Goal: Task Accomplishment & Management: Complete application form

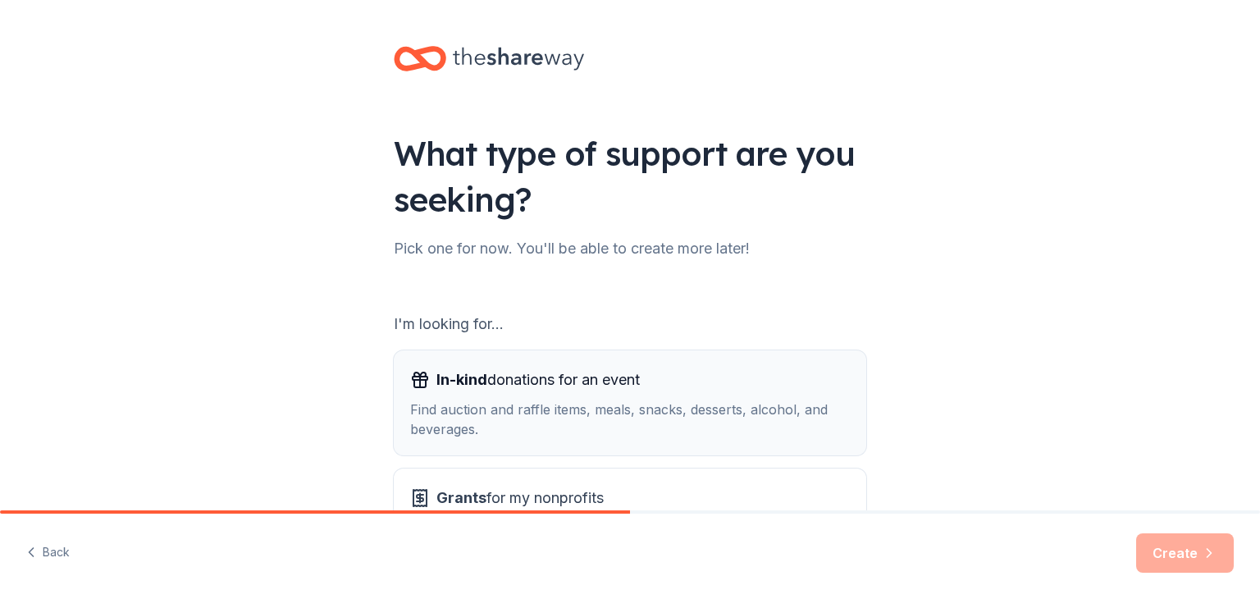
click at [663, 392] on div "In-kind donations for an event" at bounding box center [630, 380] width 440 height 26
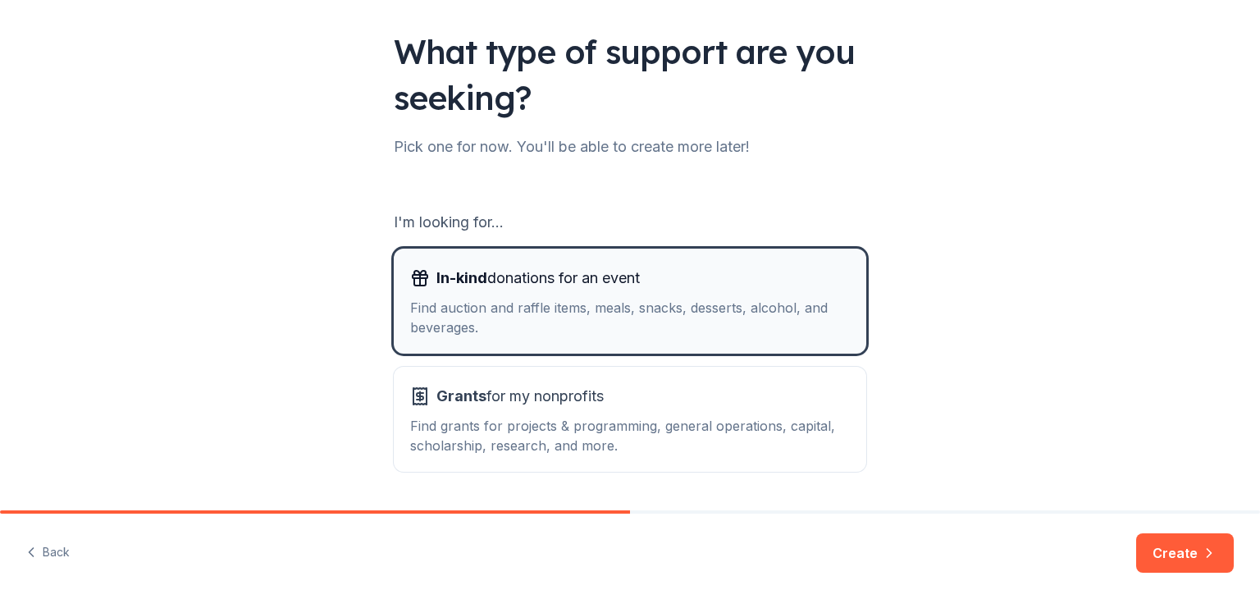
scroll to position [152, 0]
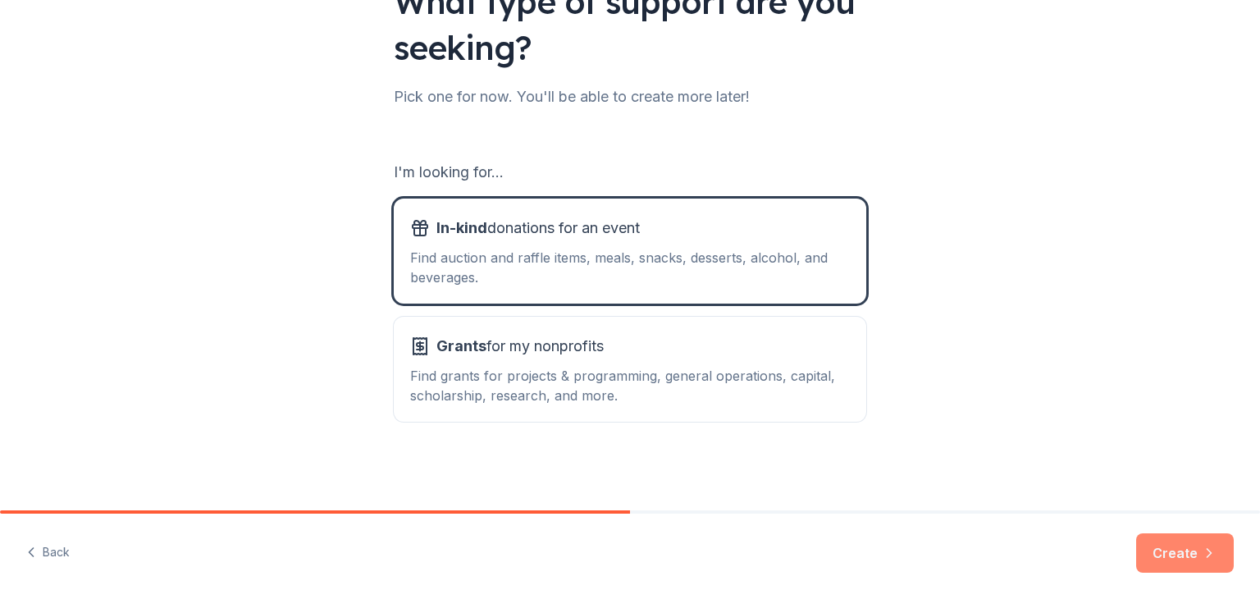
click at [1191, 560] on button "Create" at bounding box center [1185, 552] width 98 height 39
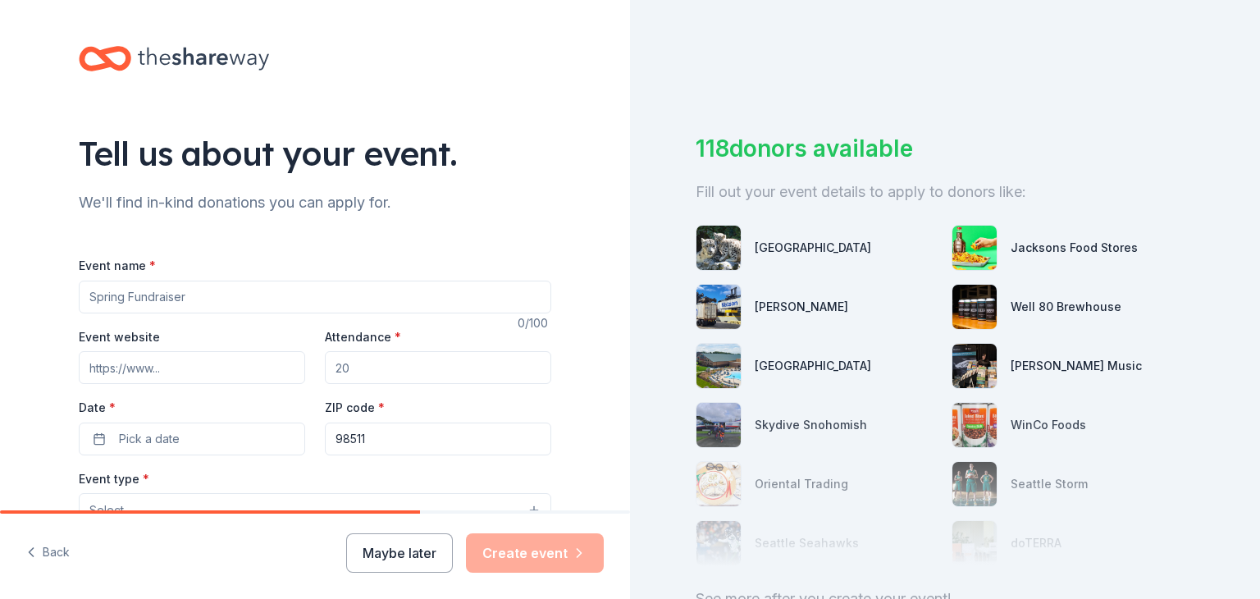
click at [305, 295] on input "Event name *" at bounding box center [315, 297] width 473 height 33
type input "Tumwater Dance Team's 10th Annual Gala"
click at [217, 383] on input "Event website" at bounding box center [192, 367] width 226 height 33
type input "[DOMAIN_NAME]"
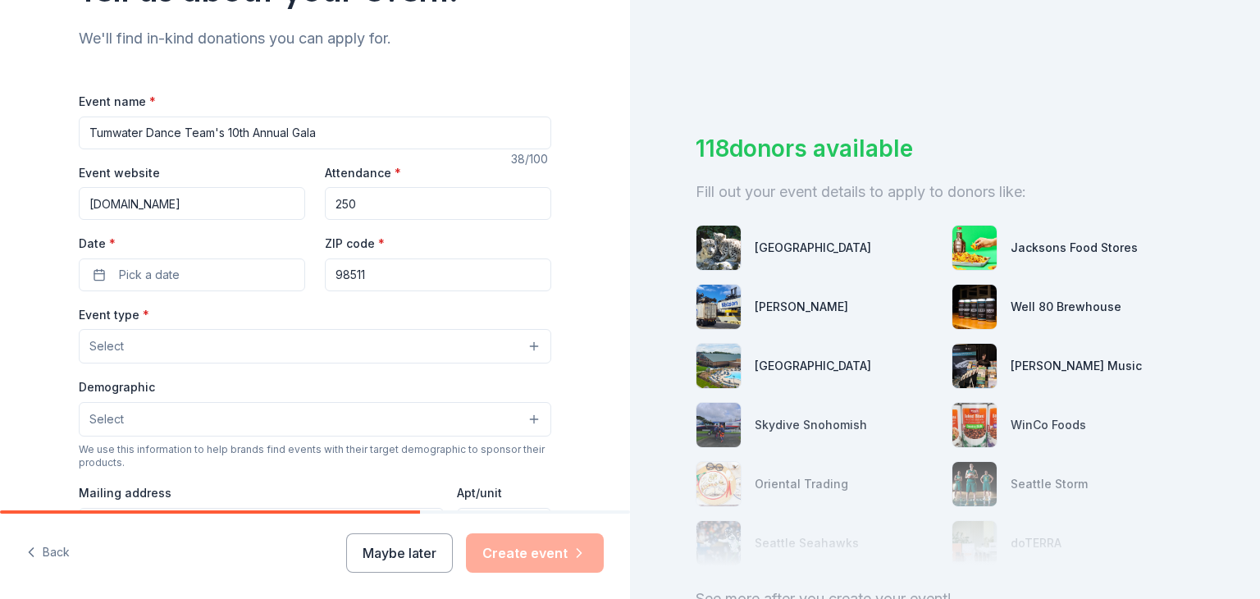
scroll to position [171, 0]
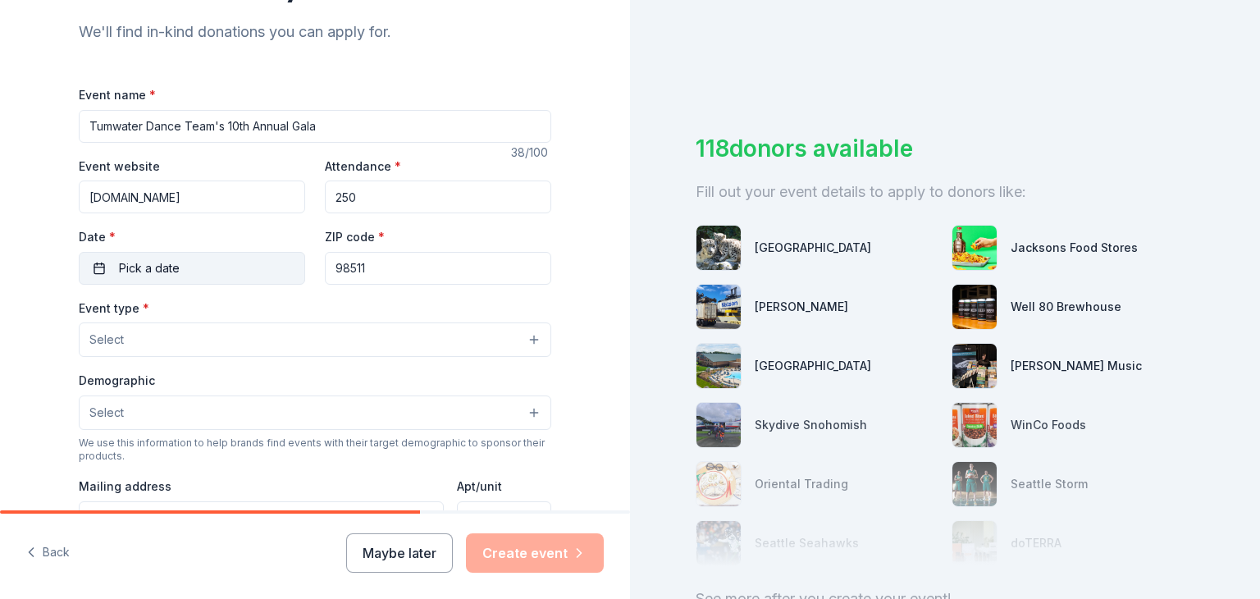
type input "250"
click at [224, 259] on button "Pick a date" at bounding box center [192, 268] width 226 height 33
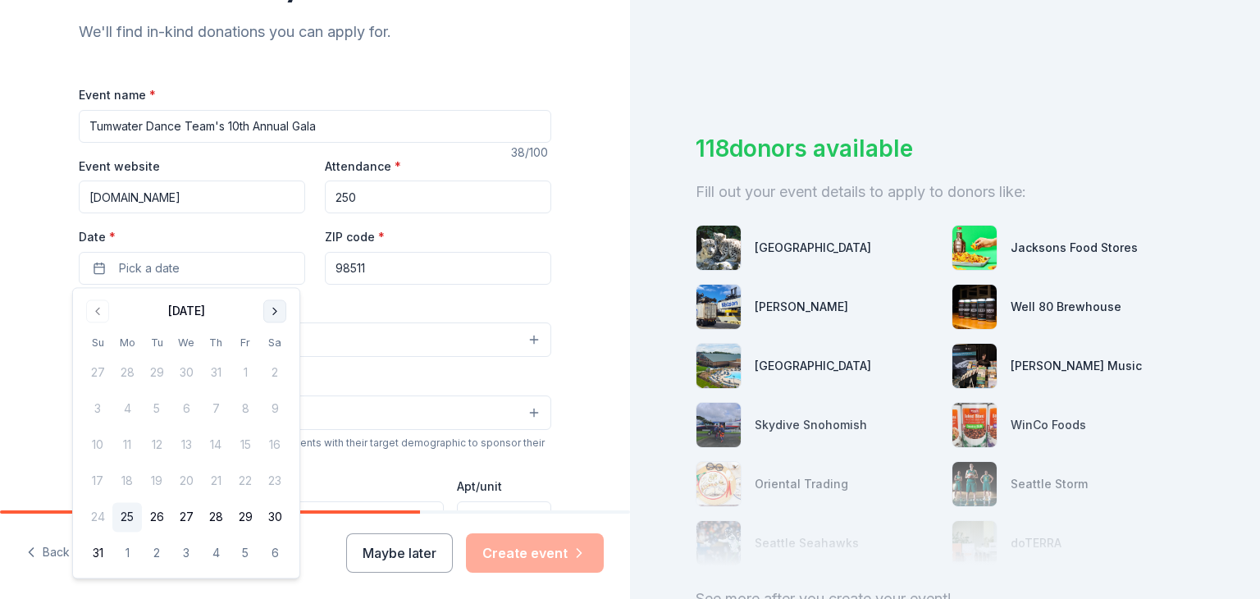
click at [276, 315] on button "Go to next month" at bounding box center [274, 310] width 23 height 23
click at [277, 313] on button "Go to next month" at bounding box center [274, 310] width 23 height 23
click at [279, 453] on button "18" at bounding box center [275, 446] width 30 height 30
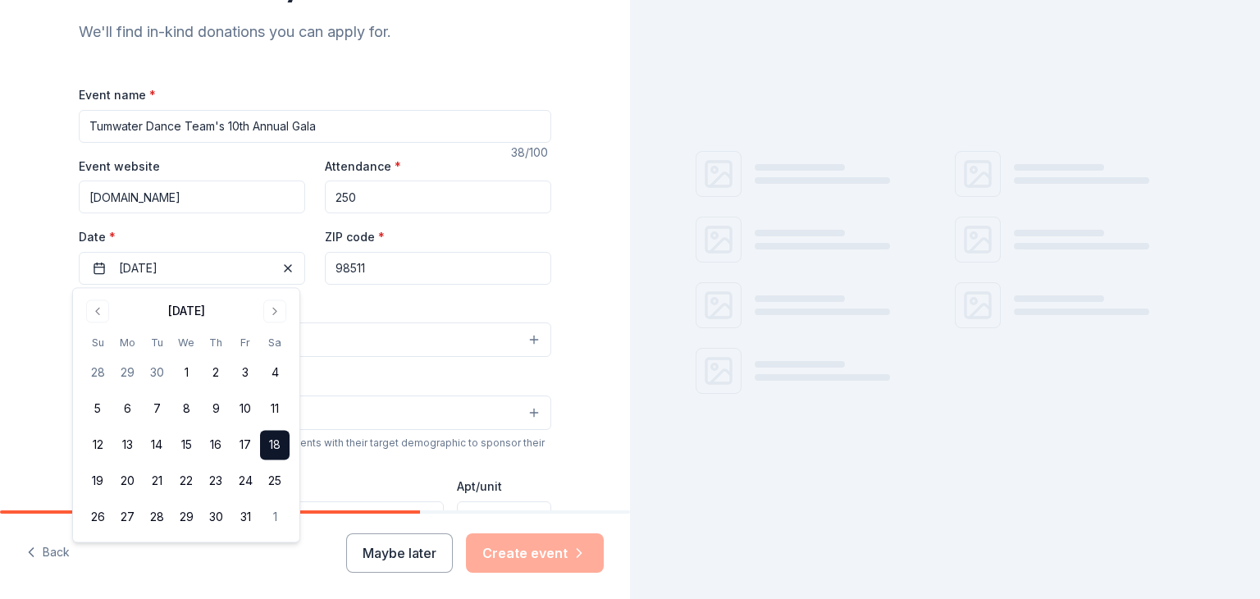
click at [408, 271] on input "98511" at bounding box center [438, 268] width 226 height 33
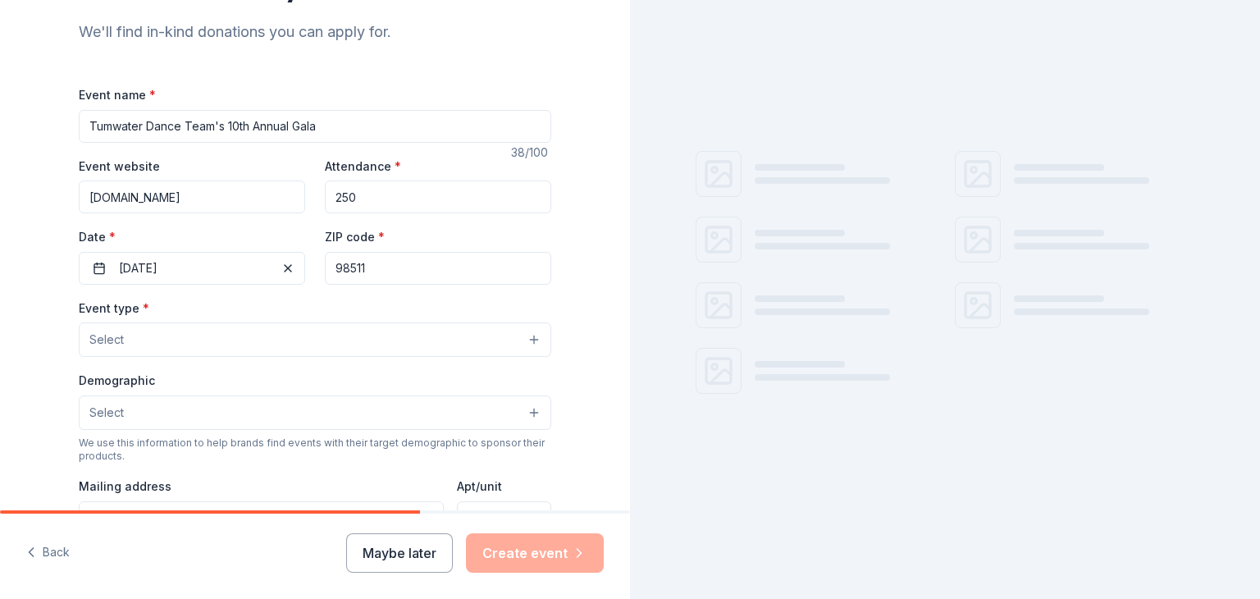
click at [234, 341] on button "Select" at bounding box center [315, 339] width 473 height 34
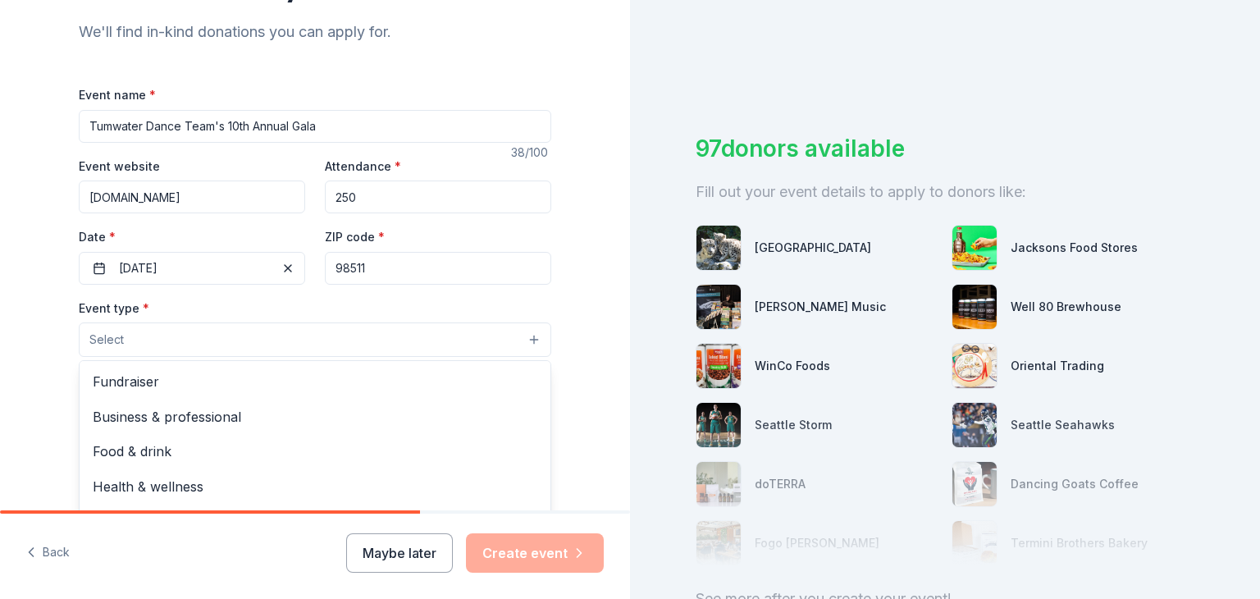
click at [177, 390] on span "Fundraiser" at bounding box center [315, 381] width 445 height 21
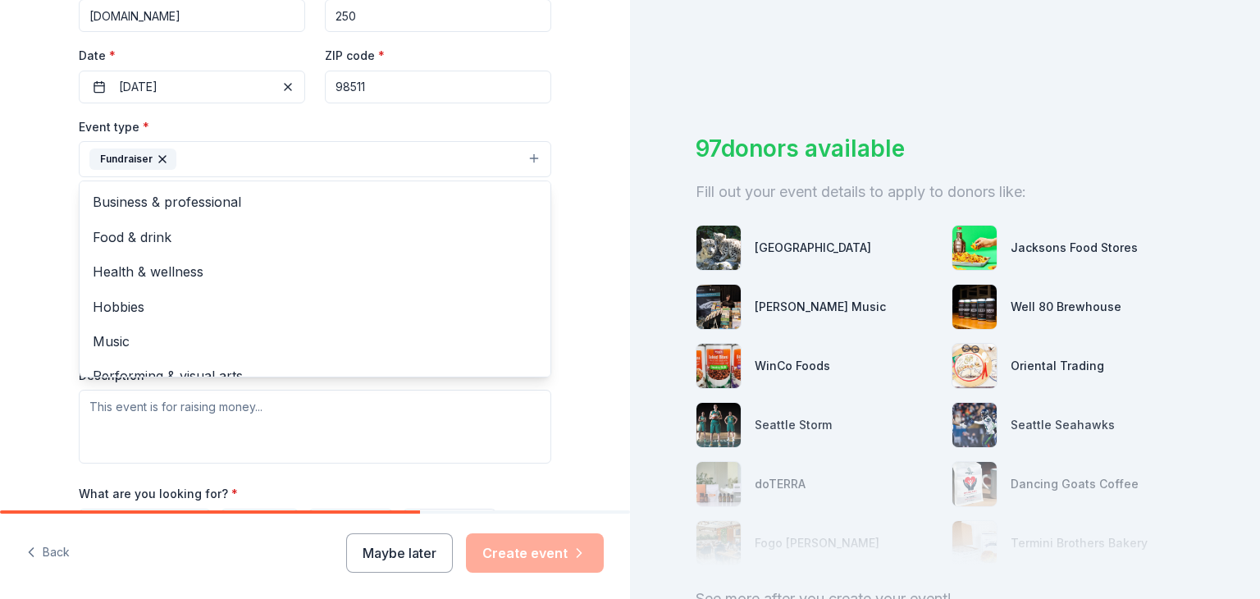
scroll to position [20, 0]
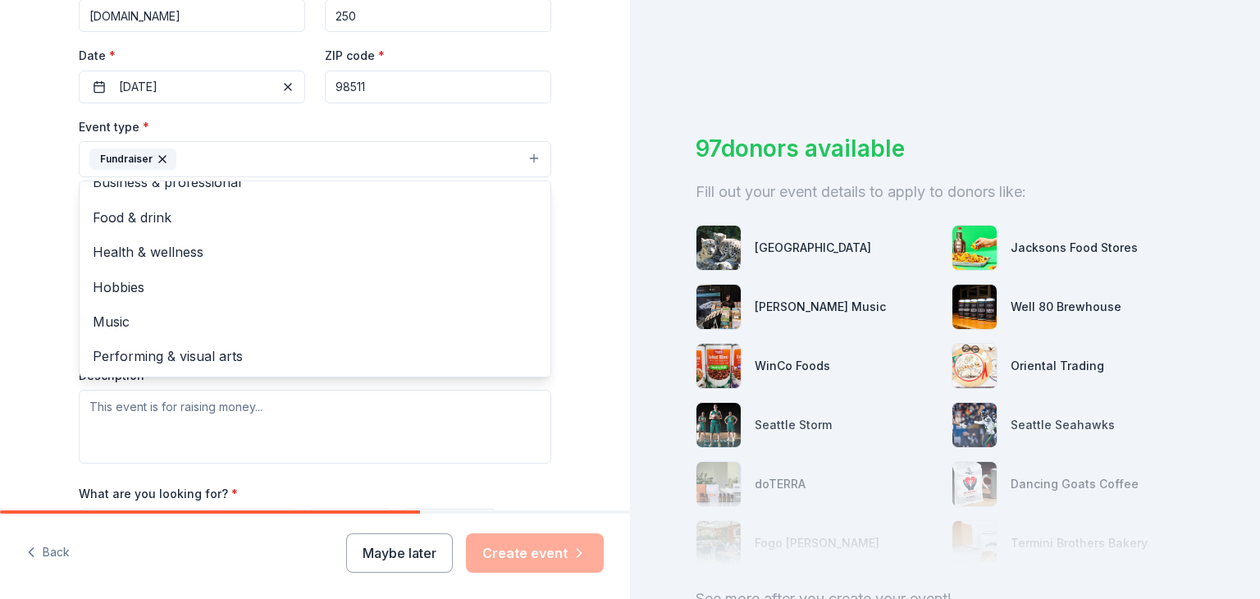
click at [217, 358] on span "Performing & visual arts" at bounding box center [315, 355] width 445 height 21
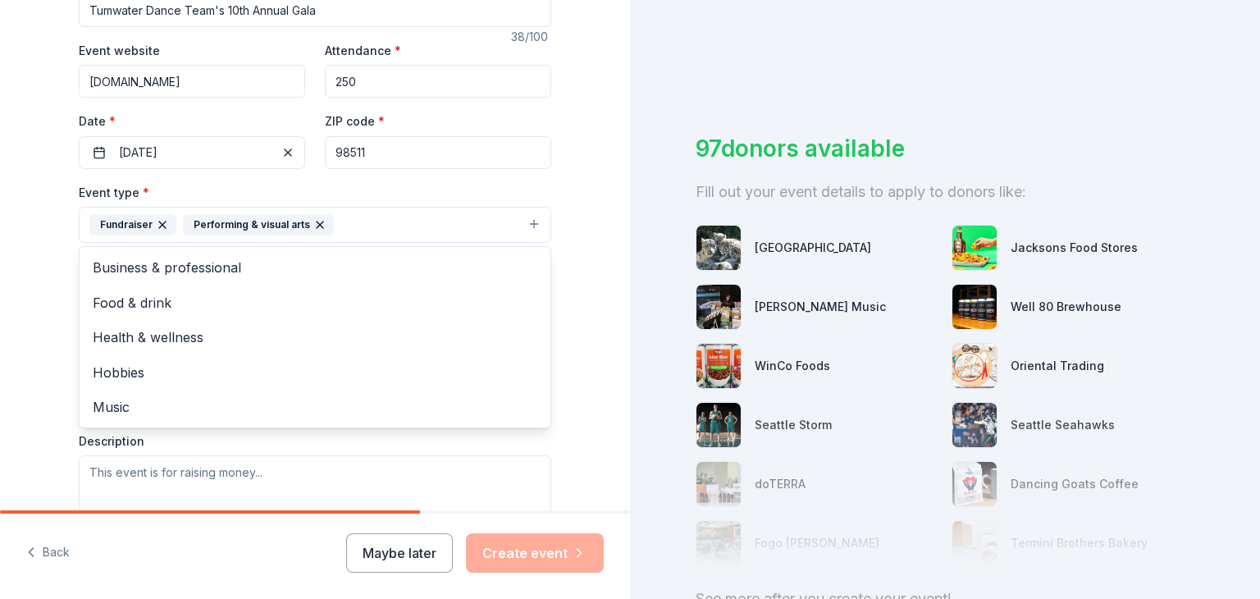
scroll to position [276, 0]
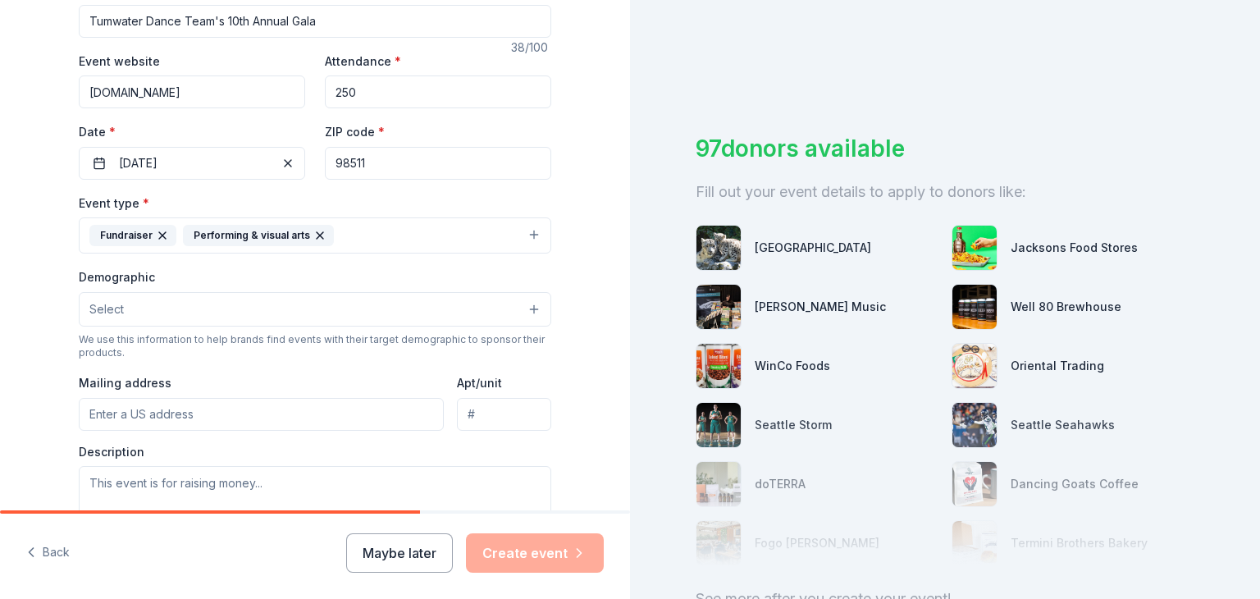
click at [194, 310] on button "Select" at bounding box center [315, 309] width 473 height 34
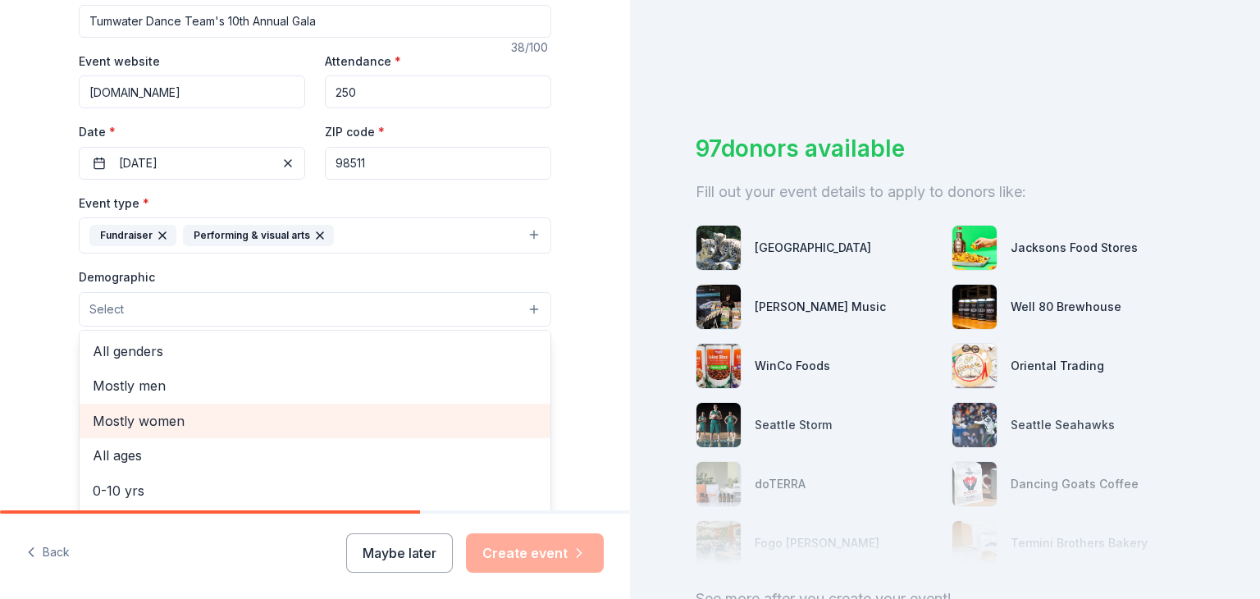
click at [174, 422] on span "Mostly women" at bounding box center [315, 420] width 445 height 21
click at [173, 491] on span "10-20 yrs" at bounding box center [315, 492] width 445 height 21
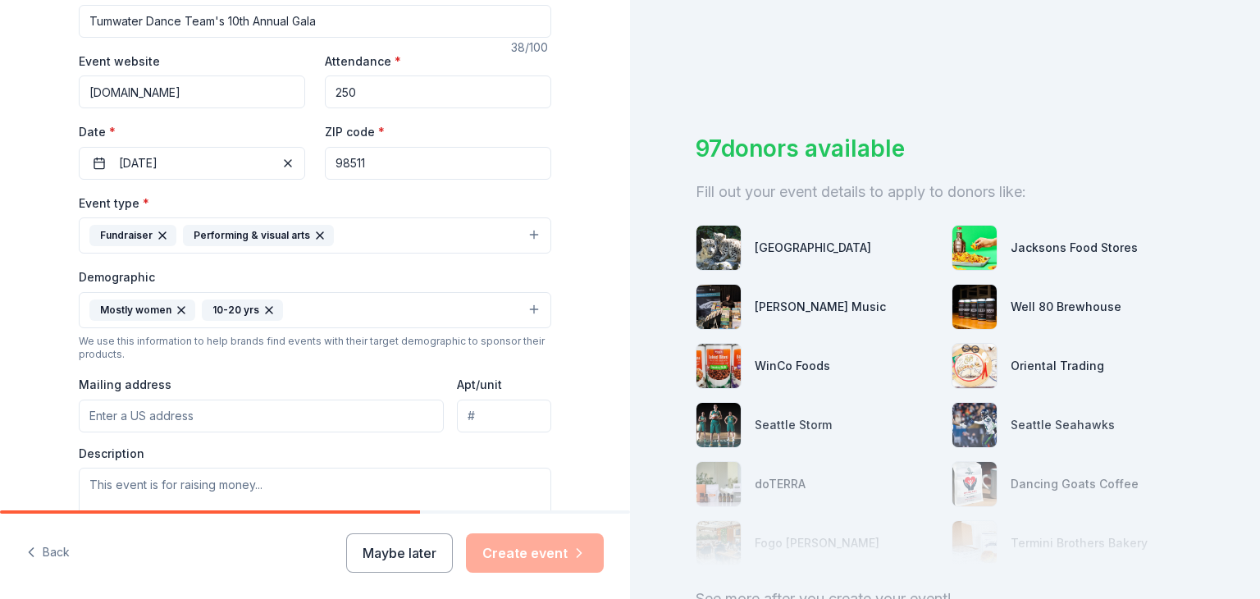
click at [305, 420] on input "Mailing address" at bounding box center [261, 416] width 365 height 33
type input "1229 92ND WAY SE"
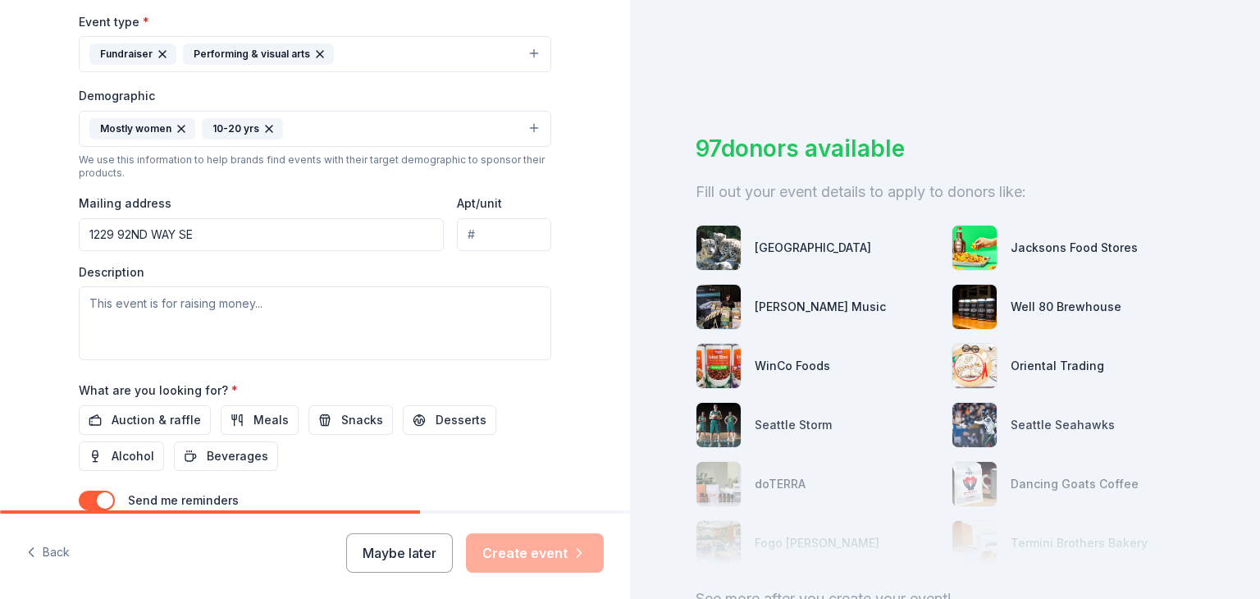
scroll to position [479, 0]
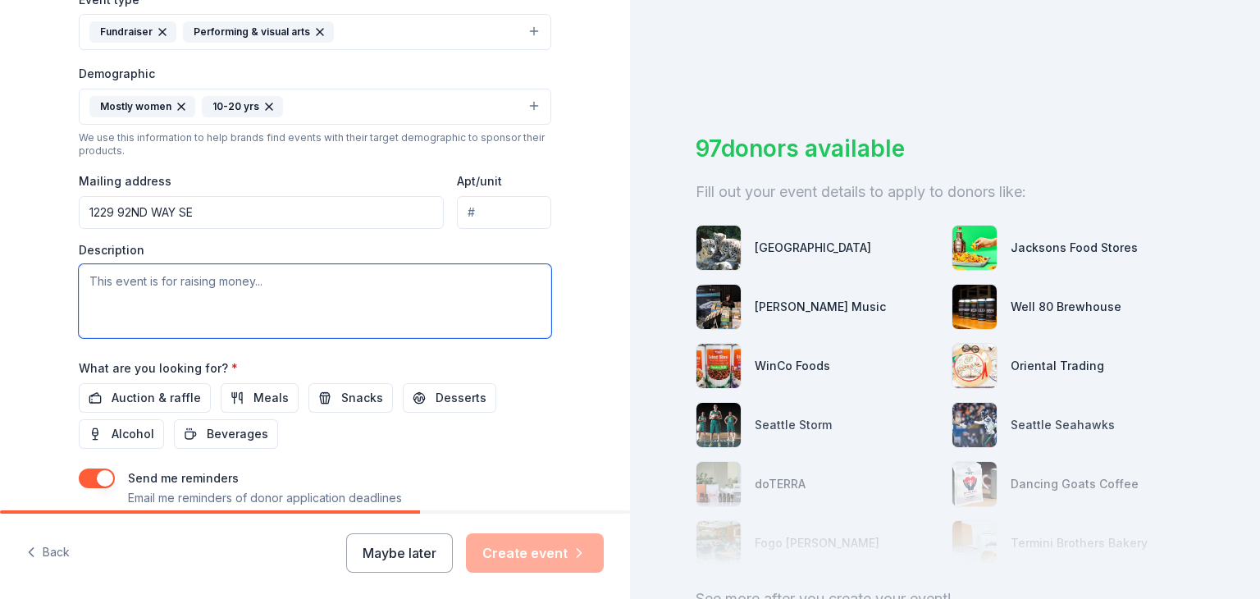
click at [325, 288] on textarea at bounding box center [315, 301] width 473 height 74
click at [168, 292] on textarea at bounding box center [315, 301] width 473 height 74
paste textarea "I am reaching out on behalf of the Tumwater High School Dance Team to invite yo…"
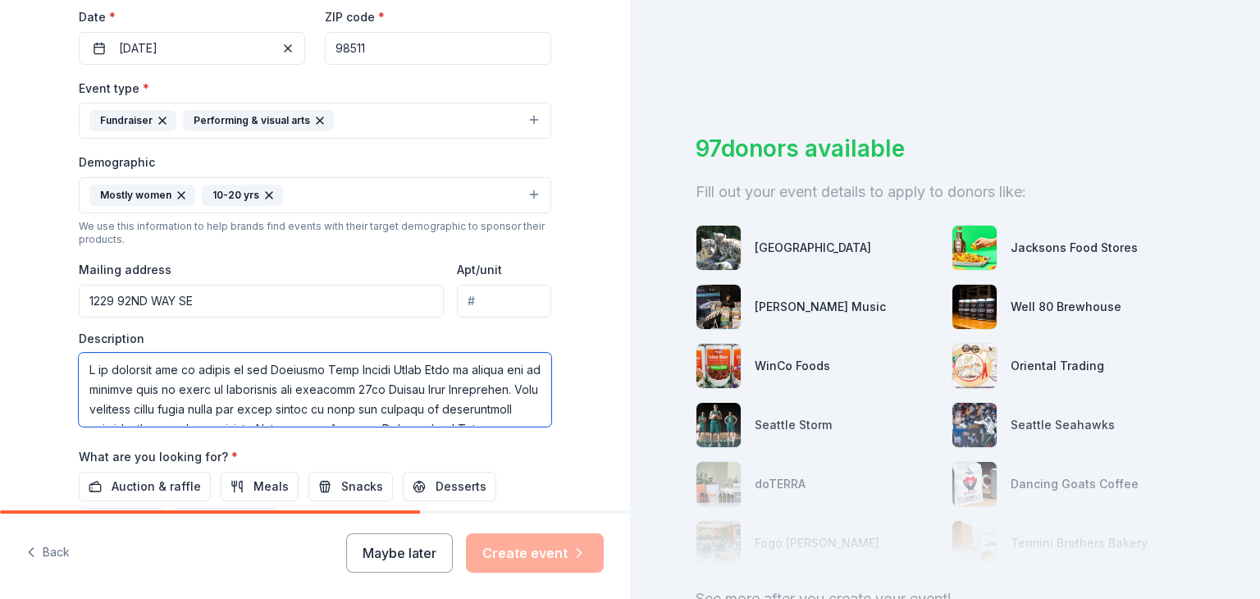
scroll to position [391, 0]
click at [236, 386] on textarea at bounding box center [315, 389] width 473 height 74
click at [226, 385] on textarea at bounding box center [315, 389] width 473 height 74
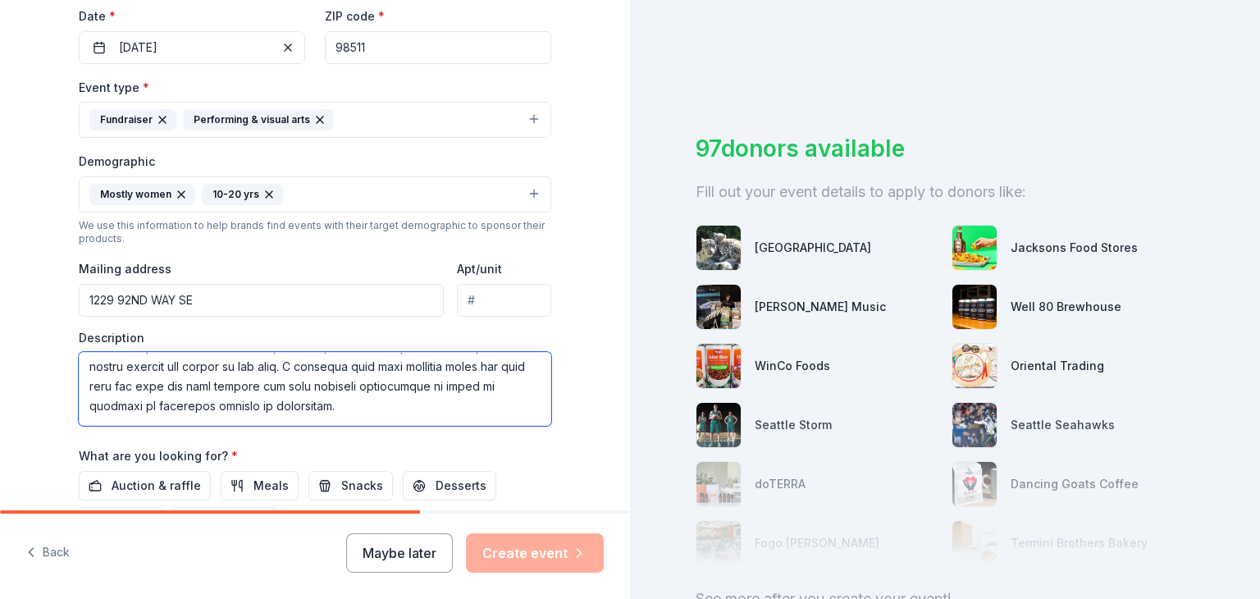
scroll to position [240, 0]
drag, startPoint x: 509, startPoint y: 386, endPoint x: 279, endPoint y: 386, distance: 229.7
click at [279, 386] on textarea at bounding box center [315, 389] width 473 height 74
click at [150, 403] on textarea at bounding box center [315, 389] width 473 height 74
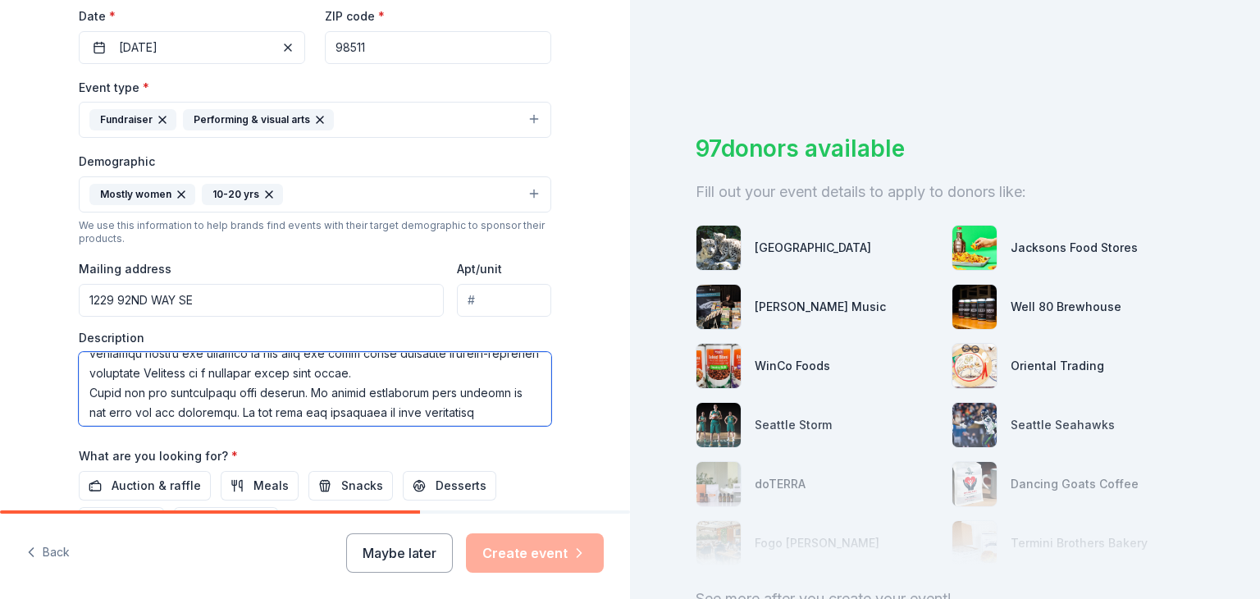
scroll to position [357, 0]
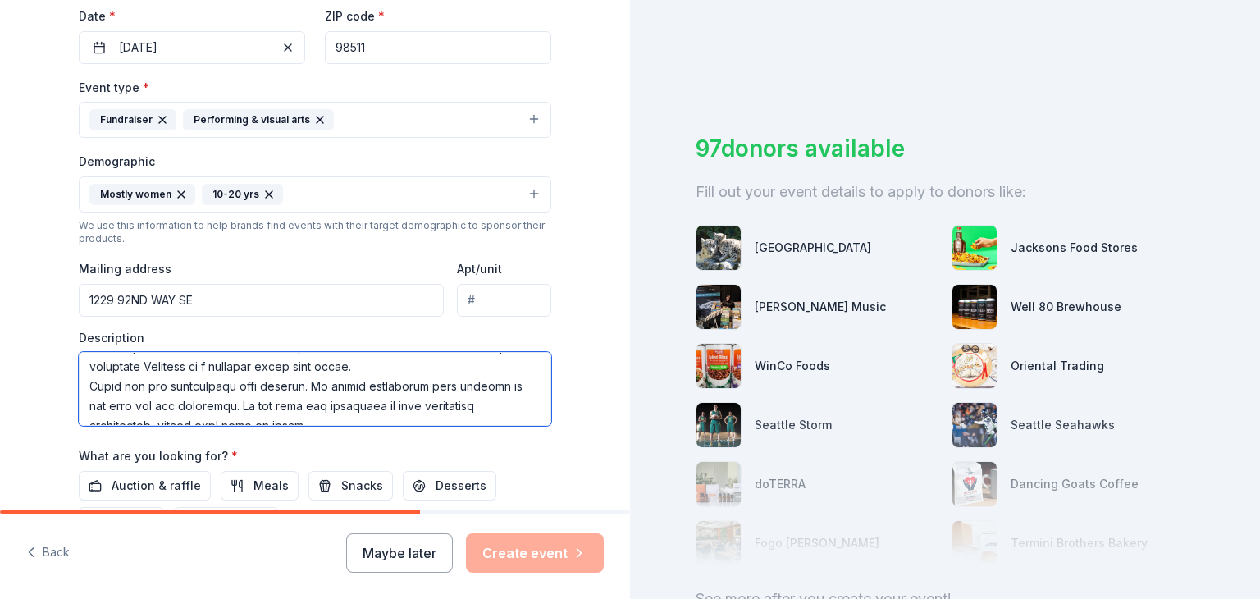
click at [420, 387] on textarea at bounding box center [315, 389] width 473 height 74
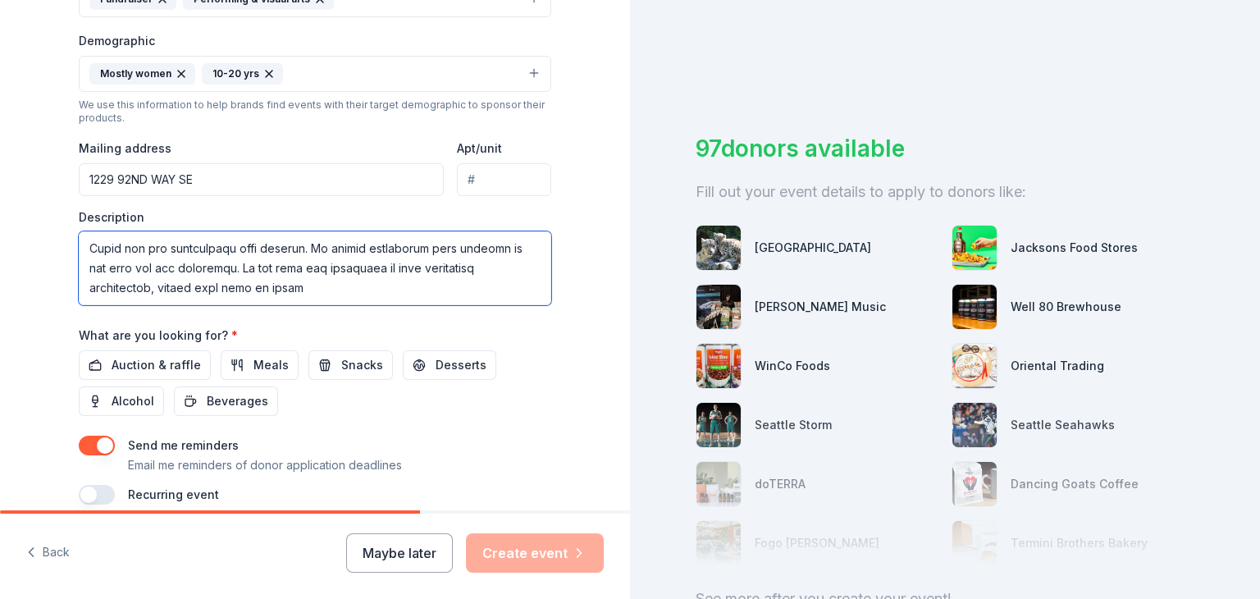
scroll to position [584, 0]
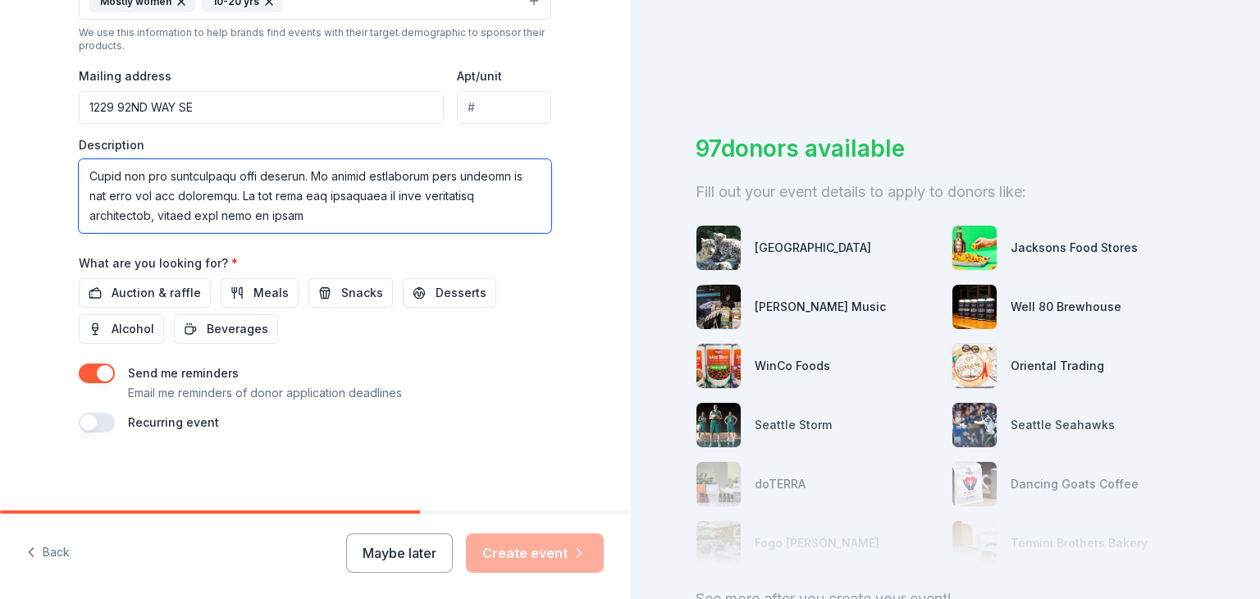
drag, startPoint x: 244, startPoint y: 399, endPoint x: 414, endPoint y: 519, distance: 208.3
click at [414, 519] on div "Tell us about your event. We'll find in-kind donations you can apply for. Event…" at bounding box center [315, 299] width 630 height 599
click at [243, 217] on textarea at bounding box center [315, 196] width 473 height 74
type textarea "I am reaching out on behalf of the Tumwater High School Dance Team to invite yo…"
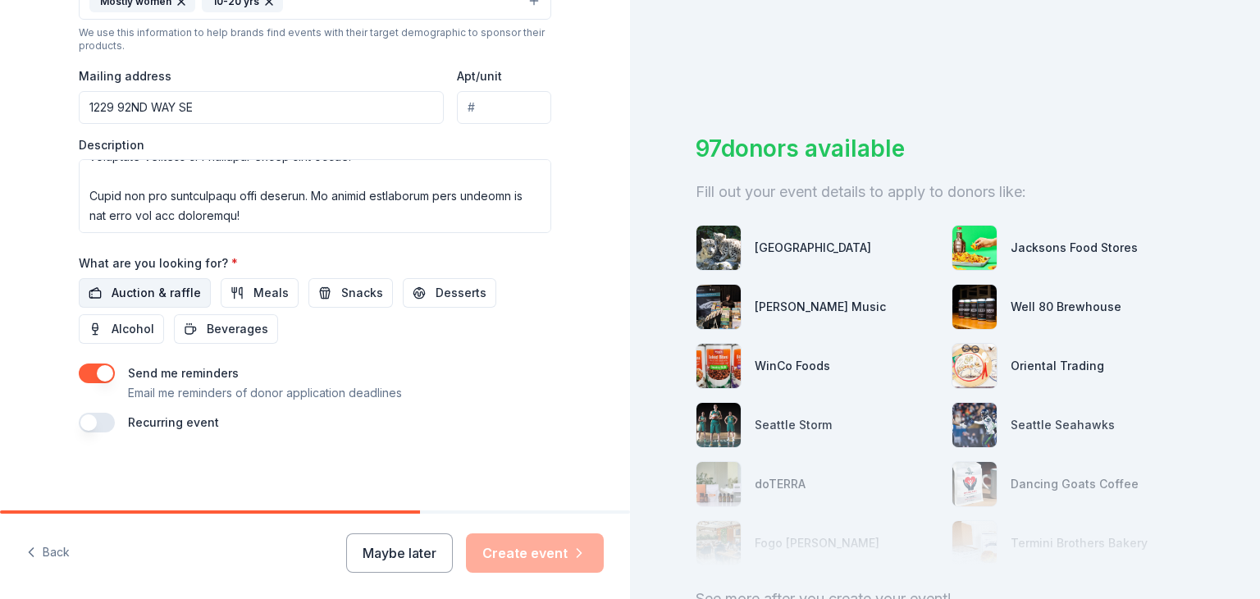
click at [167, 290] on span "Auction & raffle" at bounding box center [156, 293] width 89 height 20
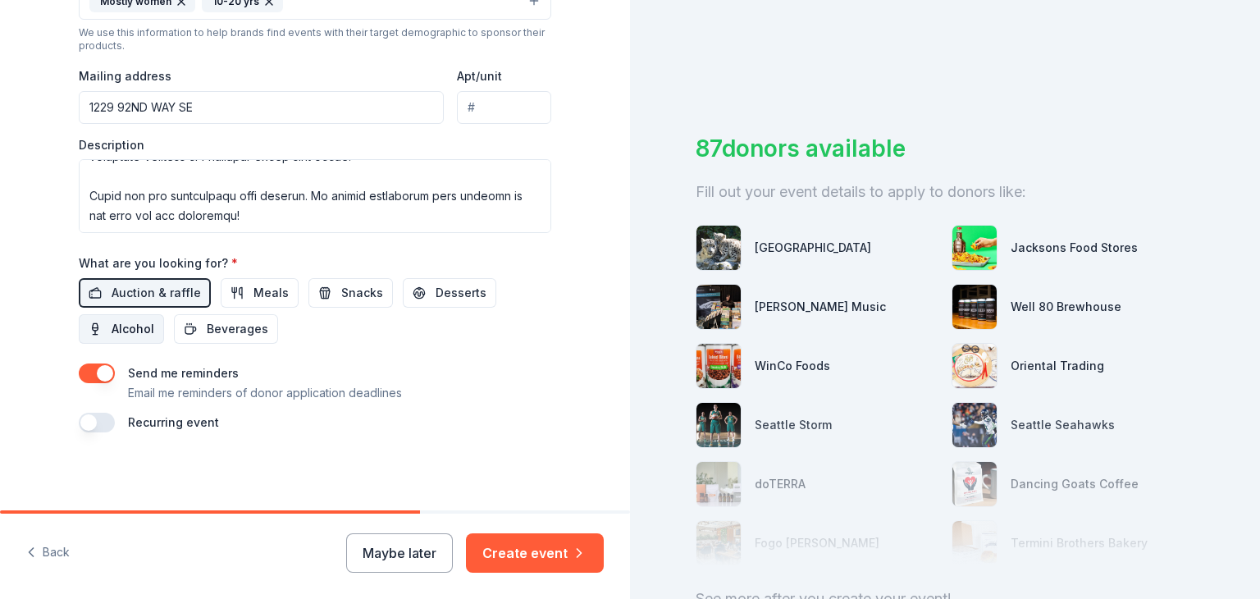
click at [119, 321] on span "Alcohol" at bounding box center [133, 329] width 43 height 20
click at [221, 295] on button "Meals" at bounding box center [260, 293] width 78 height 30
click at [341, 290] on span "Snacks" at bounding box center [362, 293] width 42 height 20
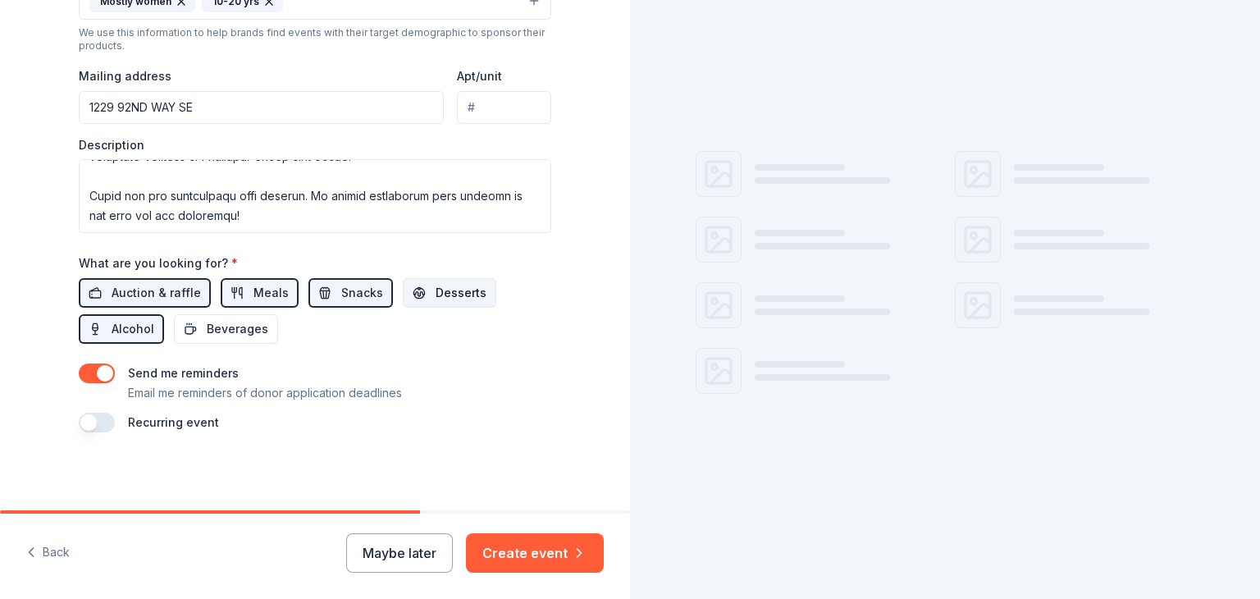
click at [418, 291] on button "Desserts" at bounding box center [450, 293] width 94 height 30
click at [228, 336] on span "Beverages" at bounding box center [238, 329] width 62 height 20
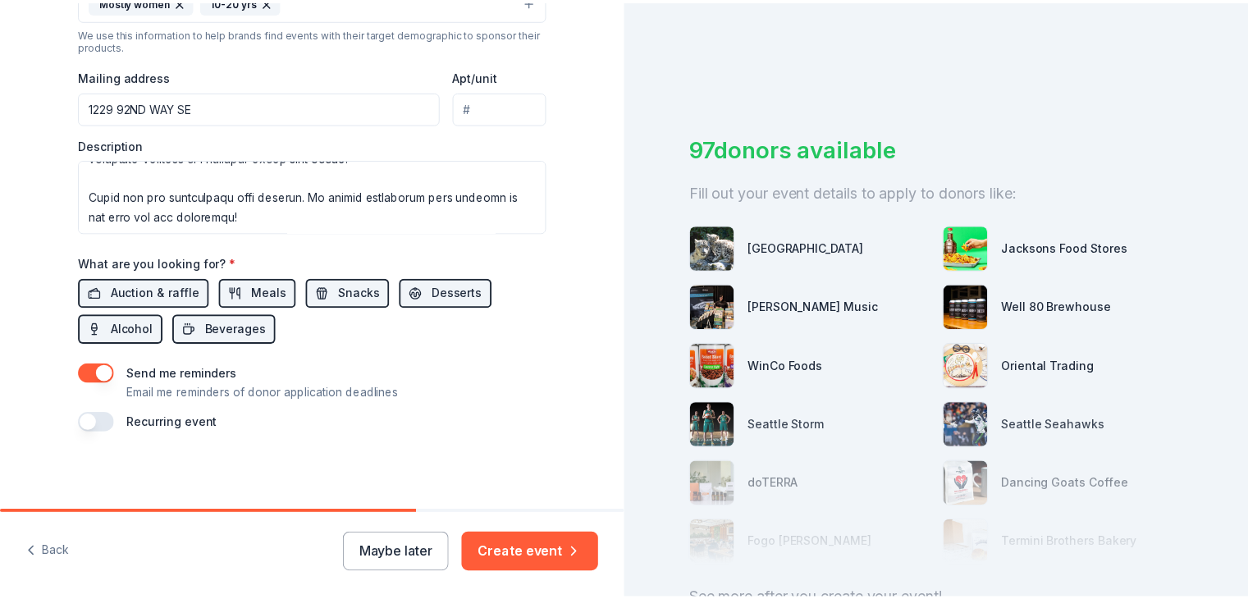
scroll to position [584, 0]
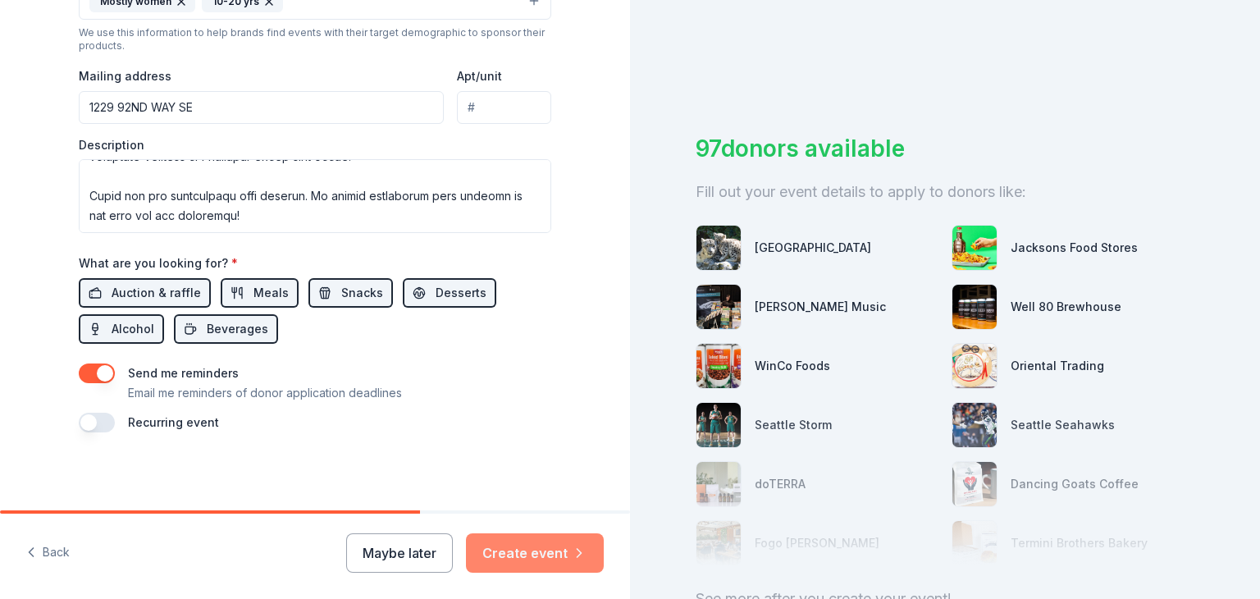
click at [545, 562] on button "Create event" at bounding box center [535, 552] width 138 height 39
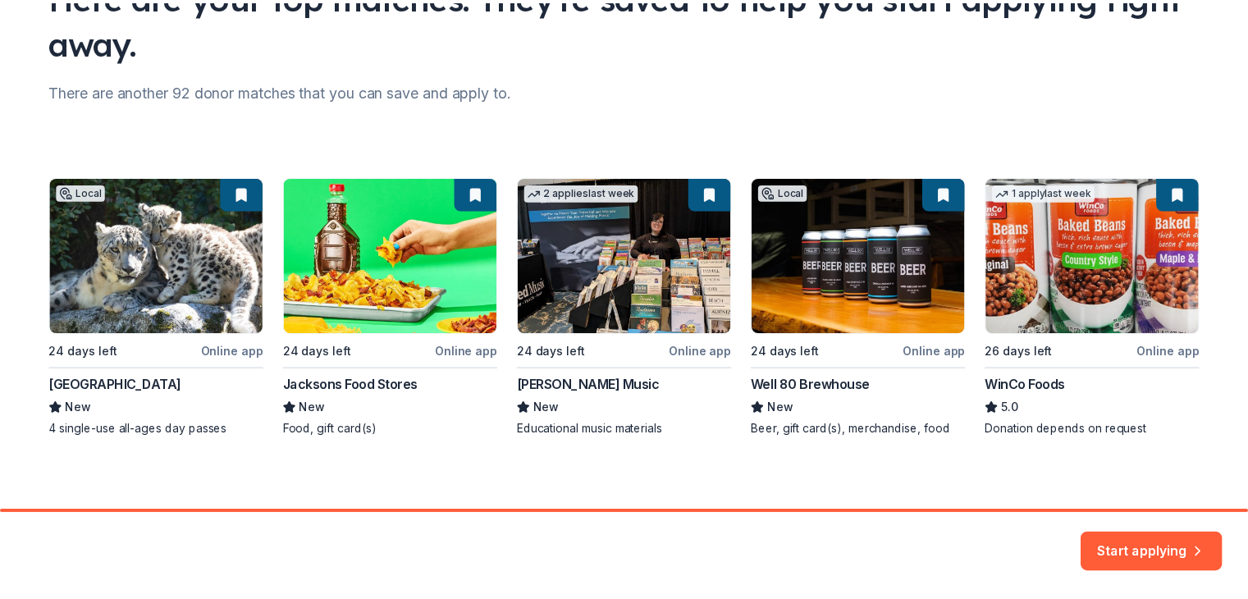
scroll to position [158, 0]
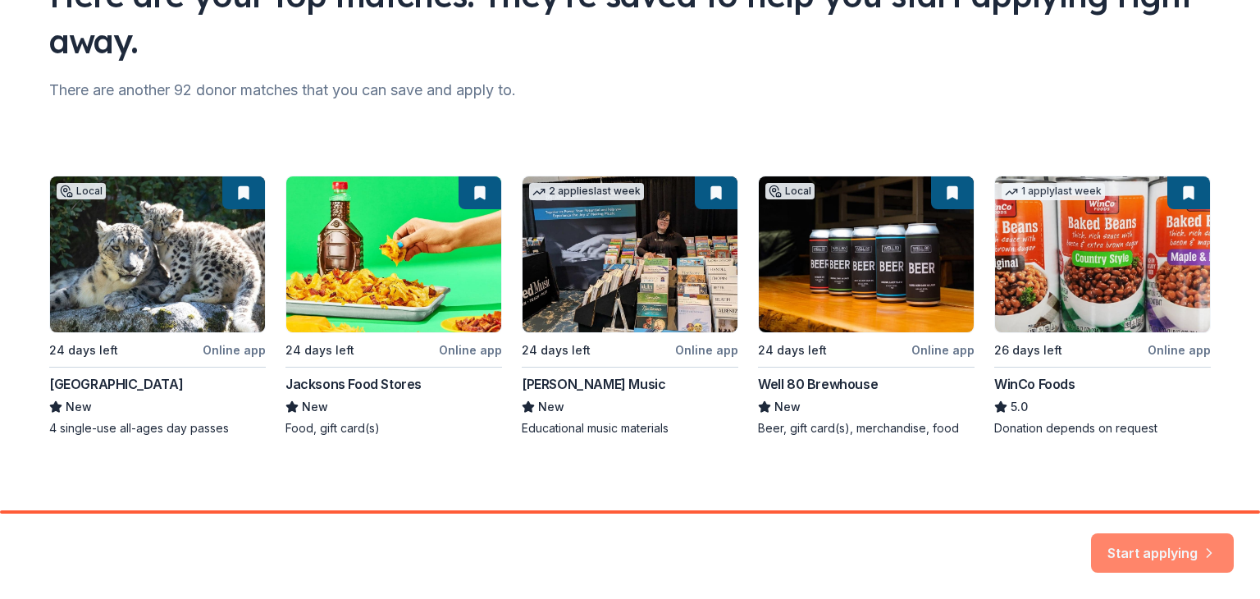
click at [1167, 548] on button "Start applying" at bounding box center [1162, 542] width 143 height 39
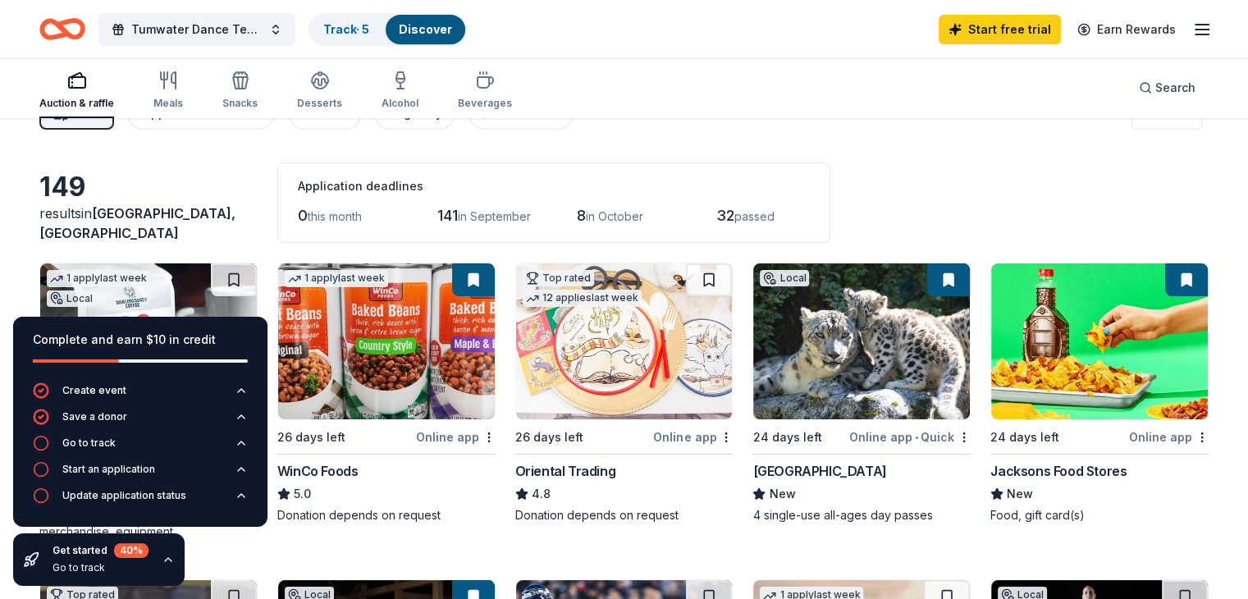
scroll to position [30, 0]
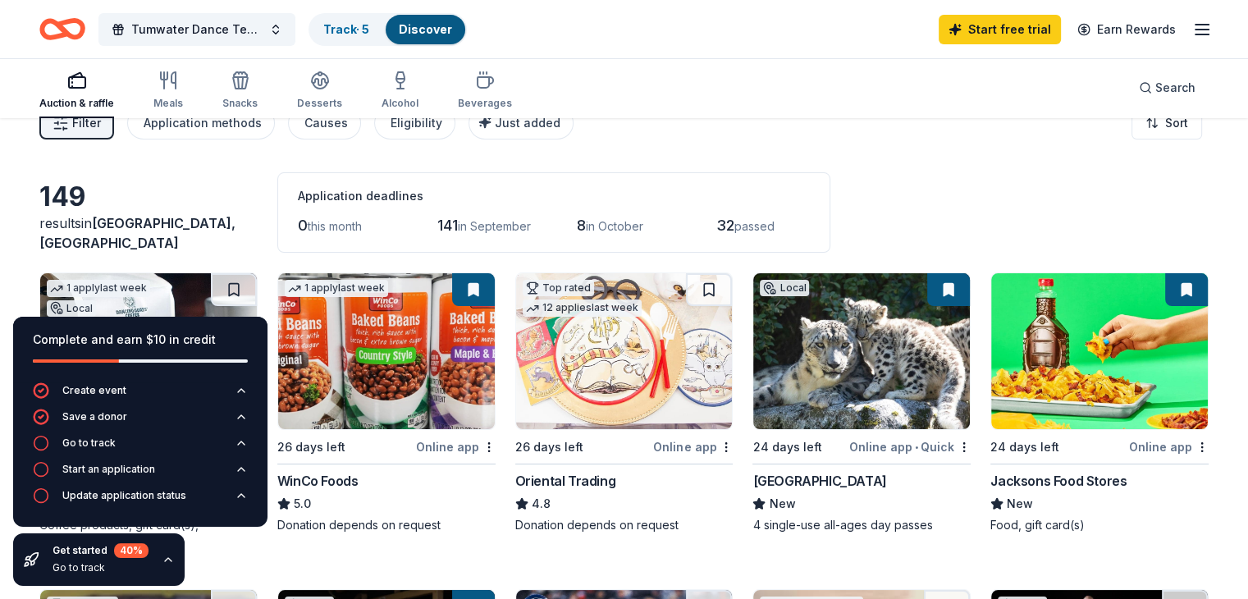
click at [167, 562] on icon "button" at bounding box center [168, 559] width 13 height 13
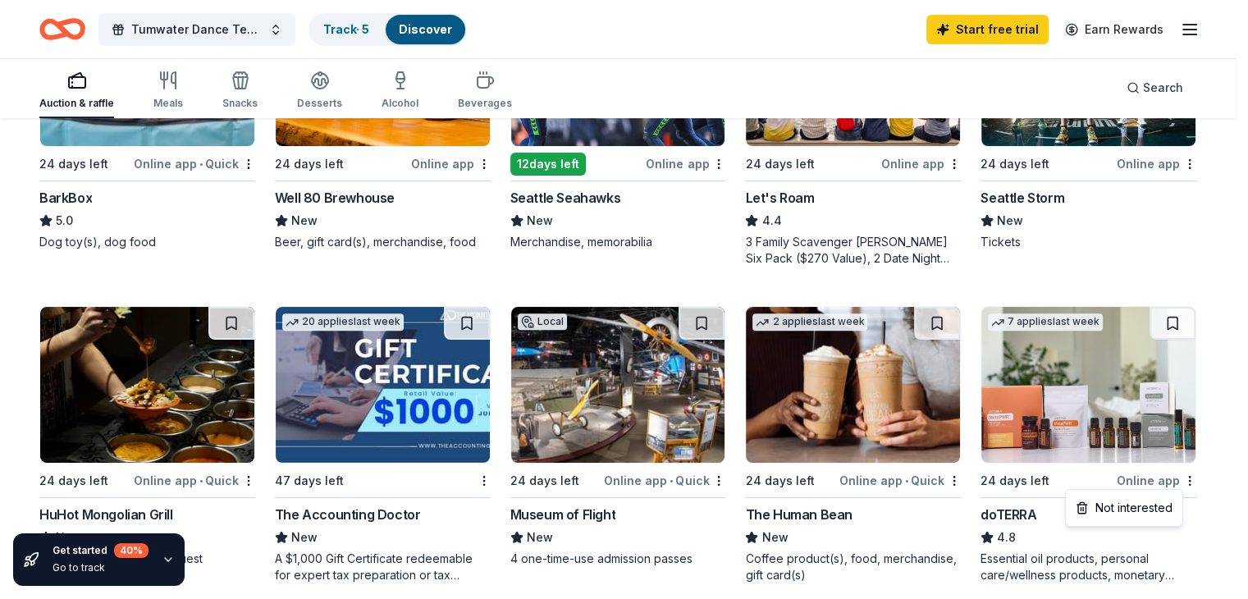
scroll to position [655, 0]
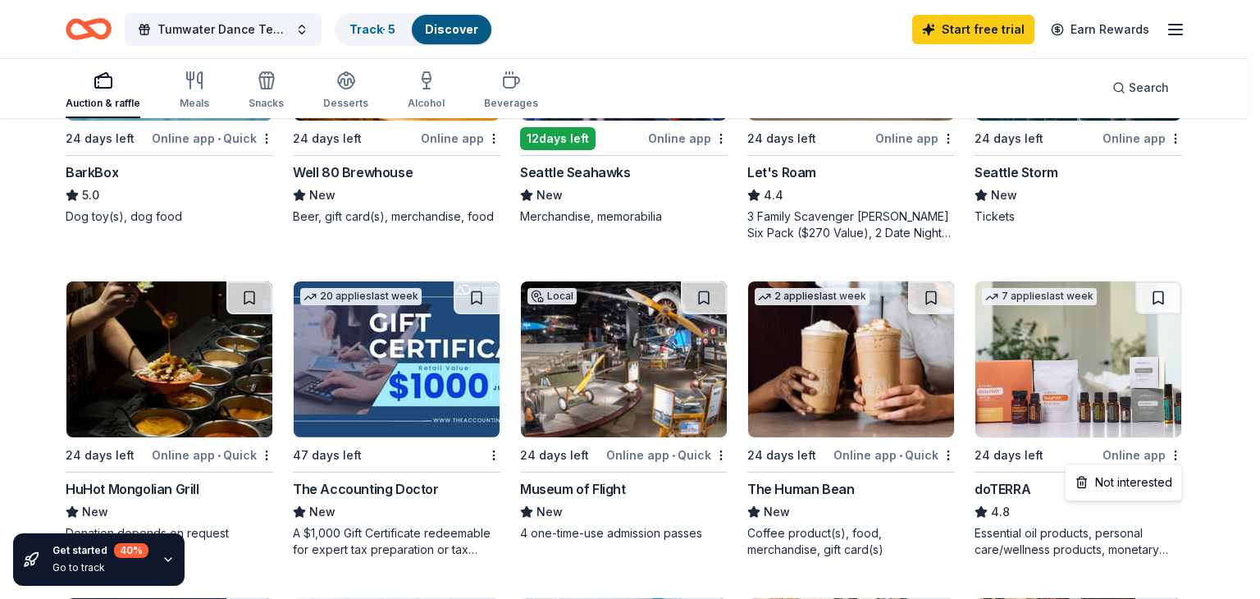
click at [1224, 543] on div "149 results in Olympia, WA Application deadlines 0 this month 141 in September …" at bounding box center [624, 510] width 1248 height 2091
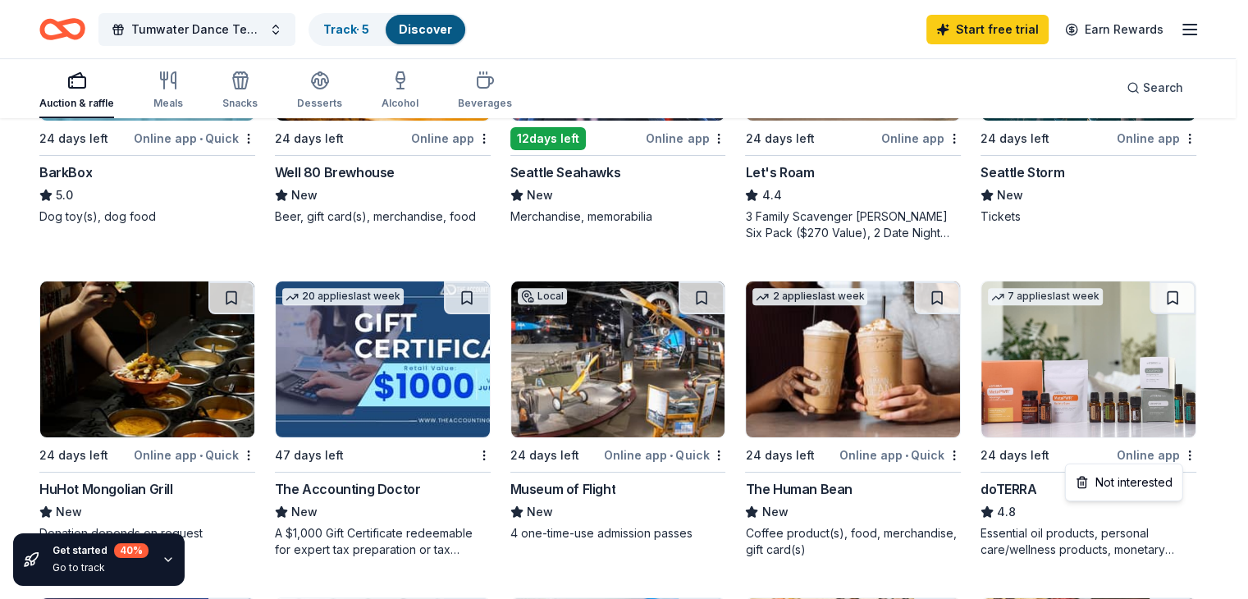
click at [1226, 558] on div "149 results in Olympia, WA Application deadlines 0 this month 141 in September …" at bounding box center [618, 510] width 1236 height 2091
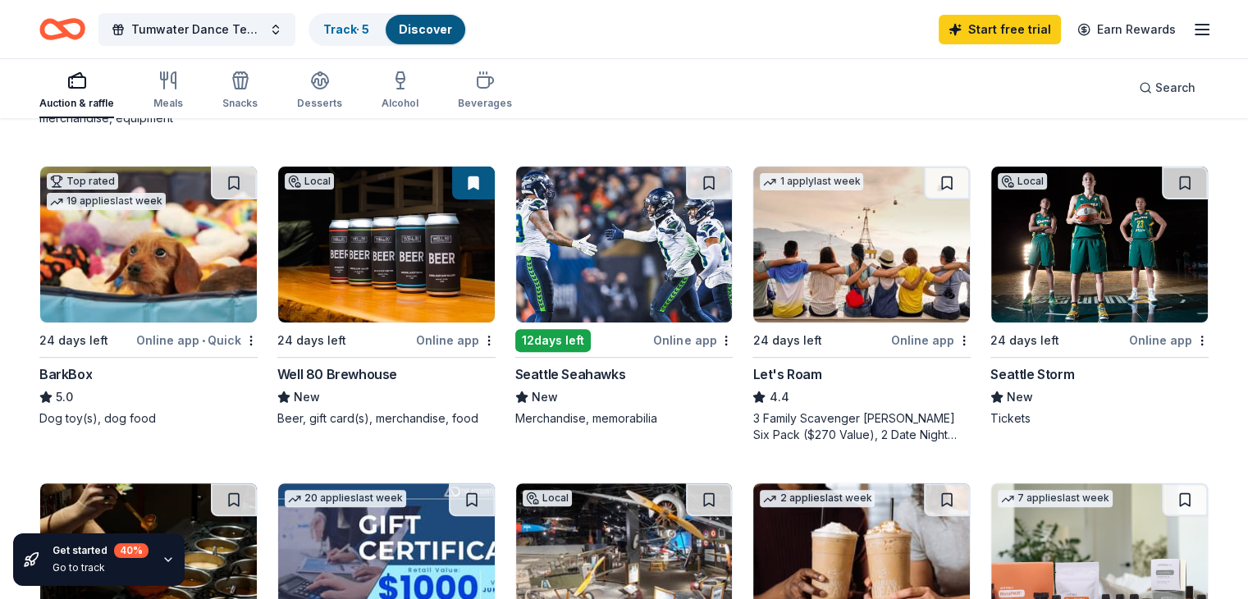
scroll to position [454, 0]
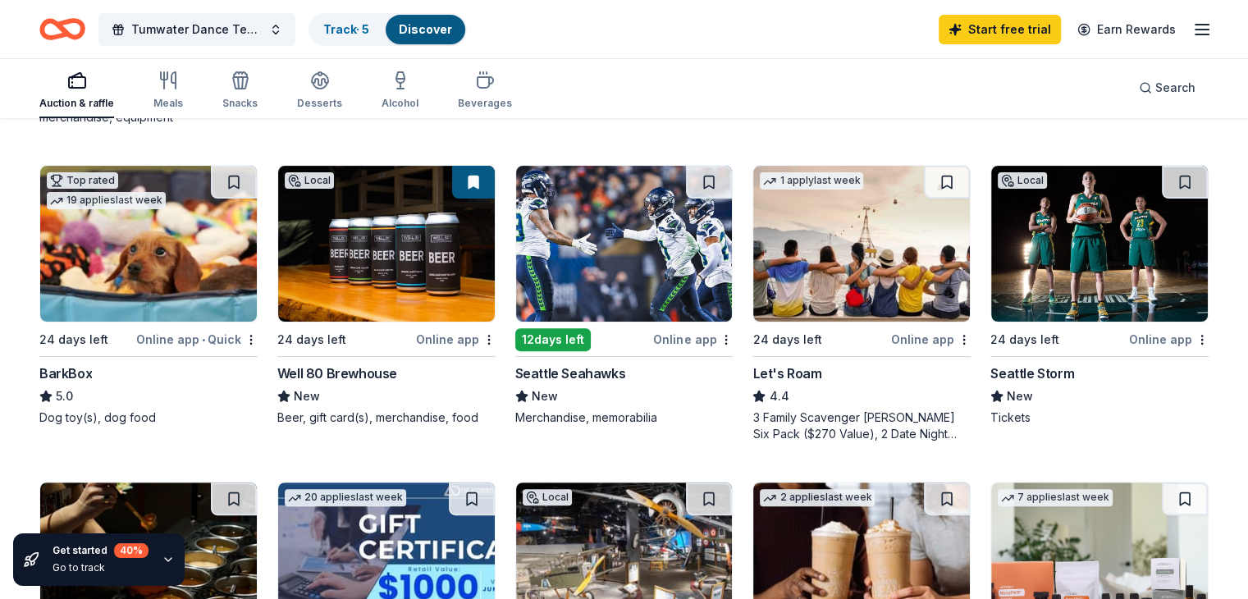
click at [1112, 258] on img at bounding box center [1099, 244] width 217 height 156
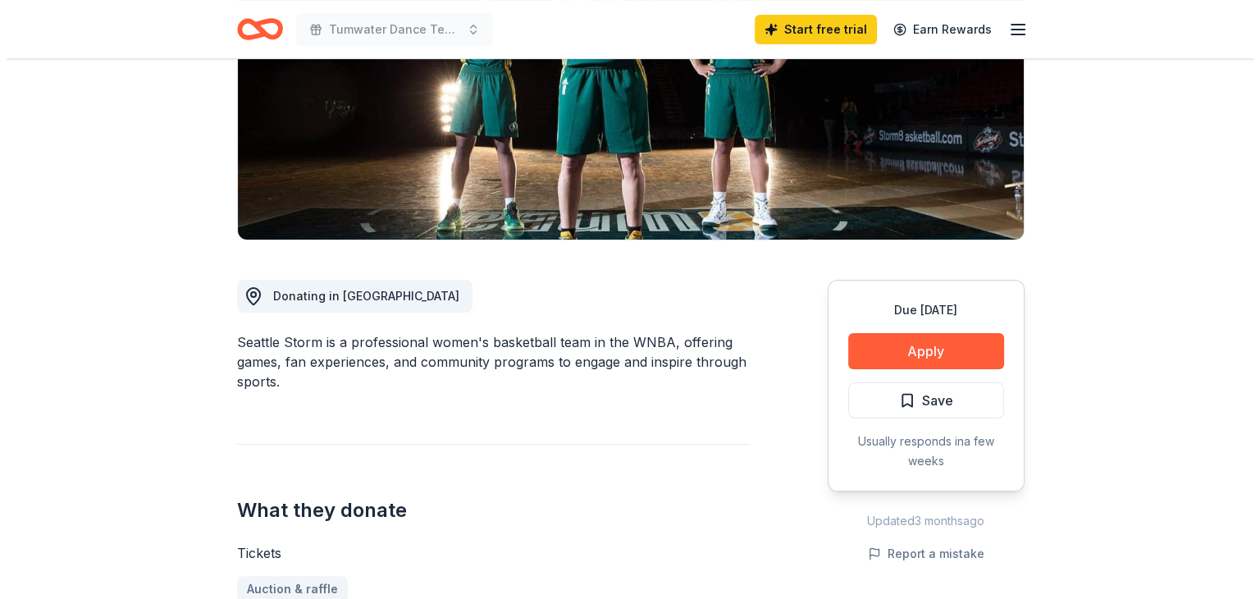
scroll to position [258, 0]
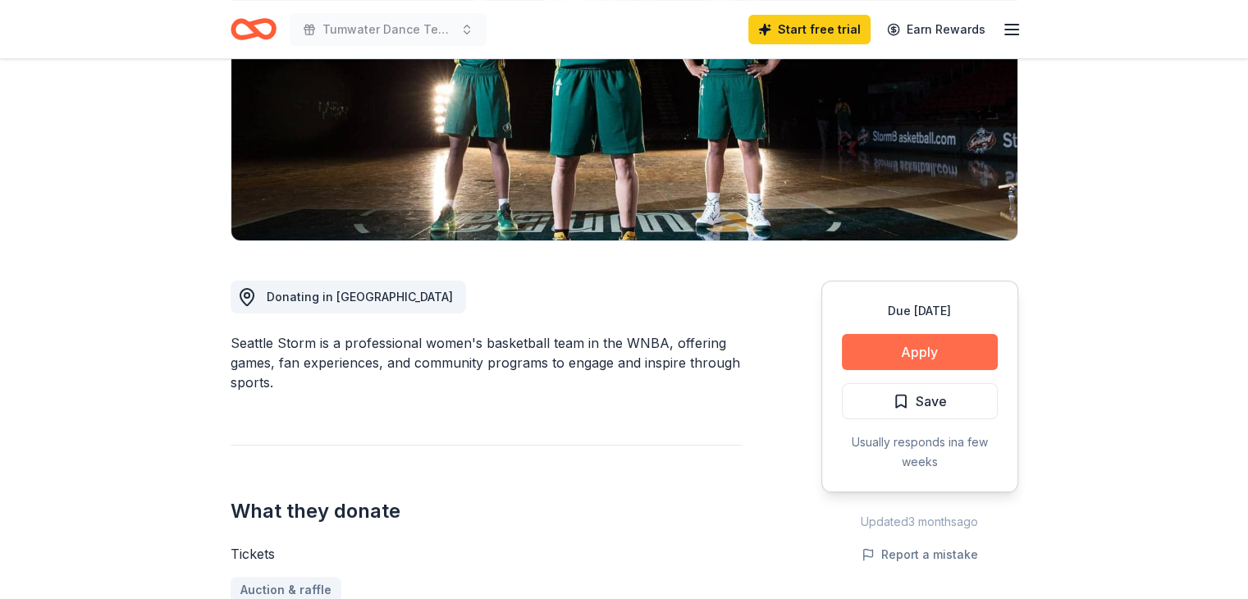
click at [935, 354] on button "Apply" at bounding box center [920, 352] width 156 height 36
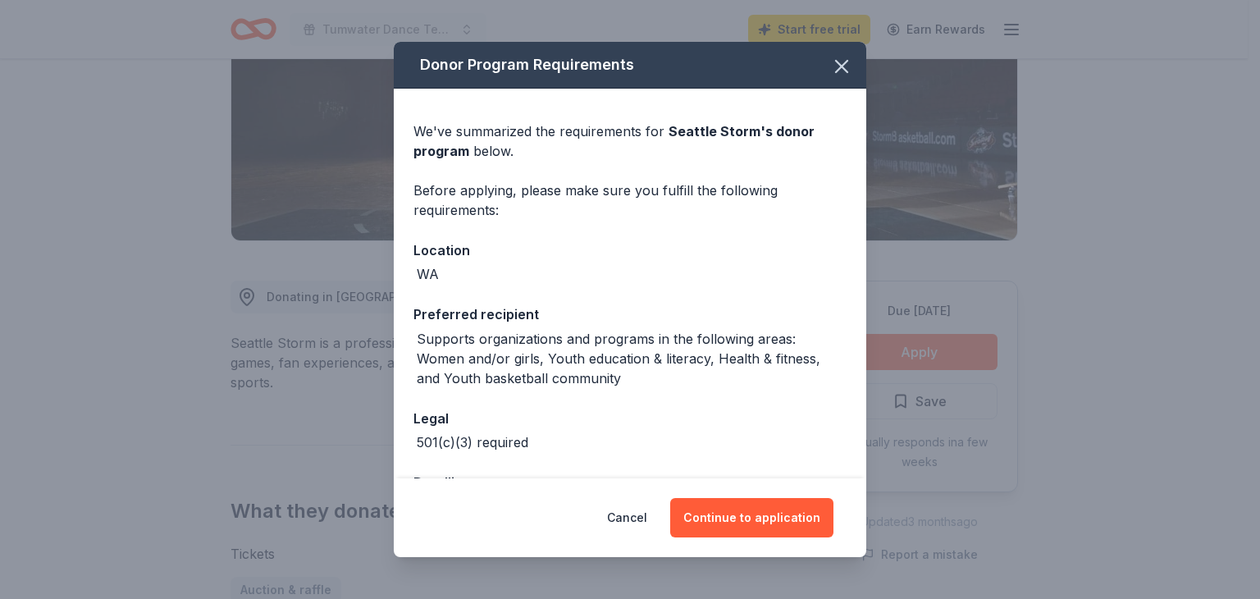
scroll to position [61, 0]
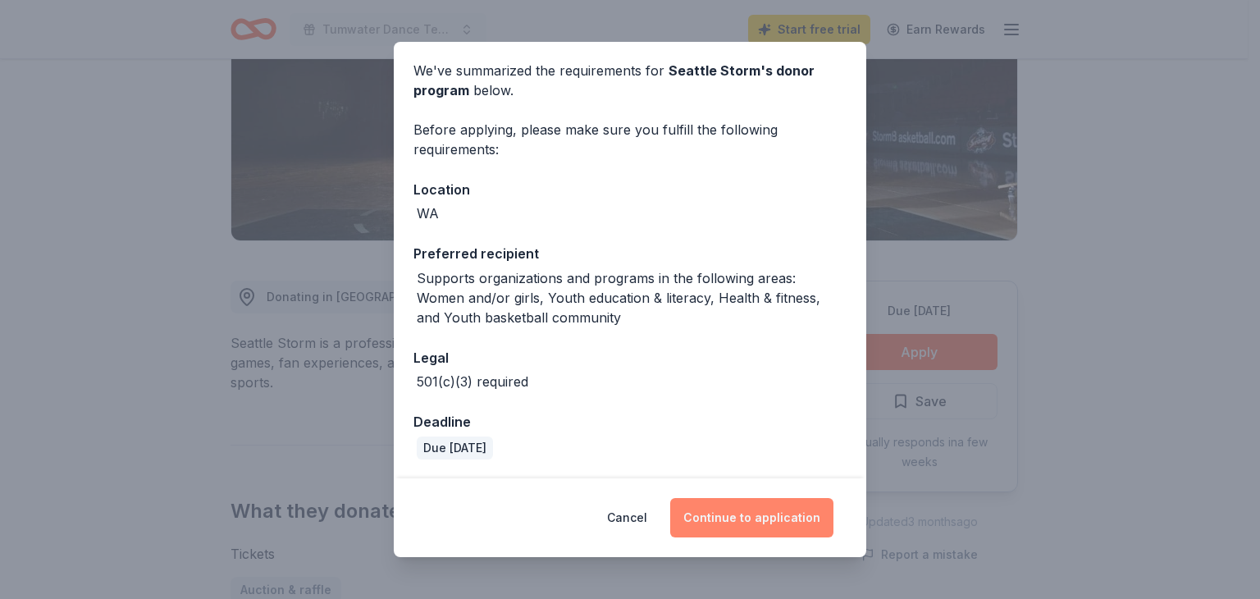
click at [751, 520] on button "Continue to application" at bounding box center [751, 517] width 163 height 39
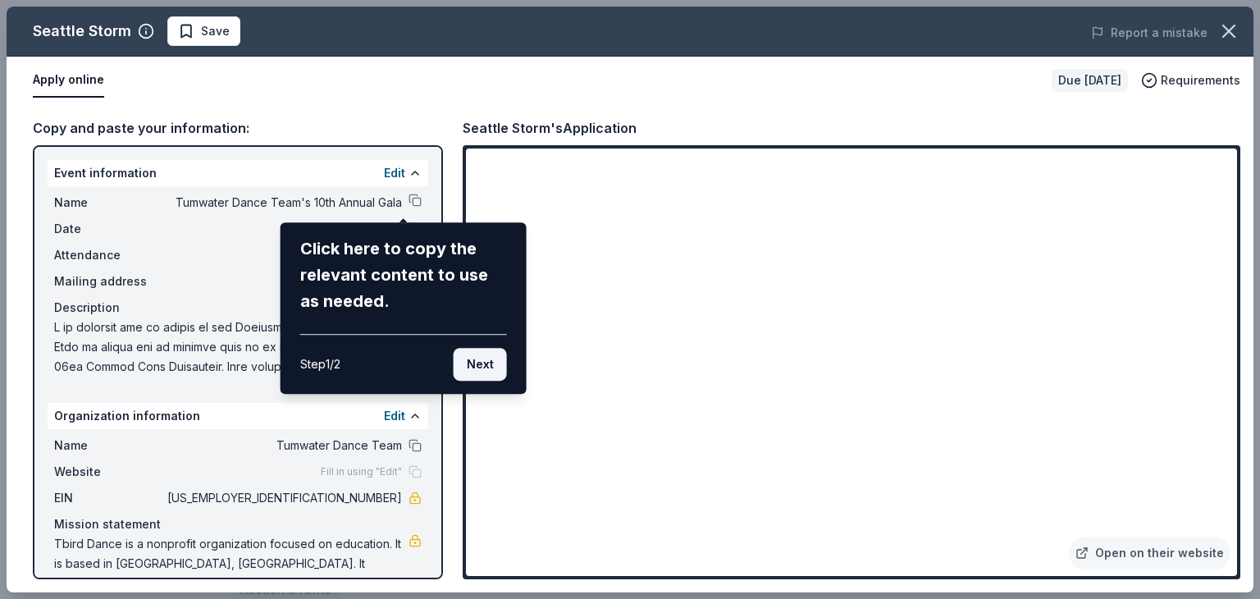
click at [478, 368] on button "Next" at bounding box center [480, 364] width 53 height 33
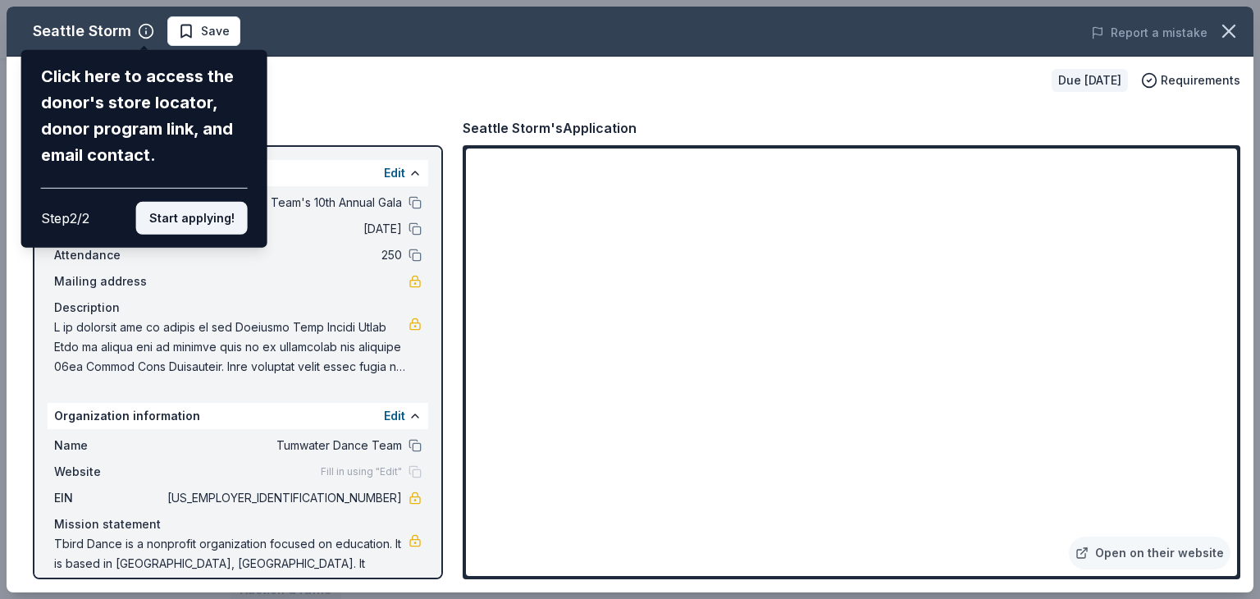
click at [203, 219] on button "Start applying!" at bounding box center [192, 218] width 112 height 33
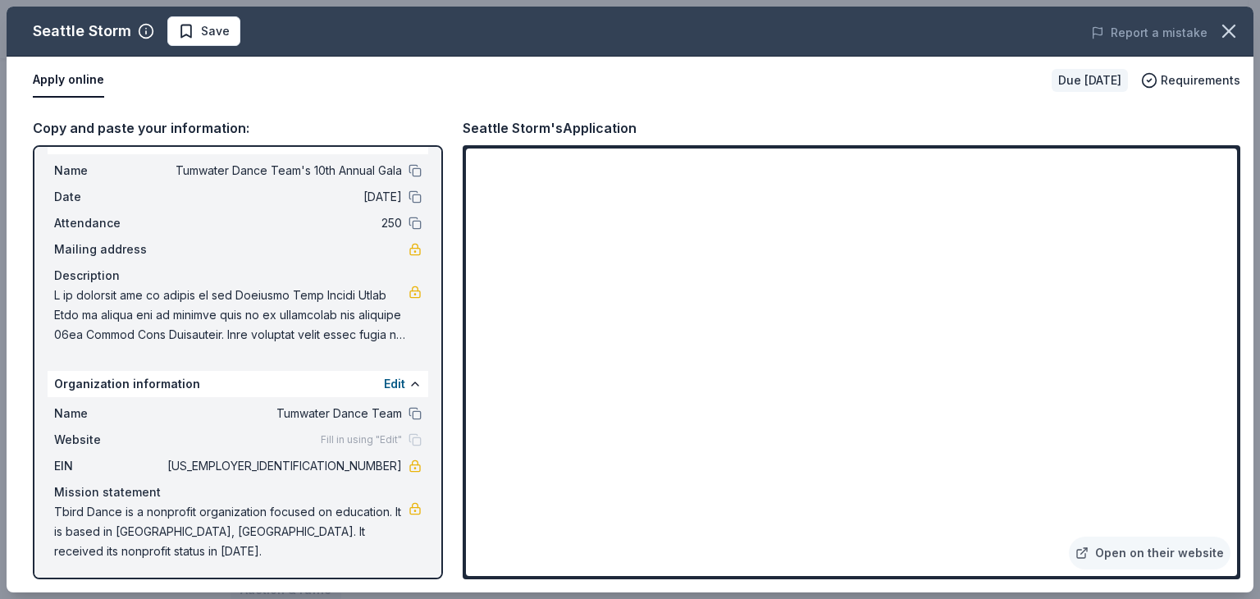
scroll to position [34, 0]
click at [409, 173] on button at bounding box center [415, 168] width 13 height 13
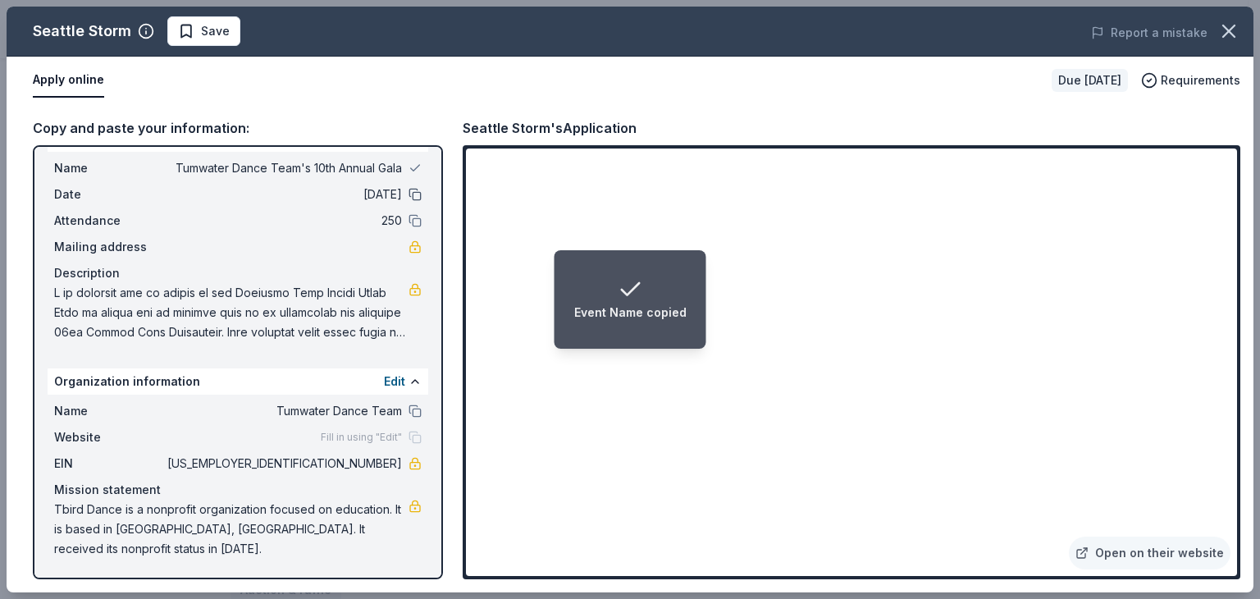
click at [409, 194] on button at bounding box center [415, 194] width 13 height 13
click at [409, 223] on button at bounding box center [415, 220] width 13 height 13
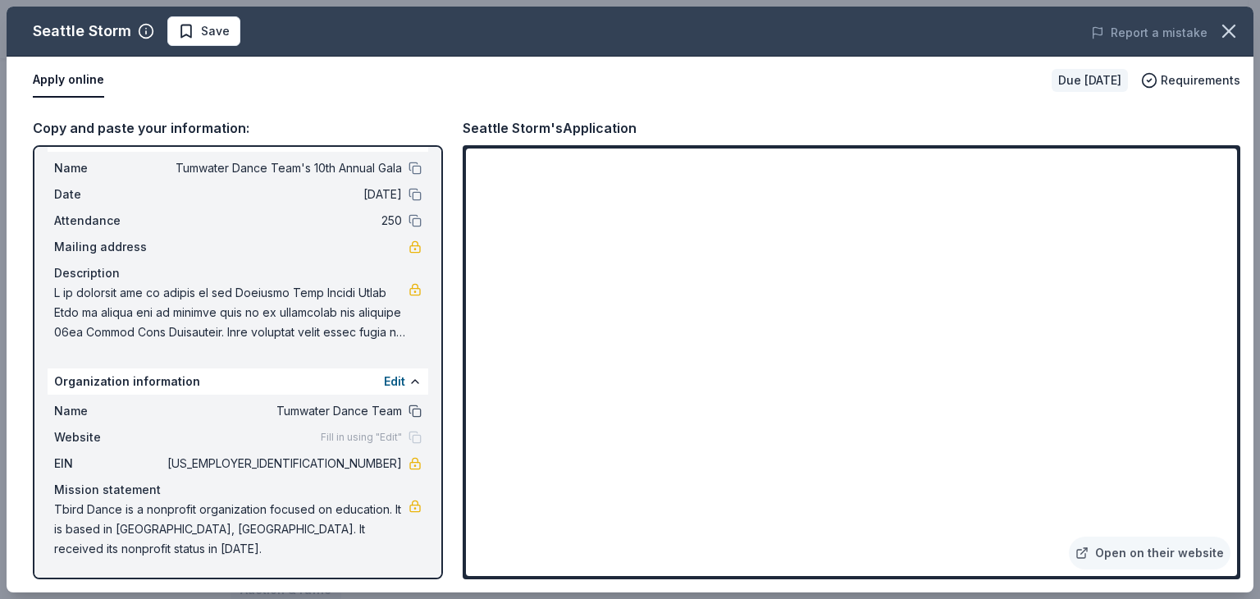
click at [409, 414] on button at bounding box center [415, 411] width 13 height 13
click at [384, 386] on button "Edit" at bounding box center [394, 382] width 21 height 20
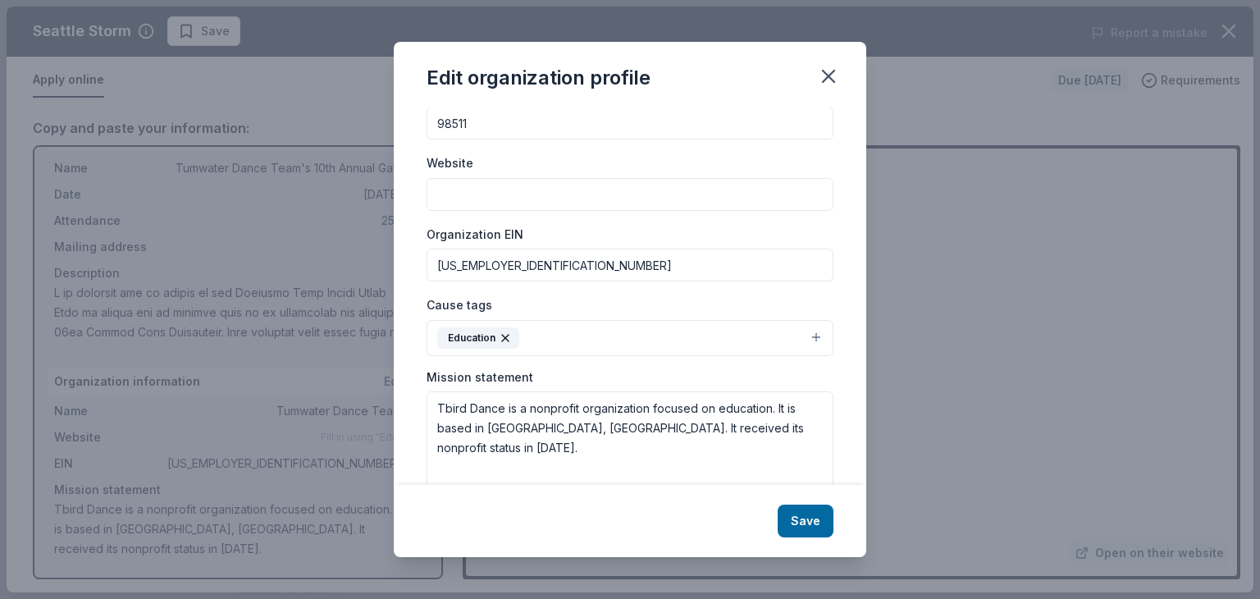
scroll to position [172, 0]
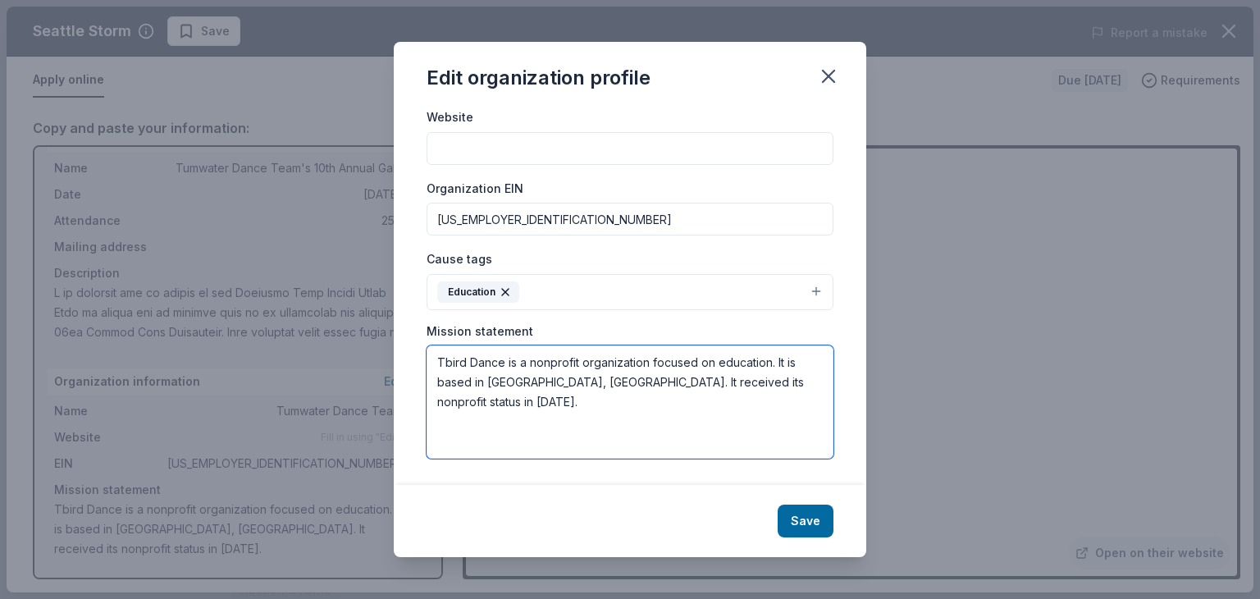
click at [794, 388] on textarea "Tbird Dance is a nonprofit organization focused on education. It is based in Tu…" at bounding box center [630, 401] width 407 height 113
drag, startPoint x: 773, startPoint y: 364, endPoint x: 420, endPoint y: 364, distance: 352.8
click at [420, 364] on div "Changes made here will be reflected on your Account. Organization name Tumwater…" at bounding box center [630, 295] width 473 height 377
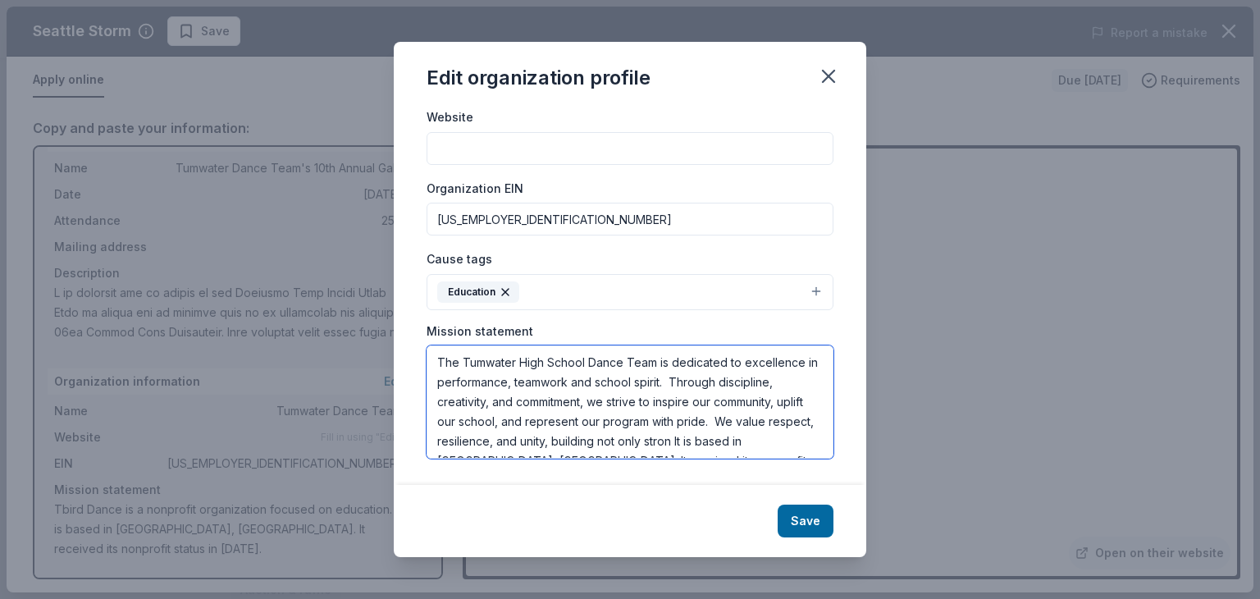
scroll to position [10, 0]
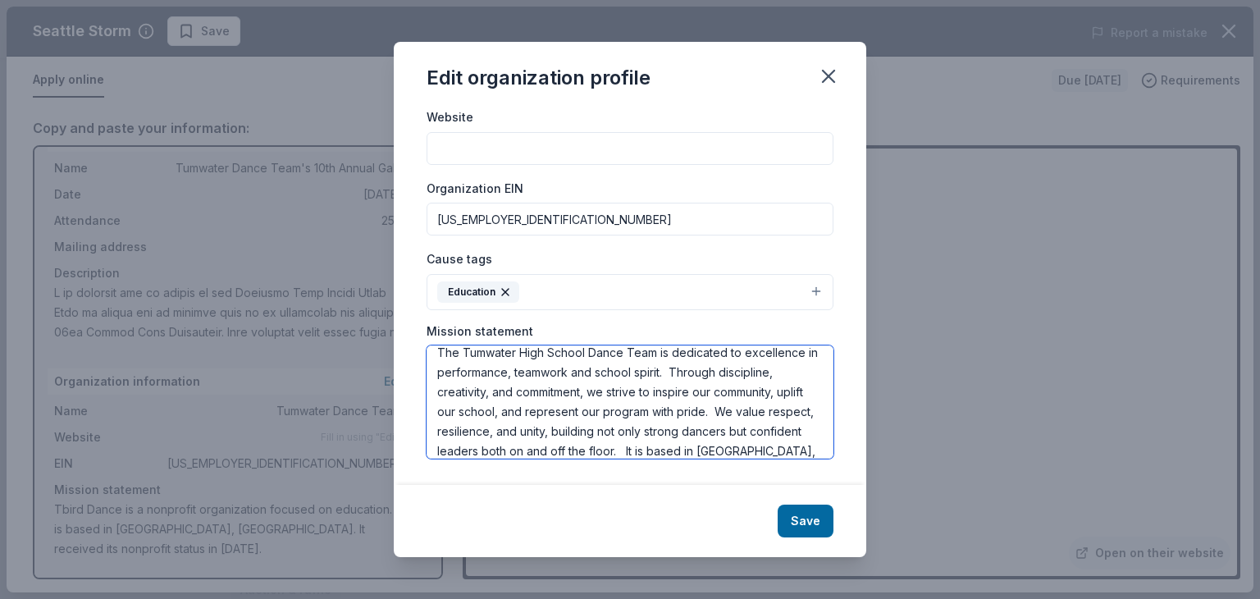
click at [533, 417] on textarea "The Tumwater High School Dance Team is dedicated to excellence in performance, …" at bounding box center [630, 401] width 407 height 113
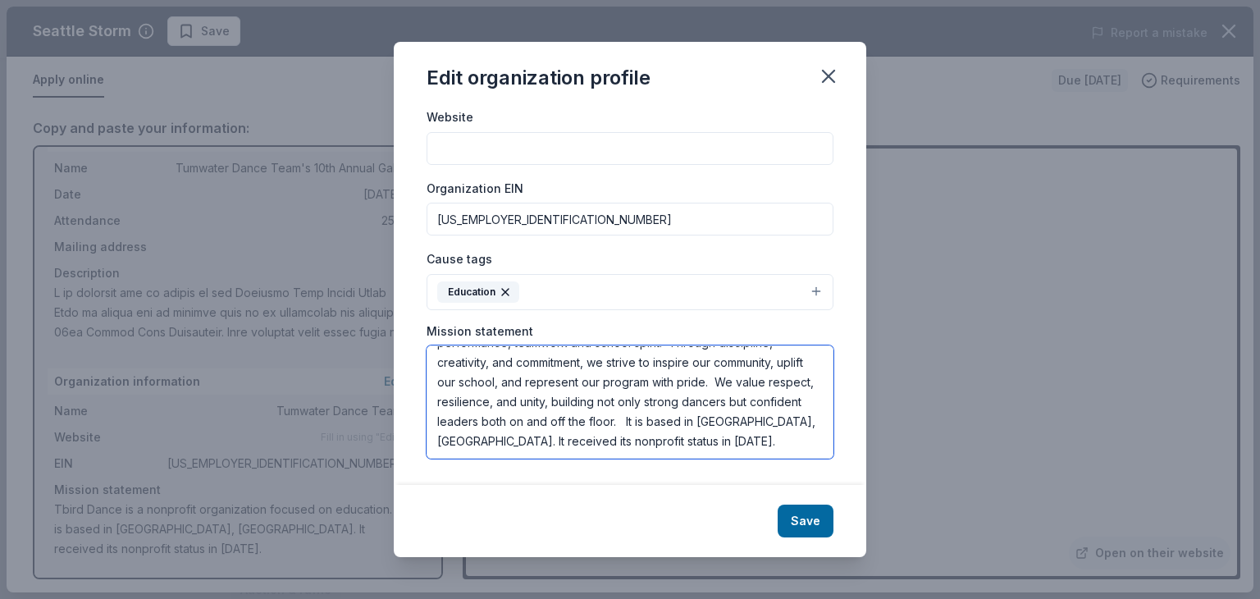
click at [499, 441] on textarea "The Tumwater High School Dance Team is dedicated to excellence in performance, …" at bounding box center [630, 401] width 407 height 113
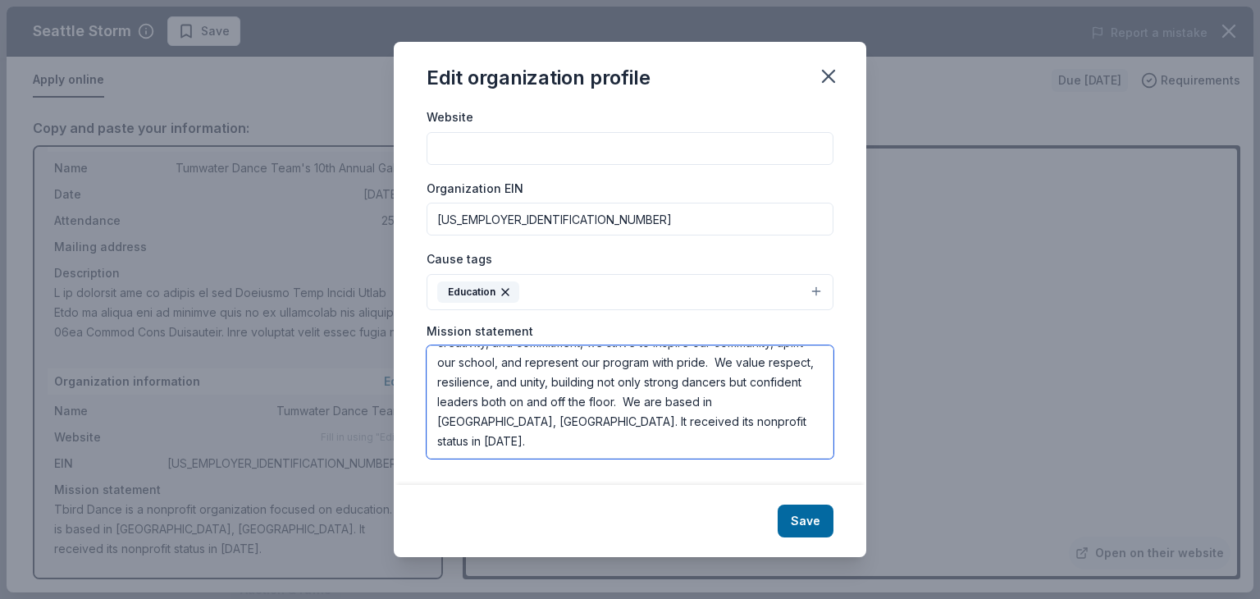
click at [624, 421] on textarea "The Tumwater High School Dance Team is dedicated to excellence in performance, …" at bounding box center [630, 401] width 407 height 113
click at [697, 422] on textarea "The Tumwater High School Dance Team is dedicated to excellence in performance, …" at bounding box center [630, 401] width 407 height 113
type textarea "The Tumwater High School Dance Team is dedicated to excellence in performance, …"
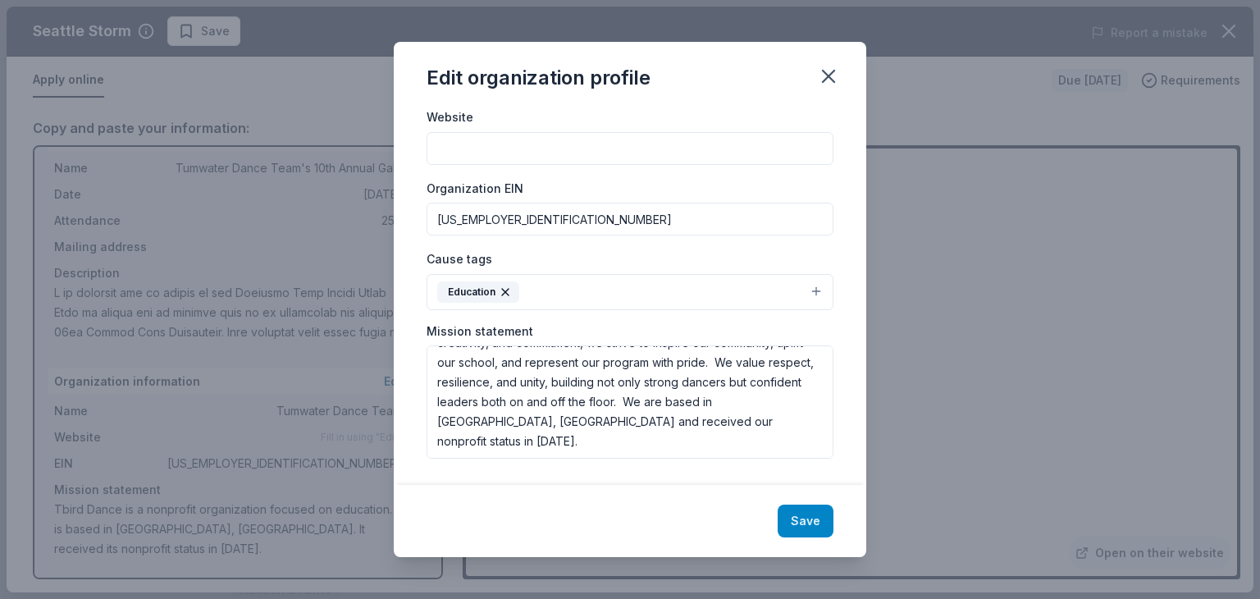
click at [820, 514] on button "Save" at bounding box center [806, 521] width 56 height 33
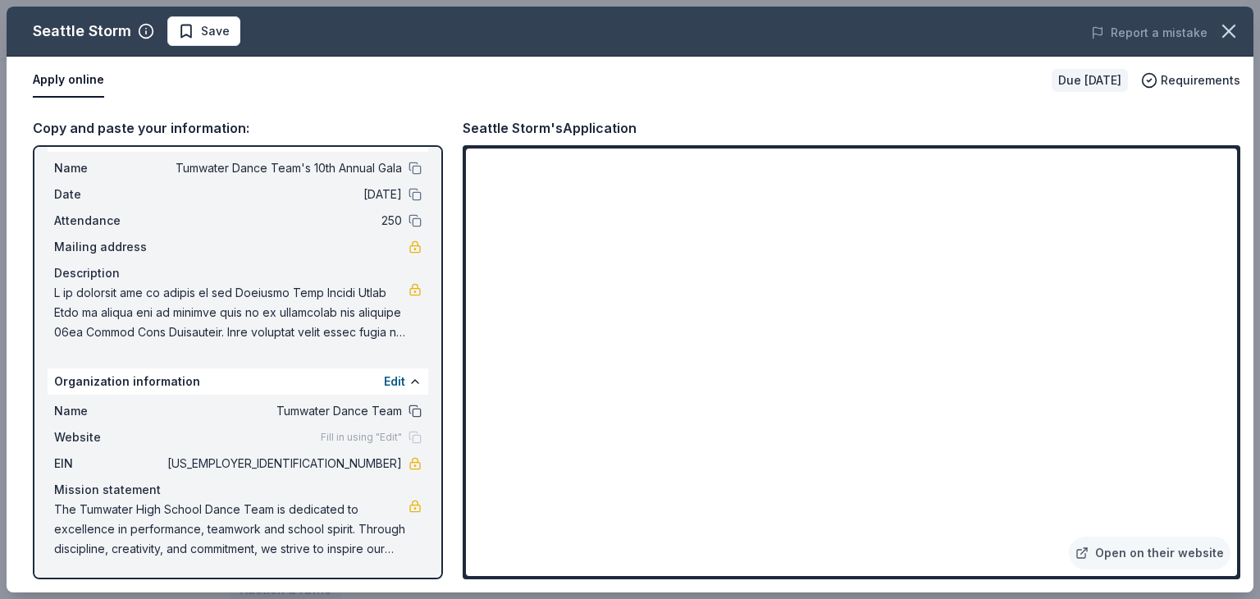
click at [409, 411] on button at bounding box center [415, 411] width 13 height 13
click at [409, 386] on button at bounding box center [415, 381] width 13 height 13
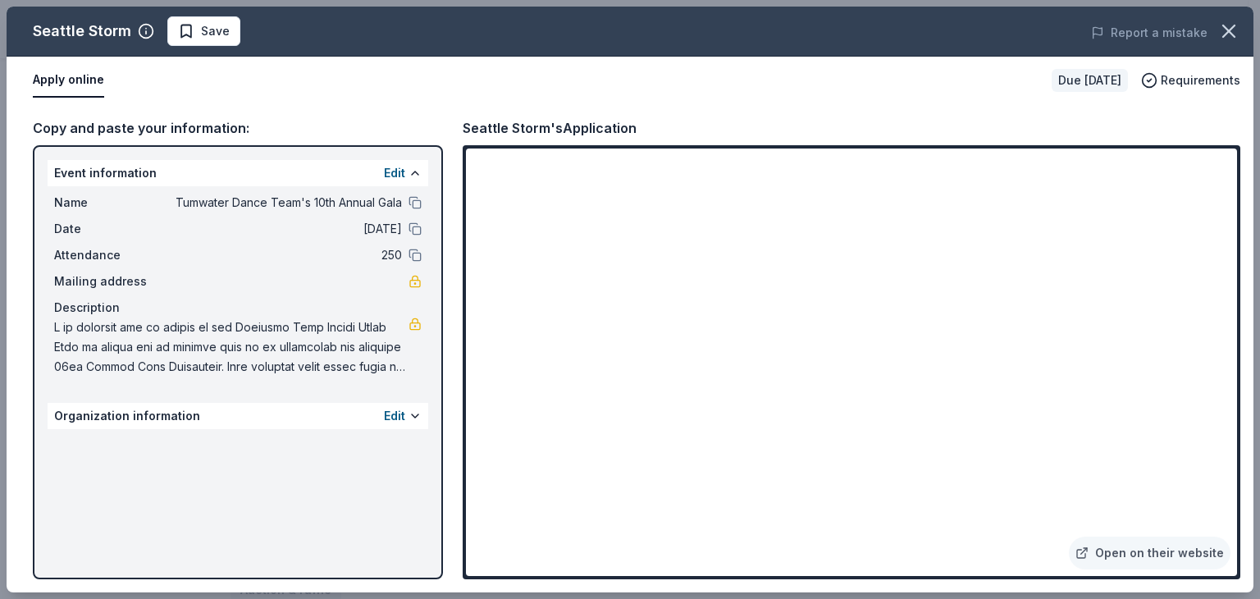
scroll to position [0, 0]
click at [399, 414] on button "Edit" at bounding box center [394, 416] width 21 height 20
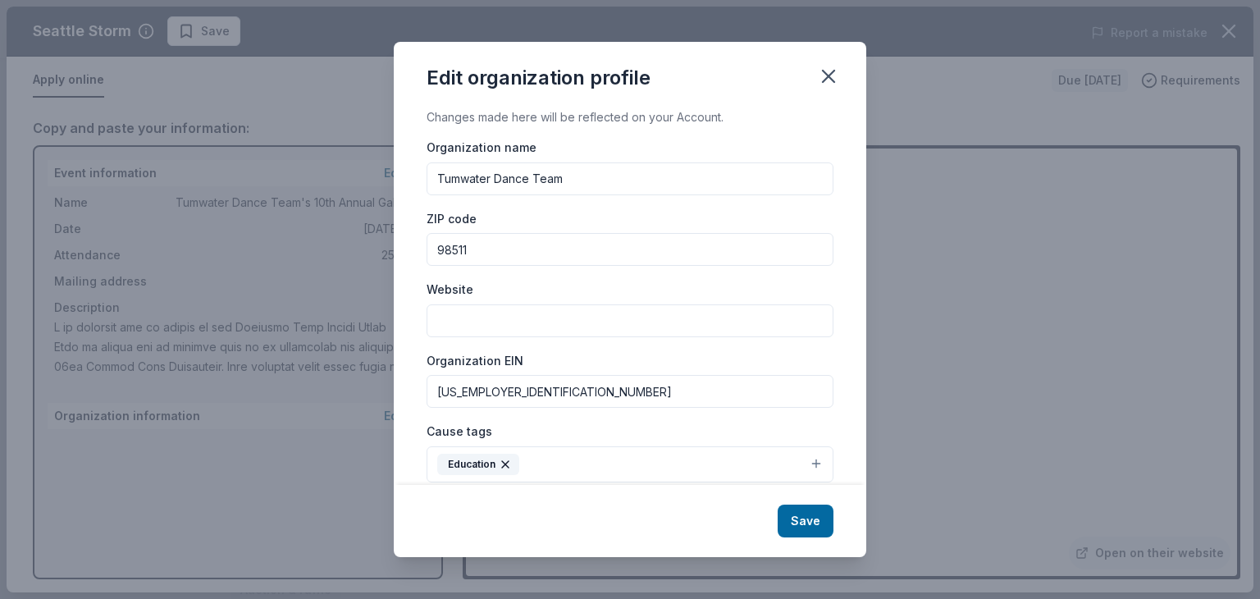
click at [514, 328] on input "Website" at bounding box center [630, 320] width 407 height 33
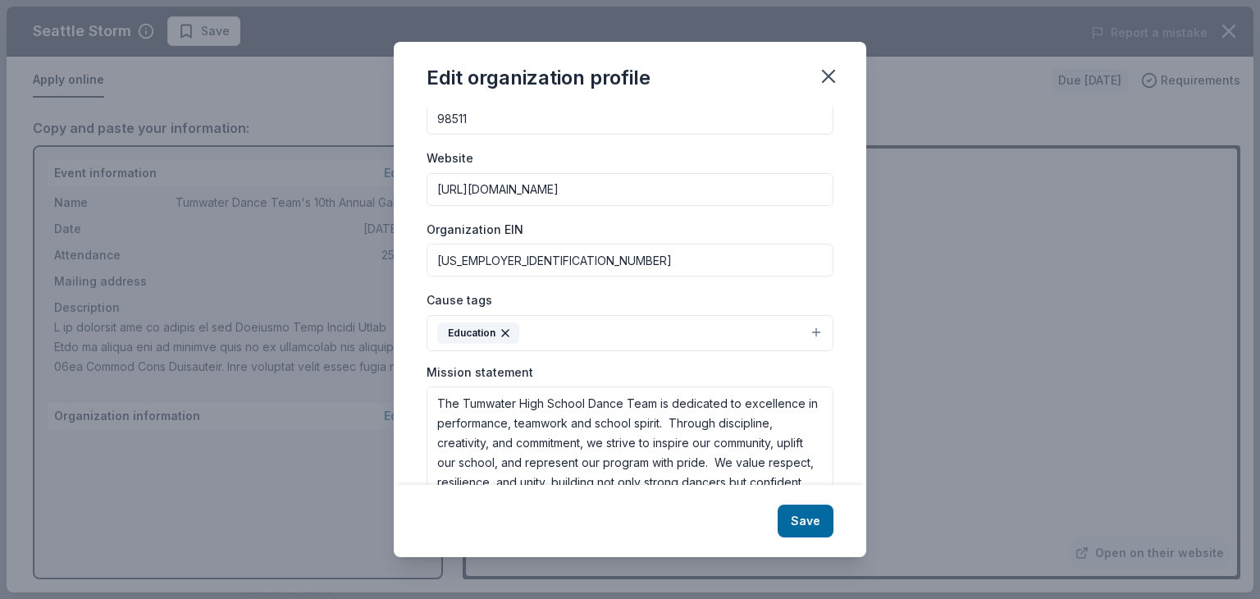
scroll to position [172, 0]
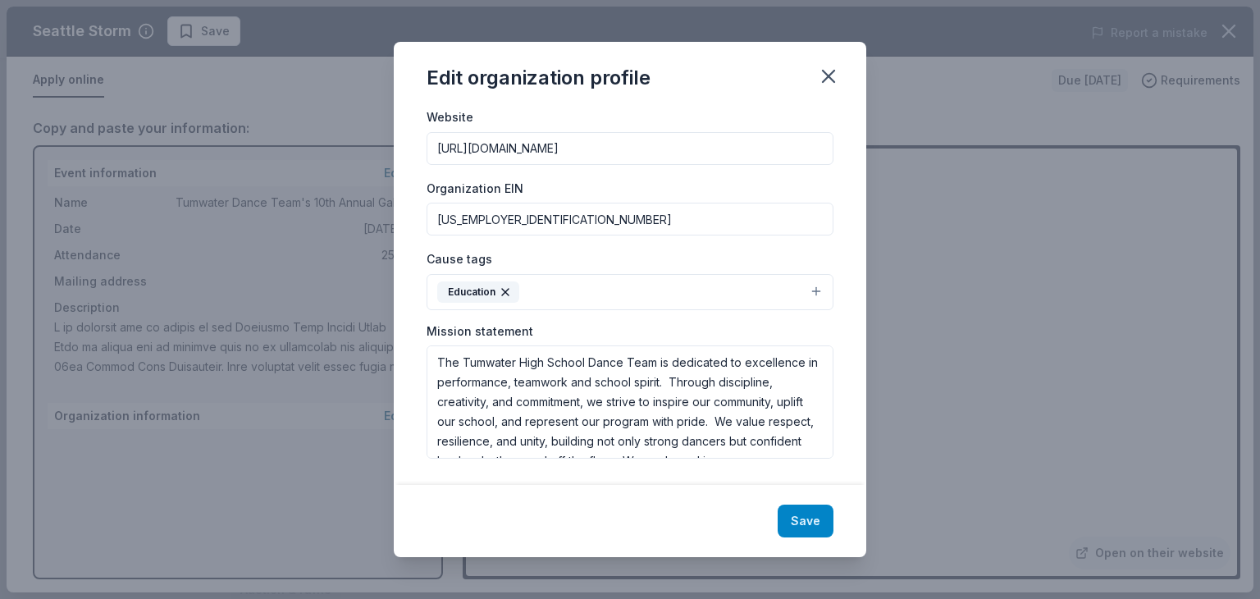
type input "https://www.tumwater.k12.wa.us"
click at [826, 514] on button "Save" at bounding box center [806, 521] width 56 height 33
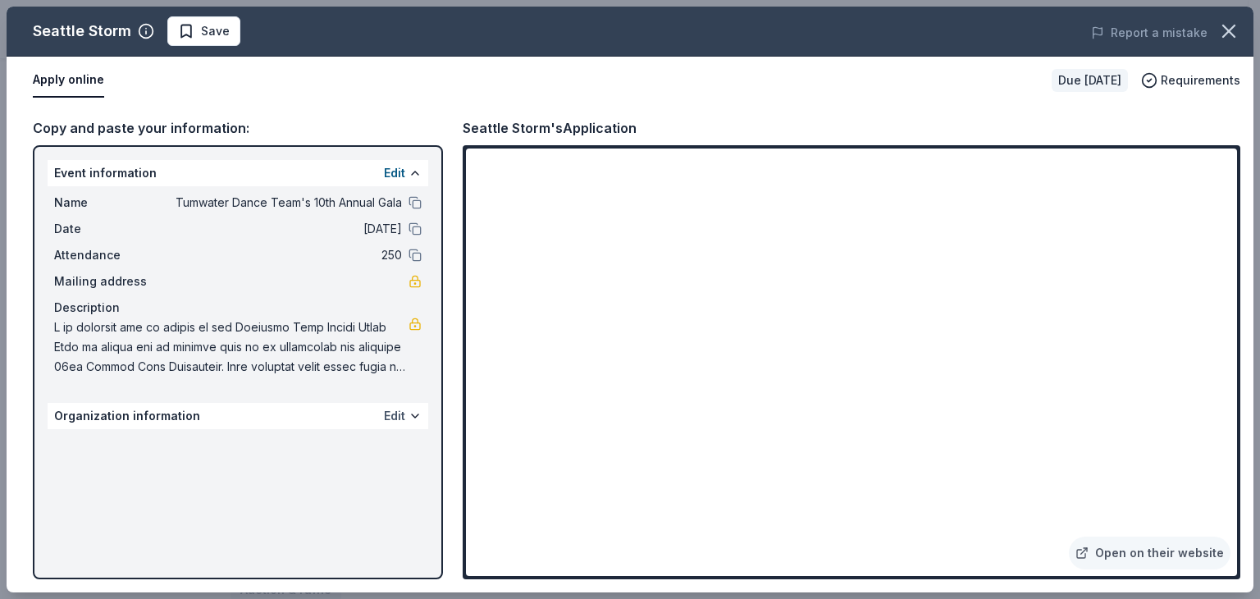
click at [399, 415] on button "Edit" at bounding box center [394, 416] width 21 height 20
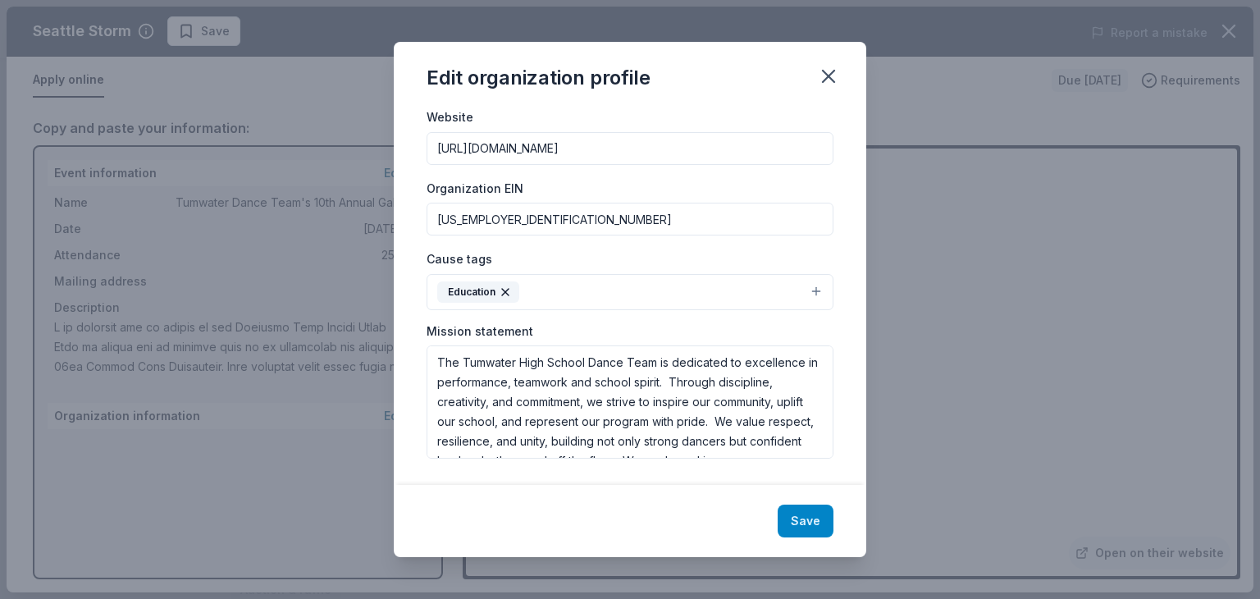
click at [808, 522] on button "Save" at bounding box center [806, 521] width 56 height 33
click at [828, 82] on icon "button" at bounding box center [828, 76] width 23 height 23
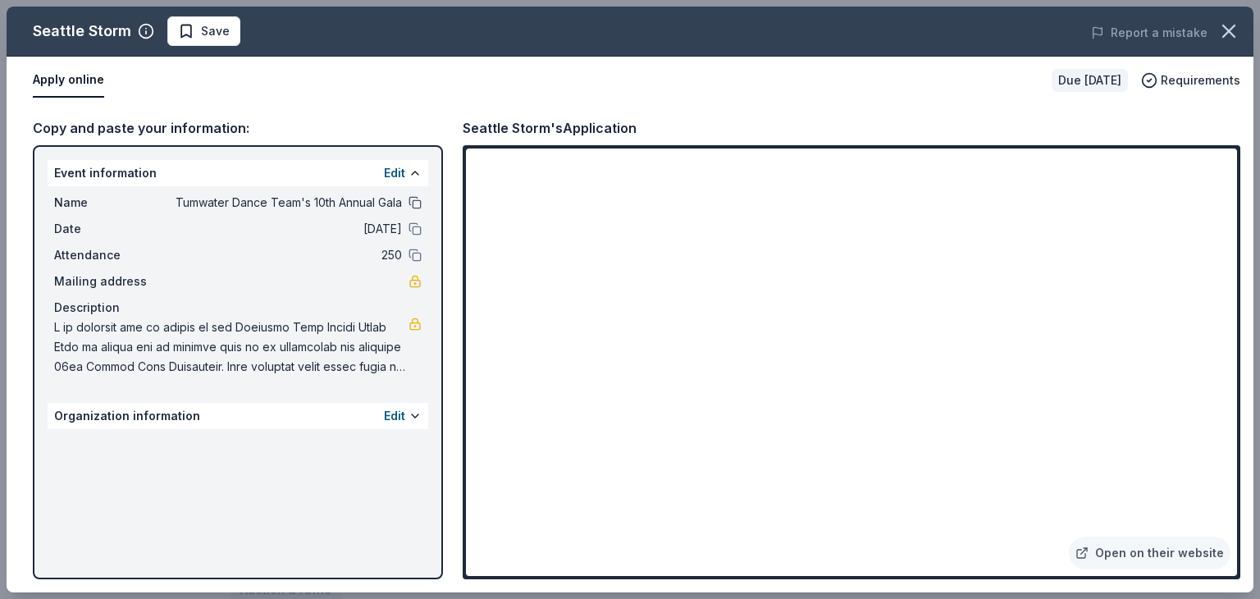
click at [419, 201] on button at bounding box center [415, 202] width 13 height 13
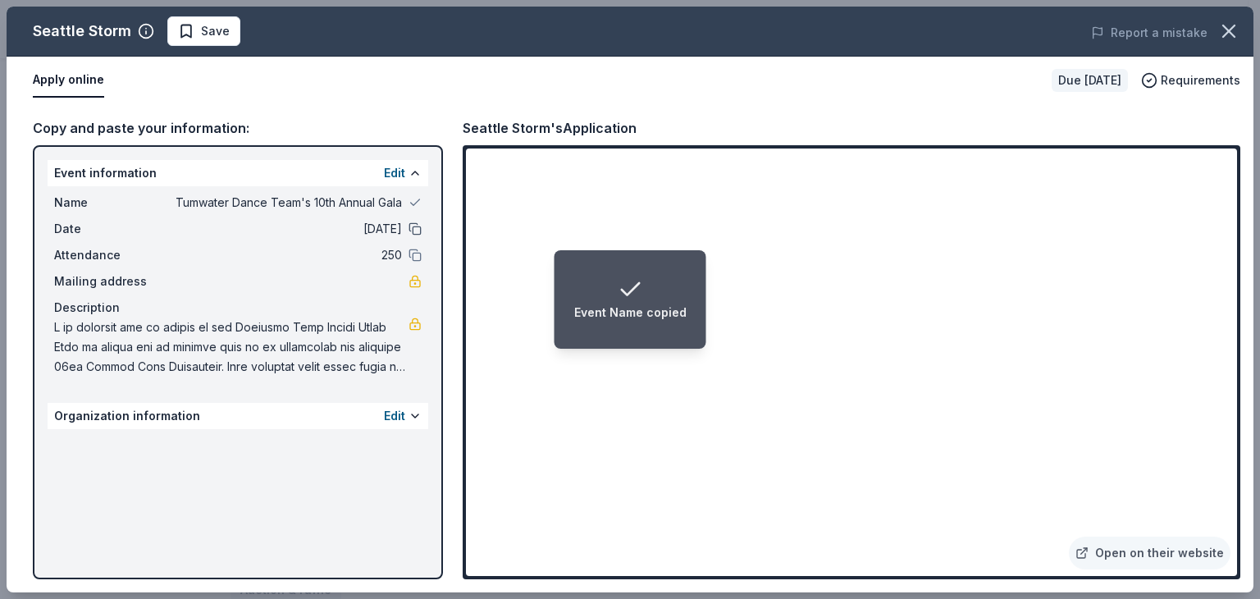
click at [415, 231] on button at bounding box center [415, 228] width 13 height 13
click at [414, 256] on button at bounding box center [415, 255] width 13 height 13
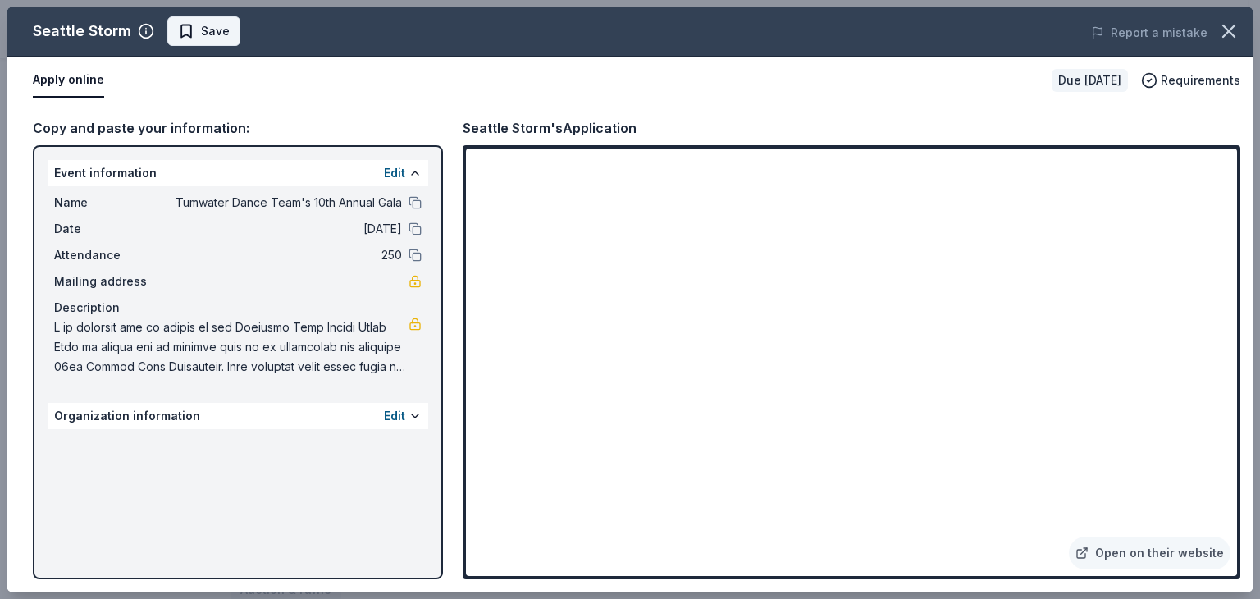
click at [195, 34] on span "Save" at bounding box center [204, 31] width 52 height 20
click at [418, 203] on button at bounding box center [415, 202] width 13 height 13
click at [410, 417] on button at bounding box center [415, 415] width 13 height 13
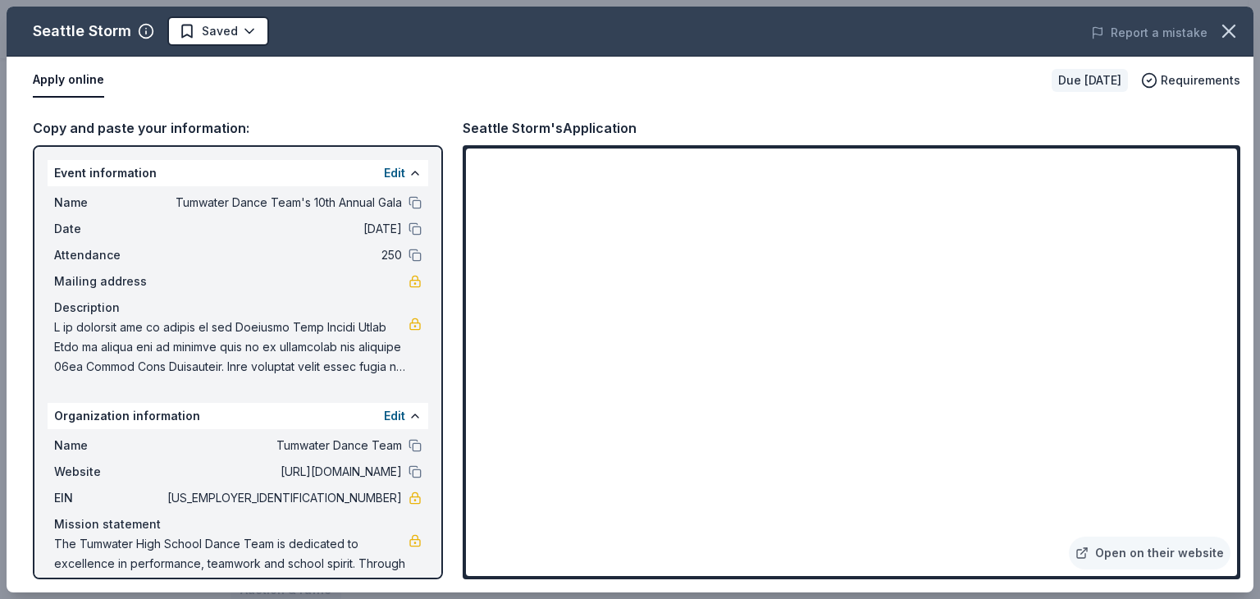
drag, startPoint x: 390, startPoint y: 499, endPoint x: 331, endPoint y: 500, distance: 58.3
click at [331, 500] on div "EIN 82-5498119" at bounding box center [238, 498] width 368 height 20
click at [409, 467] on button at bounding box center [415, 471] width 13 height 13
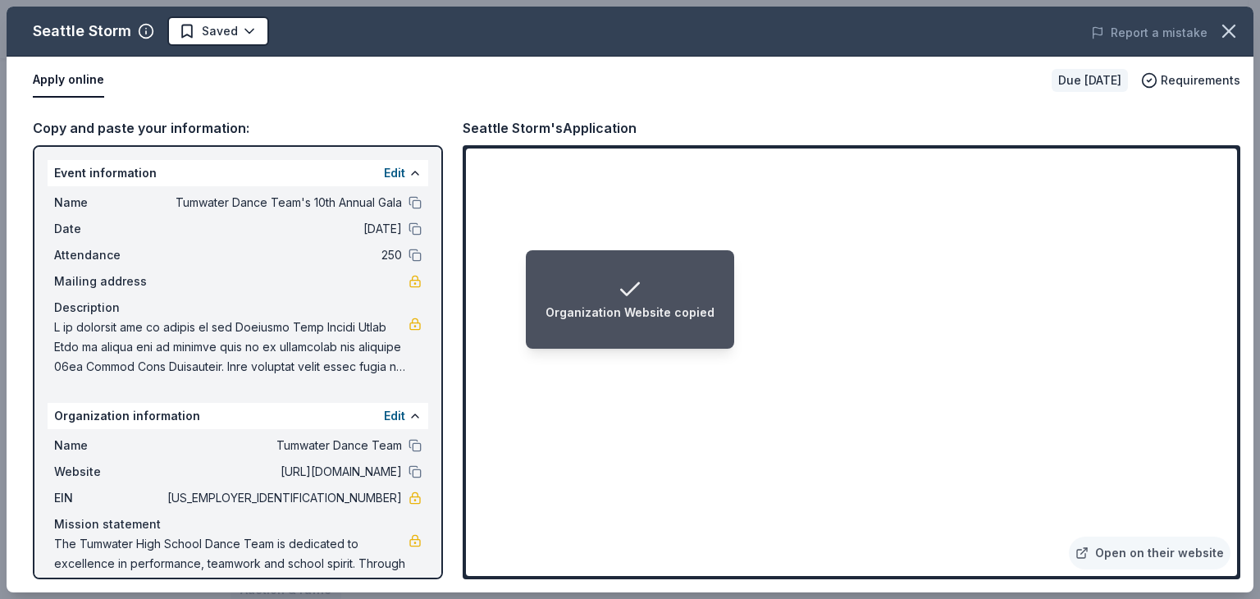
scroll to position [34, 0]
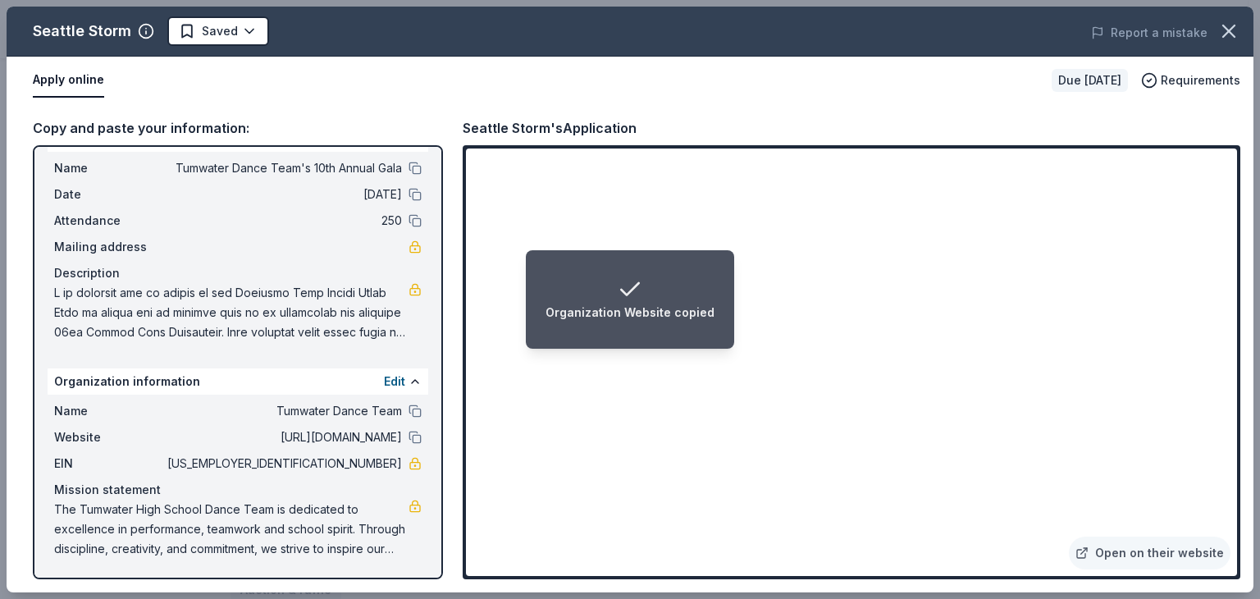
drag, startPoint x: 55, startPoint y: 510, endPoint x: 274, endPoint y: 562, distance: 225.3
click at [274, 562] on div "Name Tumwater Dance Team Website https://www.tumwater.k12.wa.us EIN 82-5498119 …" at bounding box center [238, 480] width 381 height 171
click at [409, 510] on link at bounding box center [415, 506] width 13 height 13
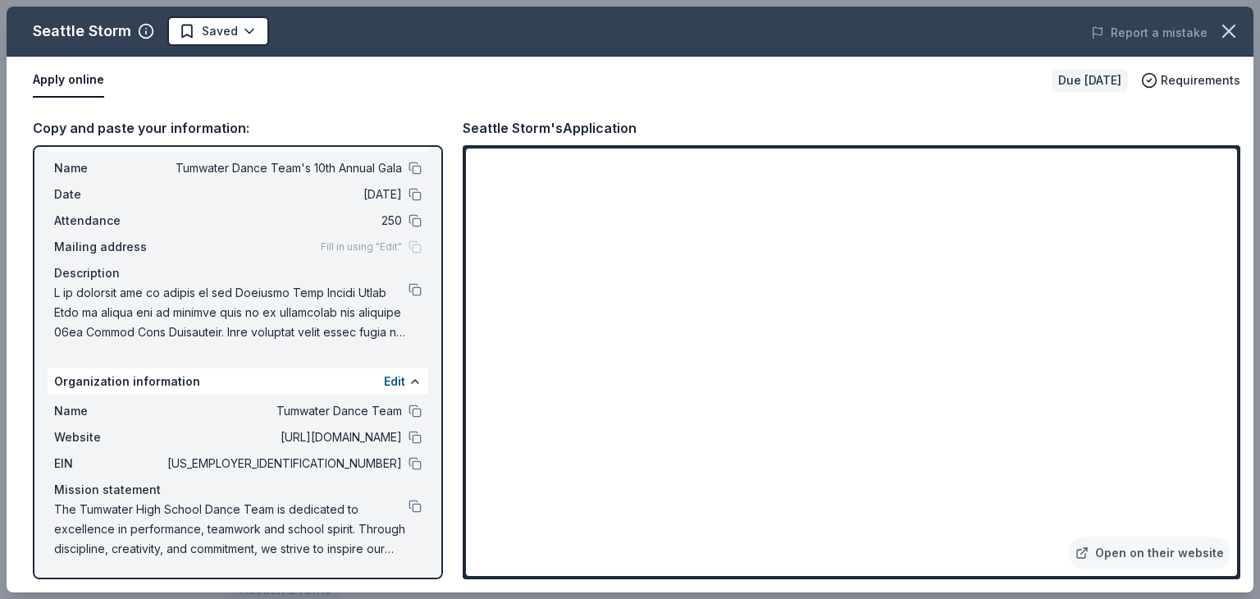
click at [332, 506] on span "The Tumwater High School Dance Team is dedicated to excellence in performance, …" at bounding box center [231, 529] width 354 height 59
click at [409, 505] on button at bounding box center [415, 506] width 13 height 13
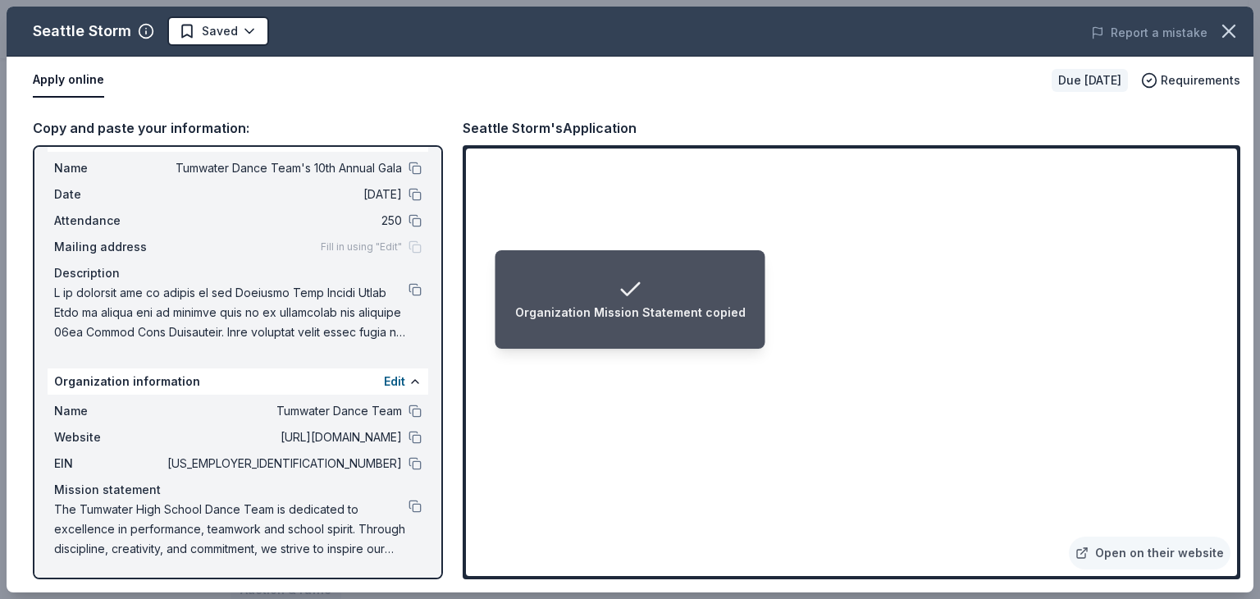
scroll to position [0, 0]
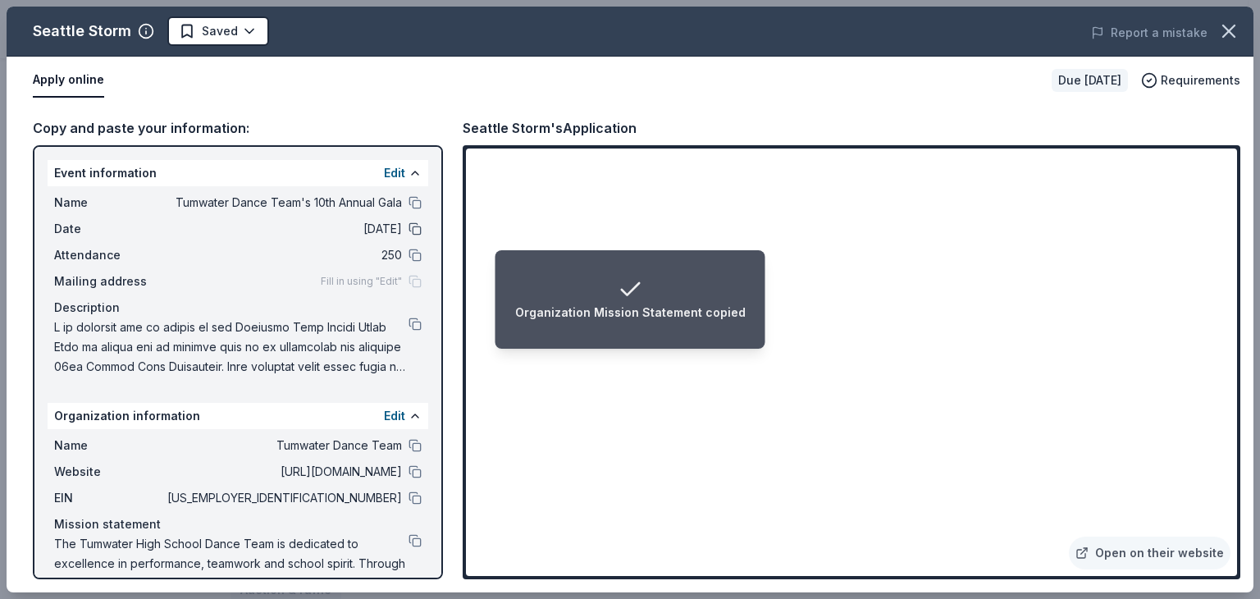
click at [409, 227] on button at bounding box center [415, 228] width 13 height 13
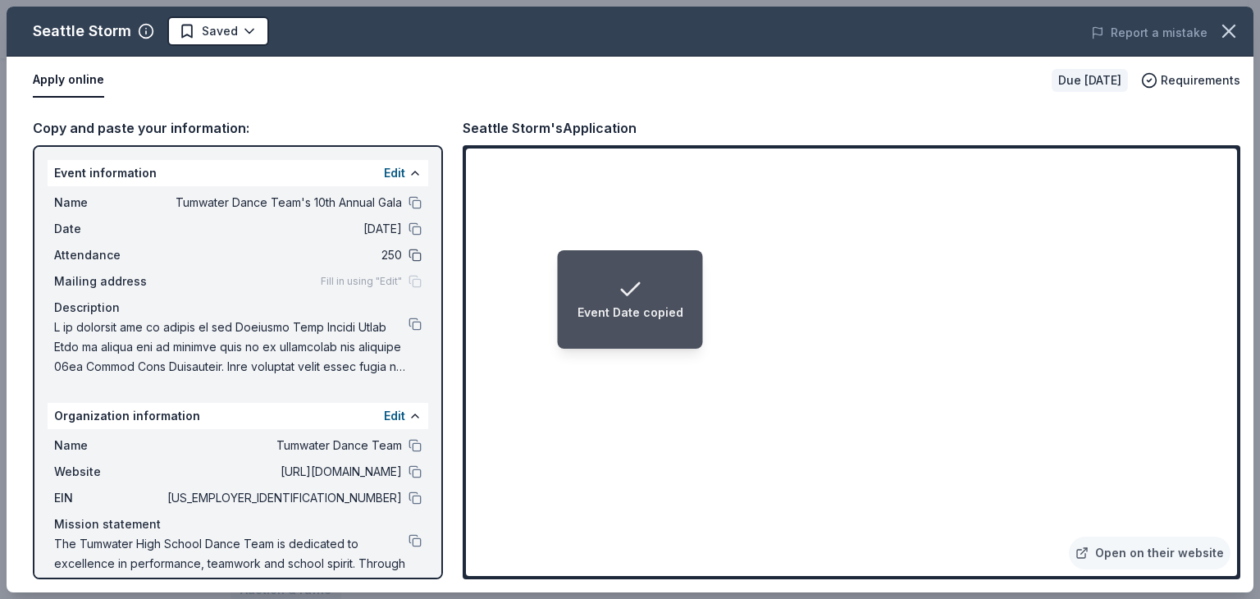
click at [409, 253] on button at bounding box center [415, 255] width 13 height 13
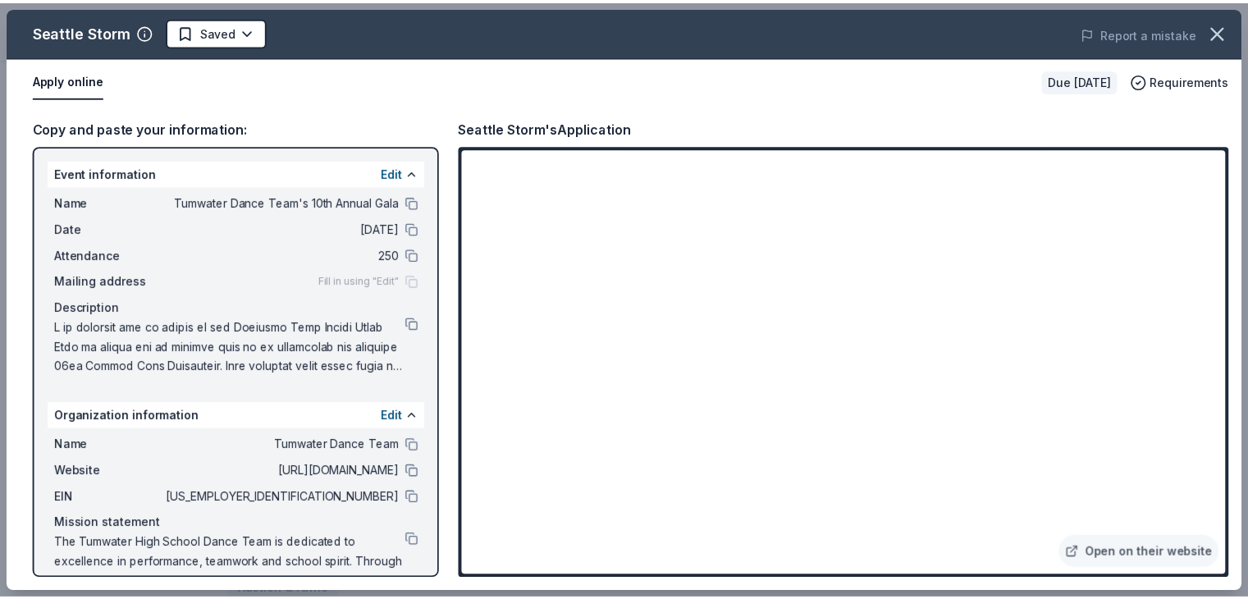
scroll to position [34, 0]
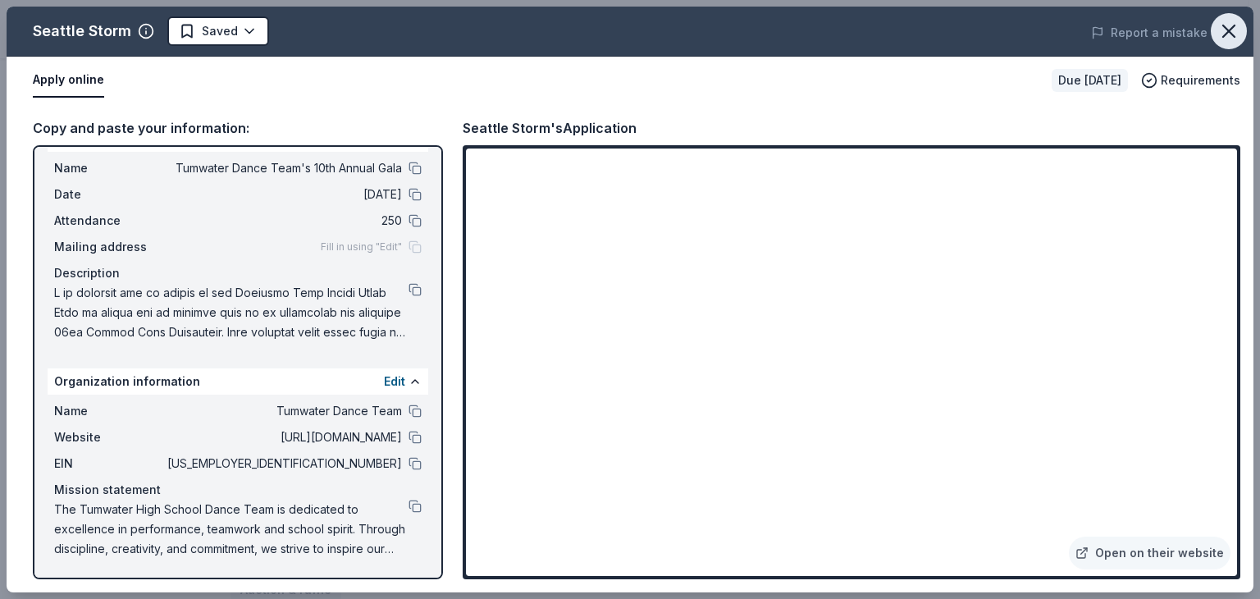
click at [1225, 34] on icon "button" at bounding box center [1228, 30] width 11 height 11
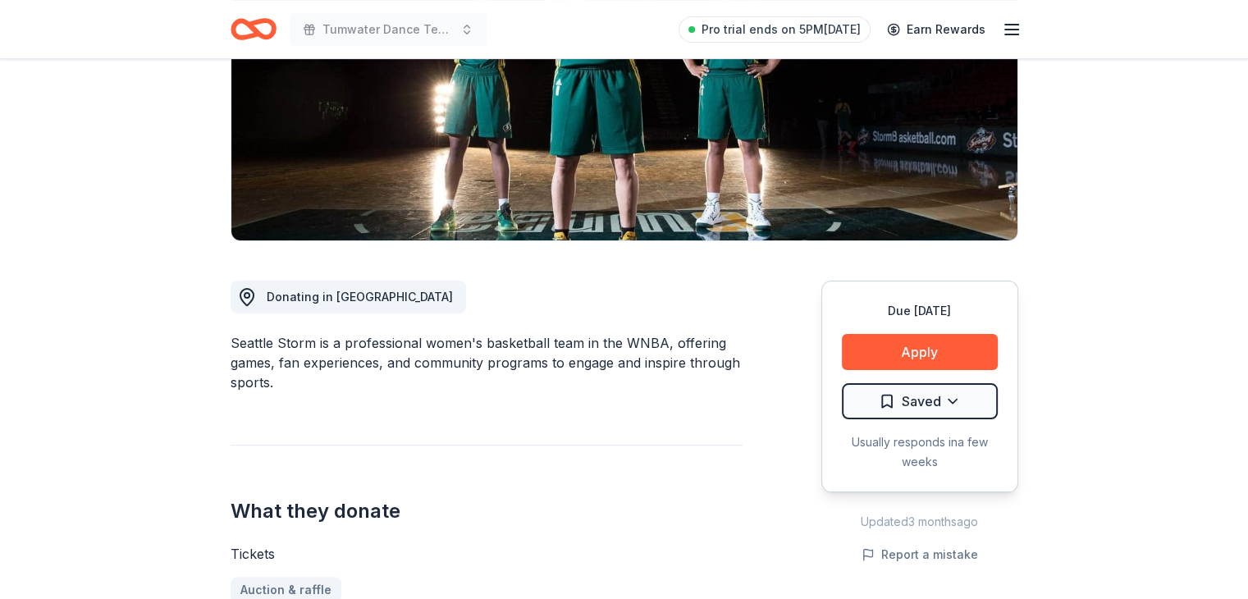
scroll to position [0, 0]
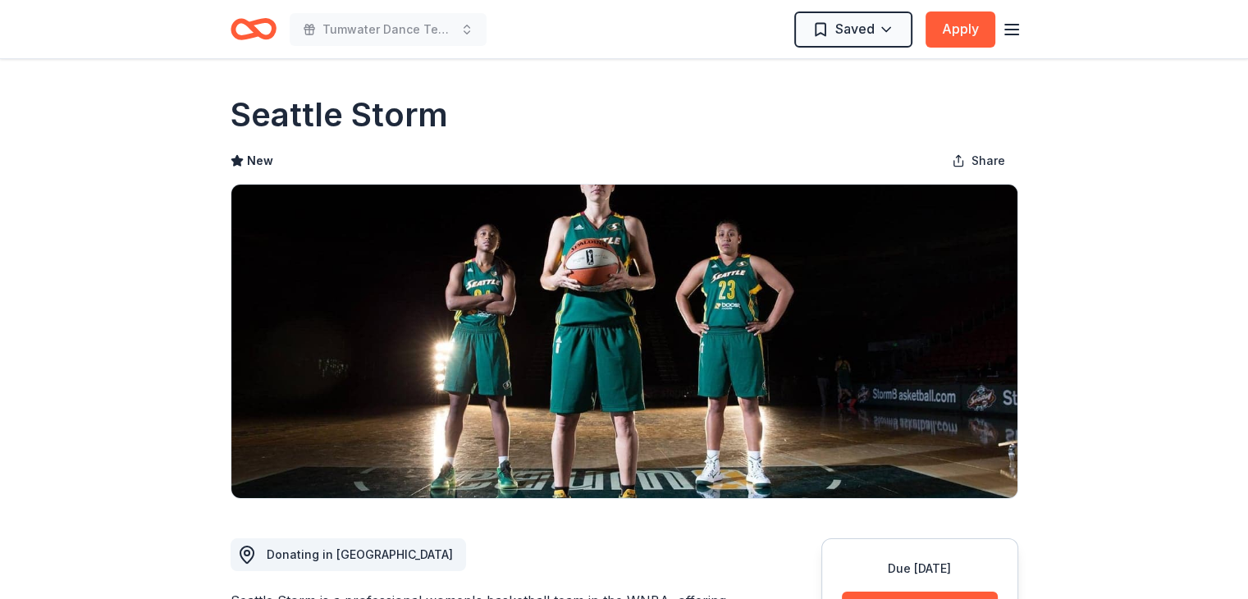
click at [267, 37] on icon "Home" at bounding box center [260, 29] width 25 height 16
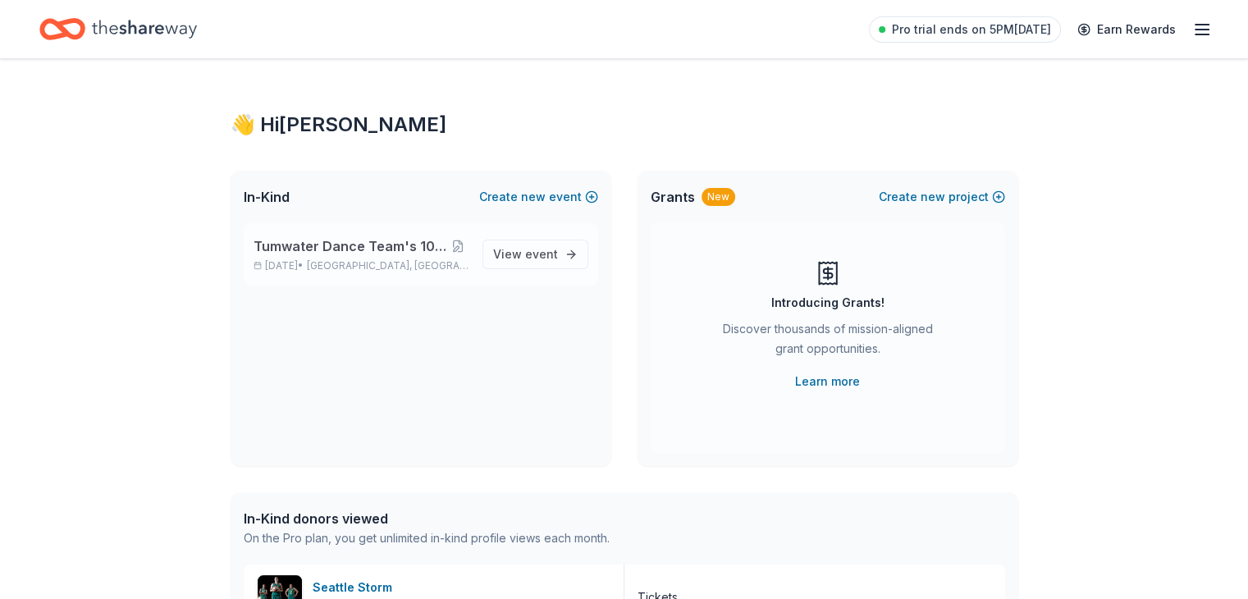
click at [323, 245] on span "Tumwater Dance Team's 10th Annual Gala" at bounding box center [350, 246] width 193 height 20
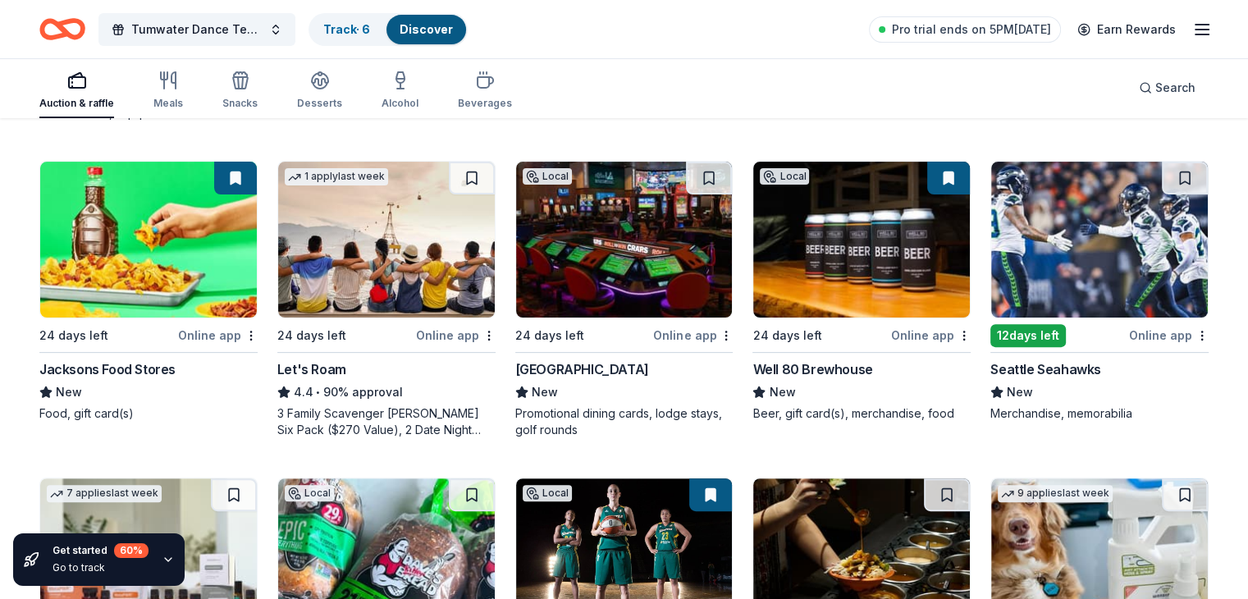
scroll to position [456, 0]
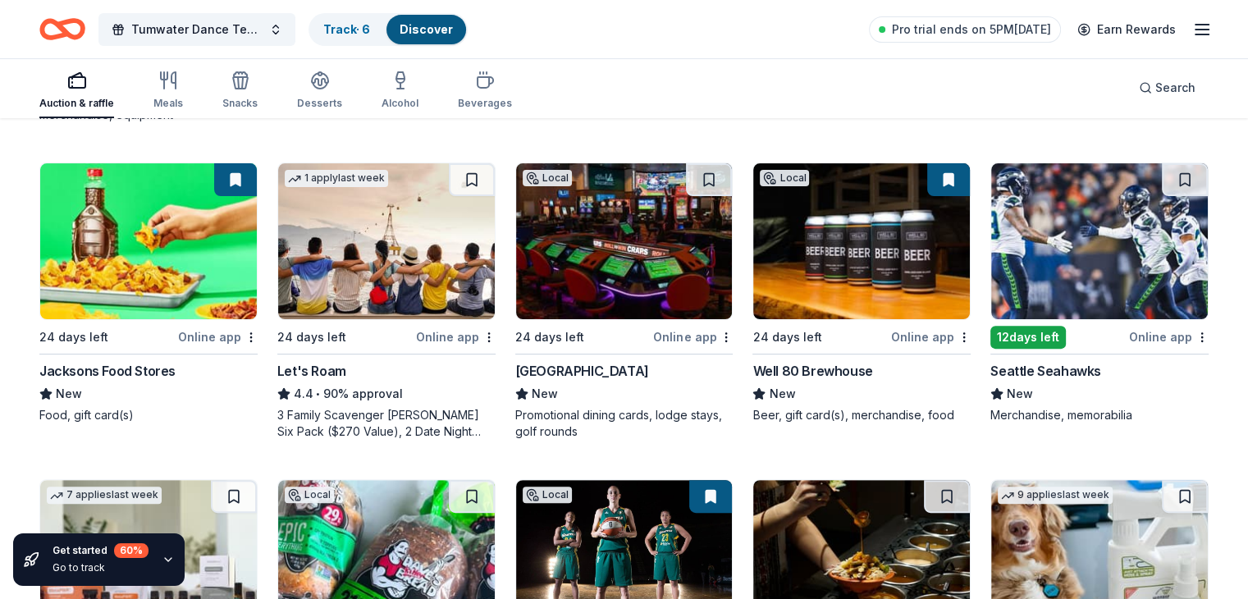
click at [393, 277] on img at bounding box center [386, 241] width 217 height 156
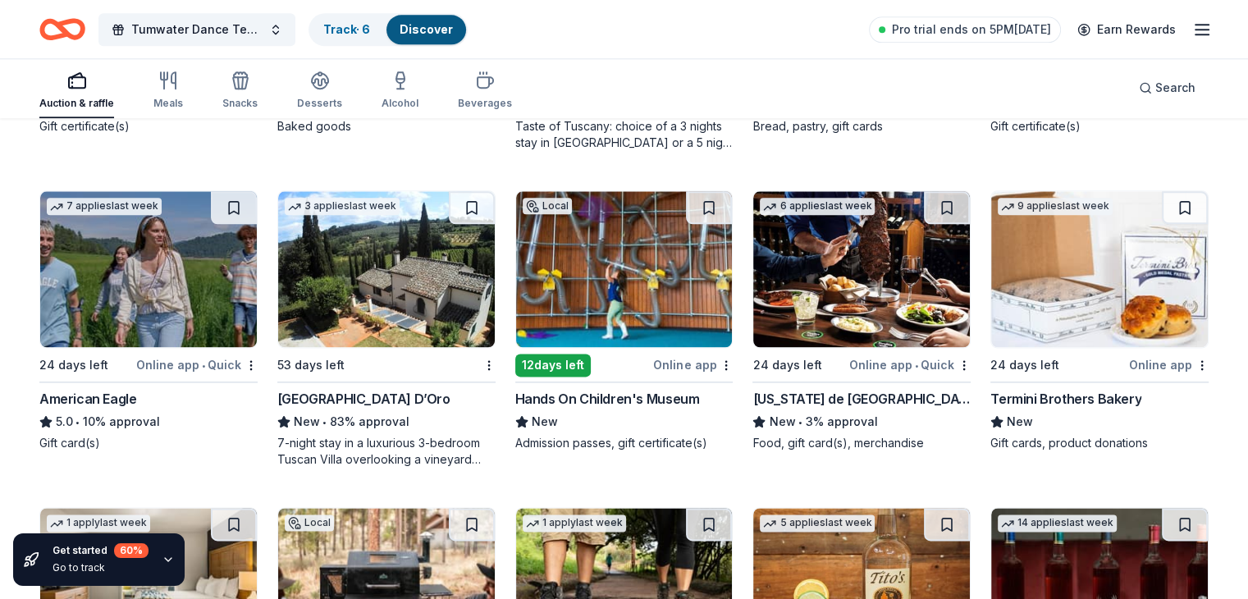
scroll to position [1995, 0]
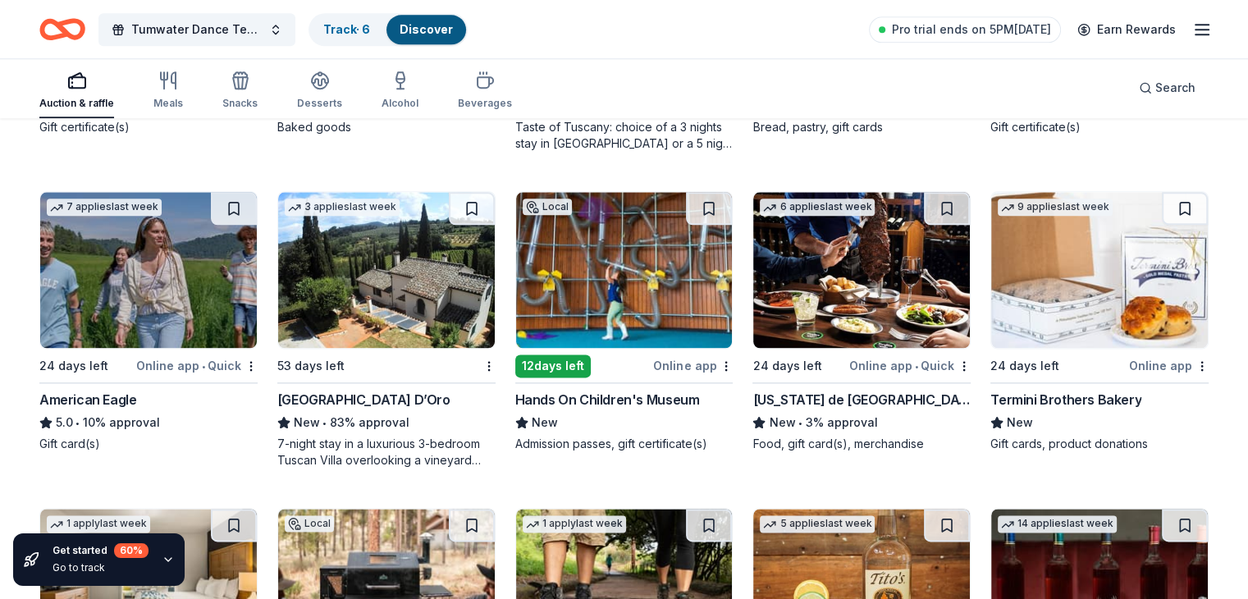
click at [385, 303] on img at bounding box center [386, 270] width 217 height 156
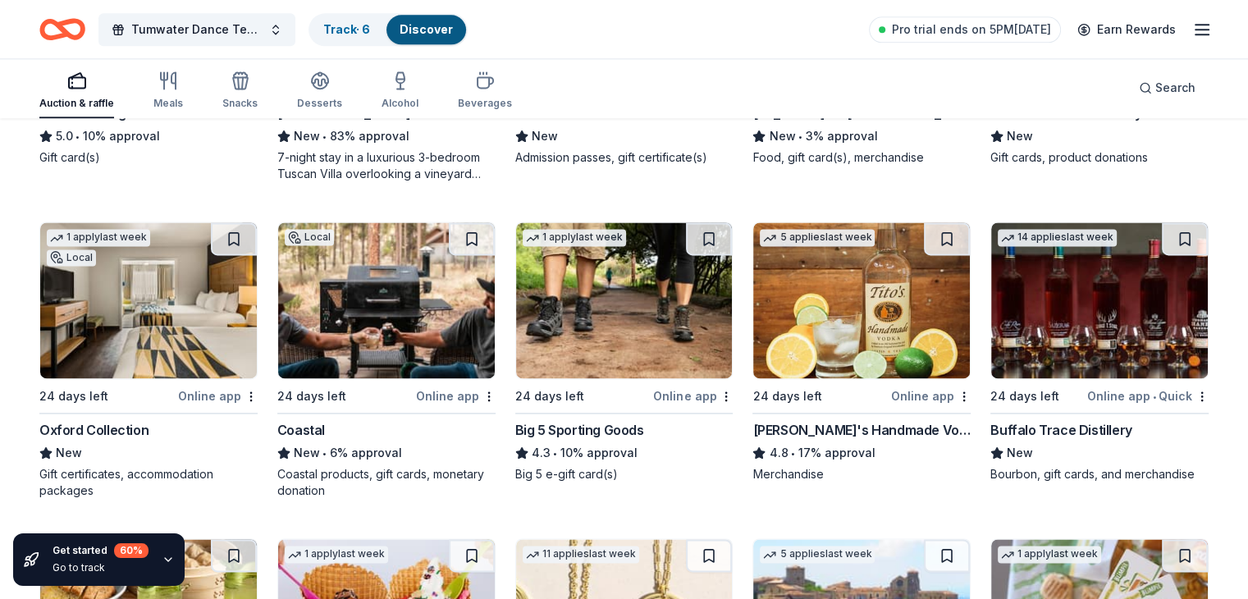
scroll to position [2281, 0]
click at [1081, 290] on img at bounding box center [1099, 300] width 217 height 156
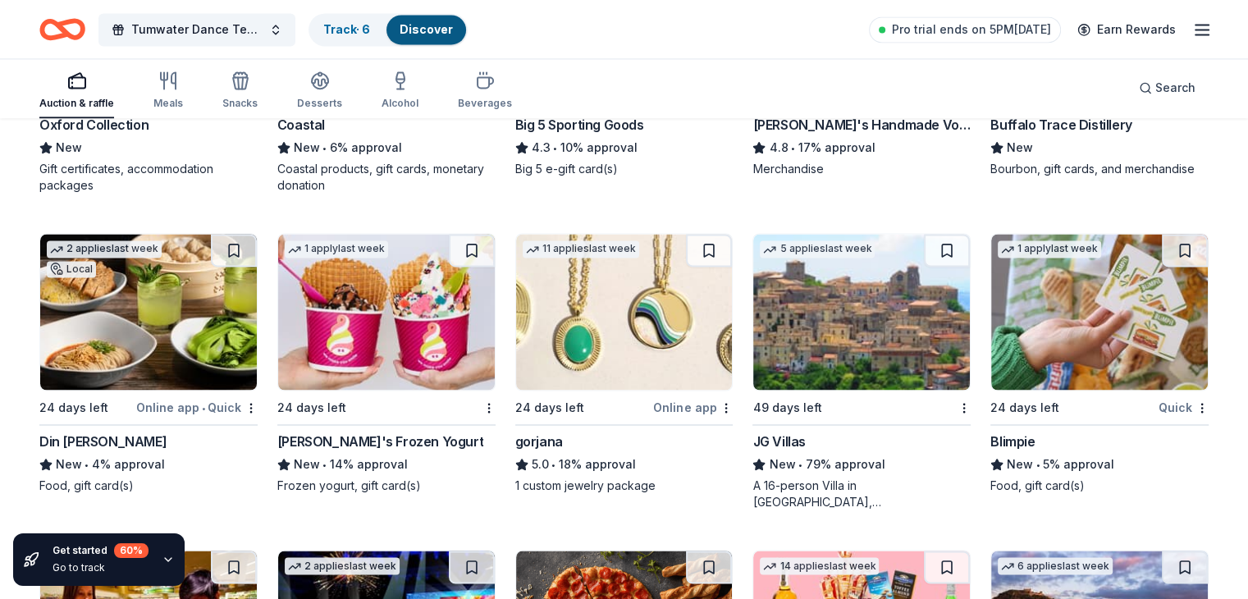
scroll to position [2586, 0]
click at [441, 327] on img at bounding box center [386, 312] width 217 height 156
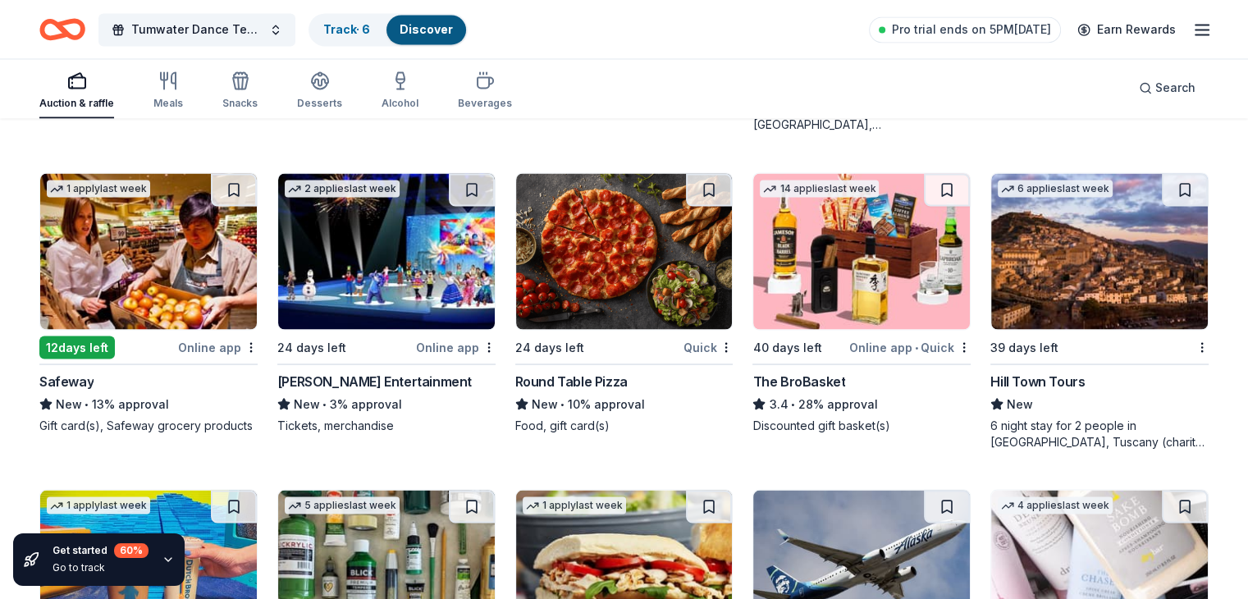
scroll to position [2963, 0]
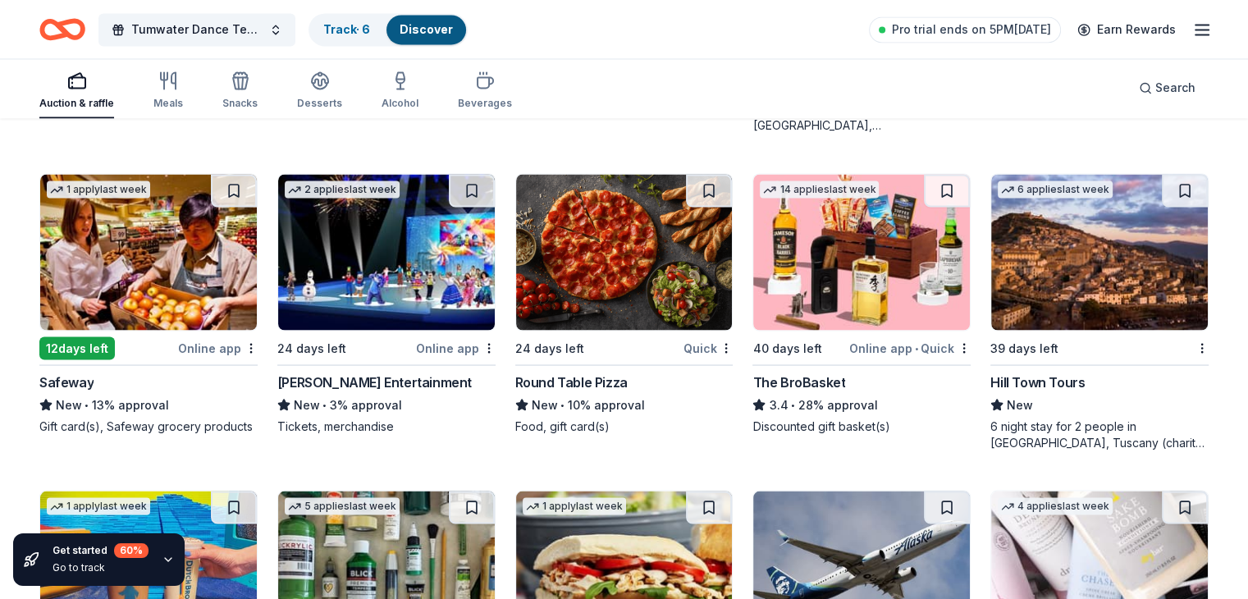
click at [875, 313] on img at bounding box center [861, 252] width 217 height 156
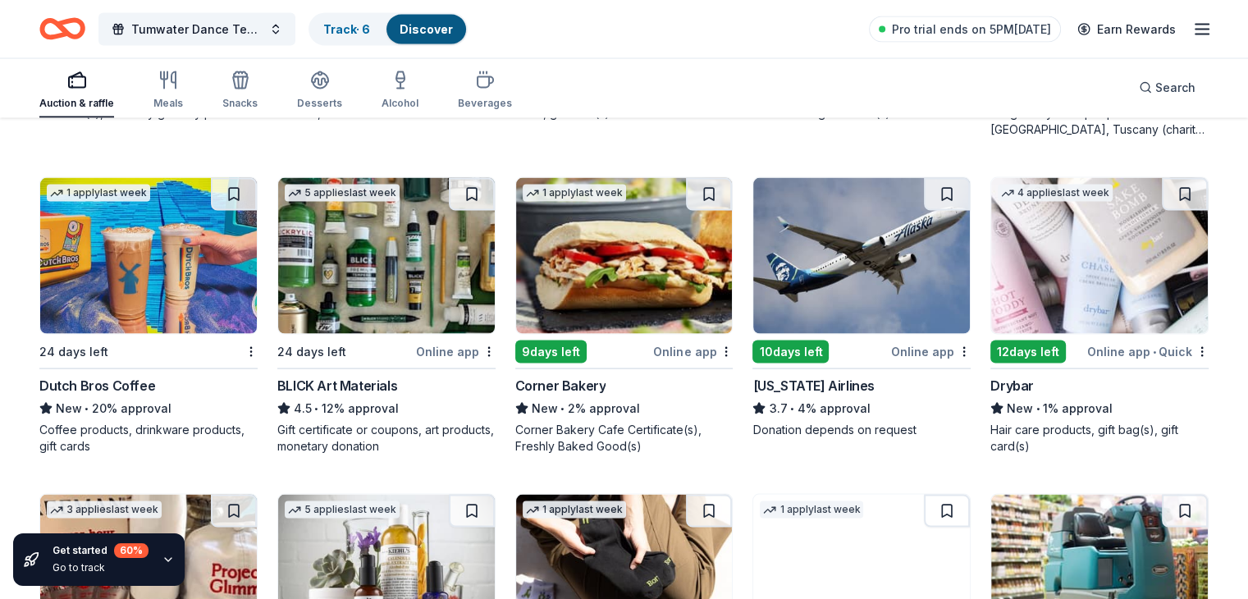
scroll to position [3276, 0]
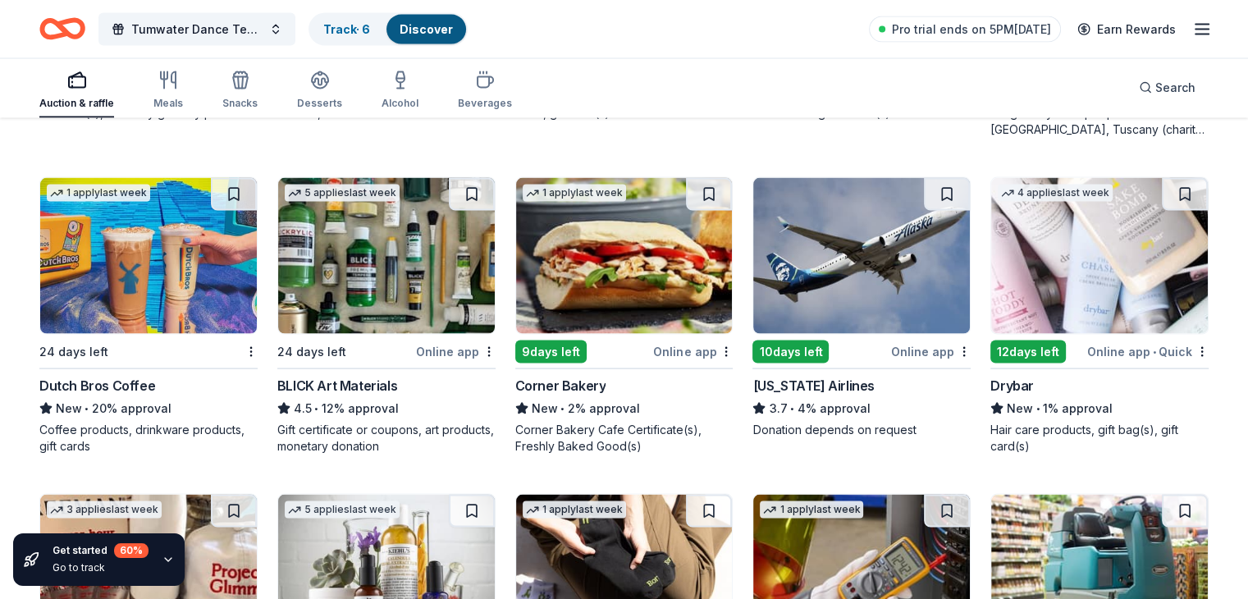
click at [831, 295] on img at bounding box center [861, 256] width 217 height 156
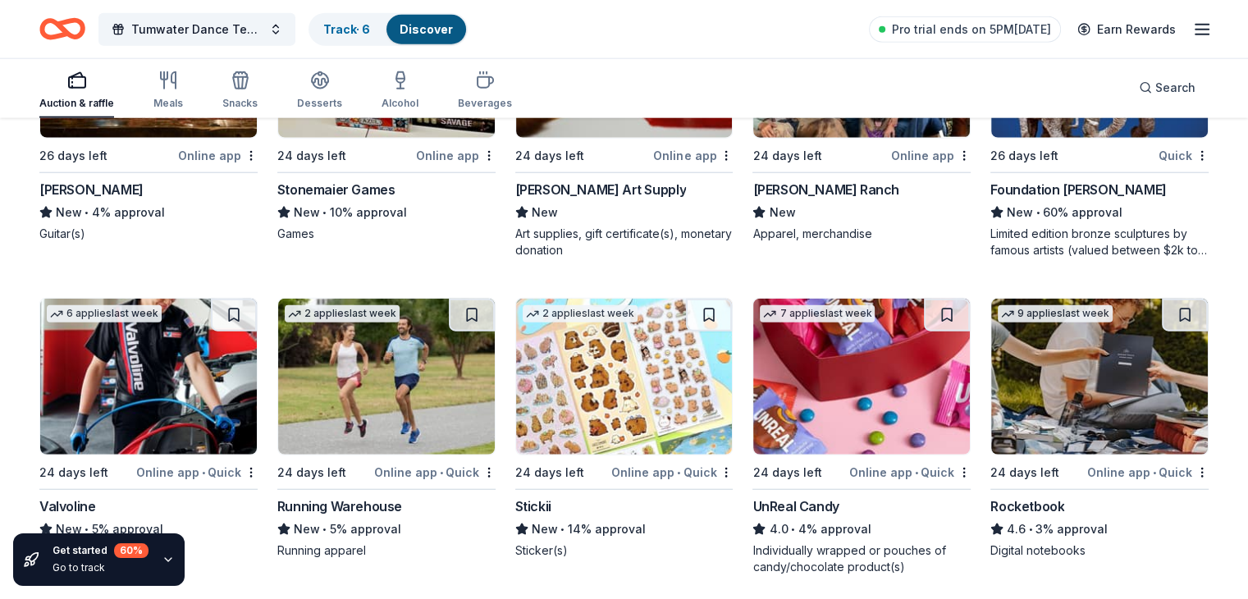
scroll to position [4107, 0]
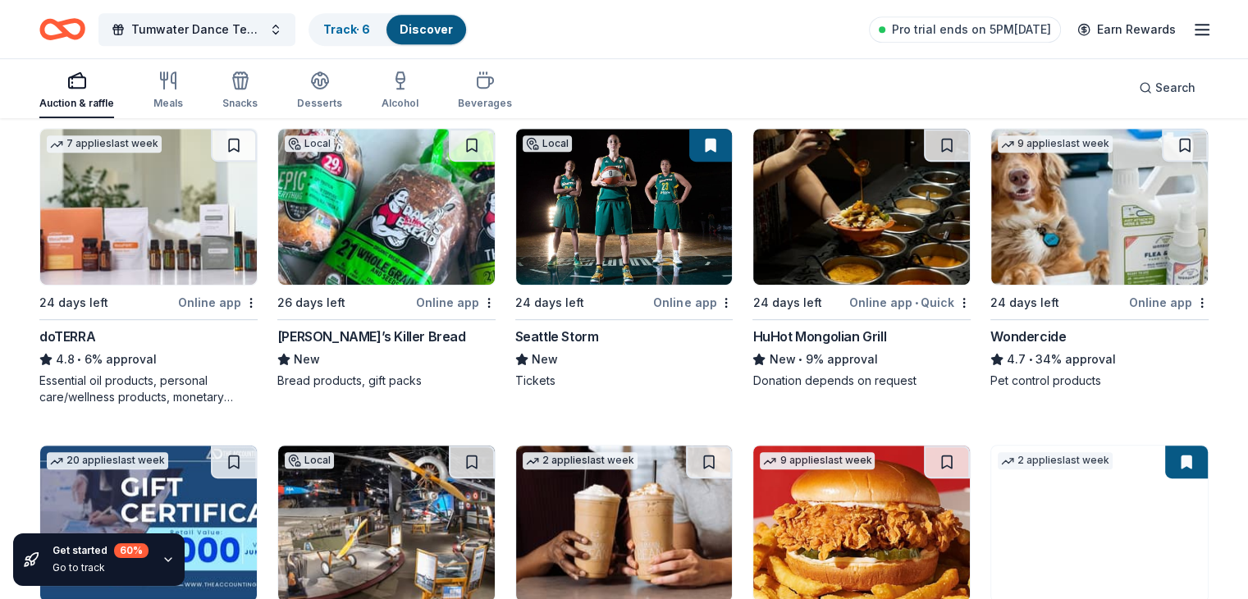
scroll to position [0, 0]
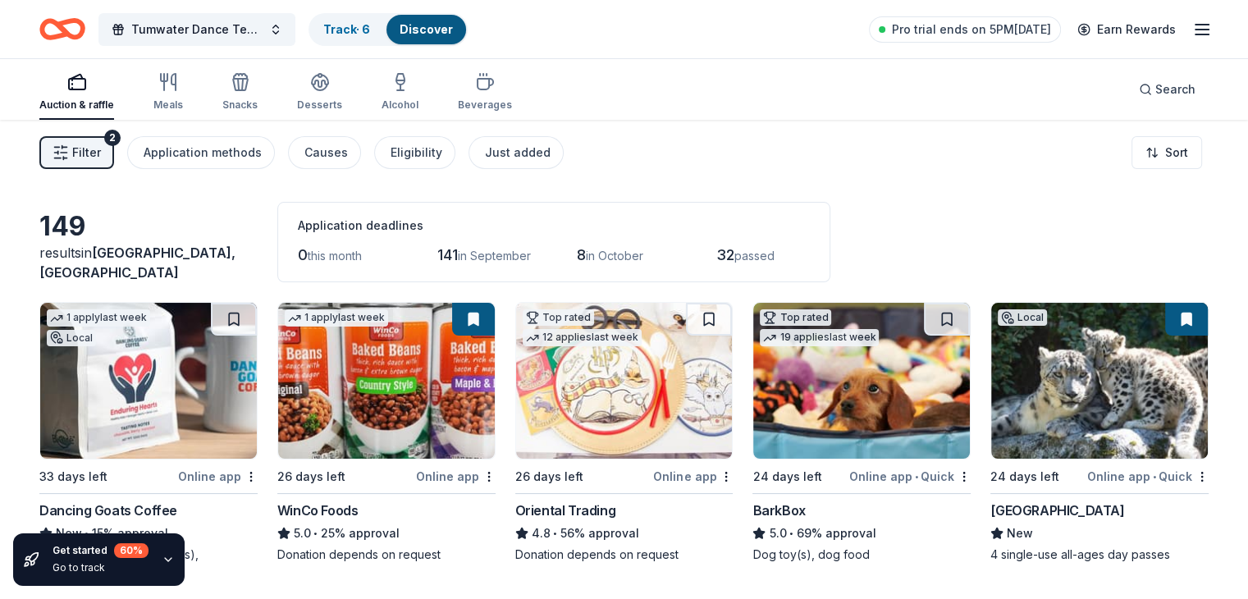
click at [420, 416] on img at bounding box center [386, 381] width 217 height 156
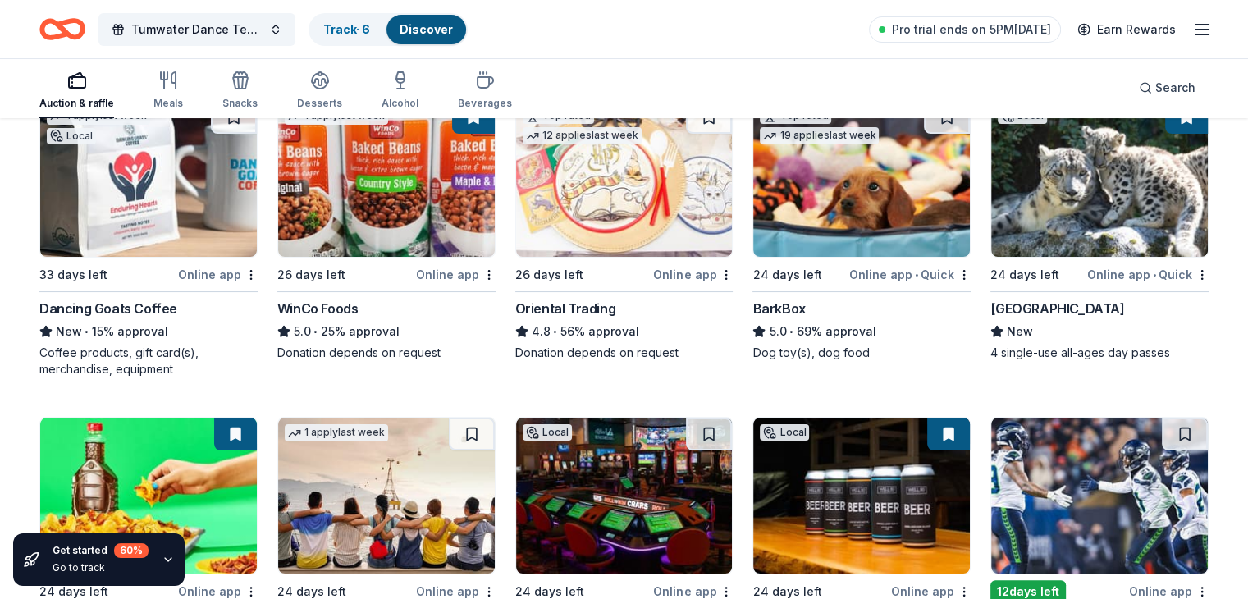
scroll to position [203, 0]
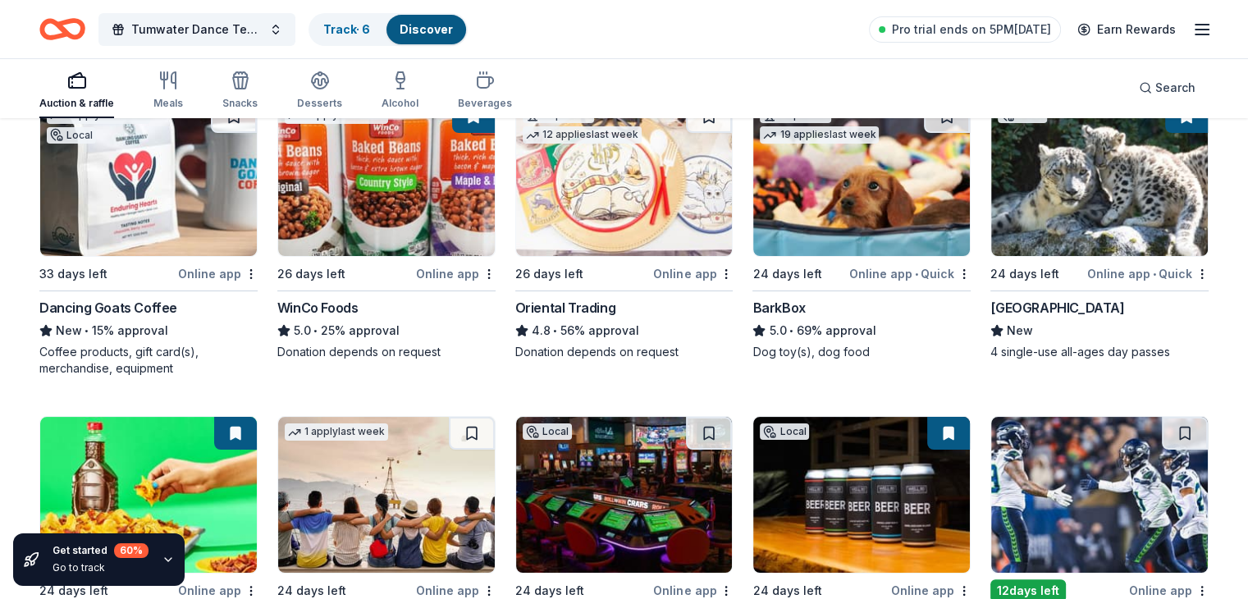
click at [582, 231] on img at bounding box center [624, 178] width 217 height 156
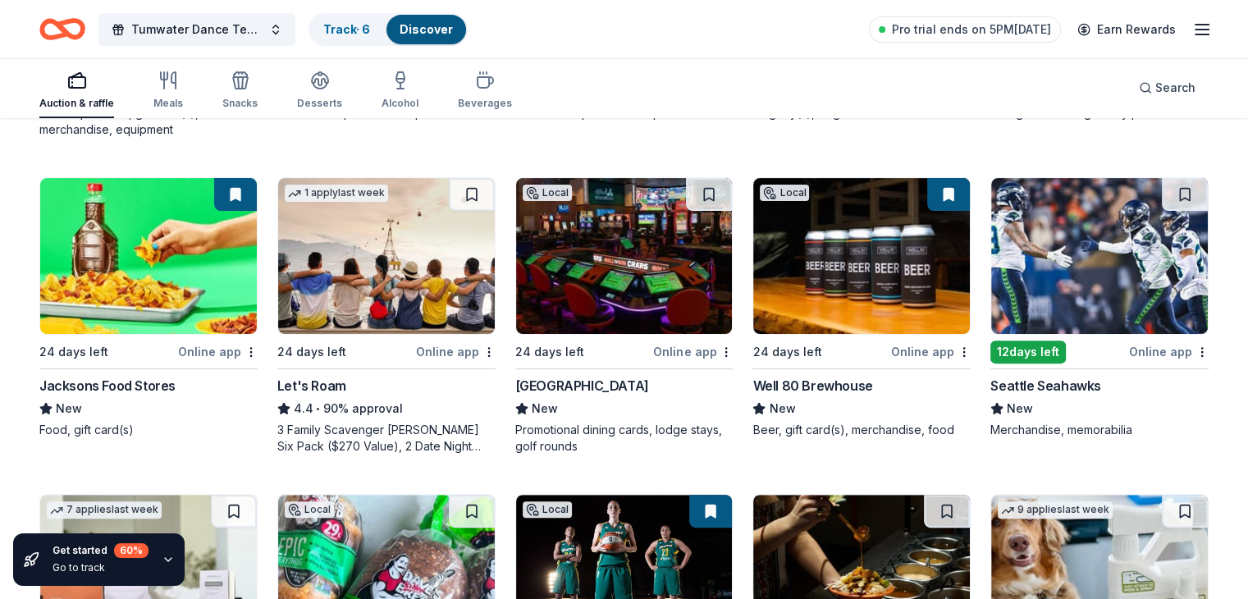
scroll to position [443, 0]
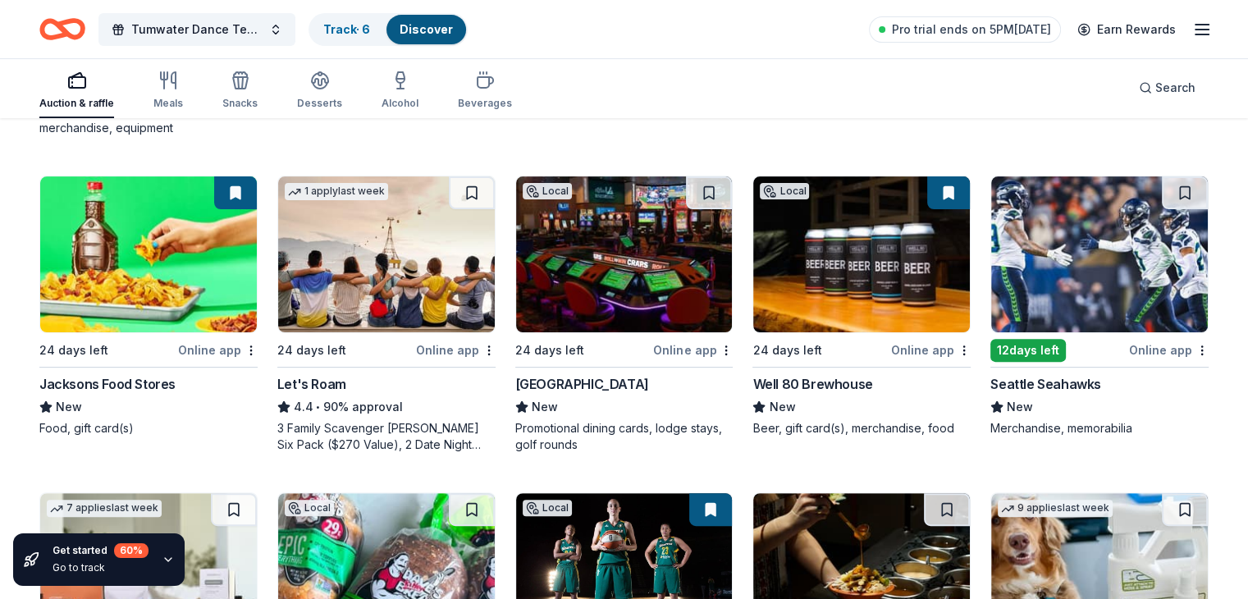
click at [642, 286] on img at bounding box center [624, 254] width 217 height 156
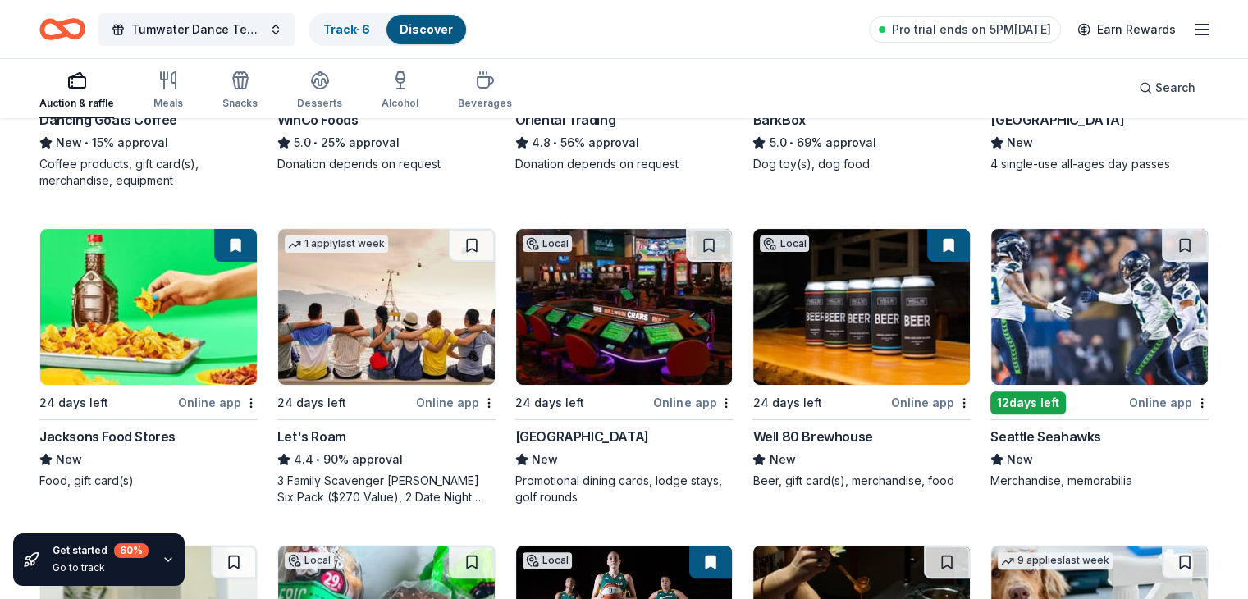
scroll to position [387, 0]
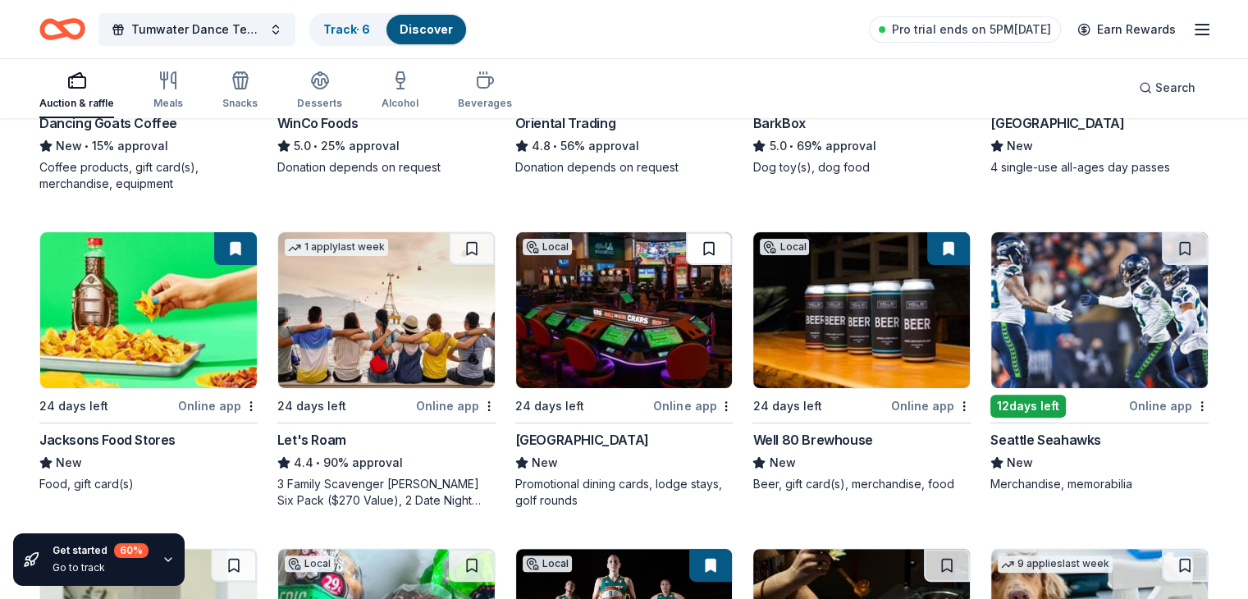
click at [699, 252] on button at bounding box center [709, 248] width 46 height 33
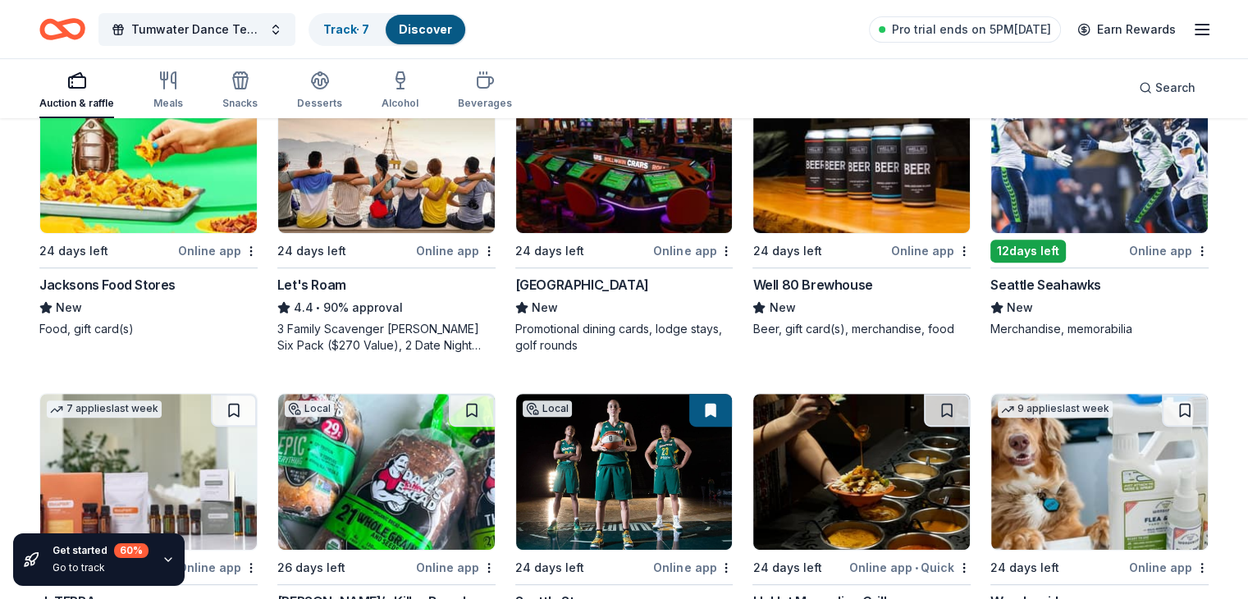
scroll to position [547, 0]
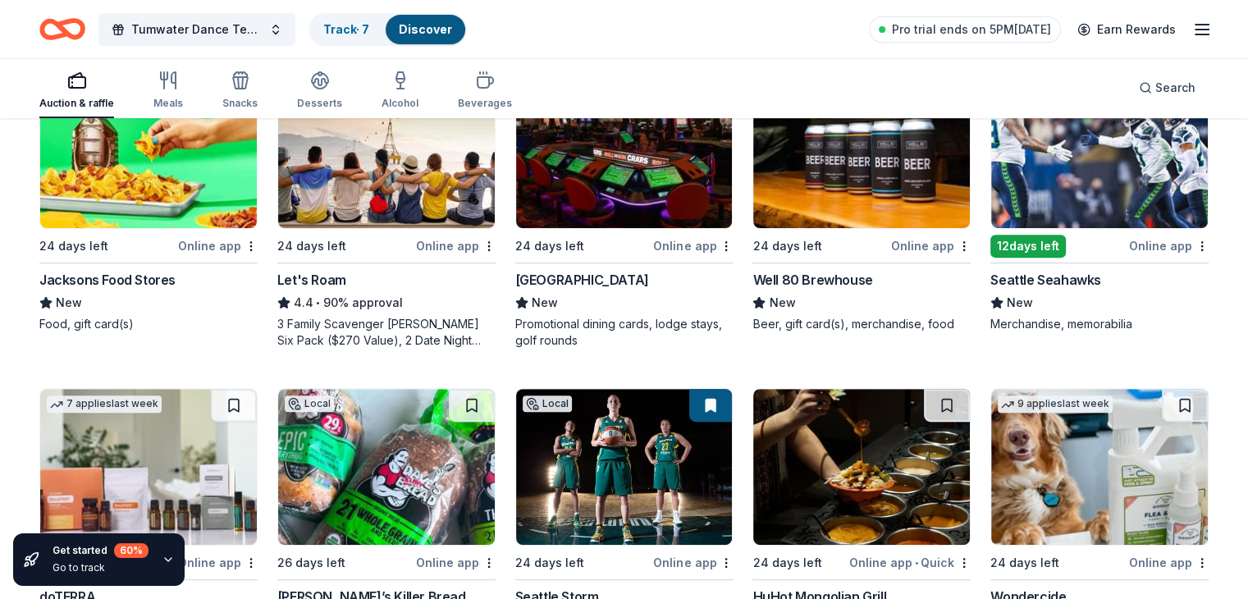
click at [441, 468] on img at bounding box center [386, 467] width 217 height 156
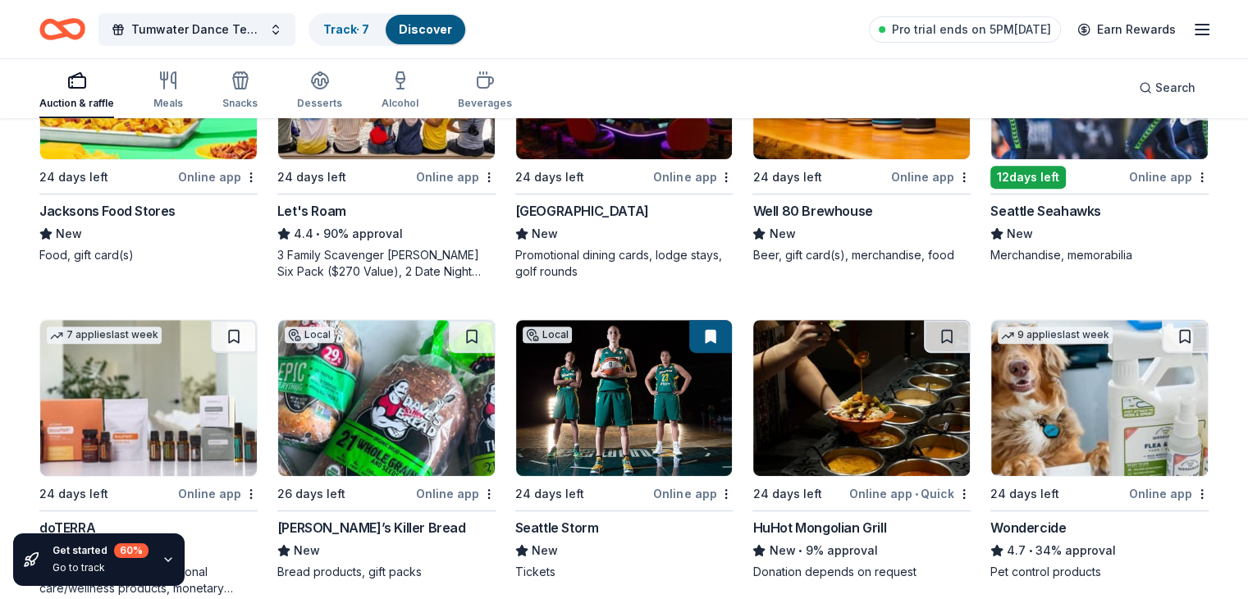
scroll to position [617, 0]
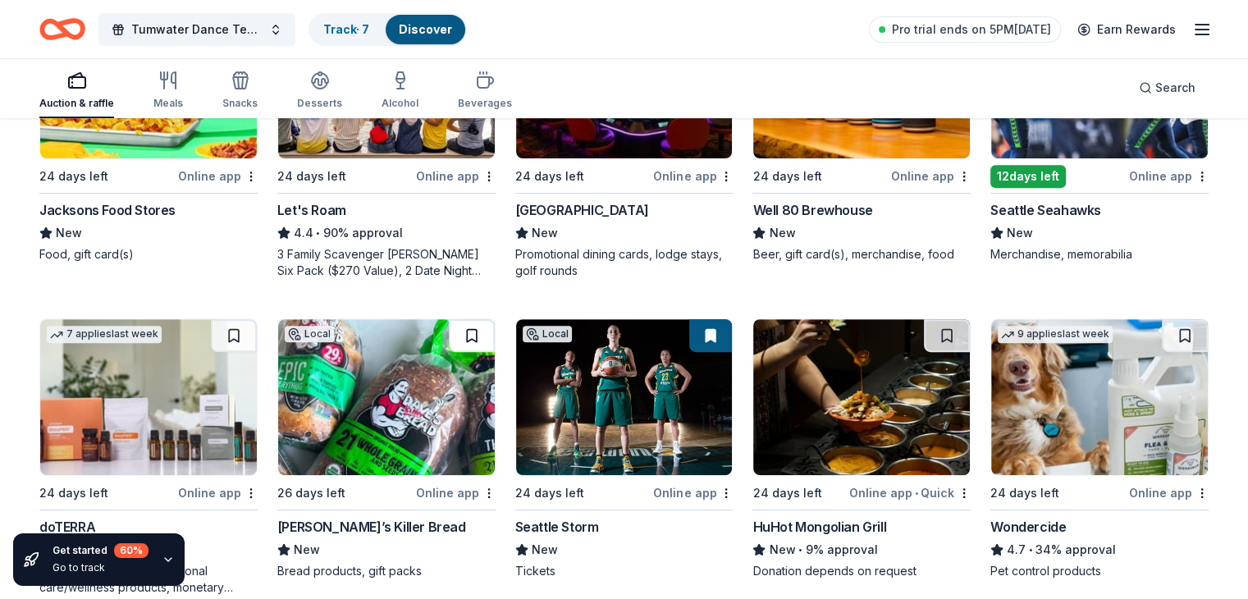
click at [477, 332] on button at bounding box center [472, 335] width 46 height 33
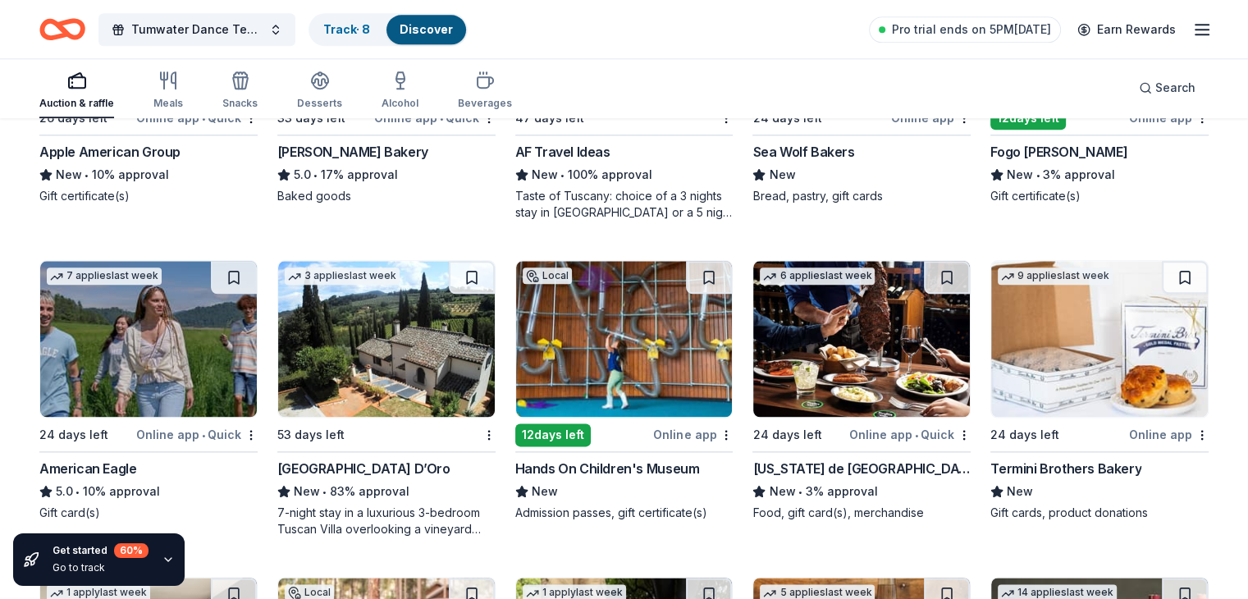
scroll to position [1924, 0]
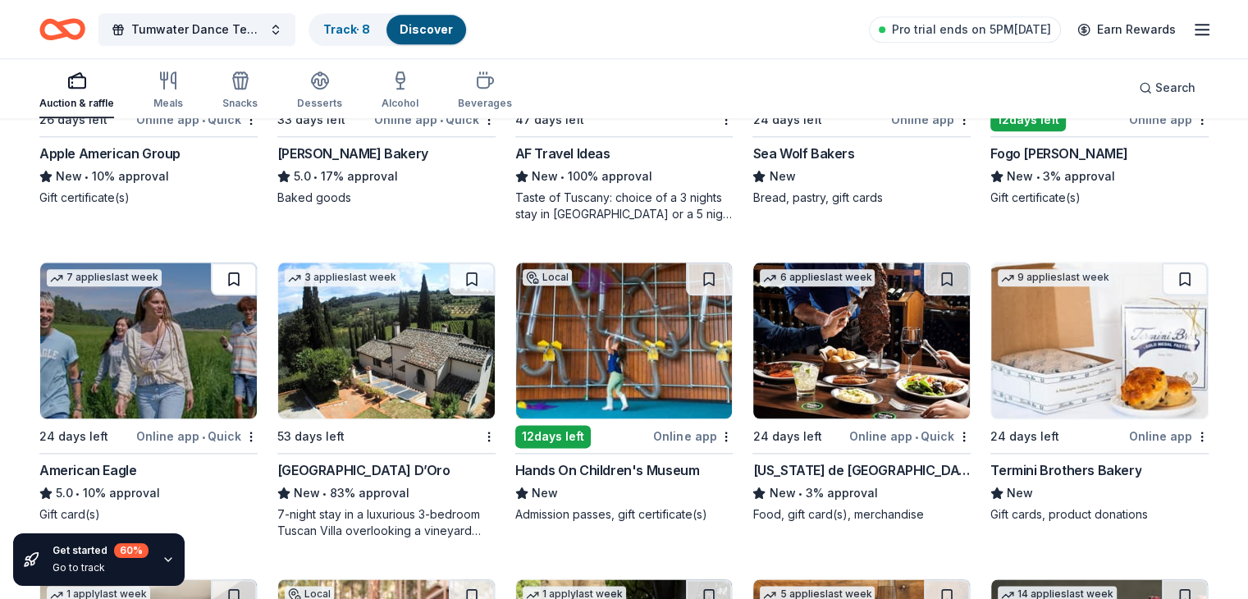
click at [245, 278] on button at bounding box center [234, 279] width 46 height 33
click at [162, 373] on img at bounding box center [148, 341] width 217 height 156
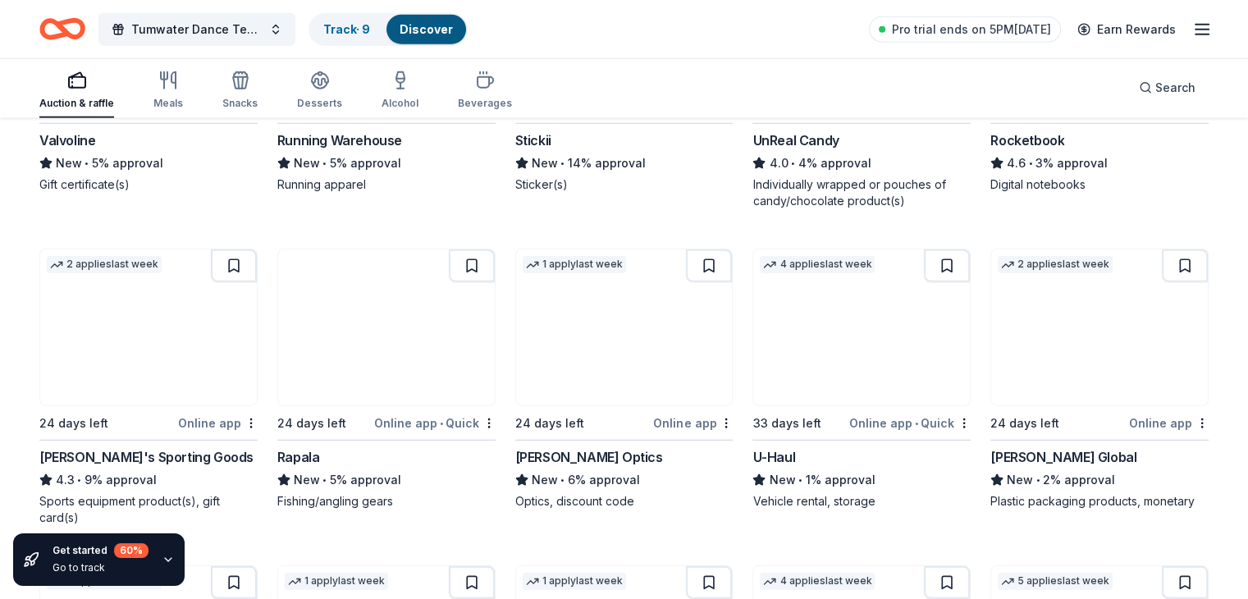
scroll to position [4473, 0]
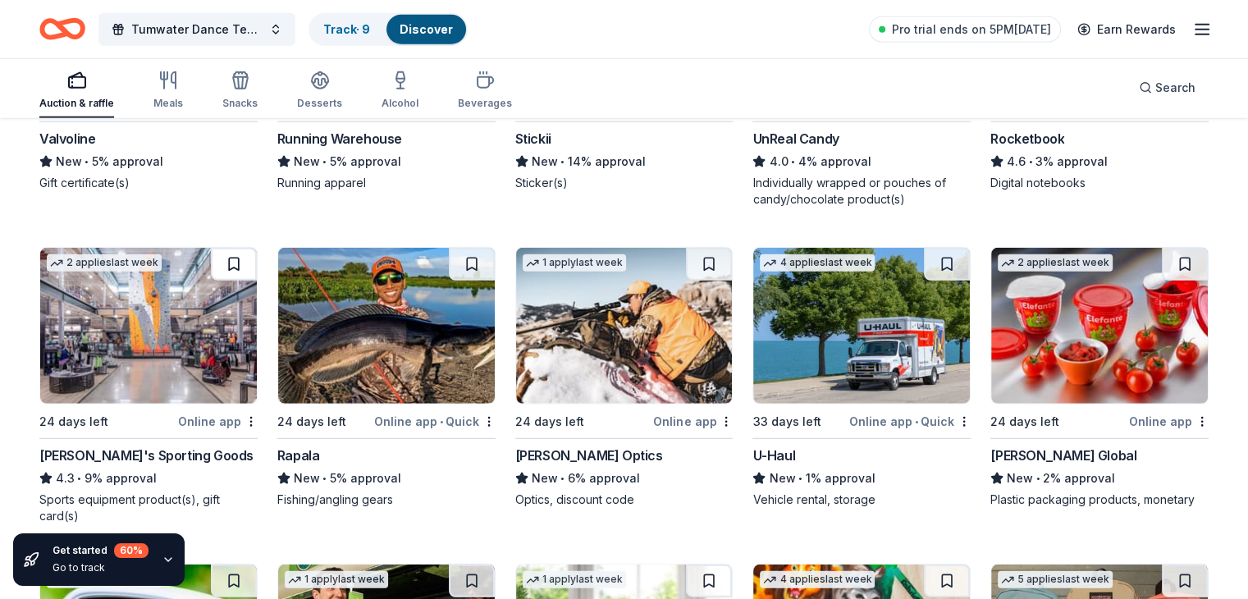
click at [246, 261] on button at bounding box center [234, 264] width 46 height 33
click at [203, 290] on img at bounding box center [148, 326] width 217 height 156
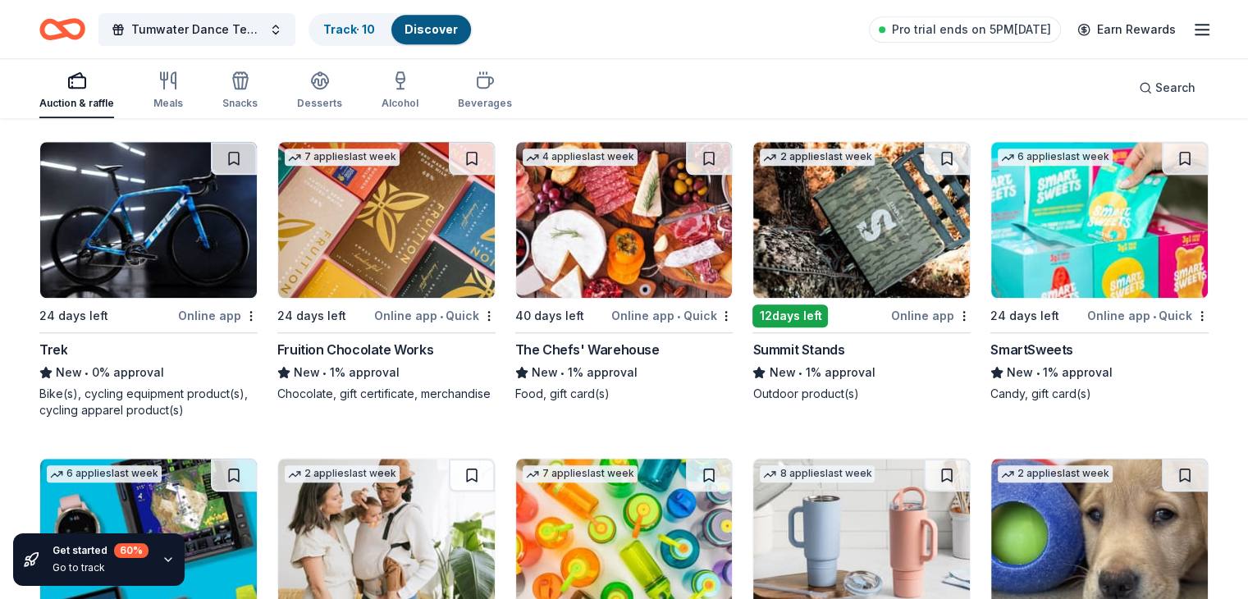
scroll to position [7712, 0]
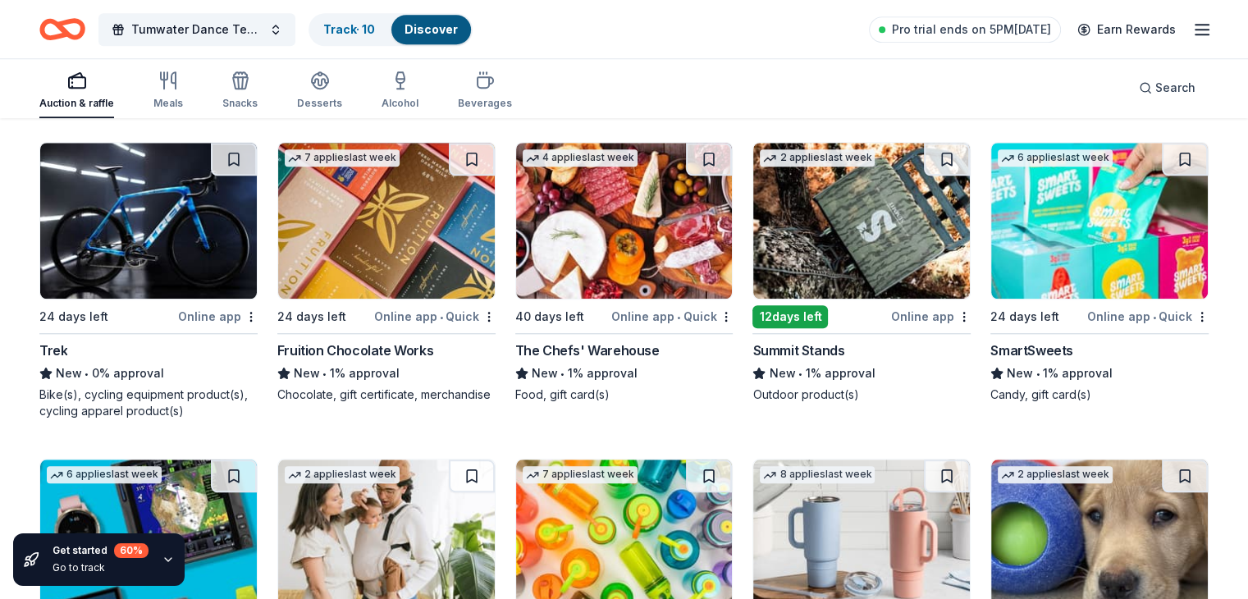
click at [128, 254] on img at bounding box center [148, 221] width 217 height 156
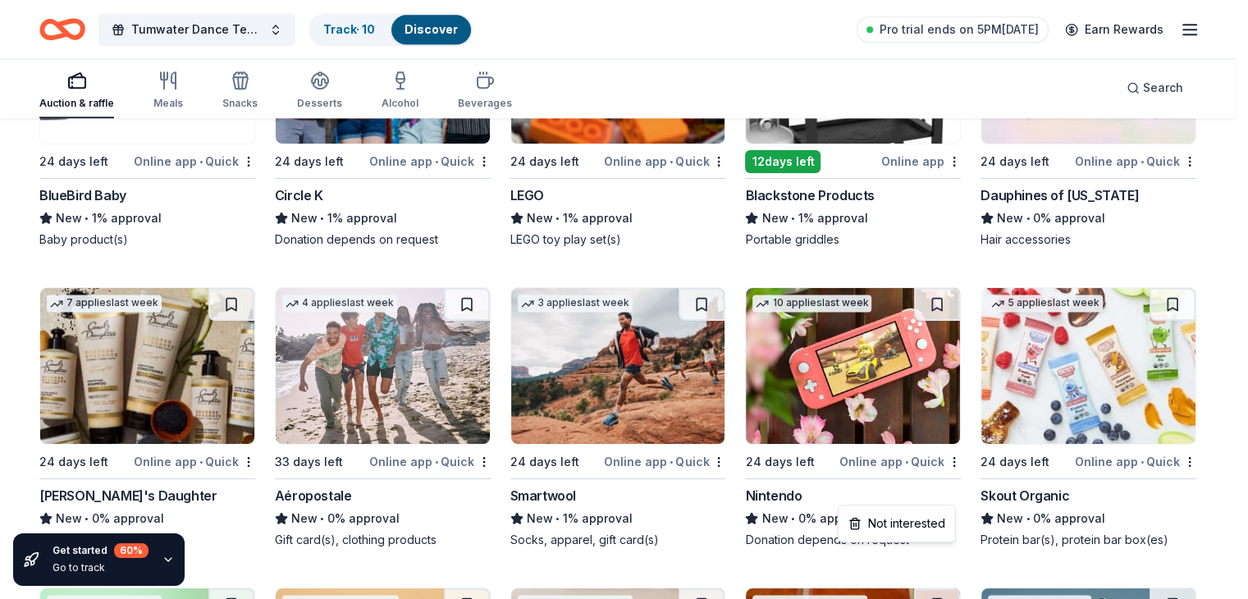
scroll to position [8461, 0]
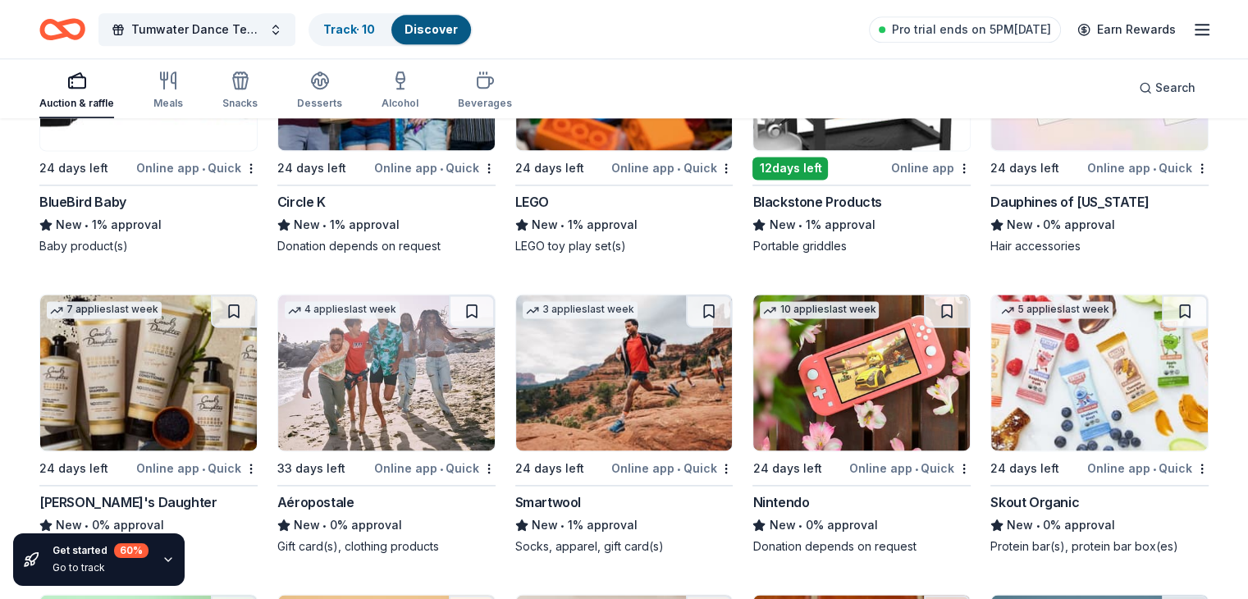
click at [863, 149] on img at bounding box center [861, 72] width 217 height 156
click at [418, 95] on div "Alcohol" at bounding box center [400, 90] width 37 height 39
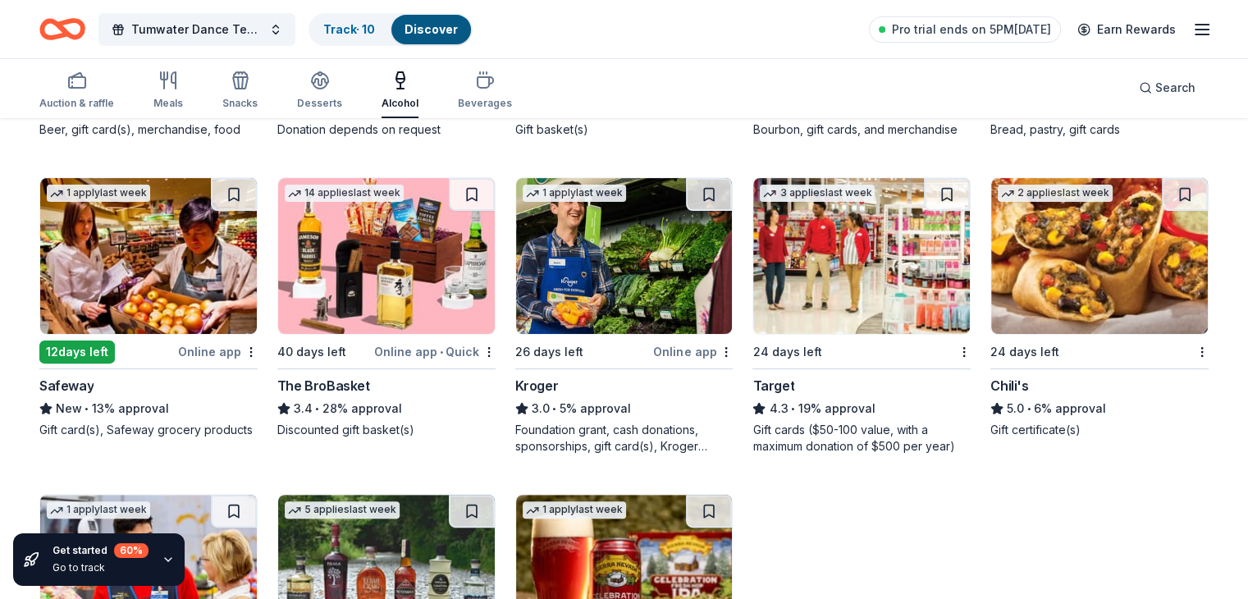
scroll to position [407, 0]
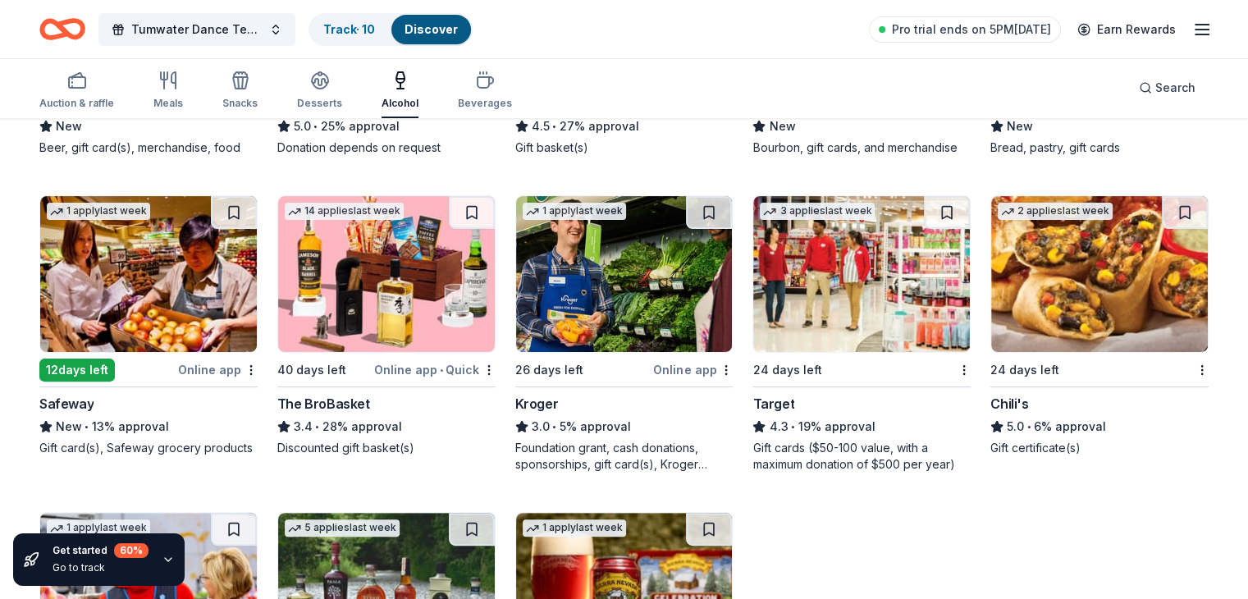
click at [181, 288] on img at bounding box center [148, 274] width 217 height 156
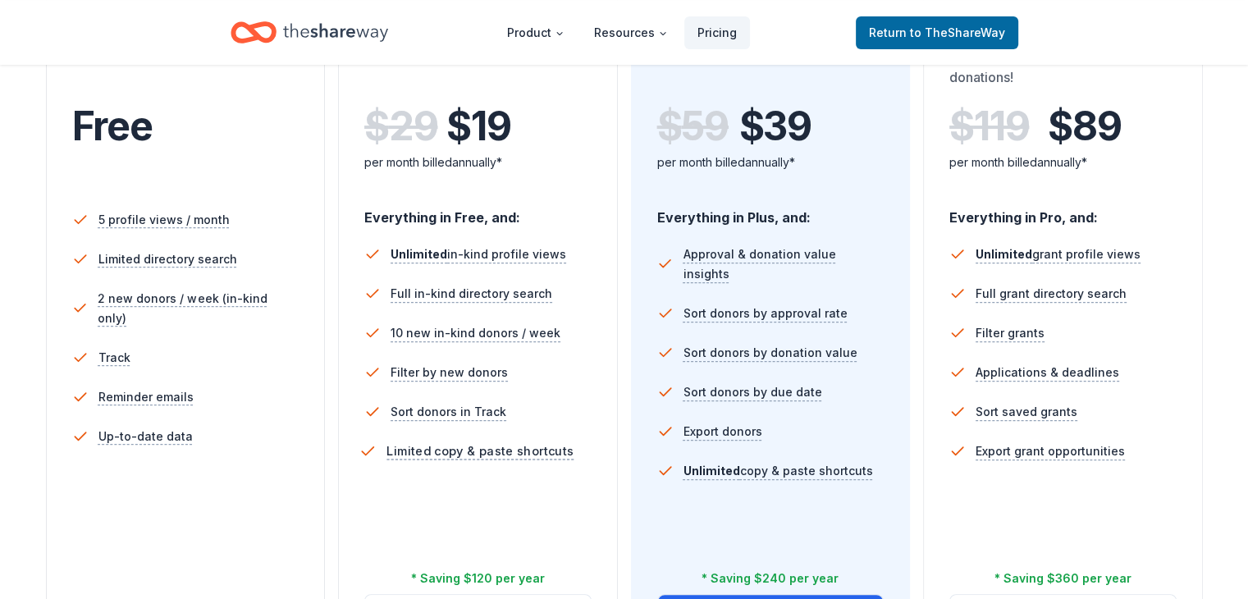
scroll to position [363, 0]
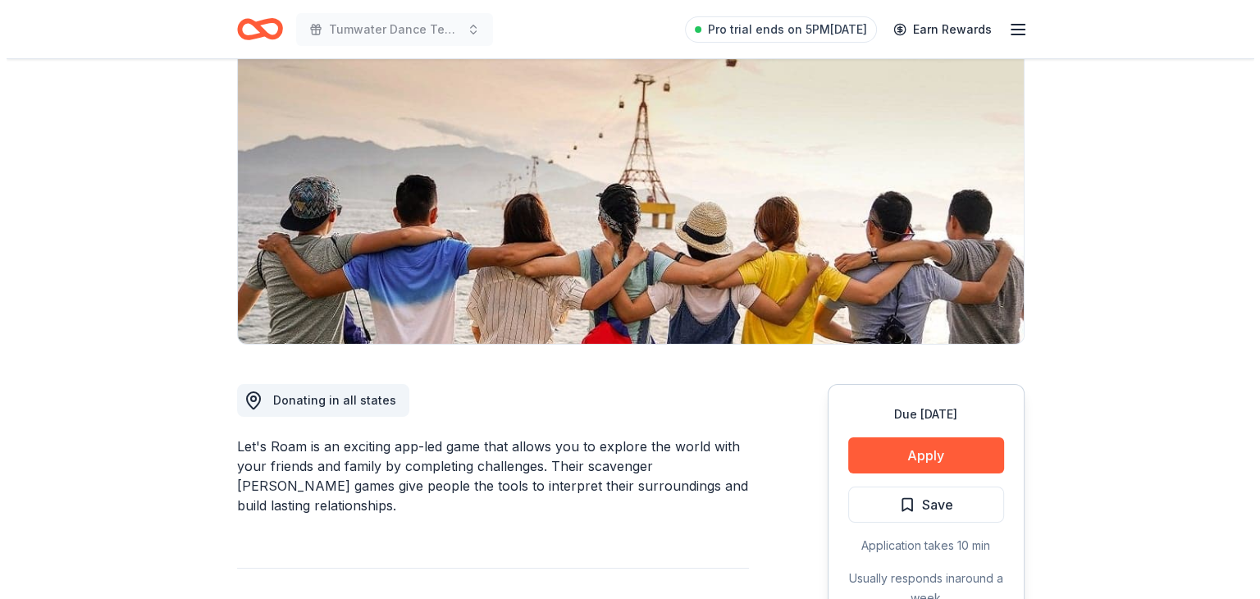
scroll to position [151, 0]
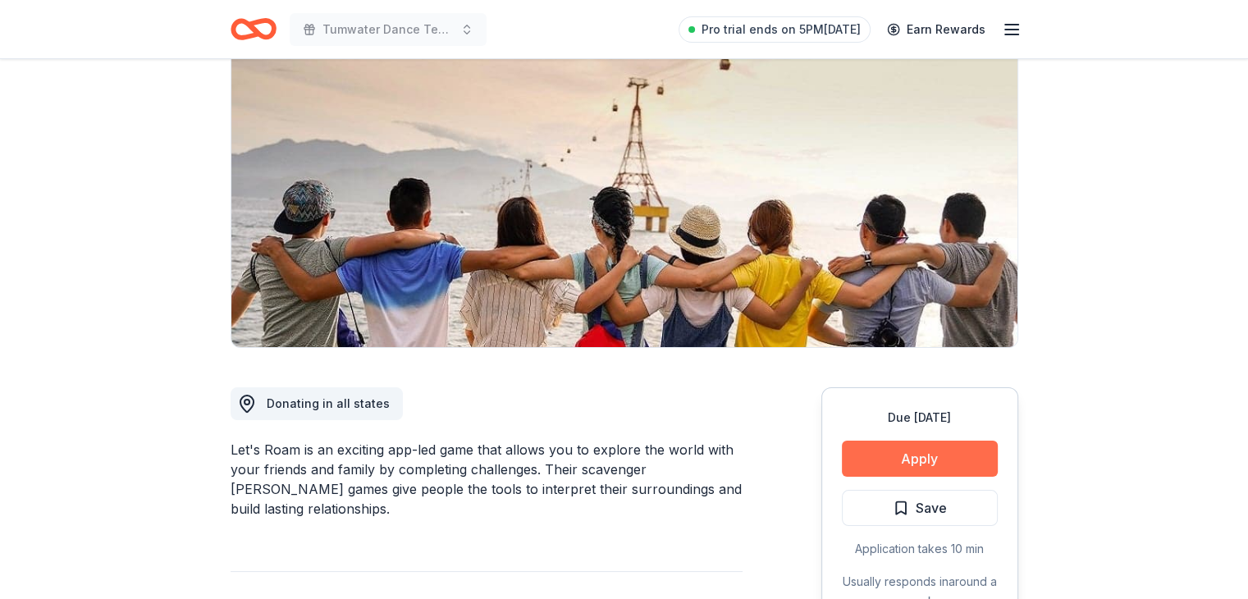
click at [900, 458] on button "Apply" at bounding box center [920, 459] width 156 height 36
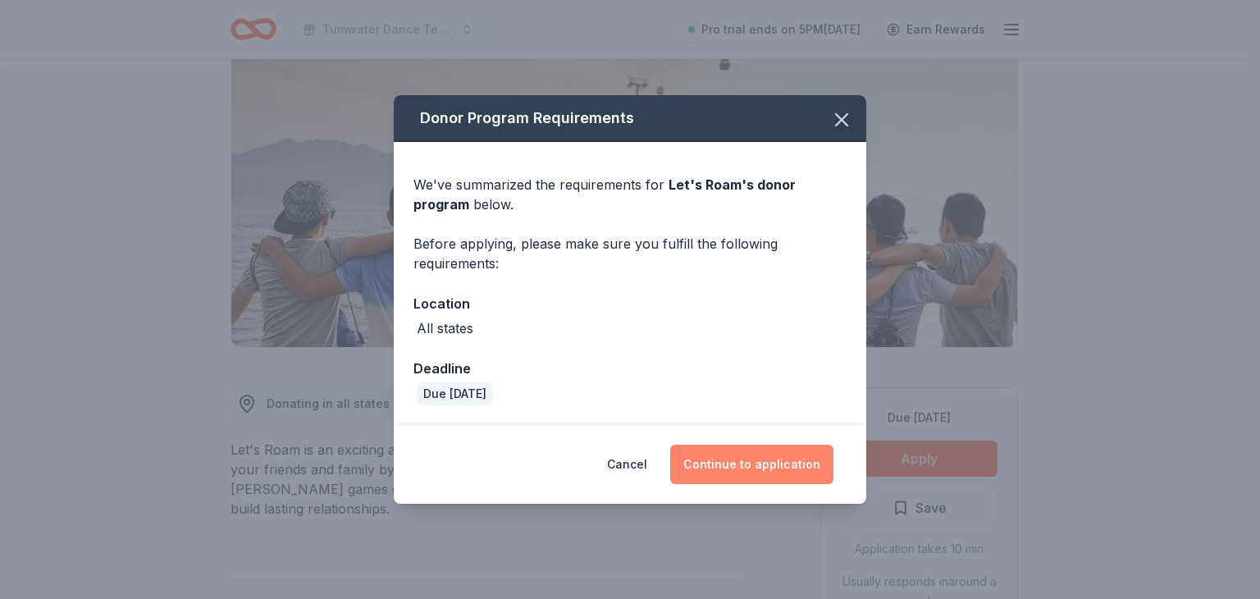
click at [715, 455] on button "Continue to application" at bounding box center [751, 464] width 163 height 39
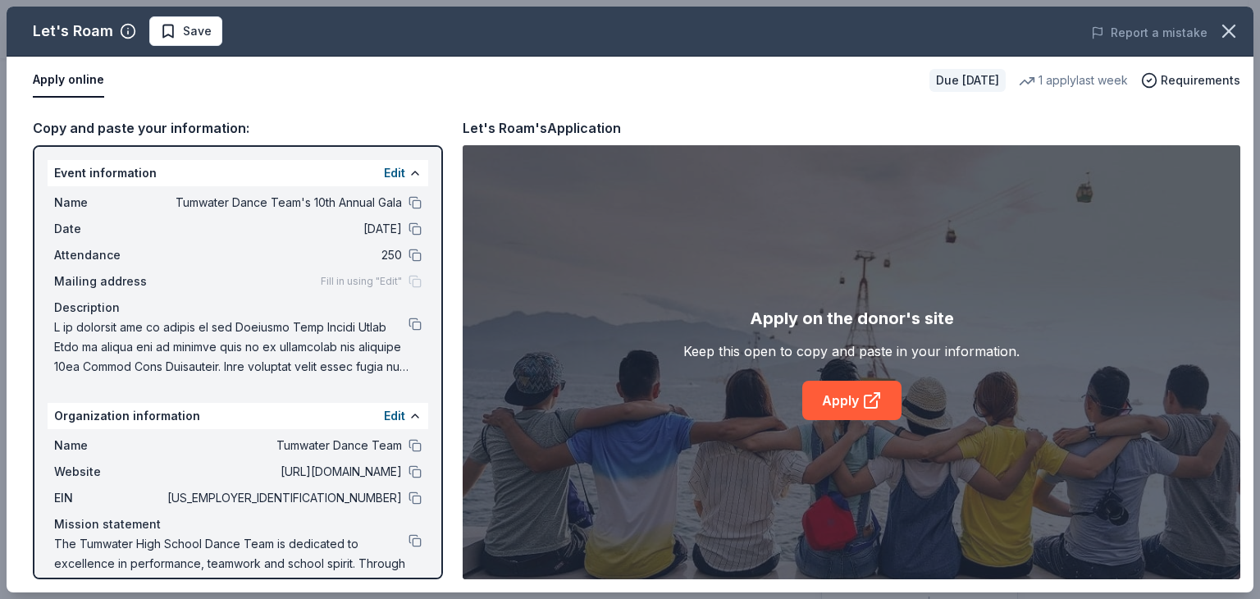
click at [400, 280] on div "Fill in using "Edit"" at bounding box center [371, 281] width 101 height 13
click at [384, 171] on button "Edit" at bounding box center [394, 173] width 21 height 20
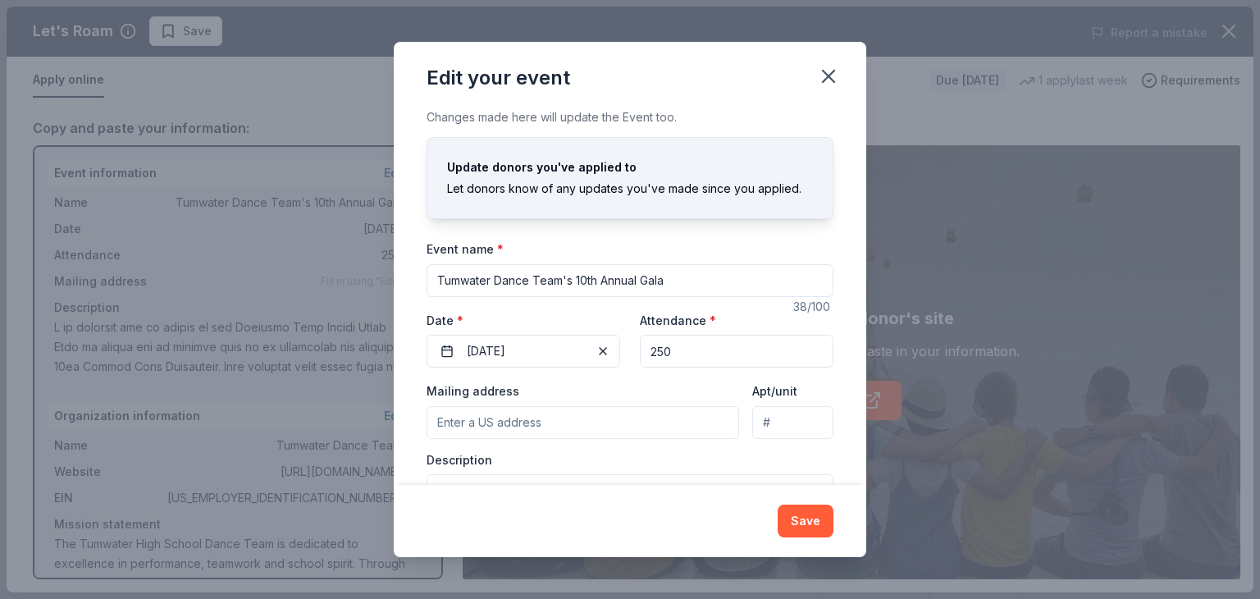
click at [530, 423] on input "Mailing address" at bounding box center [583, 422] width 313 height 33
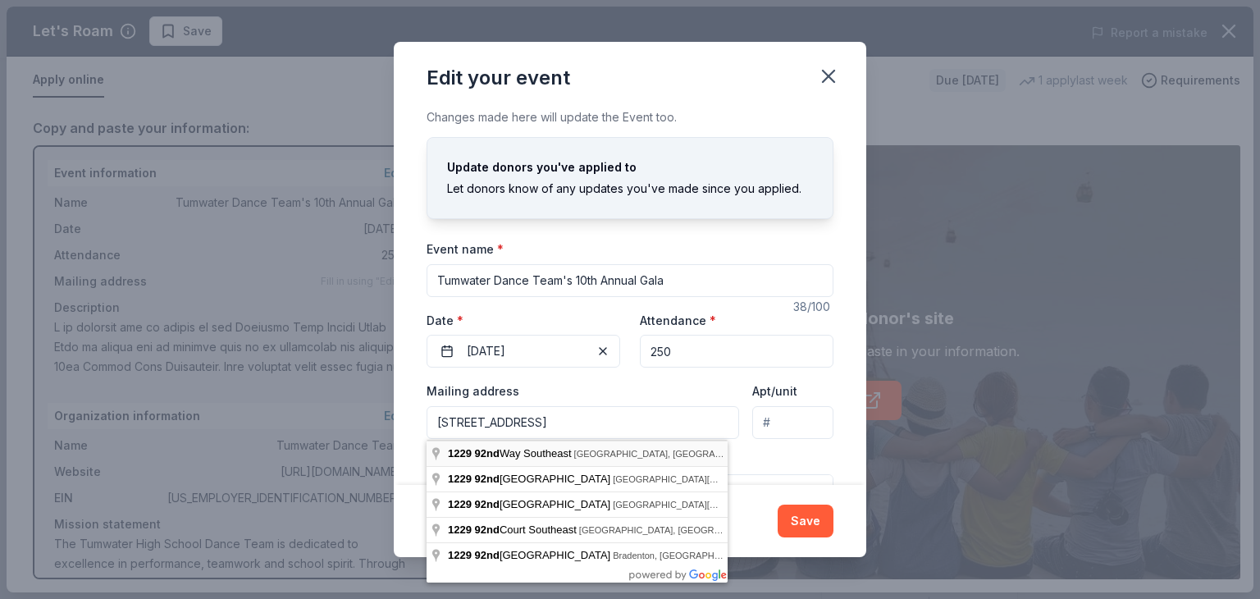
type input "1229 92nd Way Southeast, Tumwater, WA, 98501"
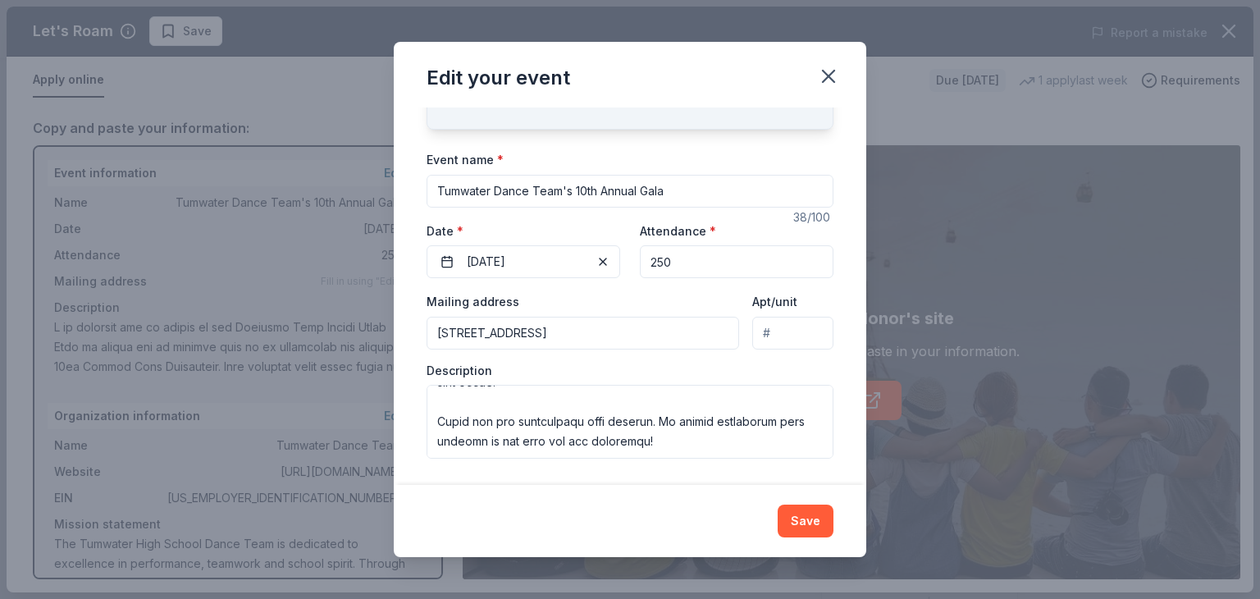
scroll to position [453, 0]
click at [811, 522] on button "Save" at bounding box center [806, 521] width 56 height 33
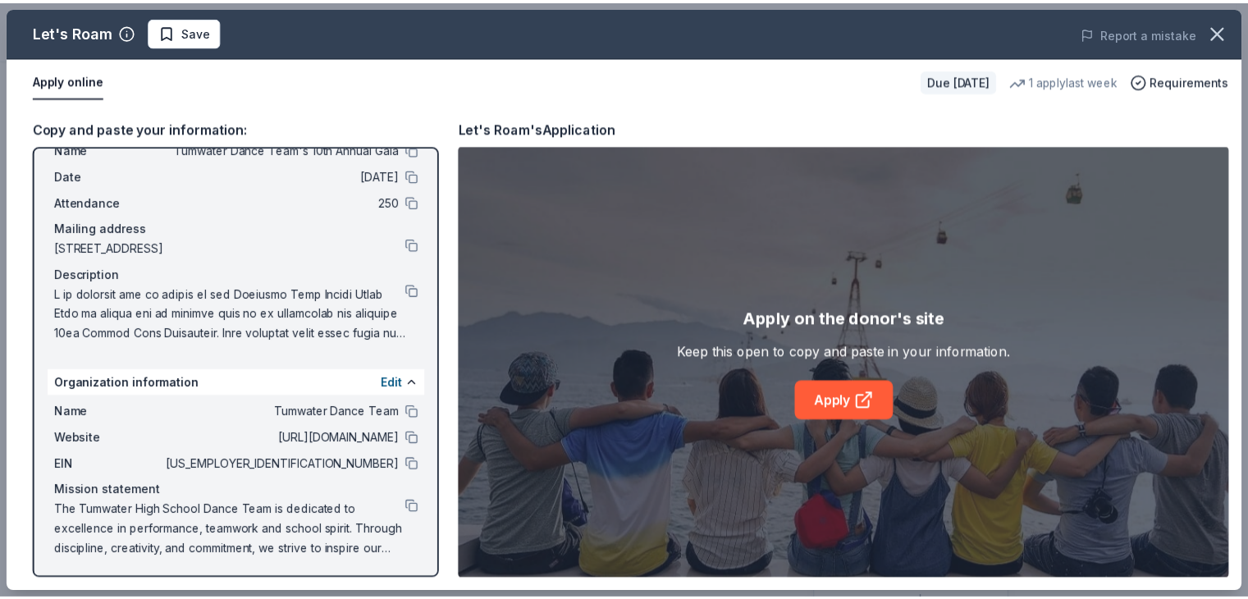
scroll to position [53, 0]
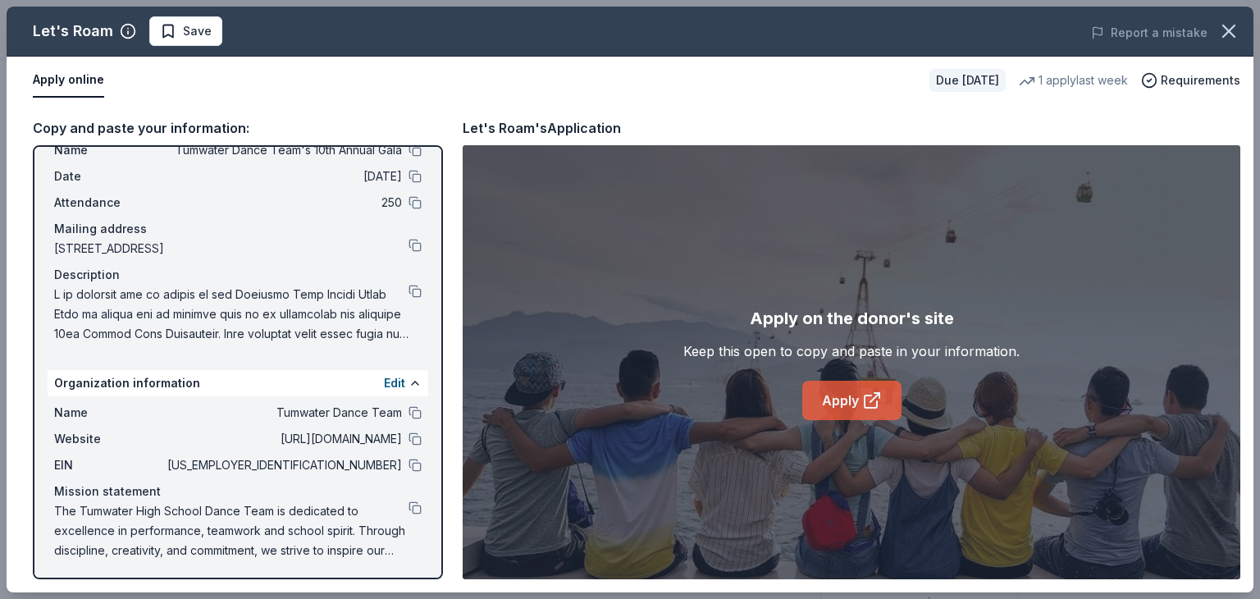
click at [840, 391] on link "Apply" at bounding box center [851, 400] width 99 height 39
click at [1224, 36] on icon "button" at bounding box center [1228, 30] width 11 height 11
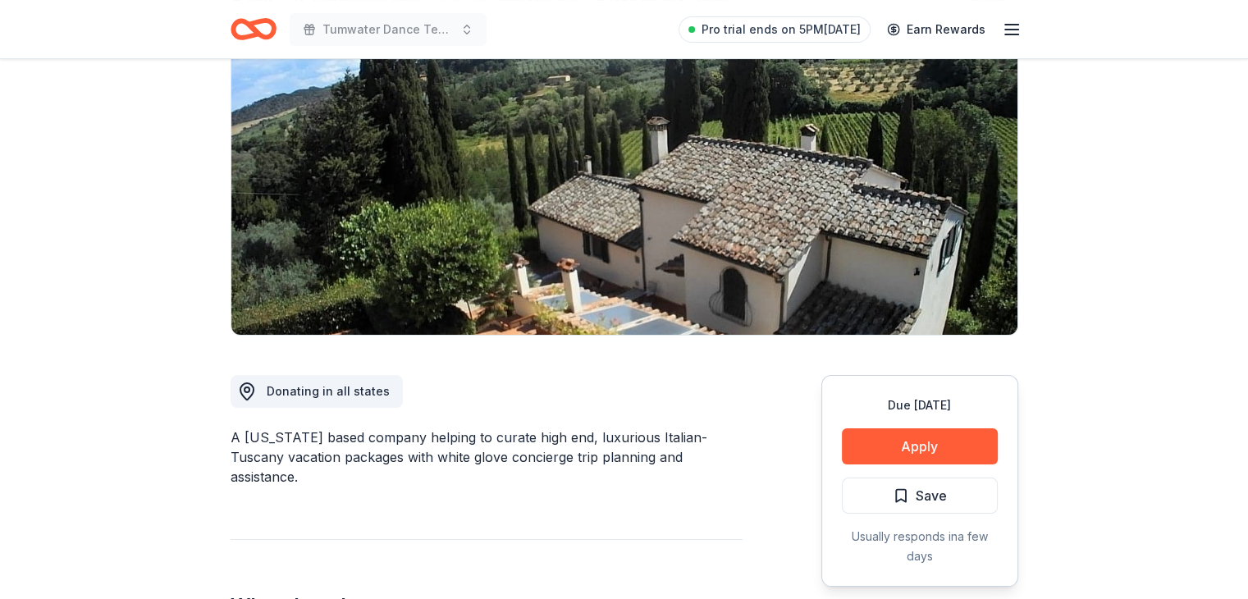
scroll to position [156, 0]
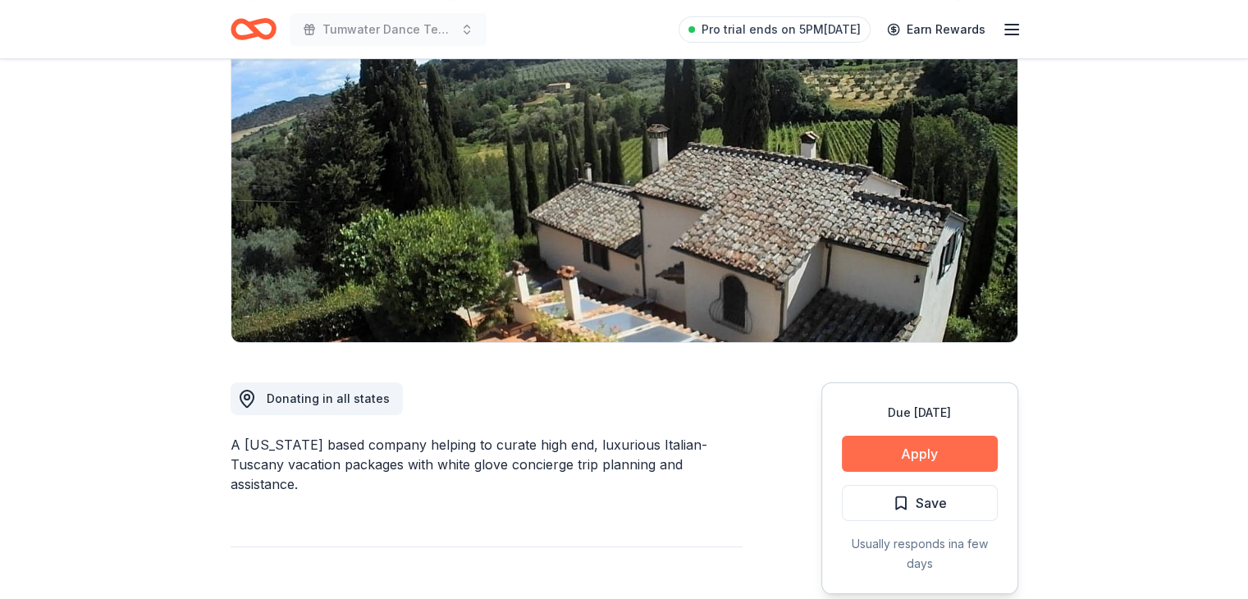
click at [909, 454] on button "Apply" at bounding box center [920, 454] width 156 height 36
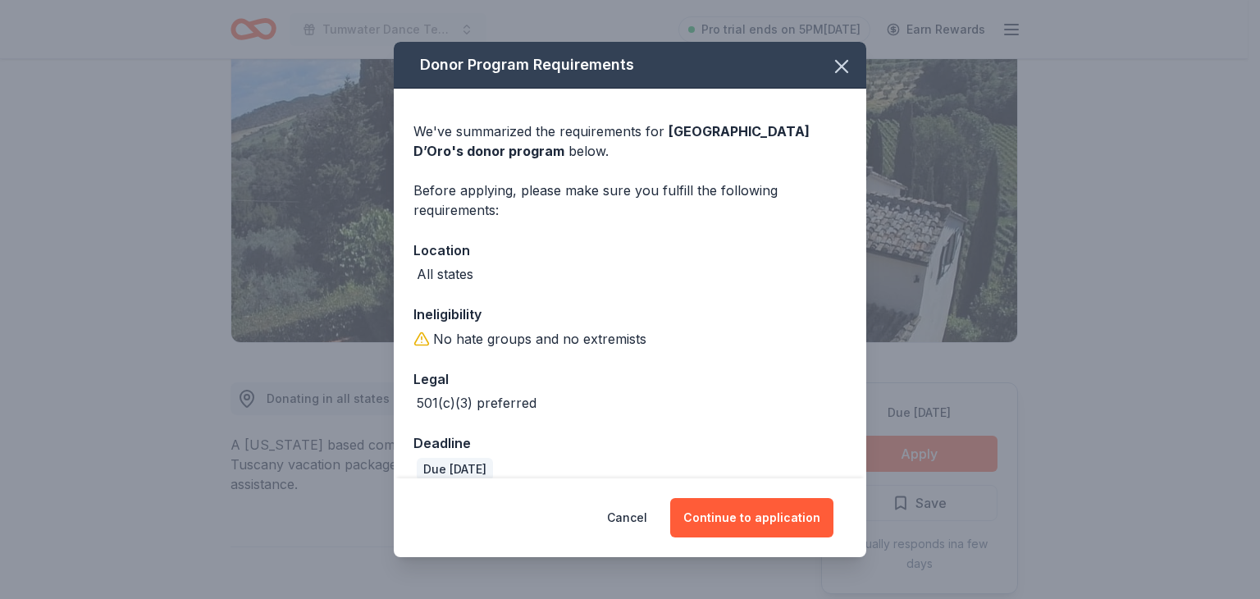
click at [909, 454] on div "Donor Program Requirements We've summarized the requirements for Villa Sogni D’…" at bounding box center [630, 299] width 1260 height 599
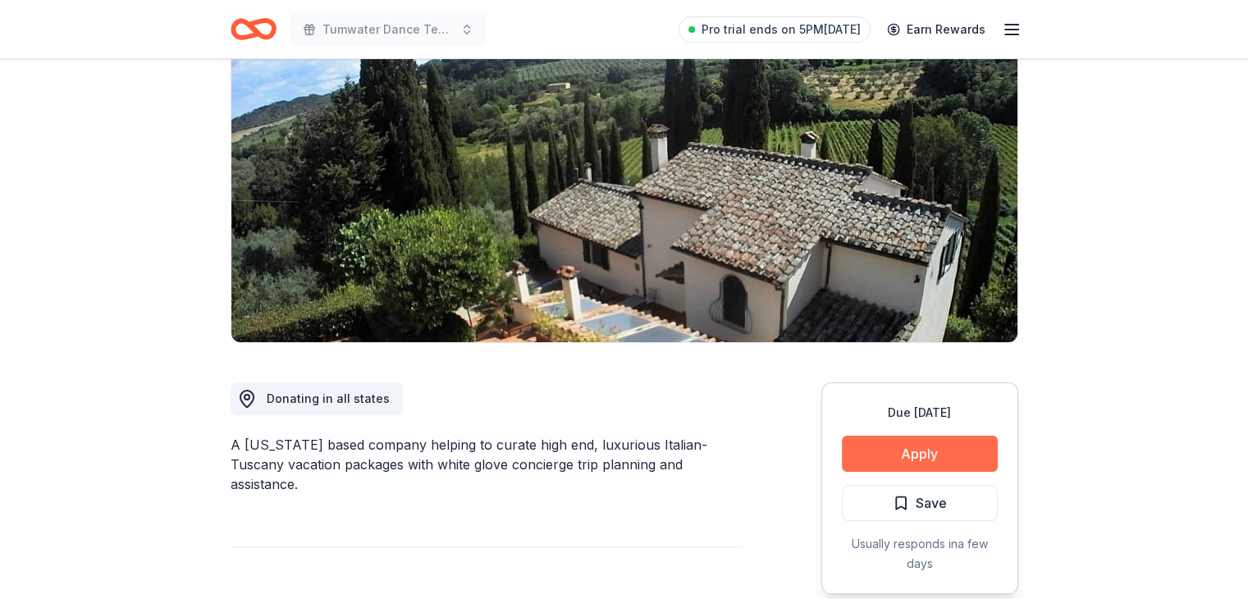
click at [909, 454] on div "Donor Program Requirements We've summarized the requirements for Villa Sogni D’…" at bounding box center [624, 299] width 1248 height 599
drag, startPoint x: 909, startPoint y: 454, endPoint x: 817, endPoint y: 460, distance: 92.1
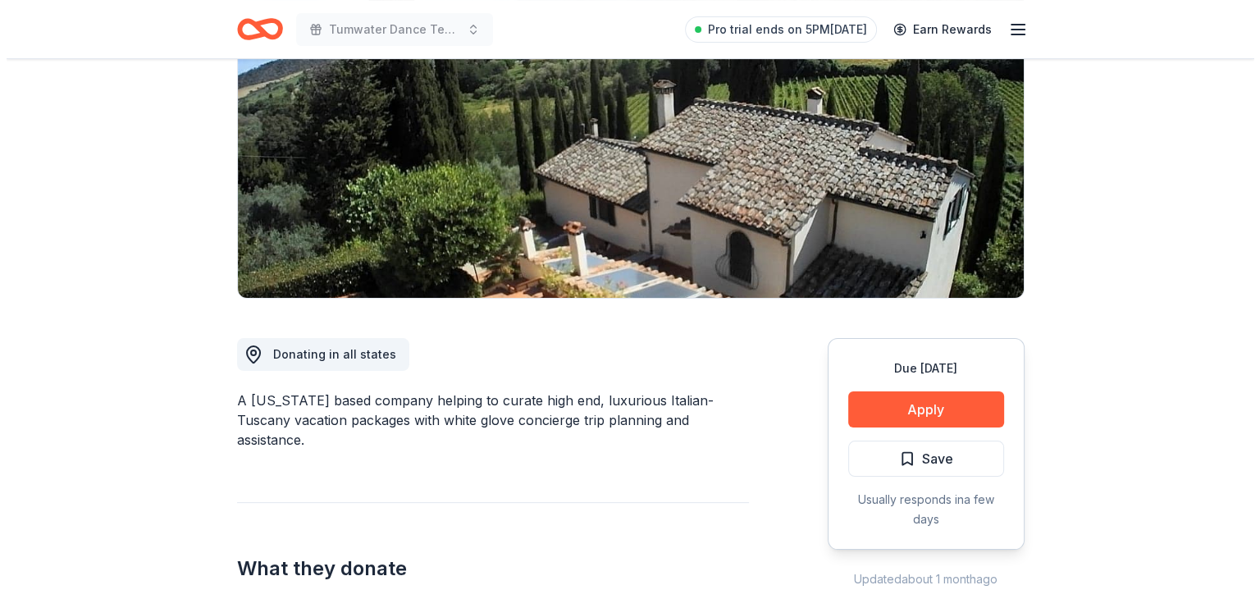
scroll to position [200, 0]
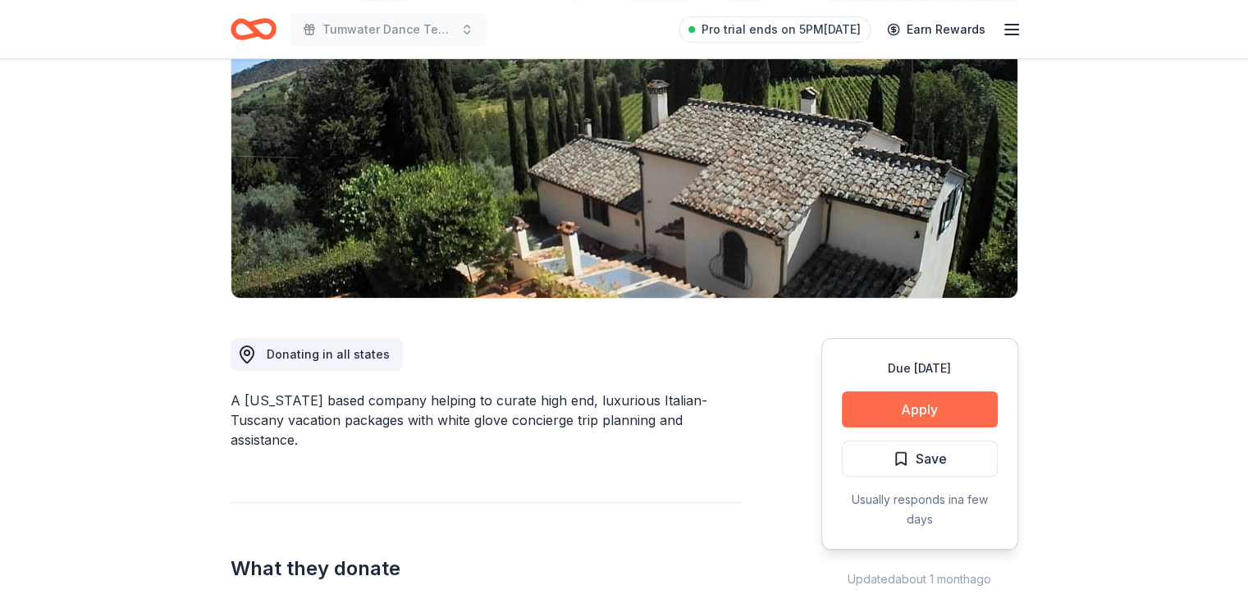
click at [935, 418] on button "Apply" at bounding box center [920, 409] width 156 height 36
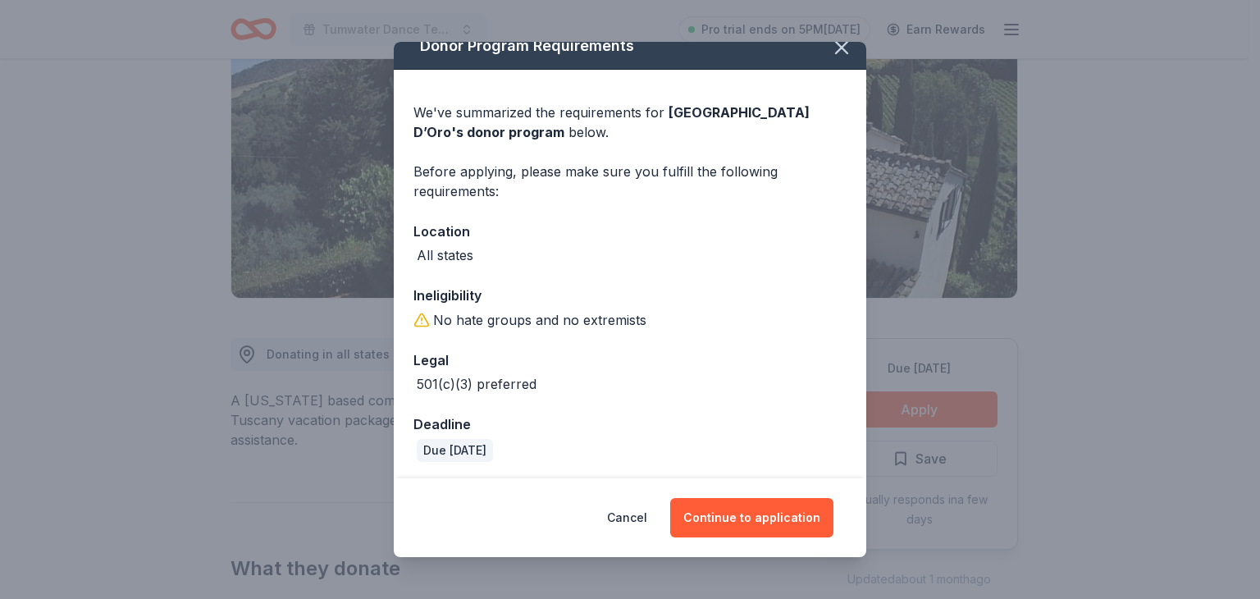
scroll to position [21, 0]
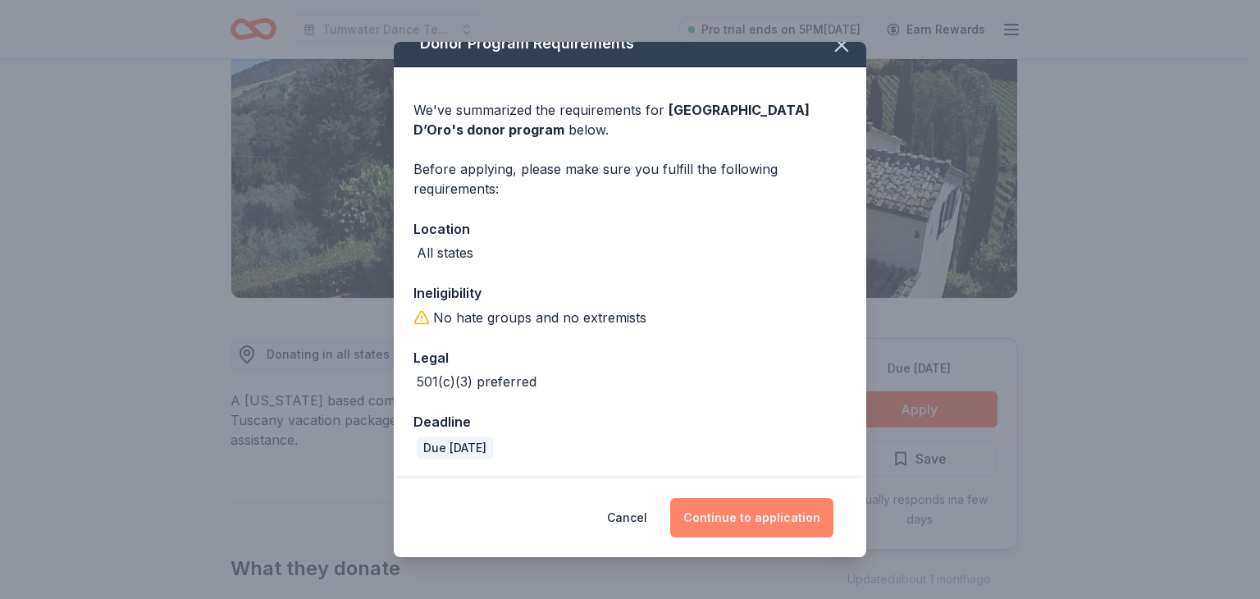
click at [745, 519] on button "Continue to application" at bounding box center [751, 517] width 163 height 39
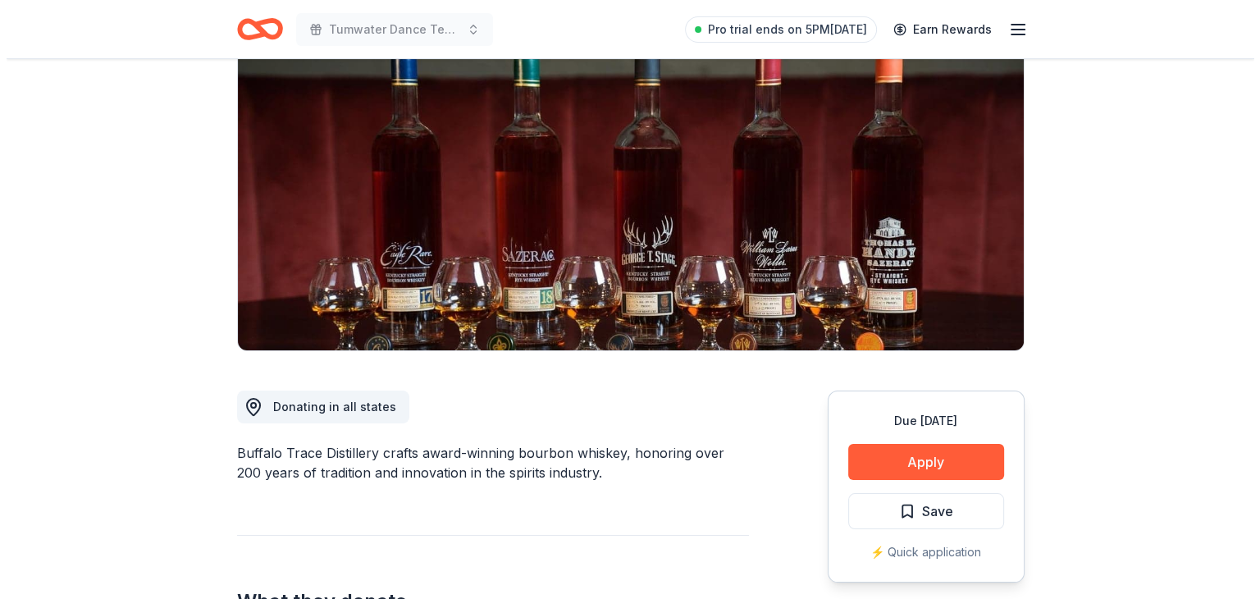
scroll to position [275, 0]
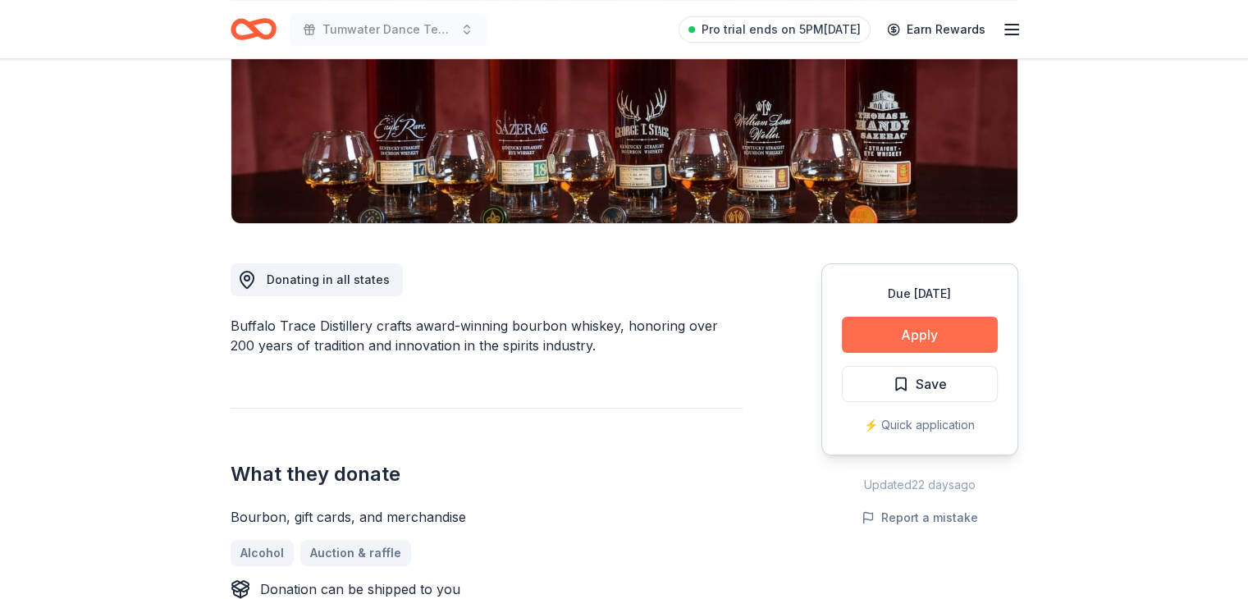
drag, startPoint x: 873, startPoint y: 322, endPoint x: 938, endPoint y: 336, distance: 66.1
click at [938, 336] on button "Apply" at bounding box center [920, 335] width 156 height 36
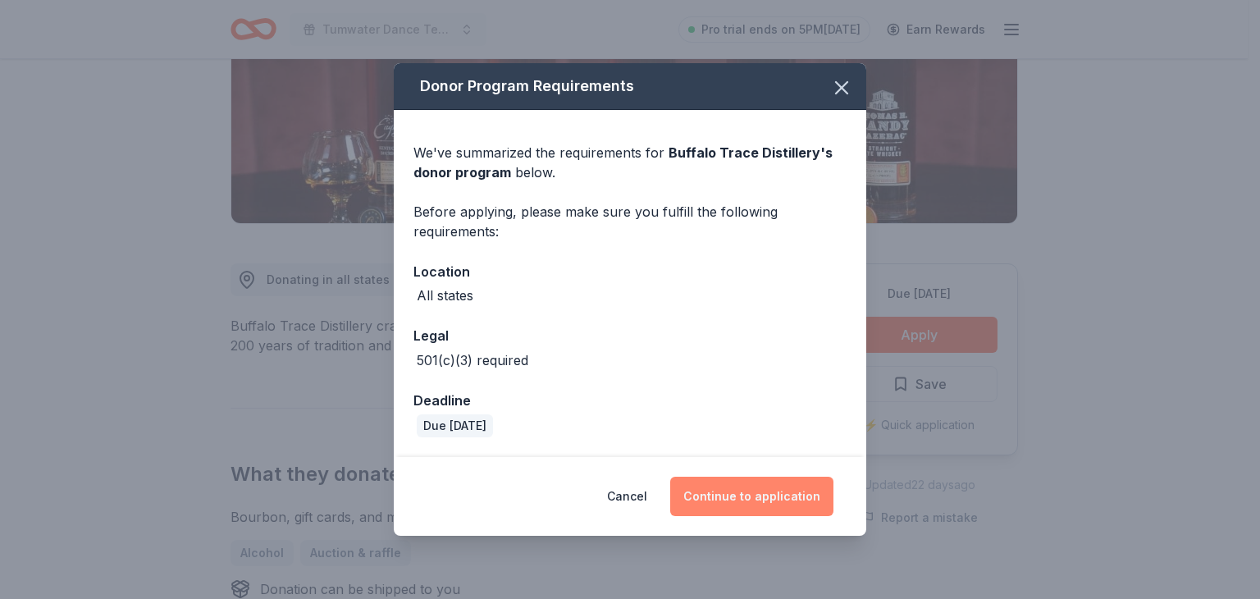
drag, startPoint x: 772, startPoint y: 517, endPoint x: 769, endPoint y: 505, distance: 11.9
click at [769, 505] on div "Cancel Continue to application" at bounding box center [630, 496] width 473 height 79
click at [779, 493] on button "Continue to application" at bounding box center [751, 496] width 163 height 39
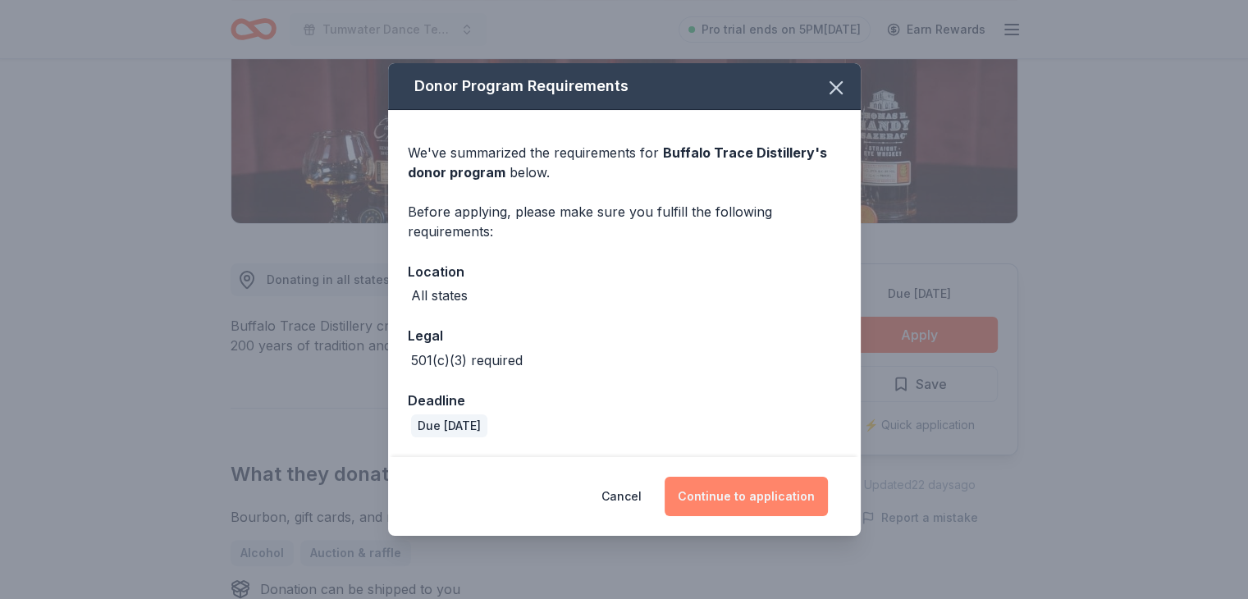
click at [779, 493] on button "Continue to application" at bounding box center [746, 496] width 163 height 39
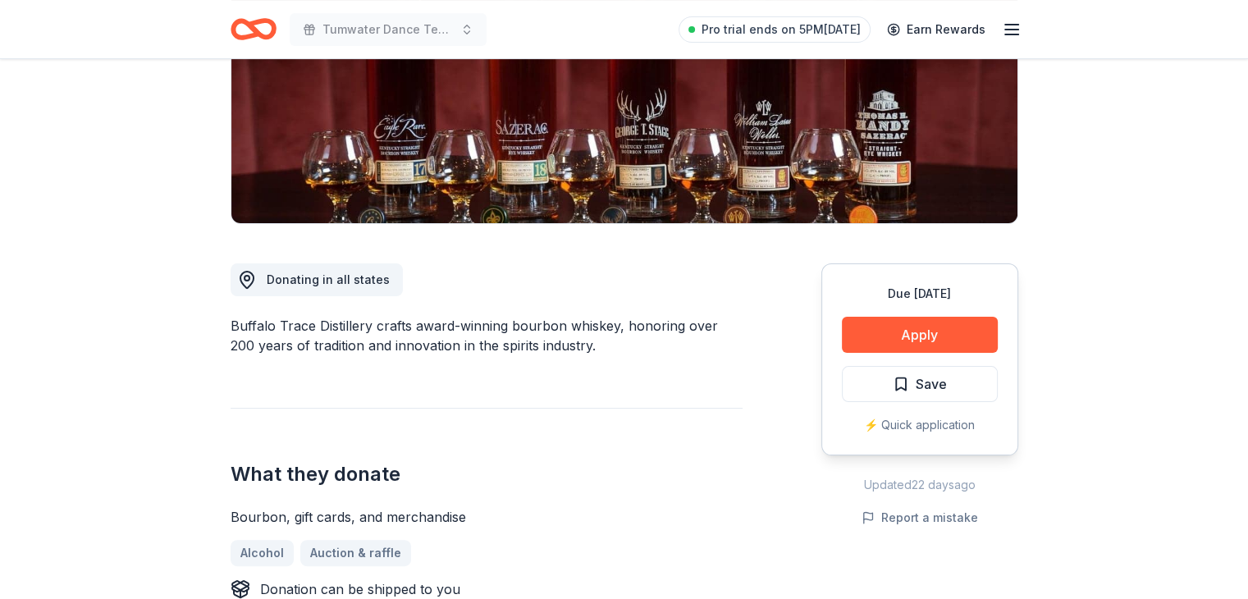
click at [779, 324] on body "Tumwater Dance Team's 10th Annual Gala Pro trial ends on 5PM, 9/1 Earn Rewards …" at bounding box center [624, 24] width 1248 height 599
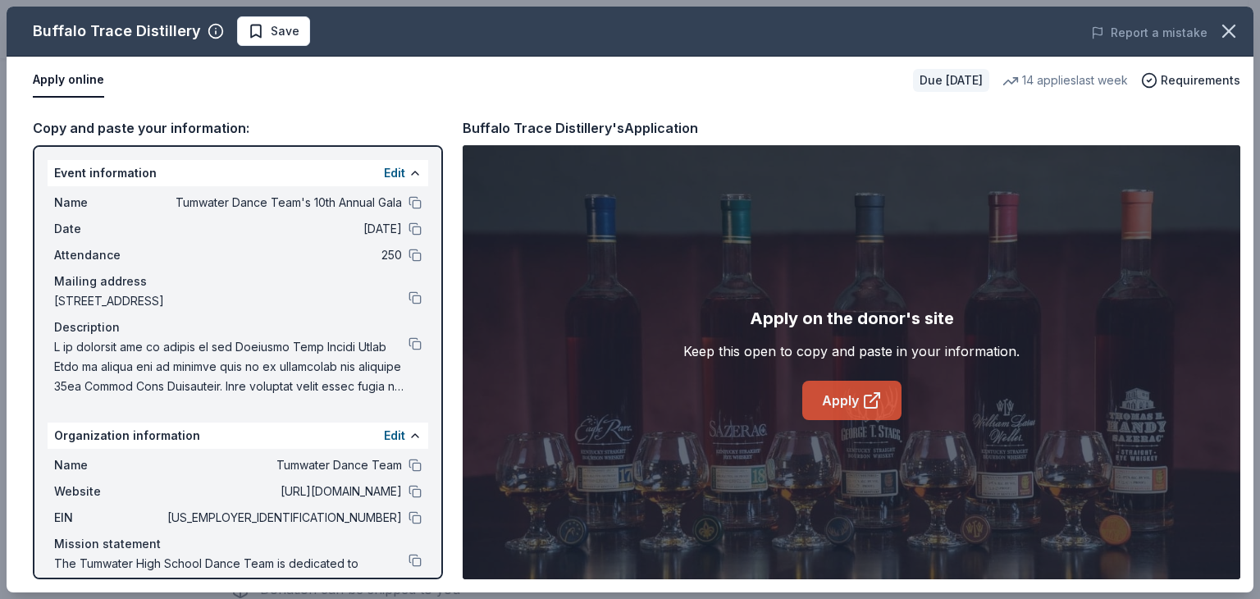
click at [866, 400] on icon at bounding box center [872, 401] width 20 height 20
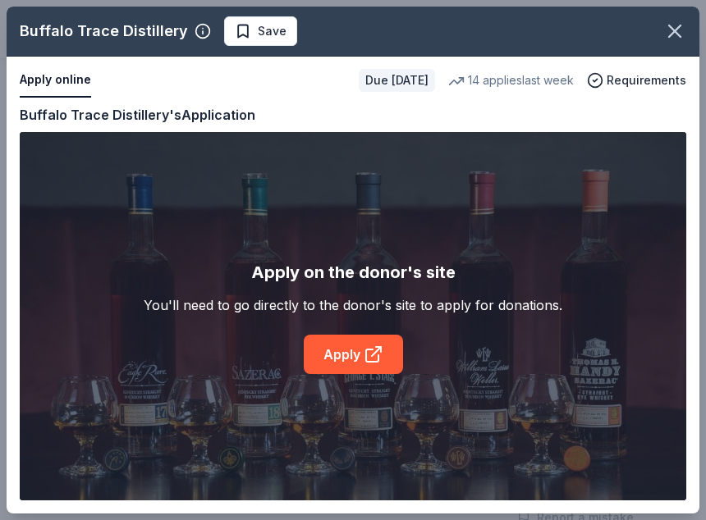
click at [382, 39] on div "Buffalo Trace Distillery Save" at bounding box center [328, 31] width 643 height 30
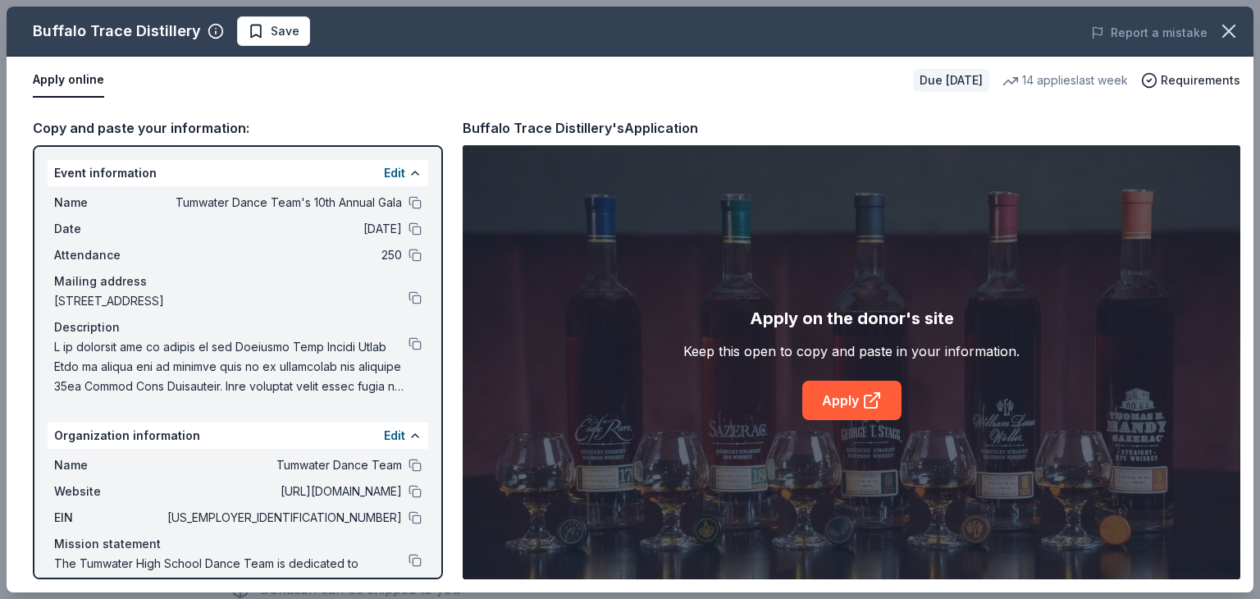
scroll to position [54, 0]
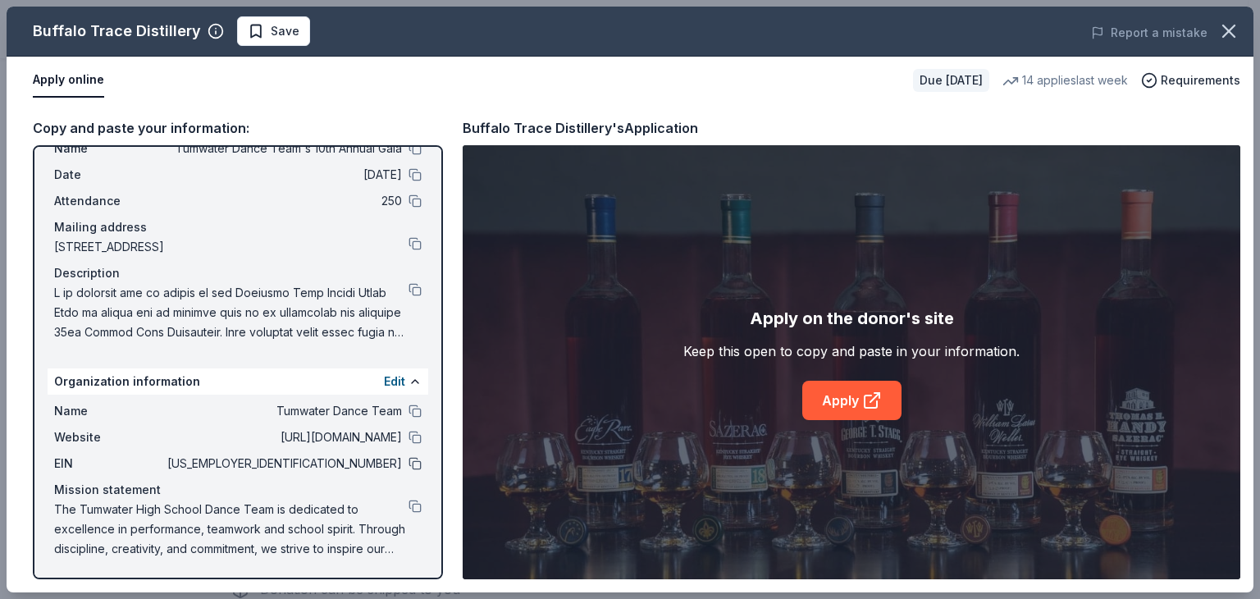
click at [409, 463] on button at bounding box center [415, 463] width 13 height 13
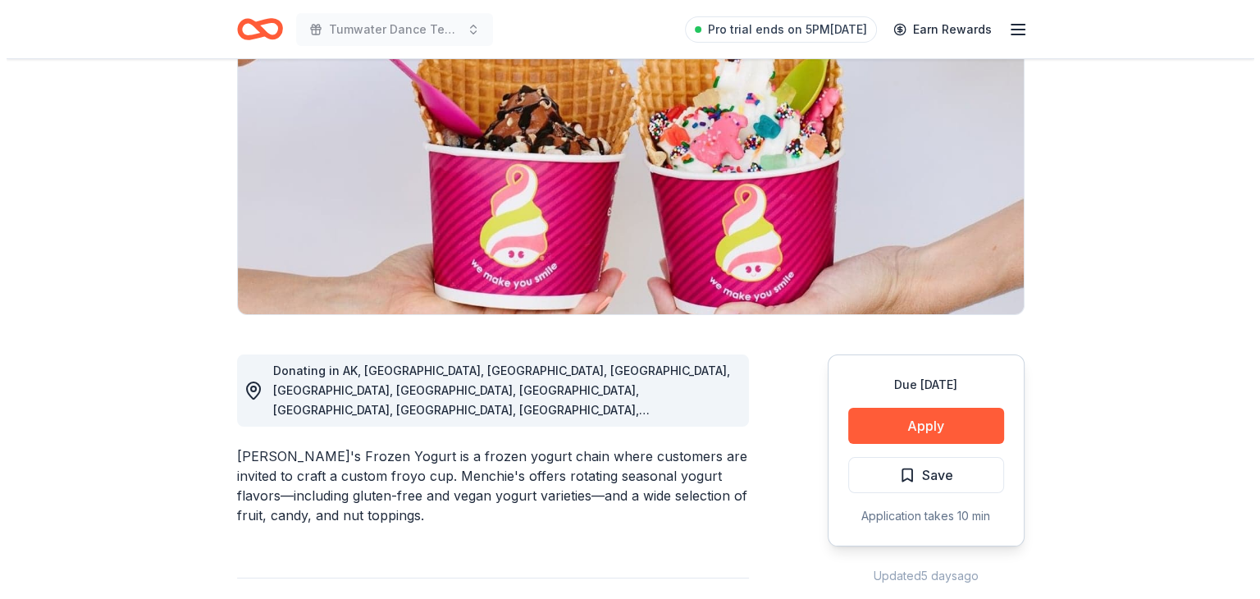
scroll to position [184, 0]
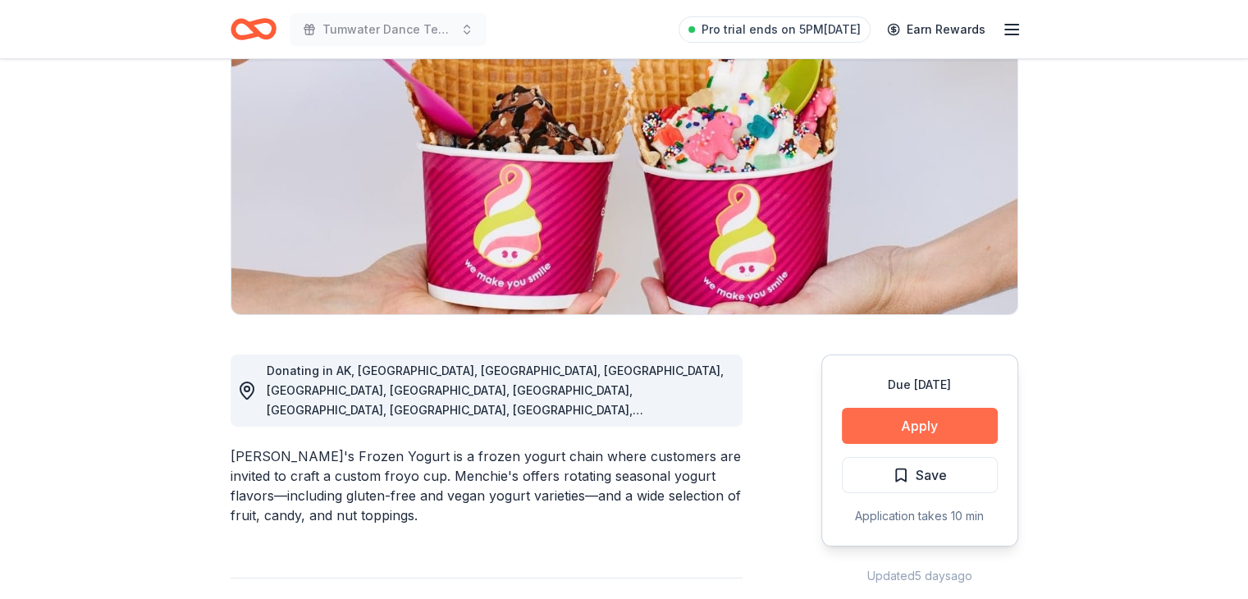
click at [901, 431] on button "Apply" at bounding box center [920, 426] width 156 height 36
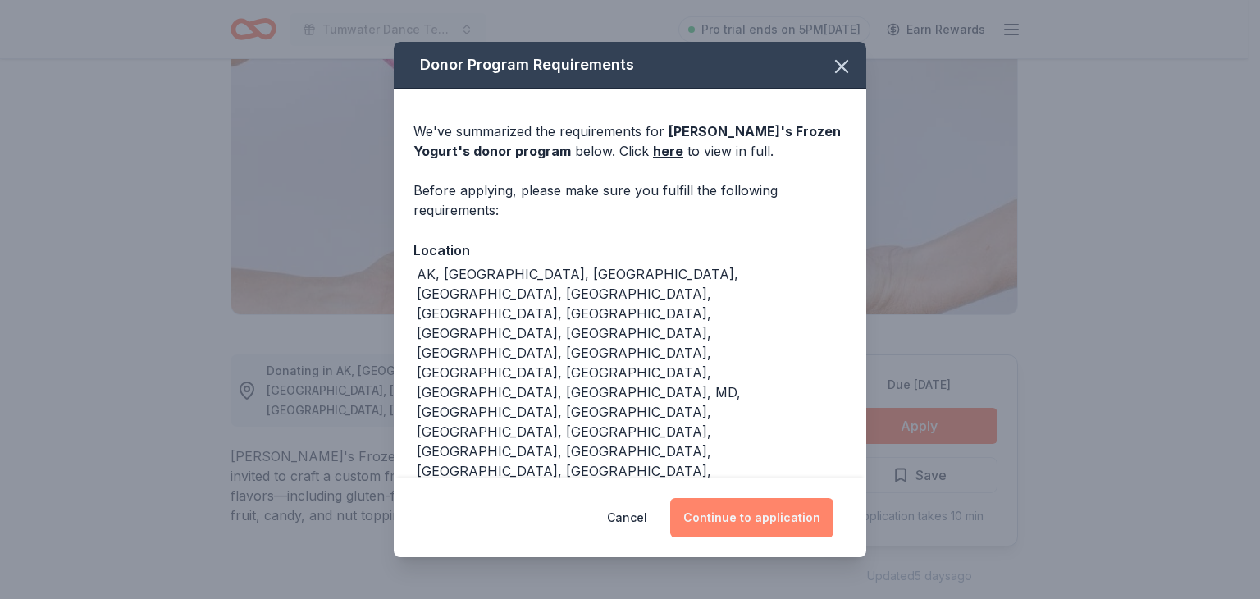
click at [764, 498] on button "Continue to application" at bounding box center [751, 517] width 163 height 39
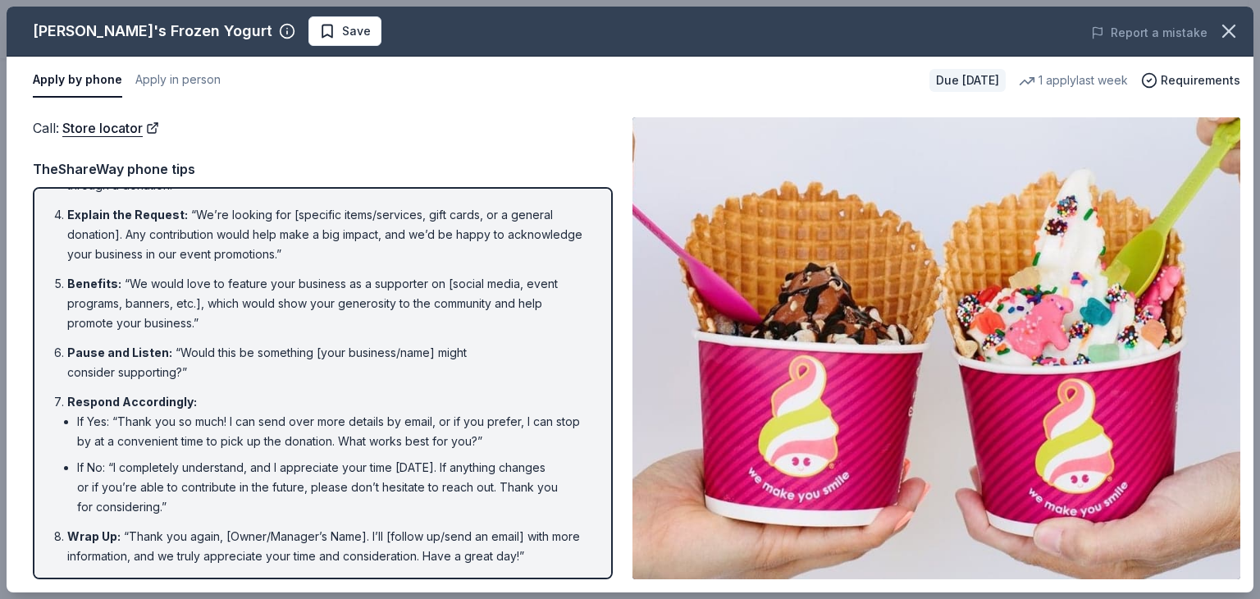
scroll to position [0, 0]
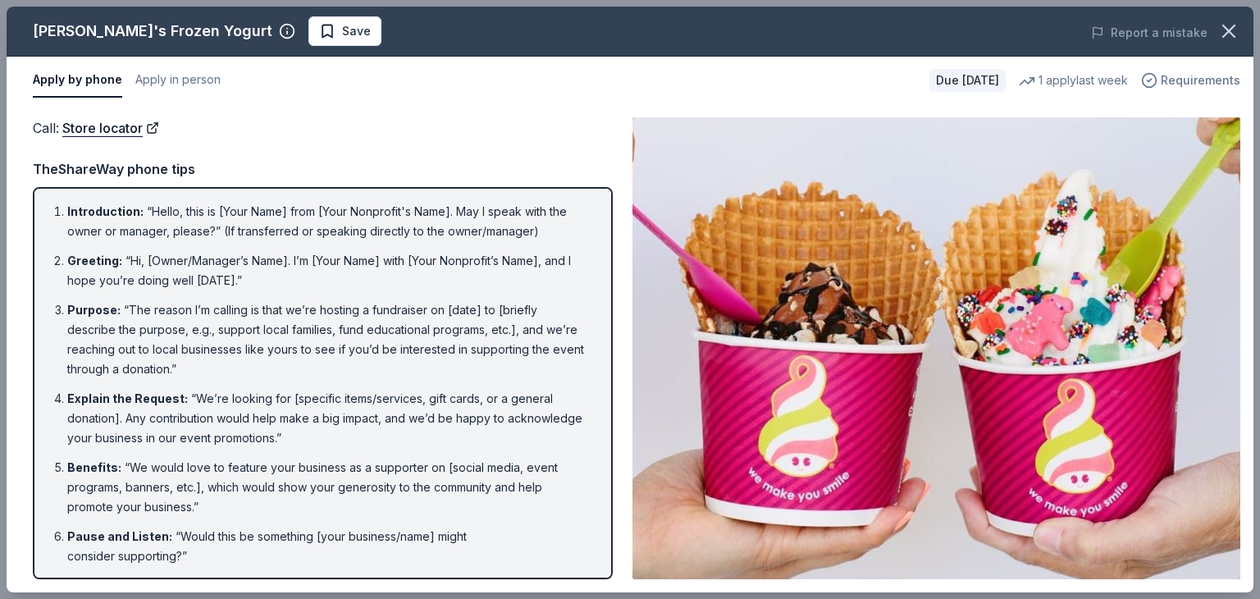
click at [1172, 81] on span "Requirements" at bounding box center [1201, 81] width 80 height 20
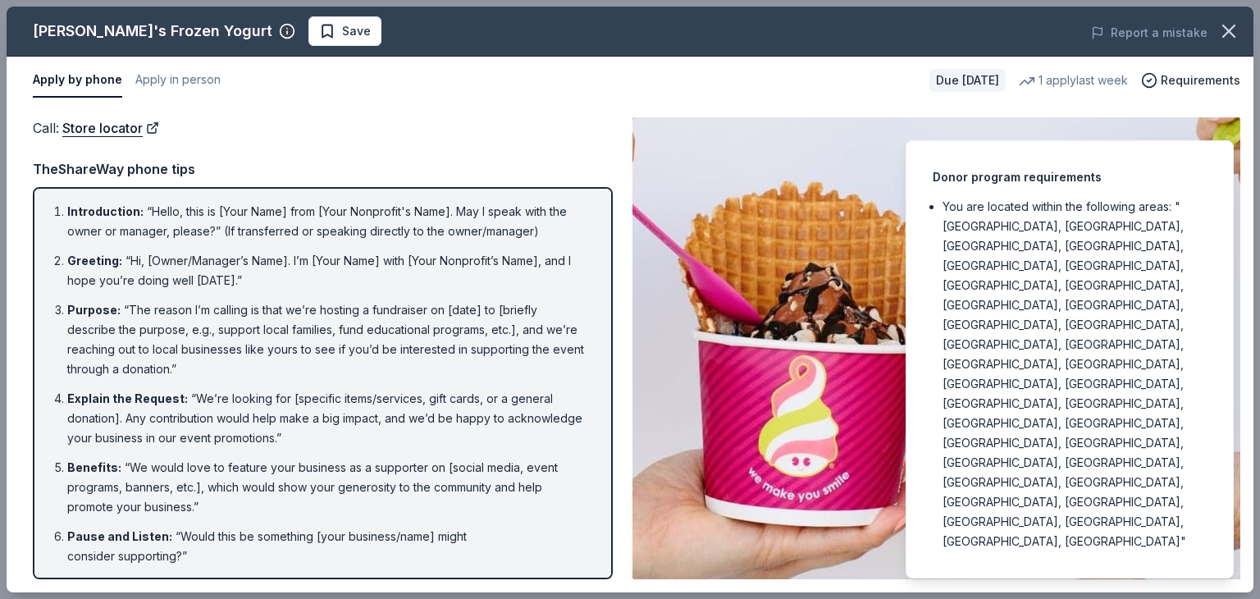
click at [862, 373] on img at bounding box center [937, 348] width 608 height 462
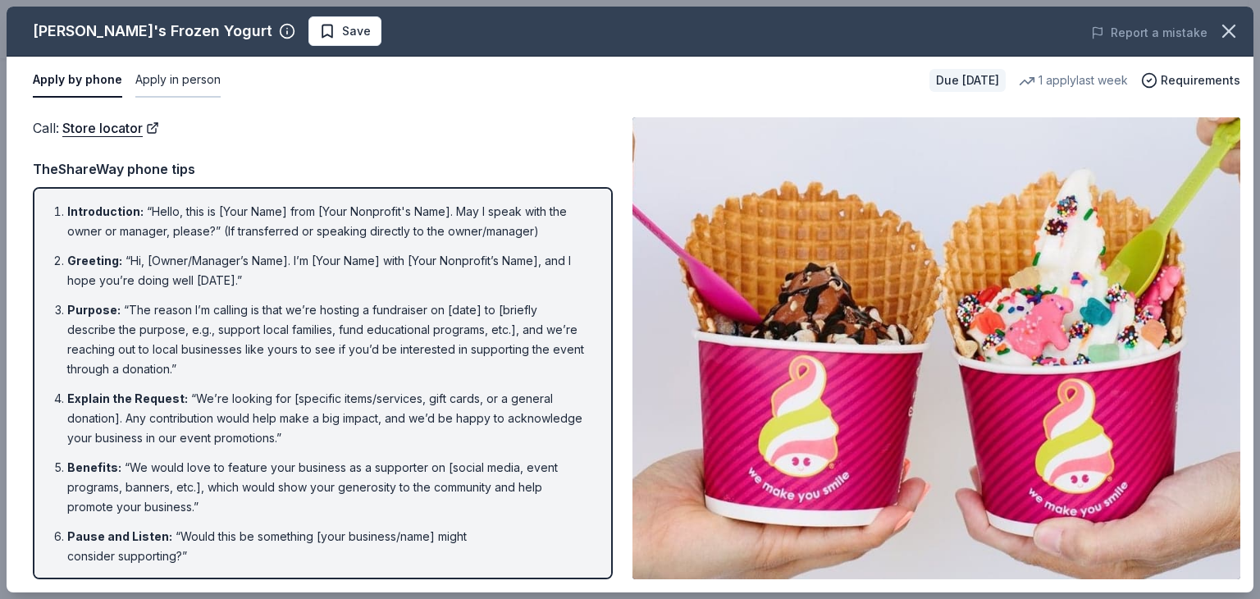
click at [185, 80] on button "Apply in person" at bounding box center [177, 80] width 85 height 34
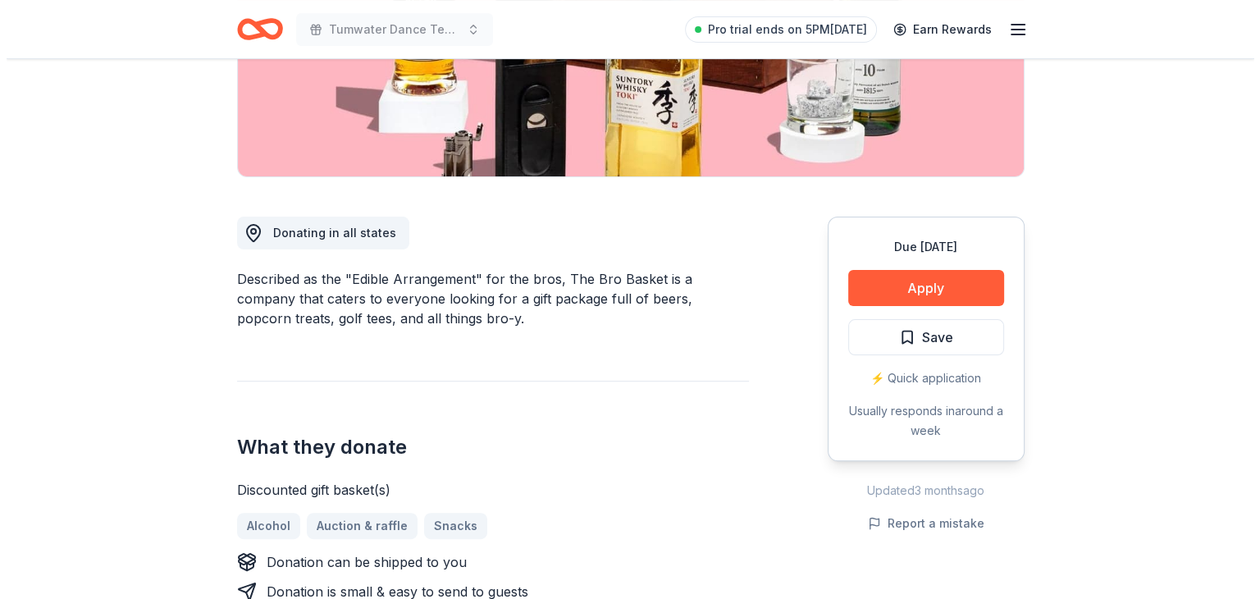
scroll to position [422, 0]
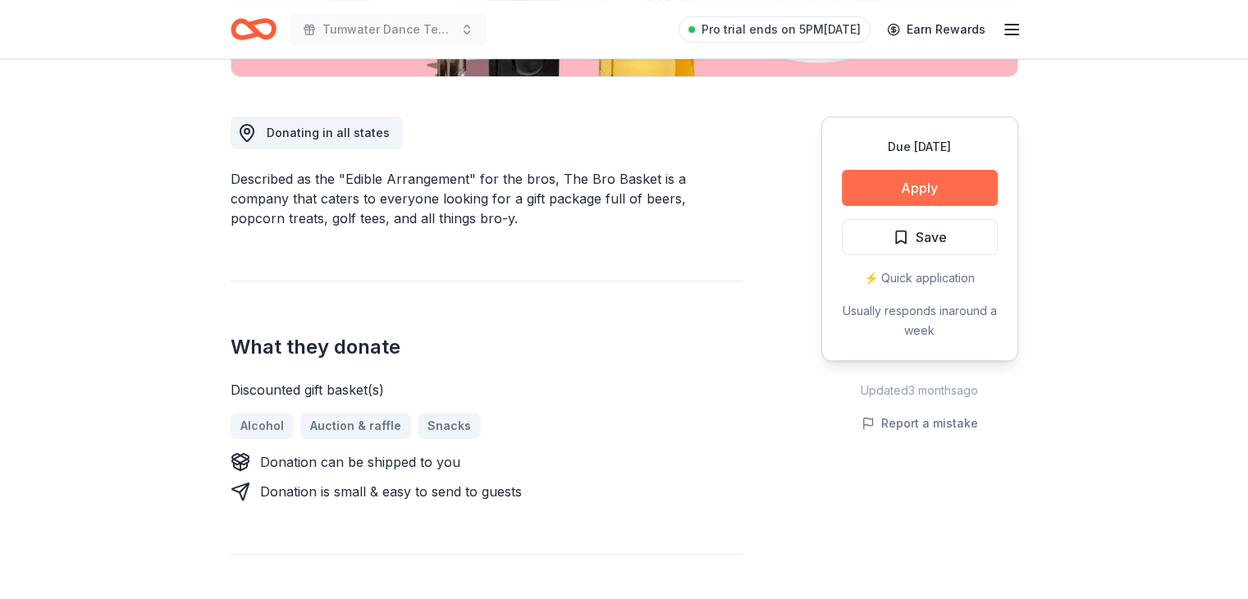
click at [926, 191] on button "Apply" at bounding box center [920, 188] width 156 height 36
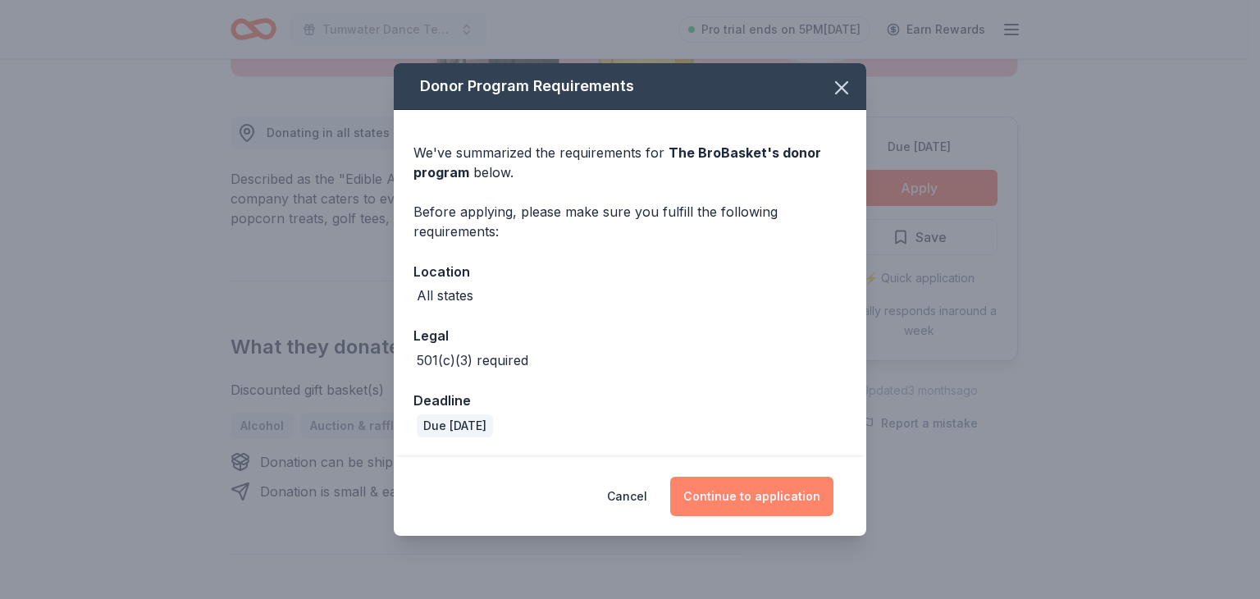
click at [729, 503] on button "Continue to application" at bounding box center [751, 496] width 163 height 39
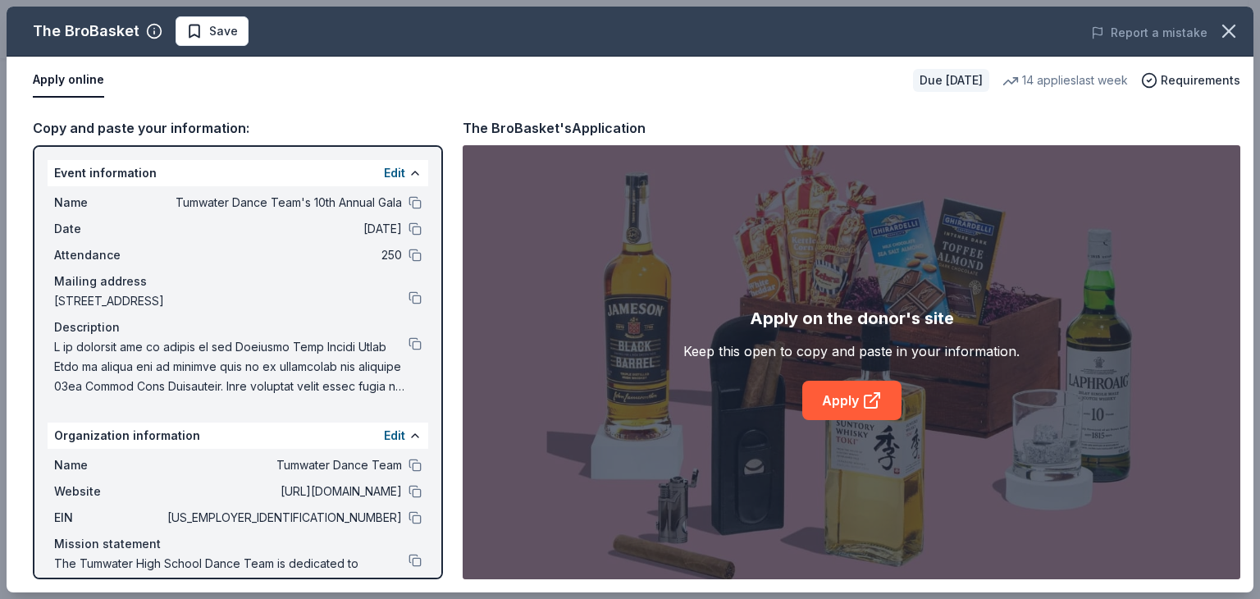
click at [798, 427] on div "Apply on the donor's site Keep this open to copy and paste in your information.…" at bounding box center [852, 362] width 778 height 434
drag, startPoint x: 798, startPoint y: 427, endPoint x: 880, endPoint y: 399, distance: 87.4
click at [880, 399] on div "Apply on the donor's site Keep this open to copy and paste in your information.…" at bounding box center [852, 362] width 778 height 434
click at [880, 399] on icon at bounding box center [872, 401] width 20 height 20
click at [409, 518] on button at bounding box center [415, 517] width 13 height 13
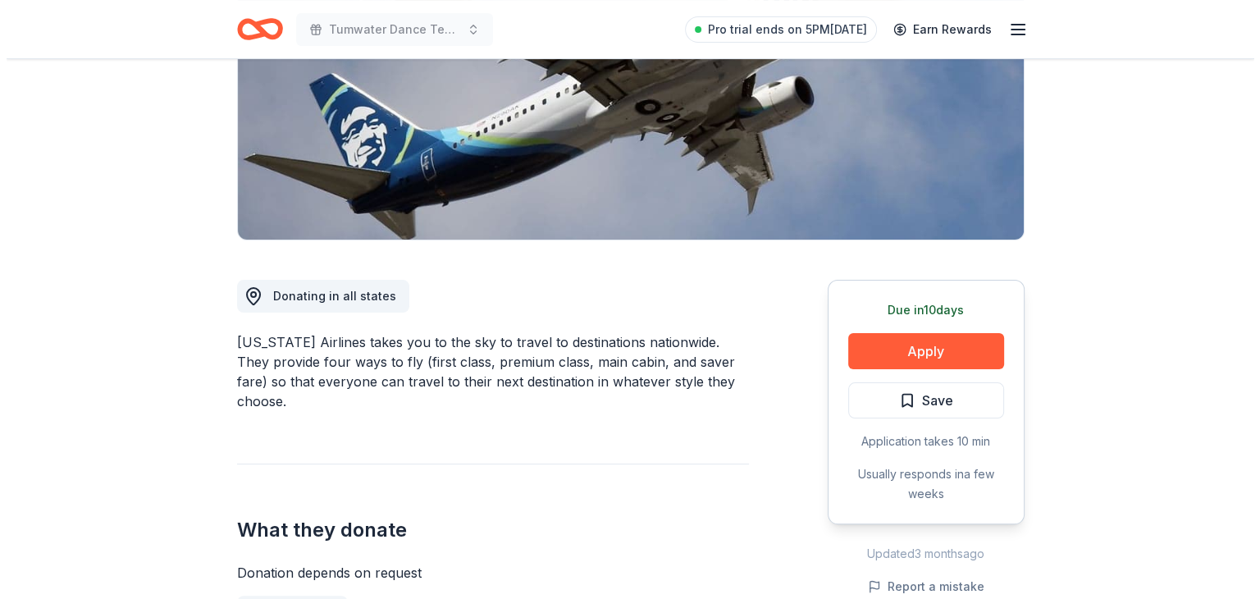
scroll to position [259, 0]
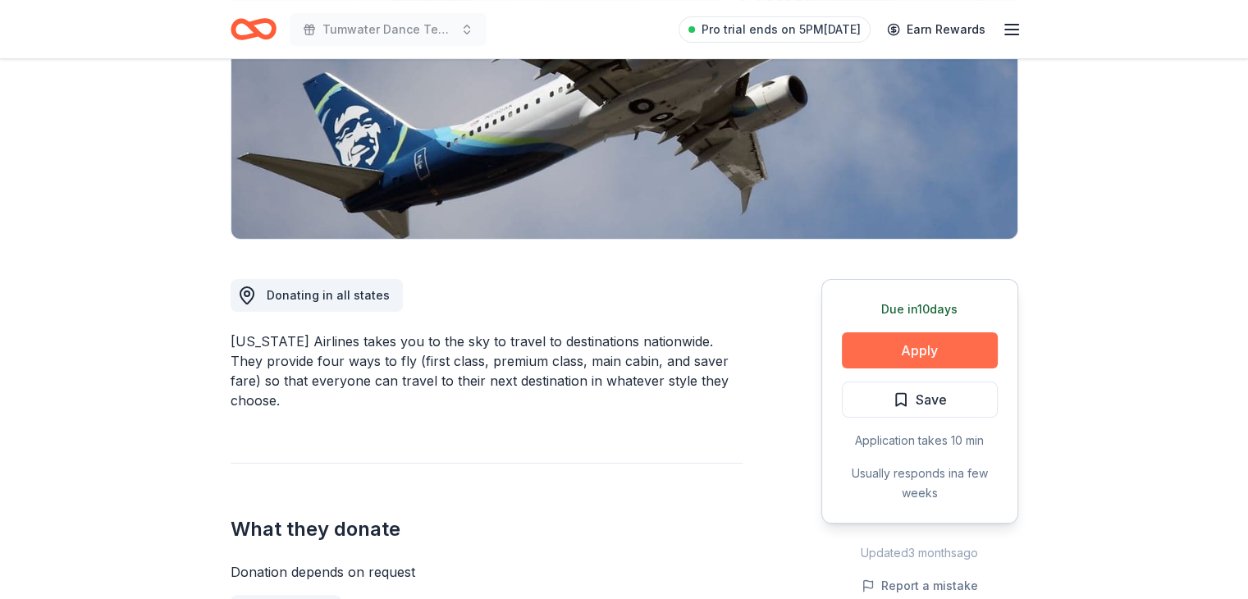
click at [962, 345] on button "Apply" at bounding box center [920, 350] width 156 height 36
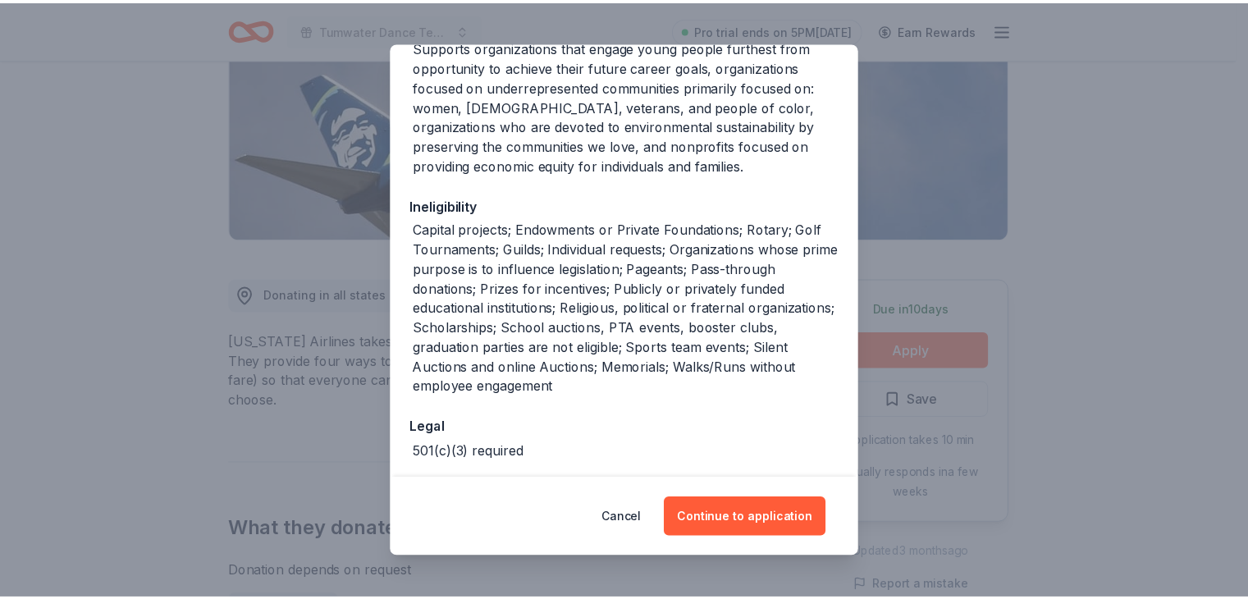
scroll to position [284, 0]
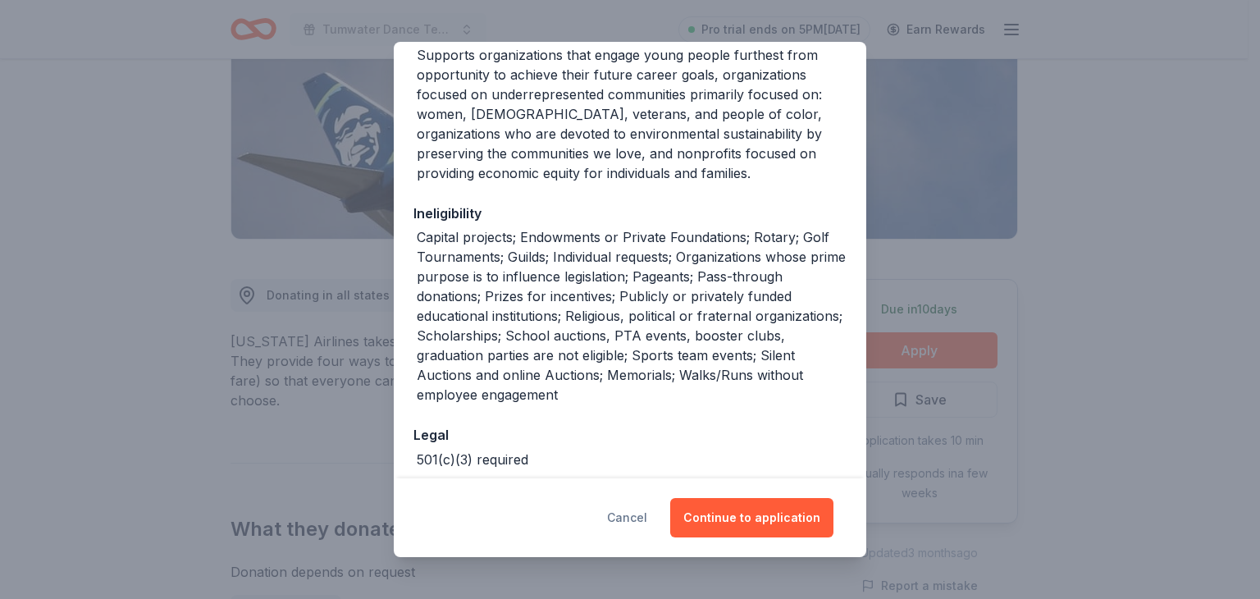
click at [633, 521] on button "Cancel" at bounding box center [627, 517] width 40 height 39
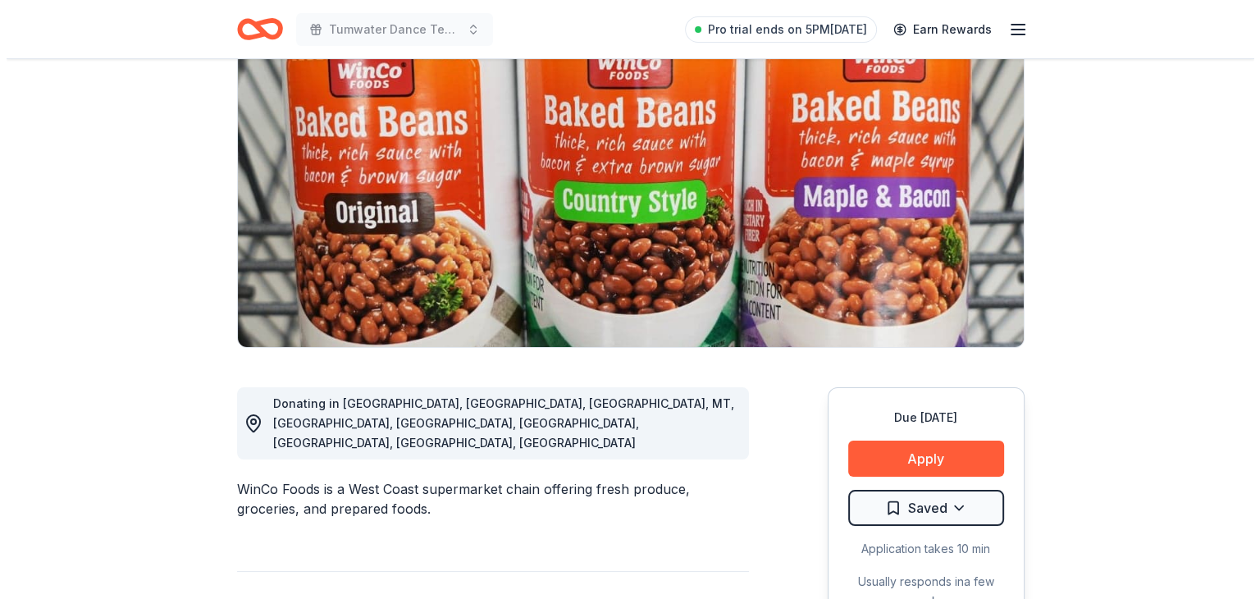
scroll to position [152, 0]
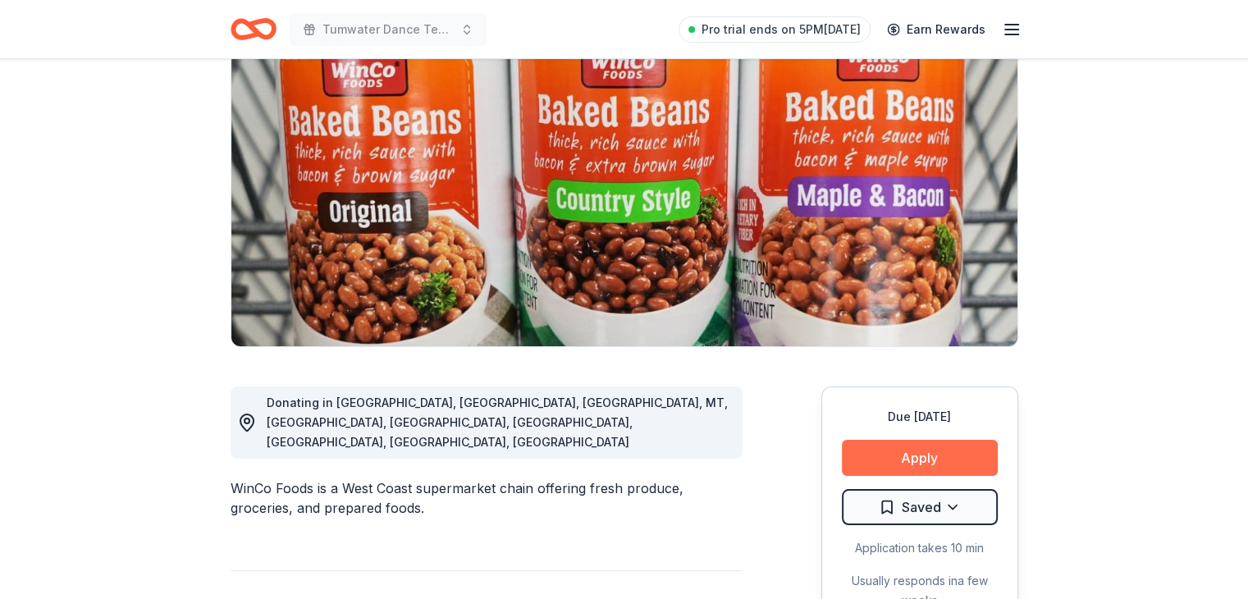
click at [932, 459] on button "Apply" at bounding box center [920, 458] width 156 height 36
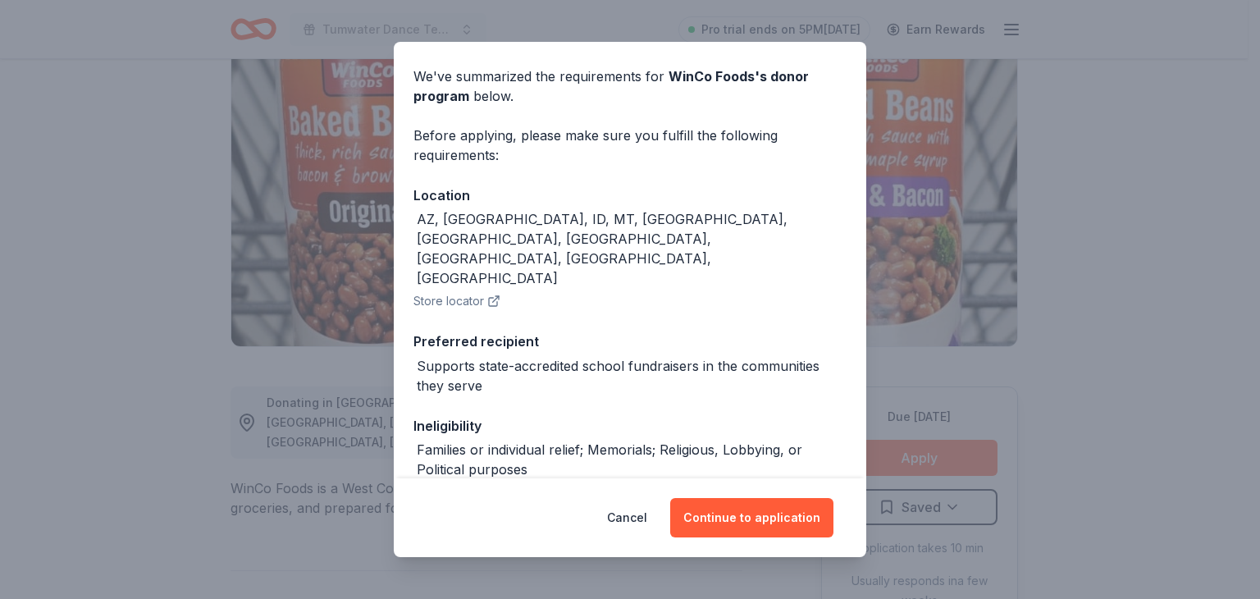
scroll to position [84, 0]
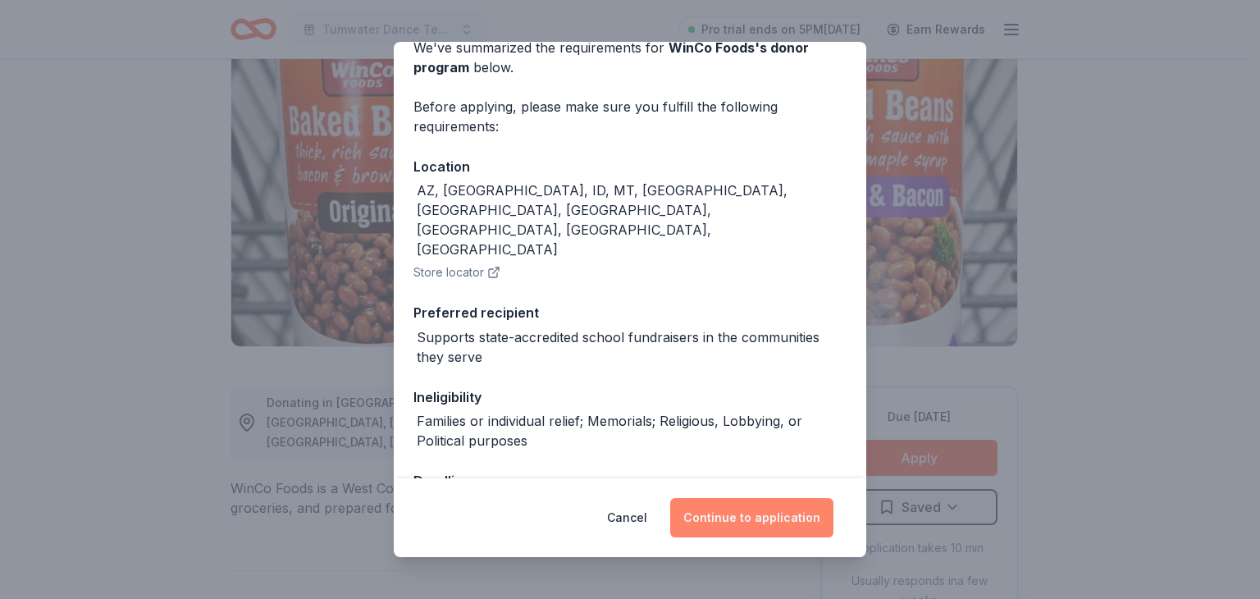
click at [771, 520] on button "Continue to application" at bounding box center [751, 517] width 163 height 39
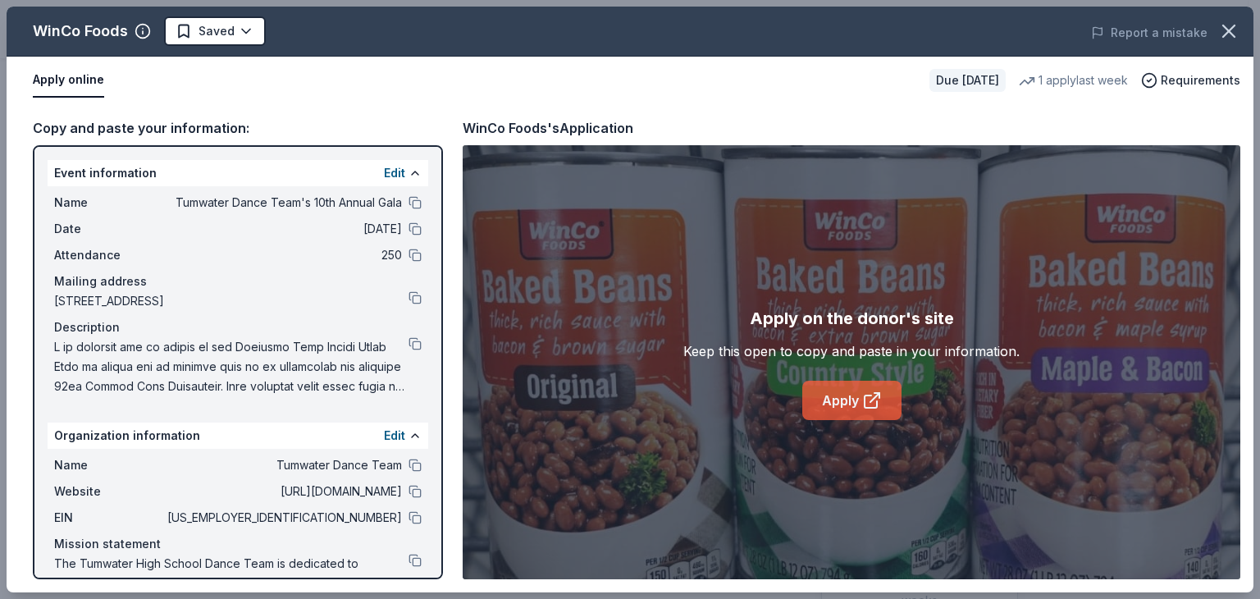
click at [876, 404] on icon at bounding box center [871, 401] width 12 height 12
click at [857, 417] on link "Apply" at bounding box center [851, 400] width 99 height 39
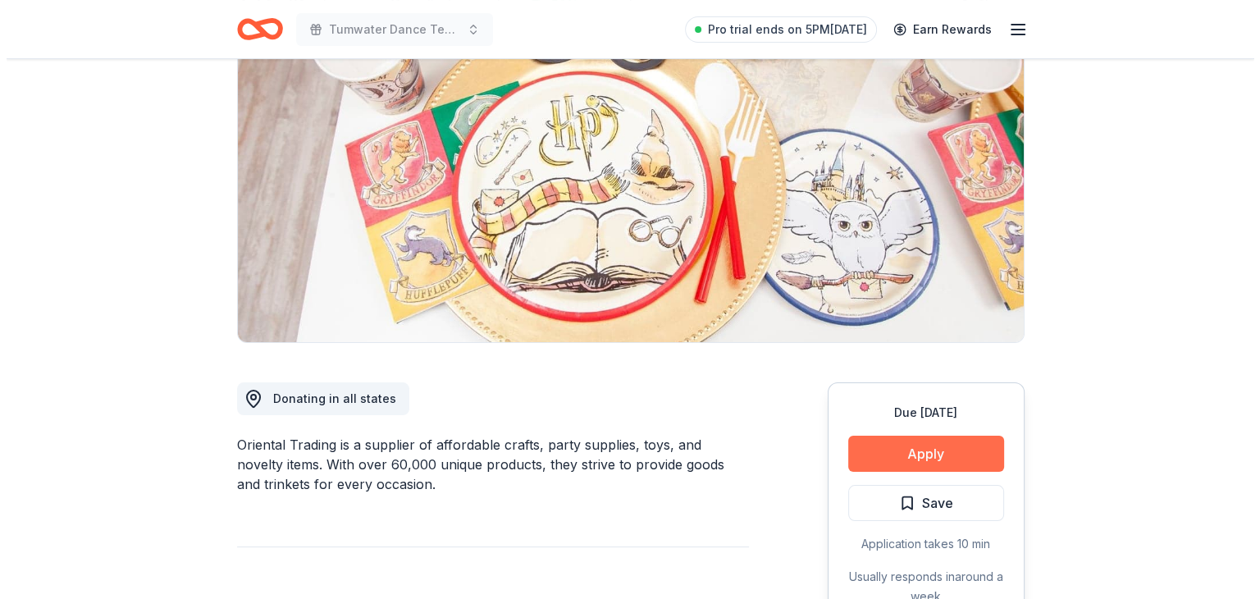
scroll to position [217, 0]
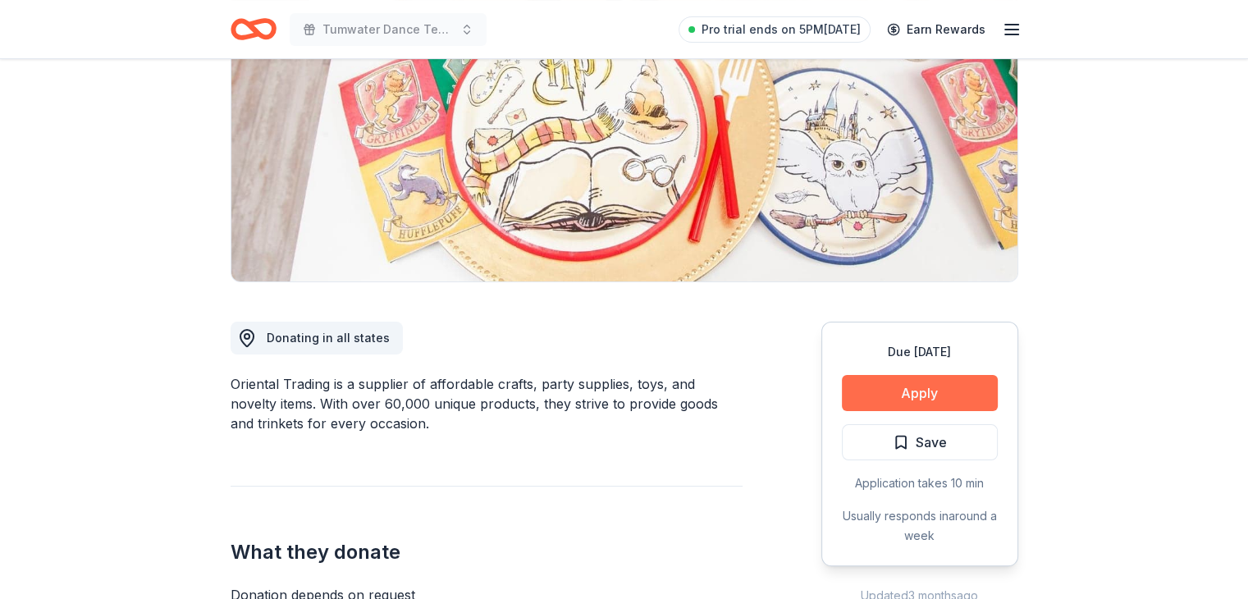
click at [940, 391] on button "Apply" at bounding box center [920, 393] width 156 height 36
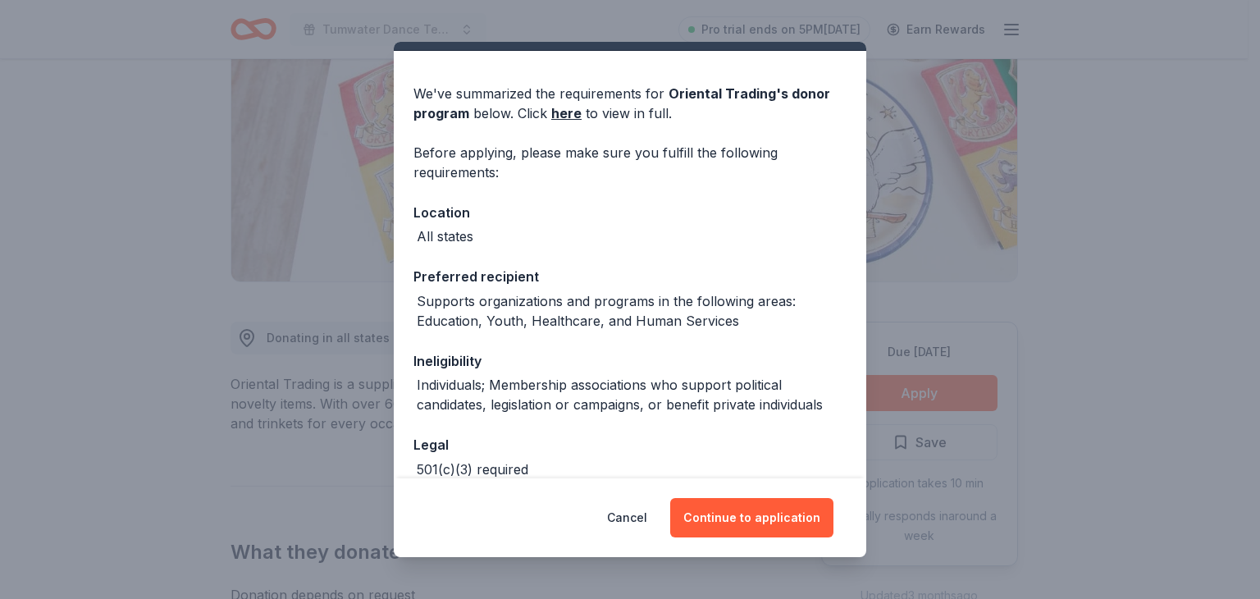
scroll to position [37, 0]
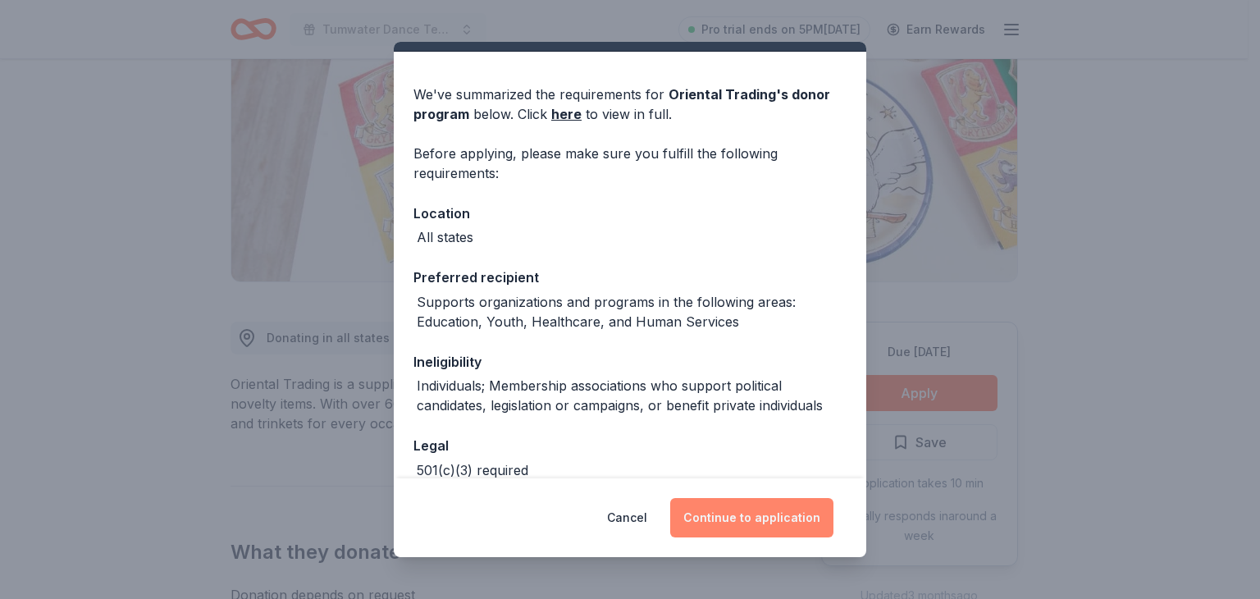
click at [728, 511] on button "Continue to application" at bounding box center [751, 517] width 163 height 39
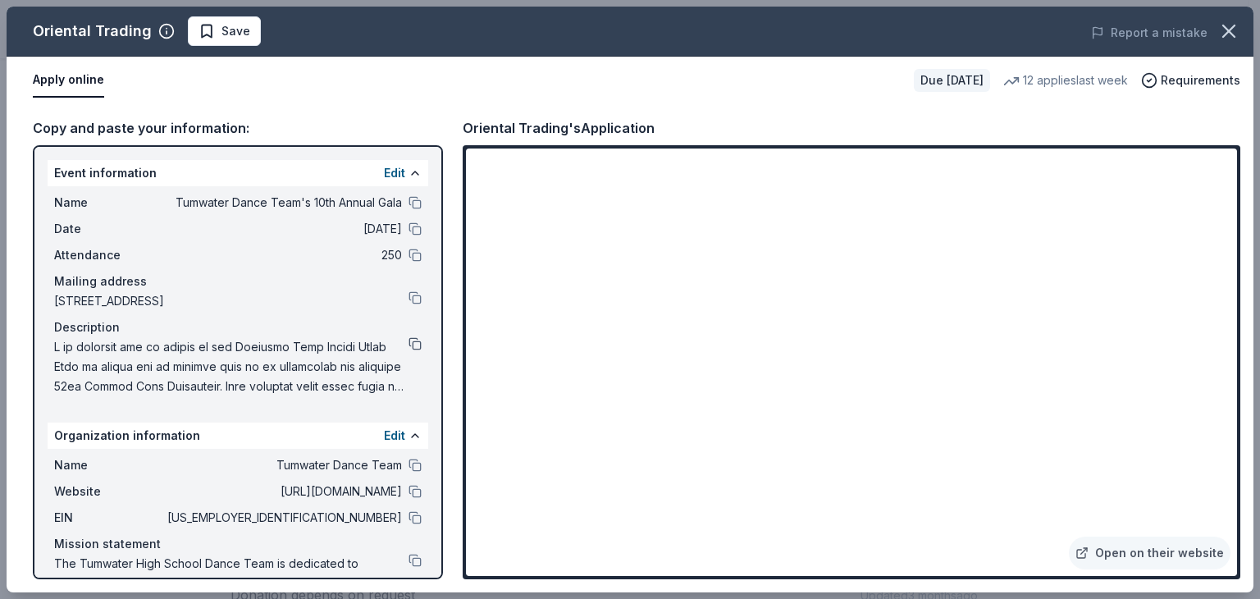
click at [409, 344] on button at bounding box center [415, 343] width 13 height 13
click at [409, 466] on button at bounding box center [415, 465] width 13 height 13
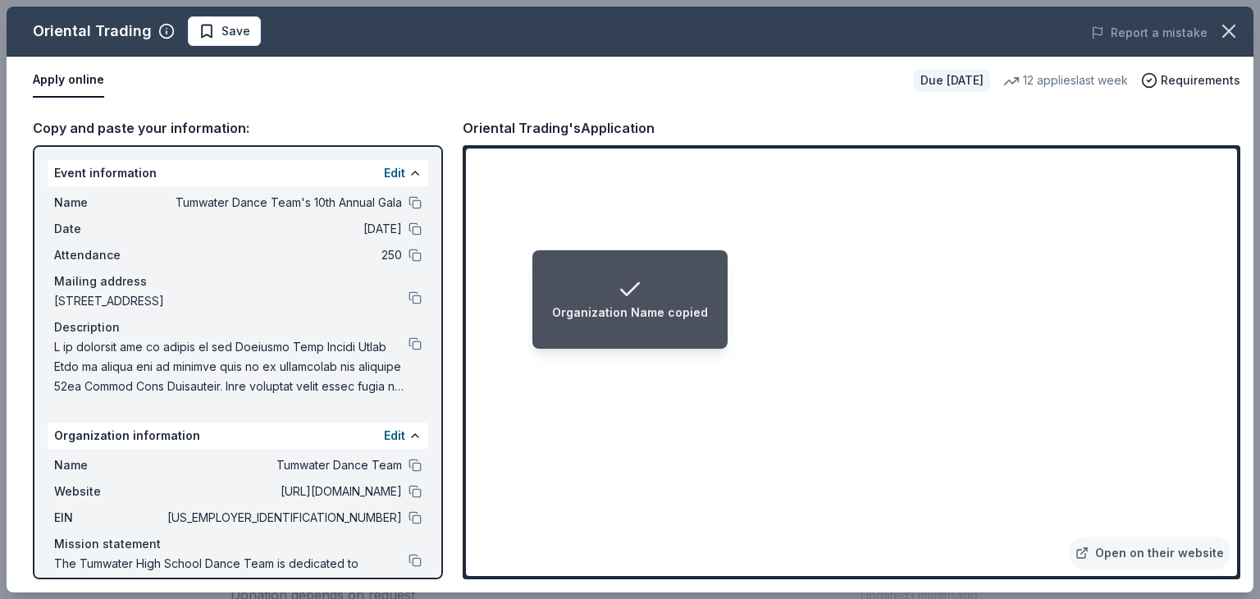
click at [396, 508] on div "EIN 82-5498119" at bounding box center [238, 518] width 368 height 20
click at [409, 518] on button at bounding box center [415, 517] width 13 height 13
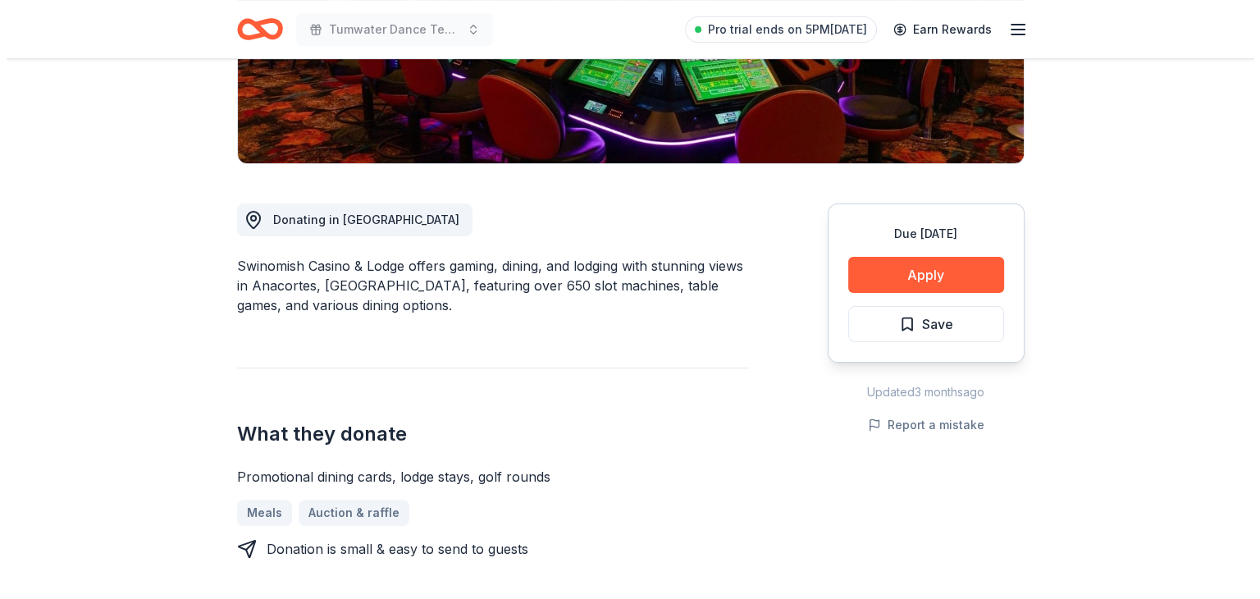
scroll to position [332, 0]
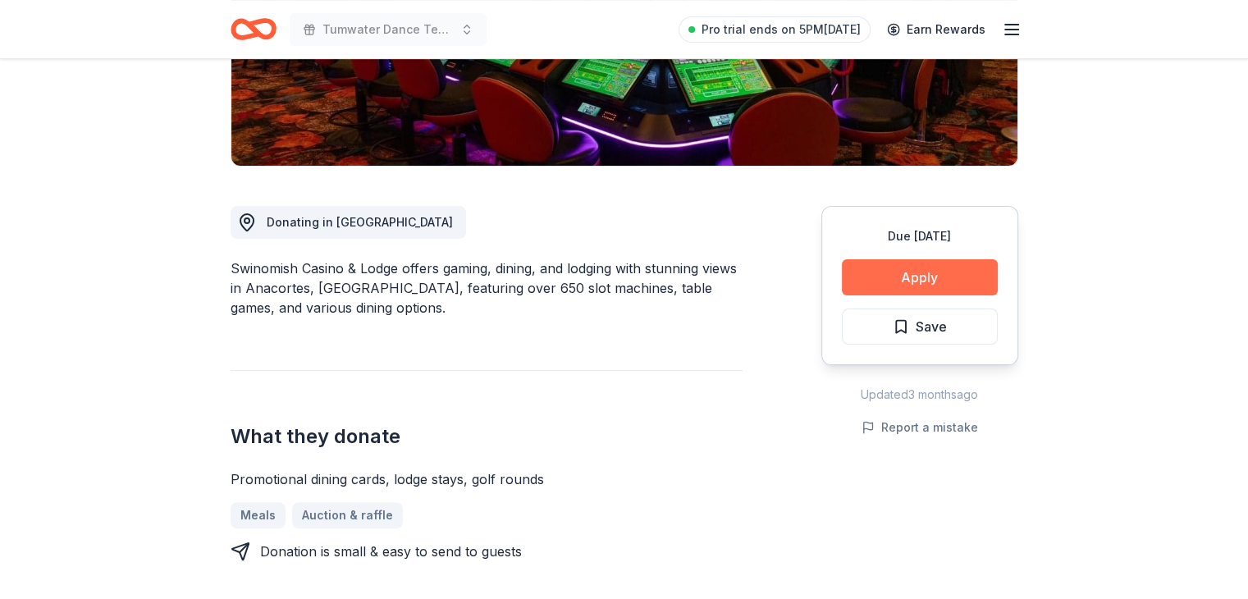
click at [964, 282] on button "Apply" at bounding box center [920, 277] width 156 height 36
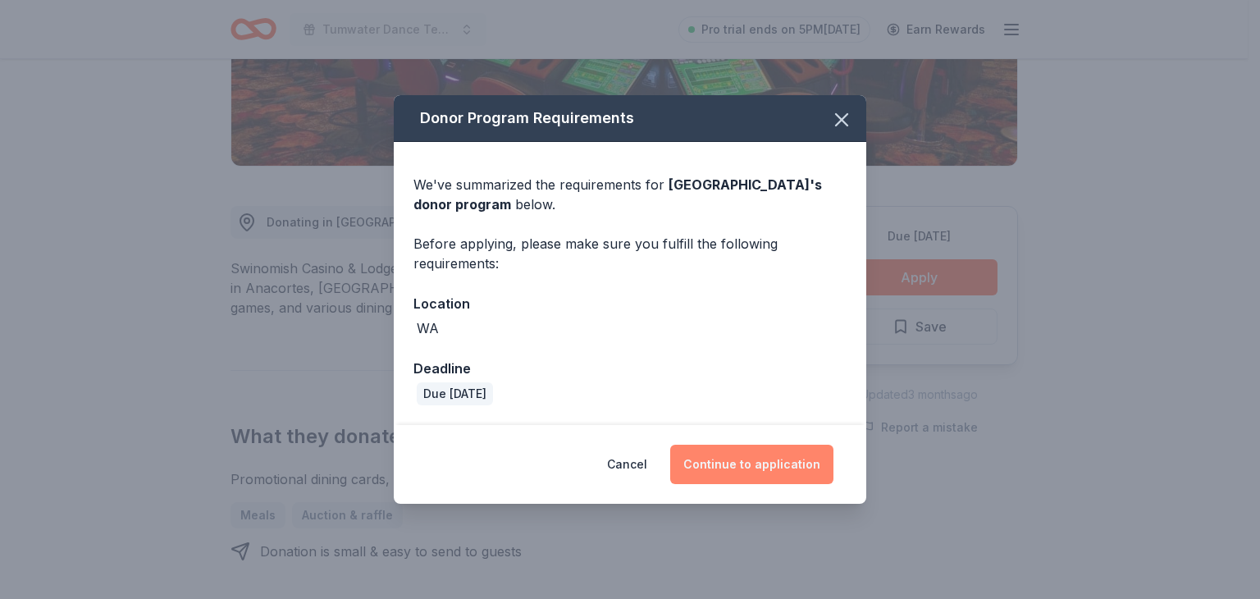
click at [772, 471] on button "Continue to application" at bounding box center [751, 464] width 163 height 39
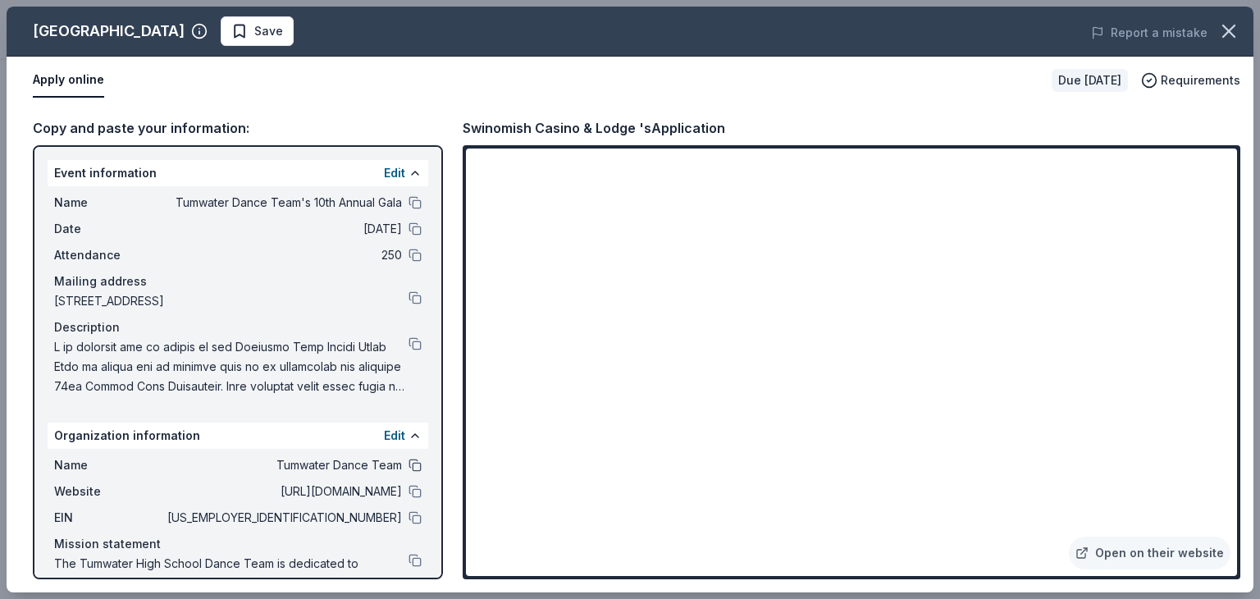
click at [409, 464] on button at bounding box center [415, 465] width 13 height 13
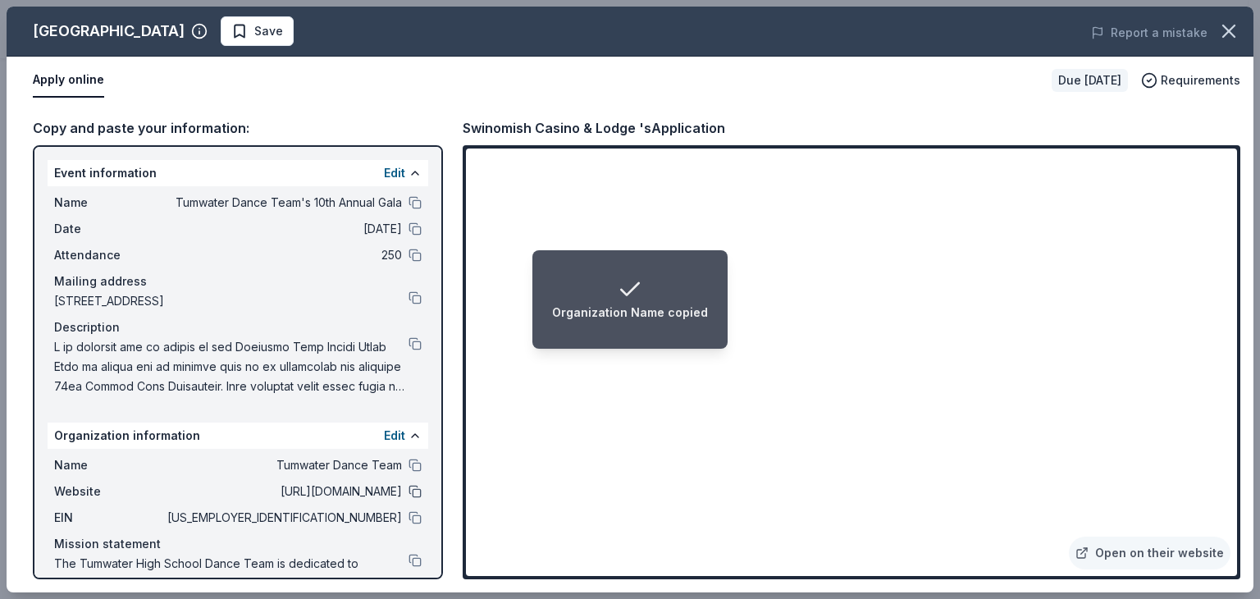
click at [409, 492] on button at bounding box center [415, 491] width 13 height 13
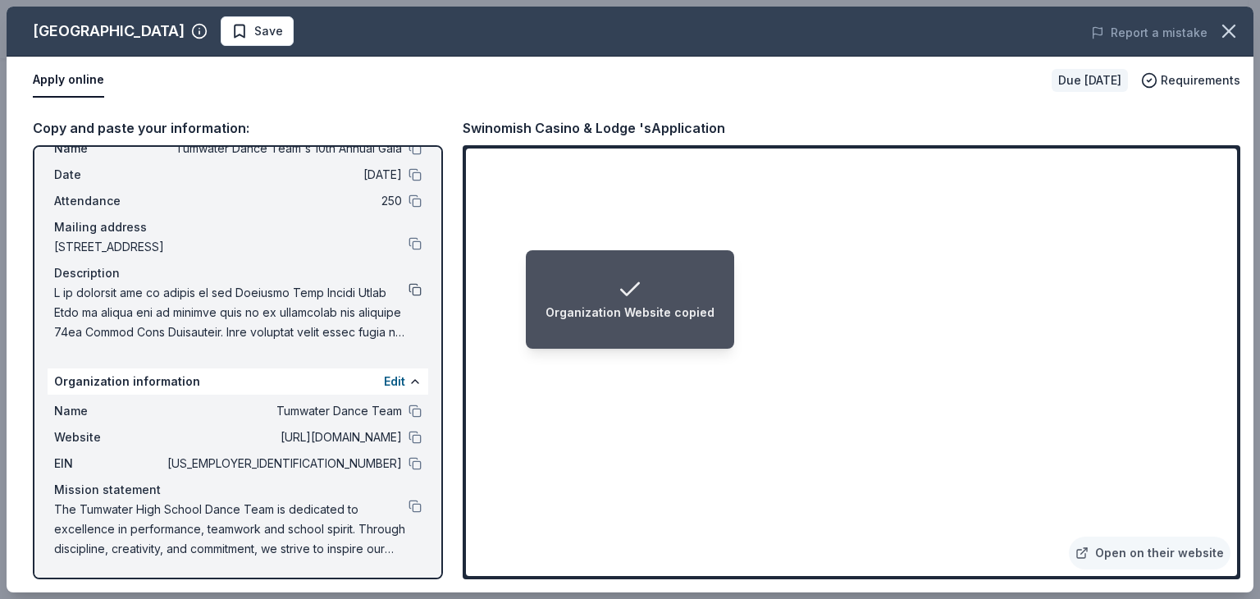
click at [409, 283] on button at bounding box center [415, 289] width 13 height 13
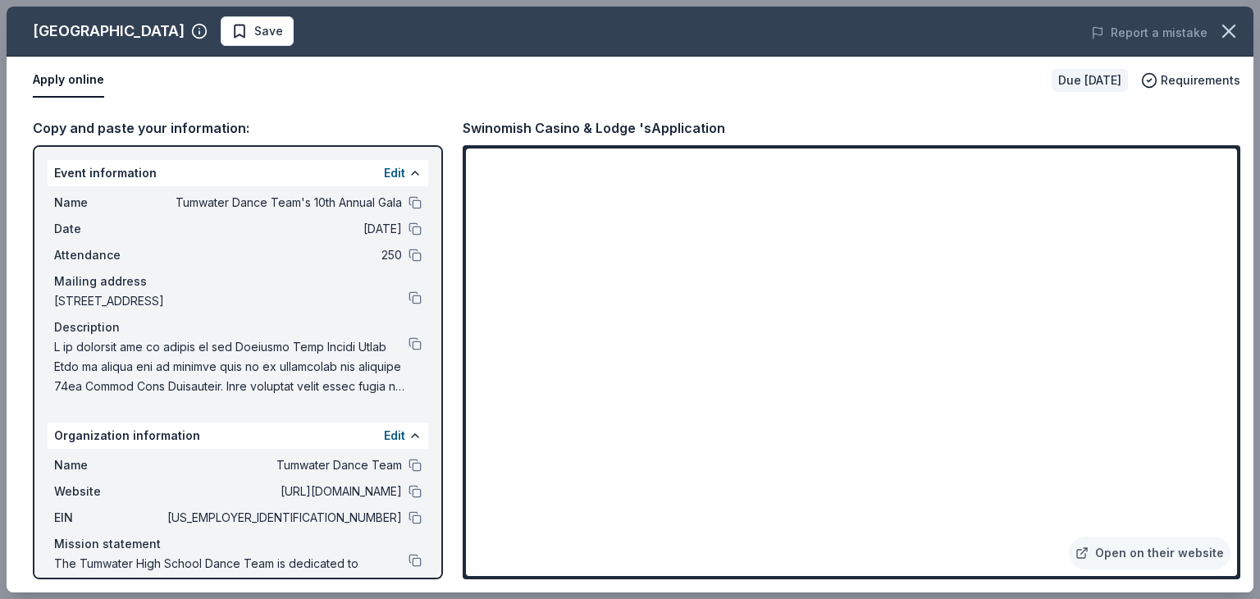
scroll to position [0, 0]
click at [409, 228] on button at bounding box center [415, 228] width 13 height 13
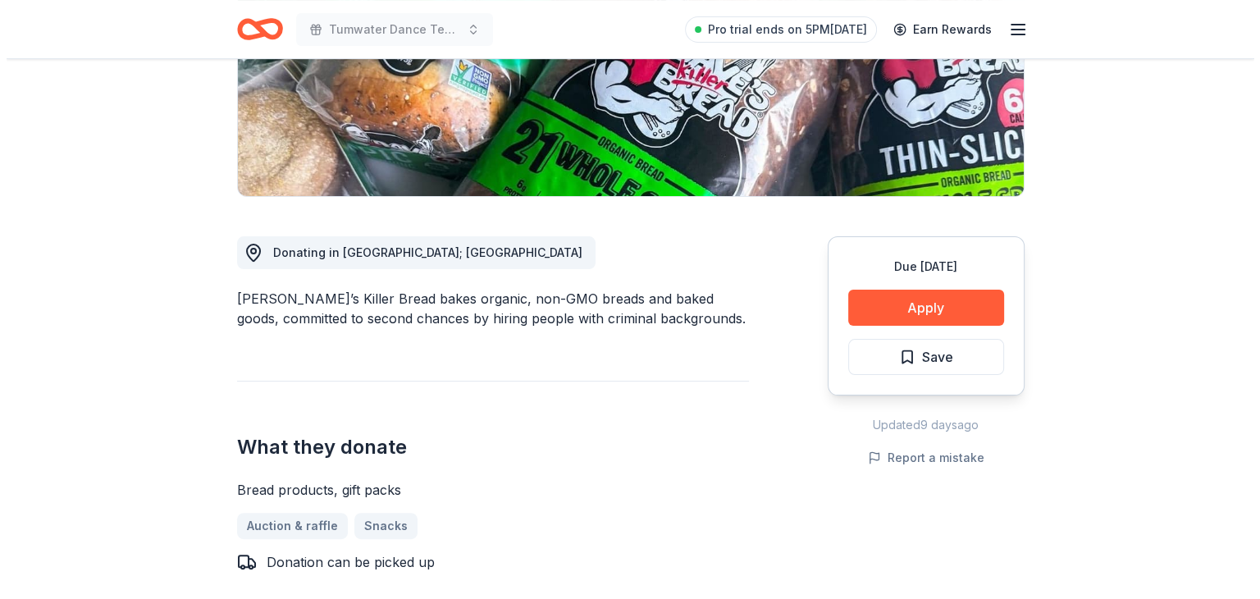
scroll to position [387, 0]
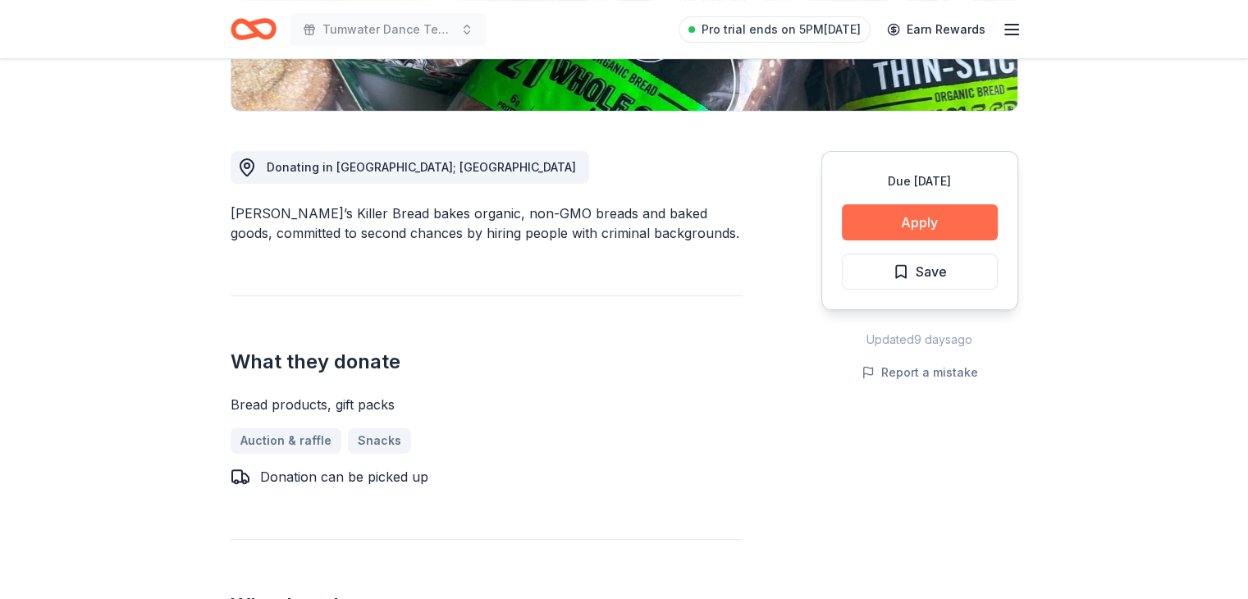
click at [898, 228] on button "Apply" at bounding box center [920, 222] width 156 height 36
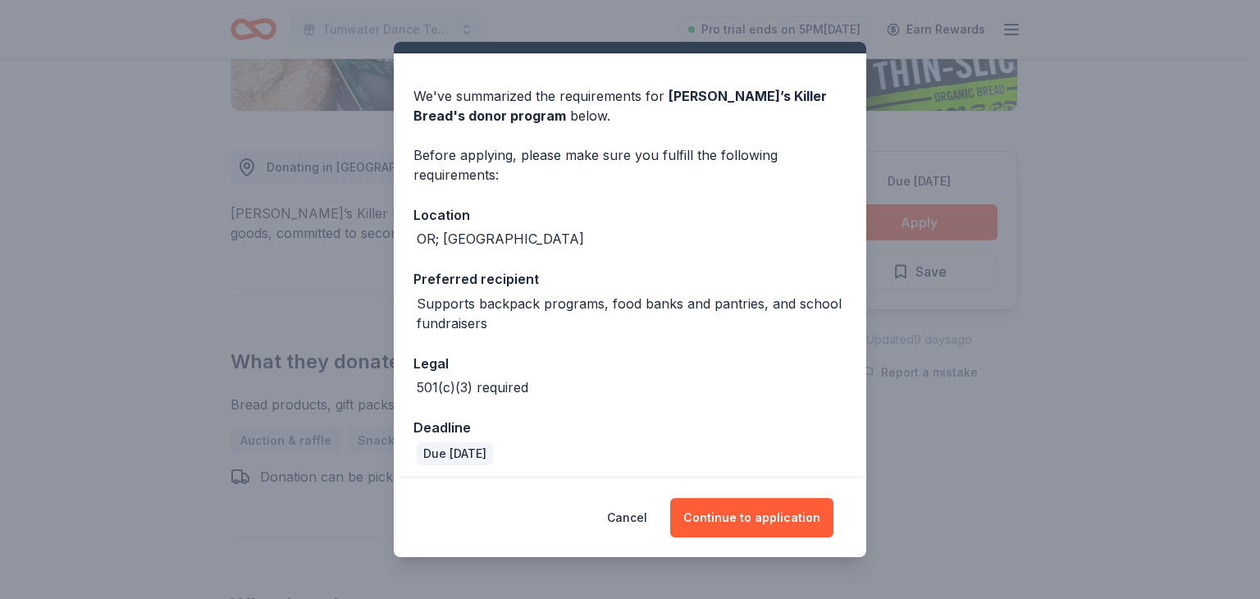
scroll to position [41, 0]
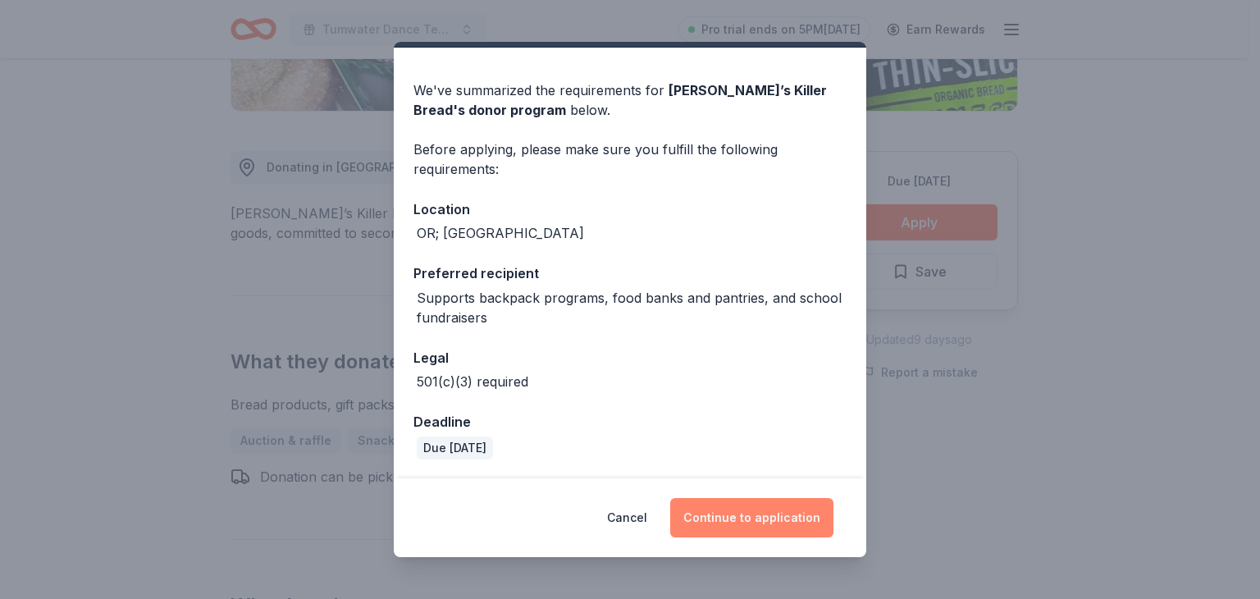
click at [740, 514] on button "Continue to application" at bounding box center [751, 517] width 163 height 39
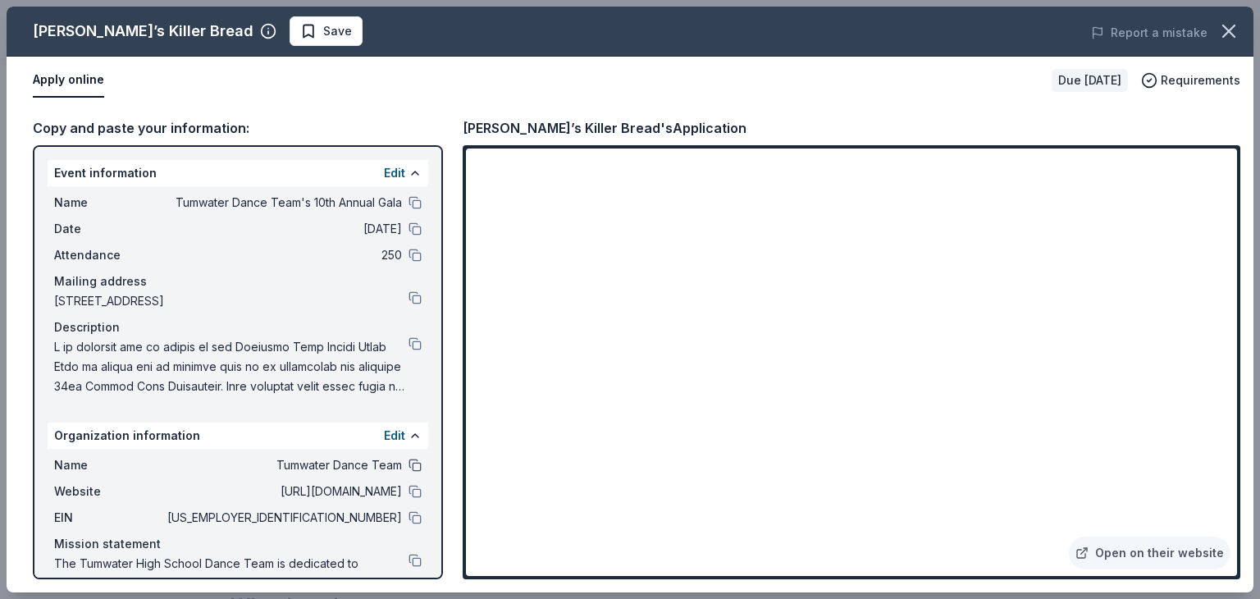
click at [409, 464] on button at bounding box center [415, 465] width 13 height 13
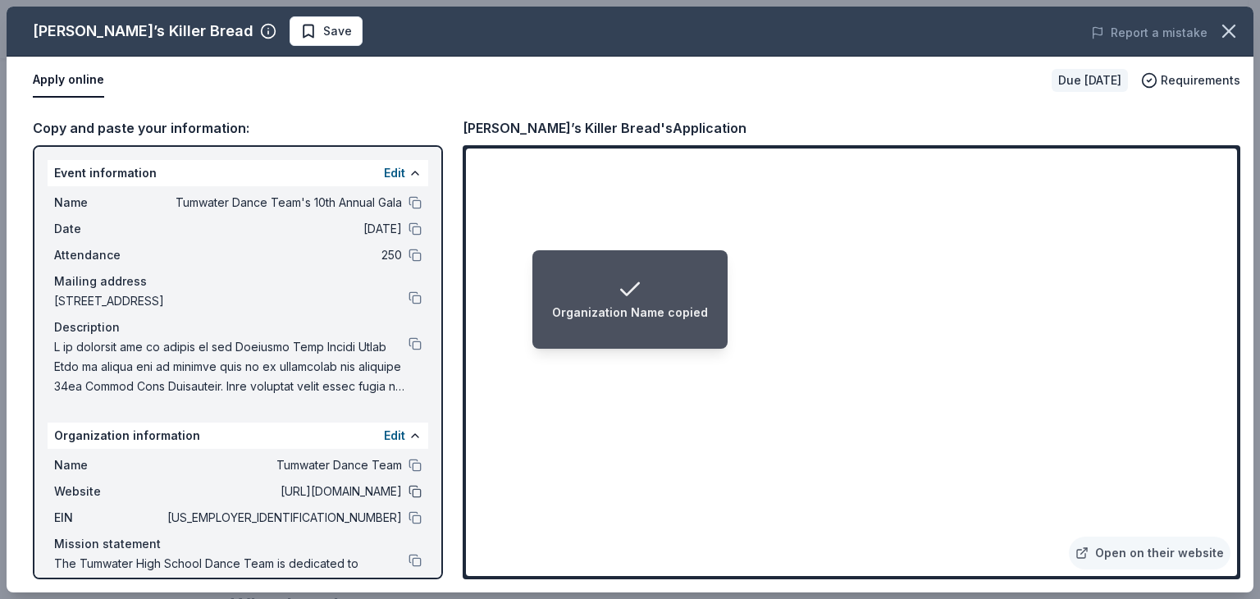
click at [409, 496] on button at bounding box center [415, 491] width 13 height 13
drag, startPoint x: 391, startPoint y: 510, endPoint x: 432, endPoint y: 158, distance: 353.7
click at [432, 158] on div "Event information Edit Name Tumwater Dance Team's 10th Annual Gala Date [DATE] …" at bounding box center [238, 362] width 410 height 434
click at [409, 202] on button at bounding box center [415, 202] width 13 height 13
click at [409, 227] on button at bounding box center [415, 228] width 13 height 13
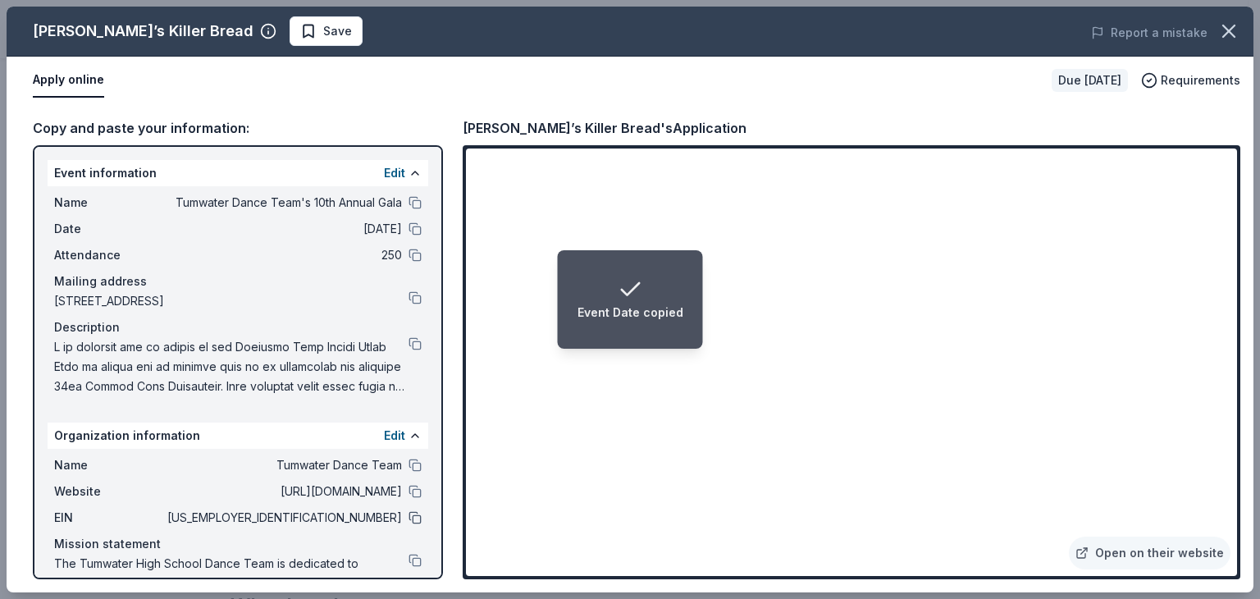
click at [409, 514] on button at bounding box center [415, 517] width 13 height 13
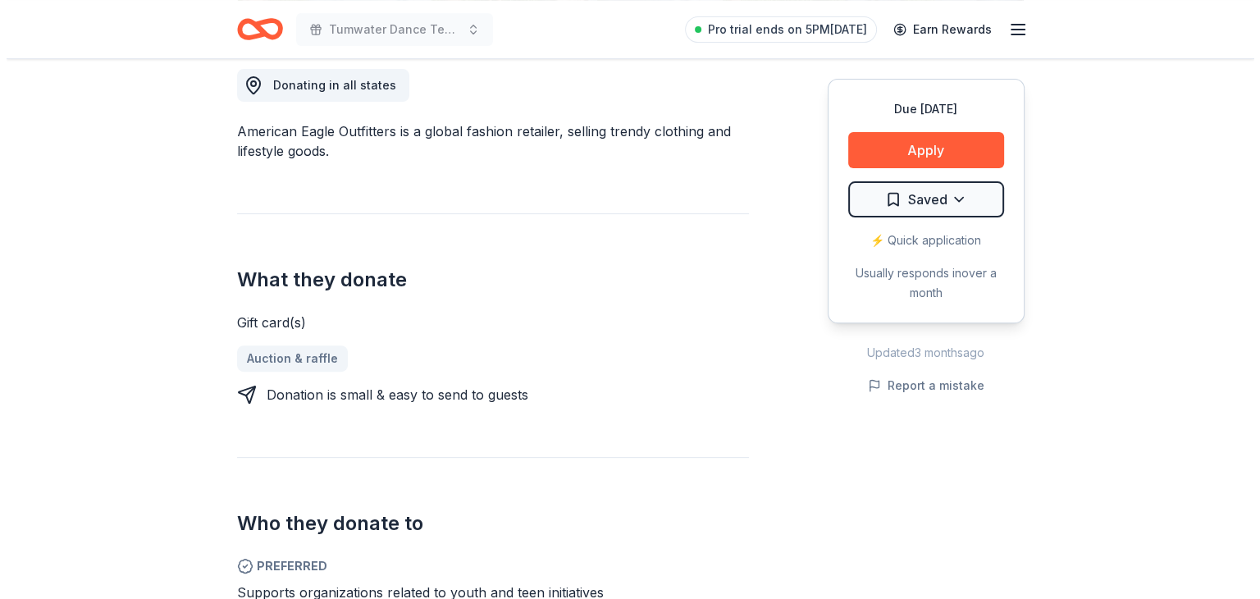
scroll to position [461, 0]
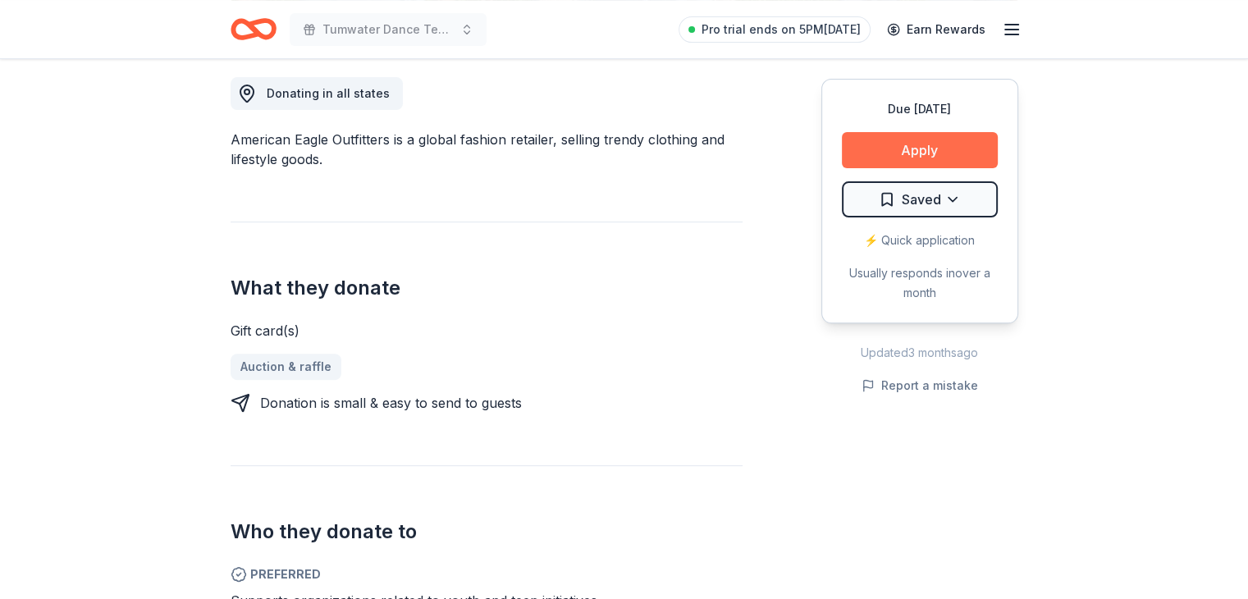
click at [916, 152] on button "Apply" at bounding box center [920, 150] width 156 height 36
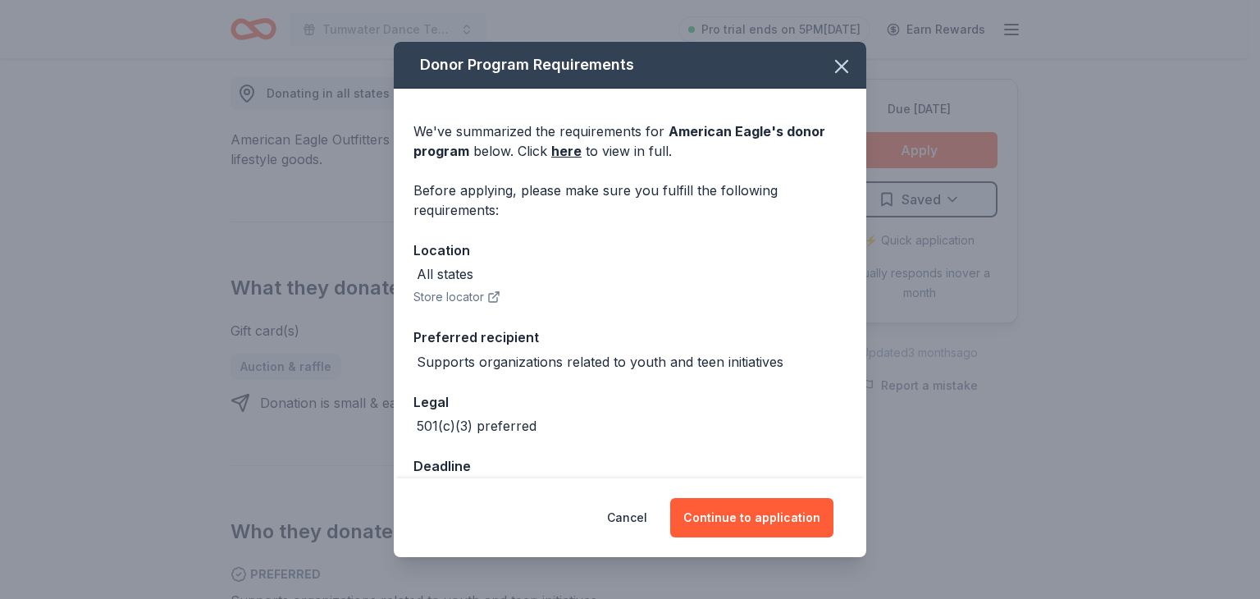
scroll to position [33, 0]
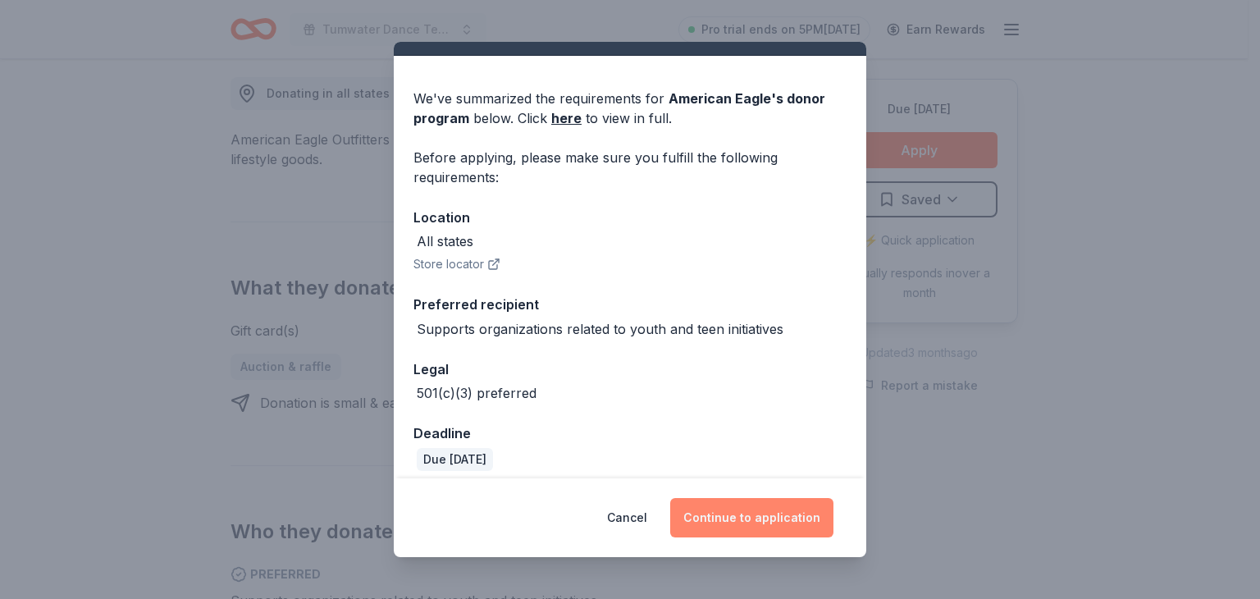
click at [752, 514] on button "Continue to application" at bounding box center [751, 517] width 163 height 39
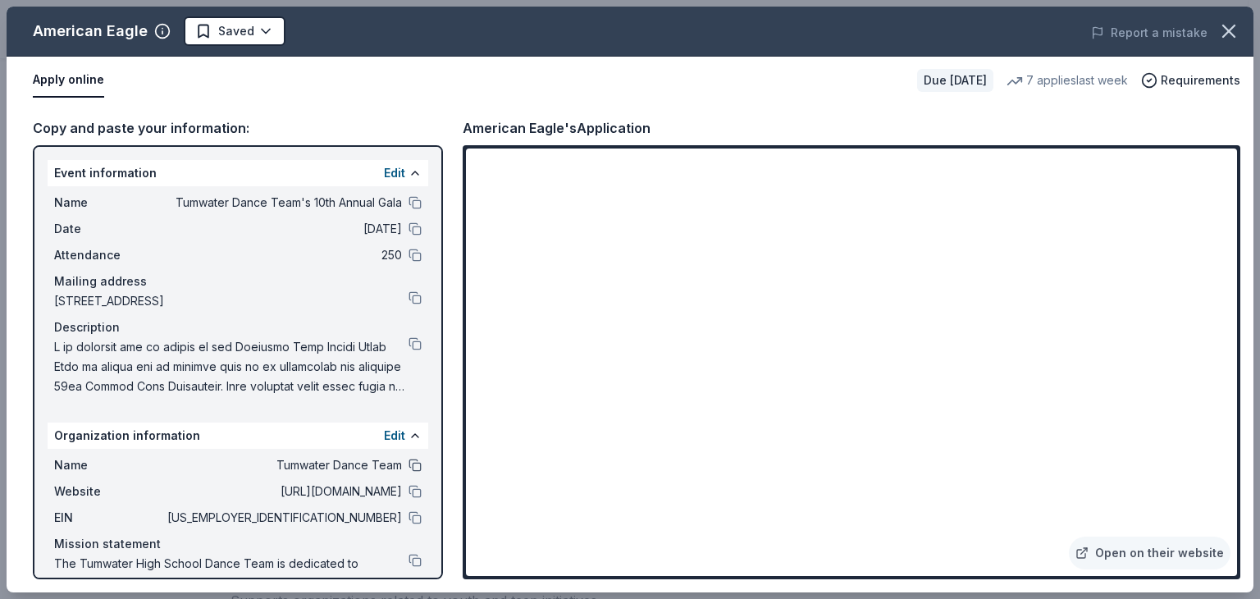
click at [409, 468] on button at bounding box center [415, 465] width 13 height 13
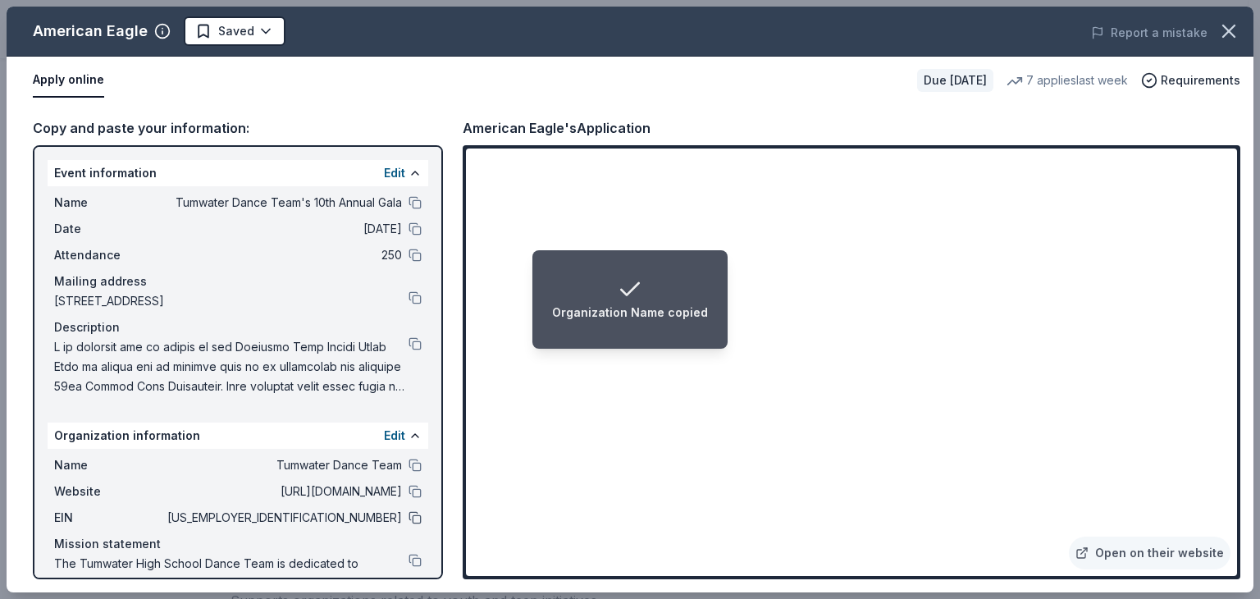
click at [409, 515] on button at bounding box center [415, 517] width 13 height 13
click at [409, 202] on button at bounding box center [415, 202] width 13 height 13
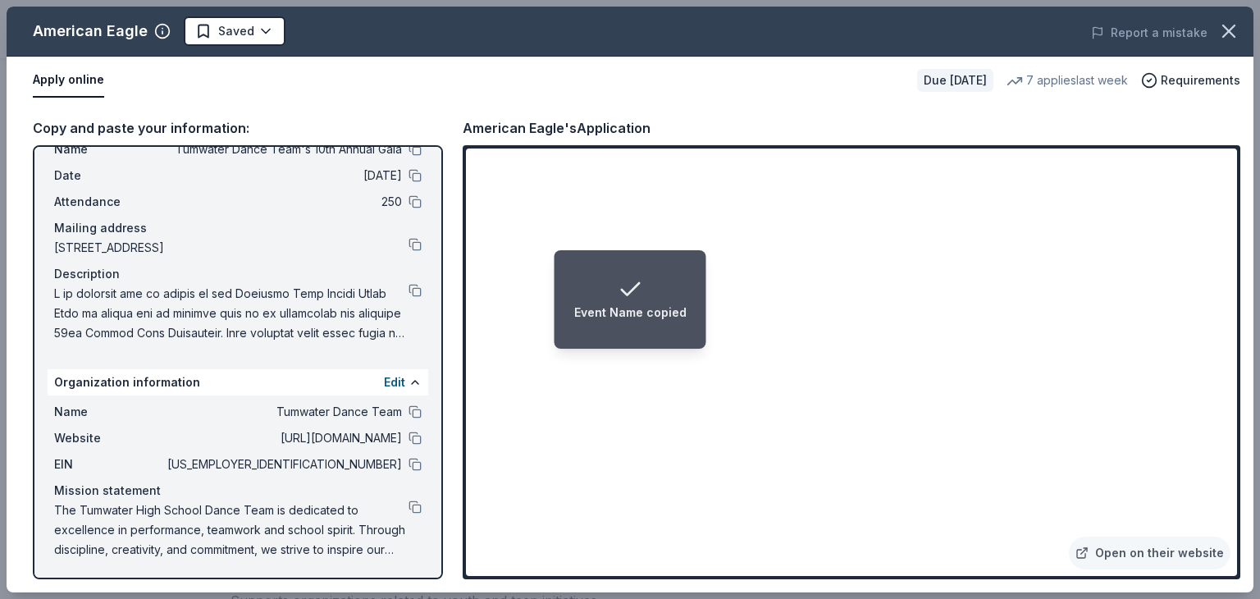
scroll to position [53, 0]
click at [409, 508] on button at bounding box center [415, 507] width 13 height 13
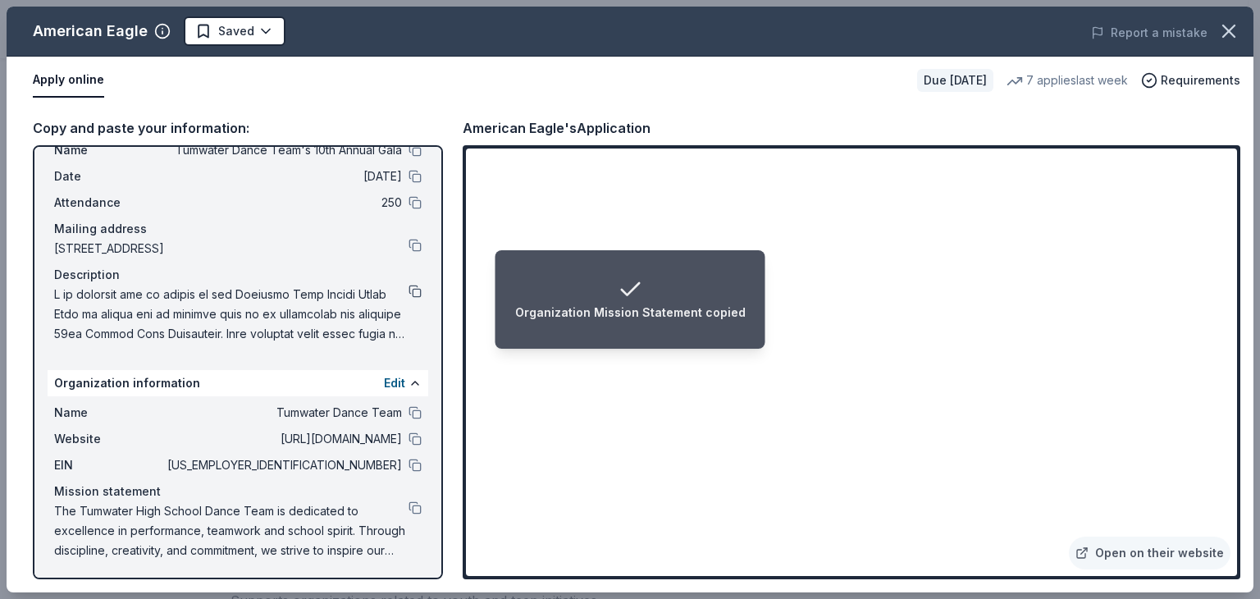
click at [409, 287] on button at bounding box center [415, 291] width 13 height 13
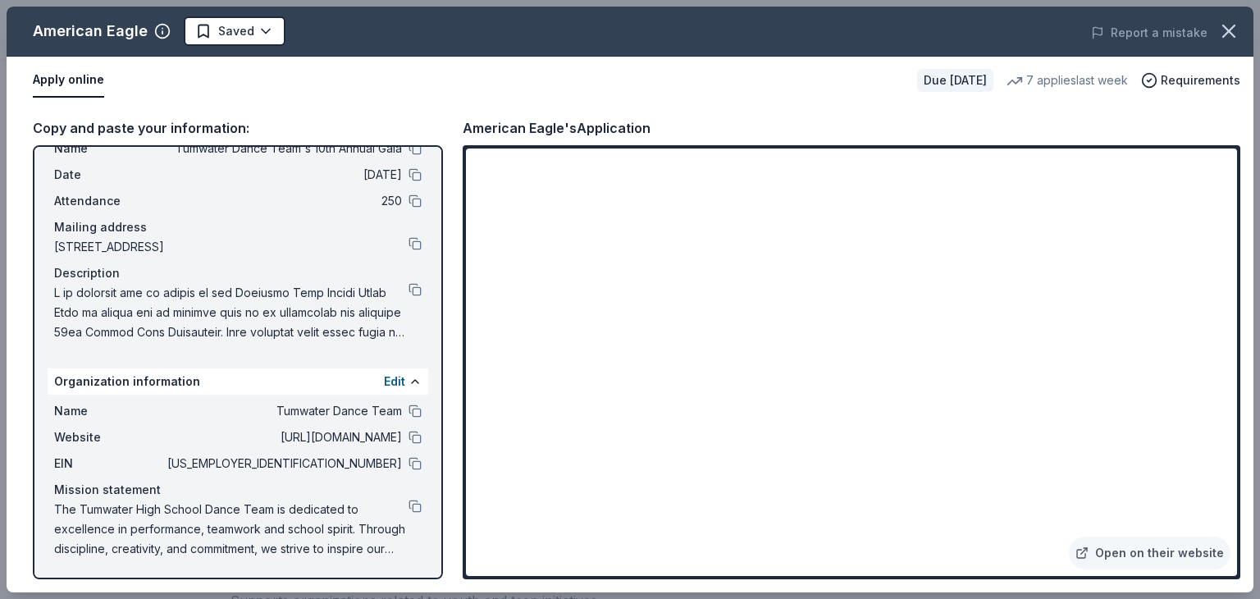
scroll to position [53, 0]
click at [409, 504] on button at bounding box center [415, 507] width 13 height 13
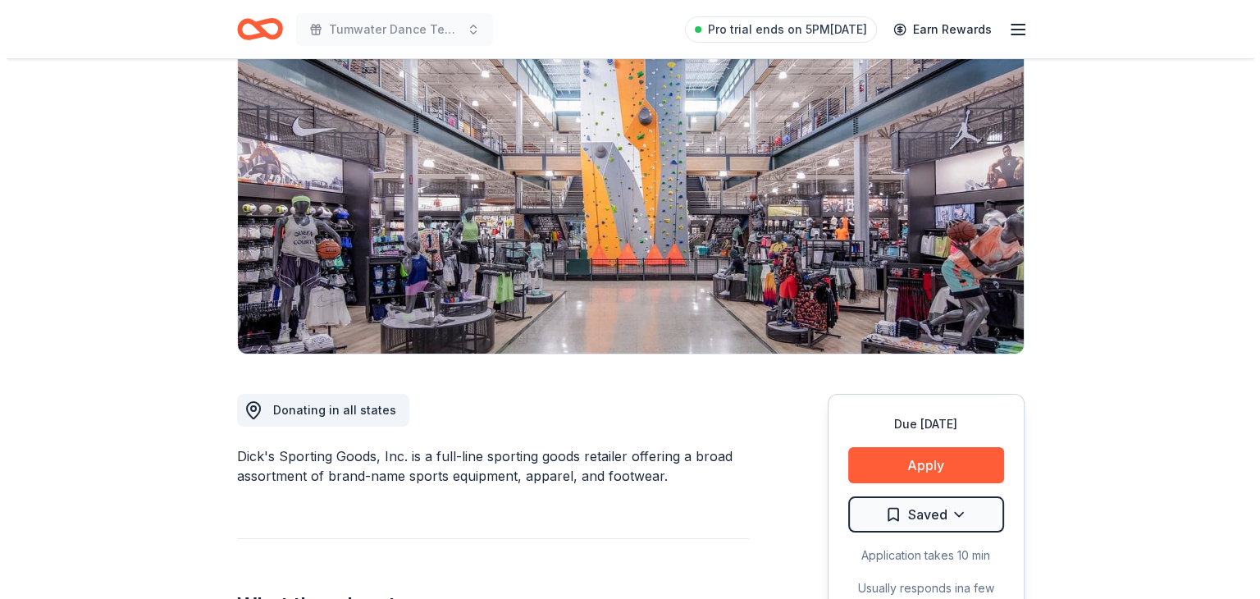
scroll to position [150, 0]
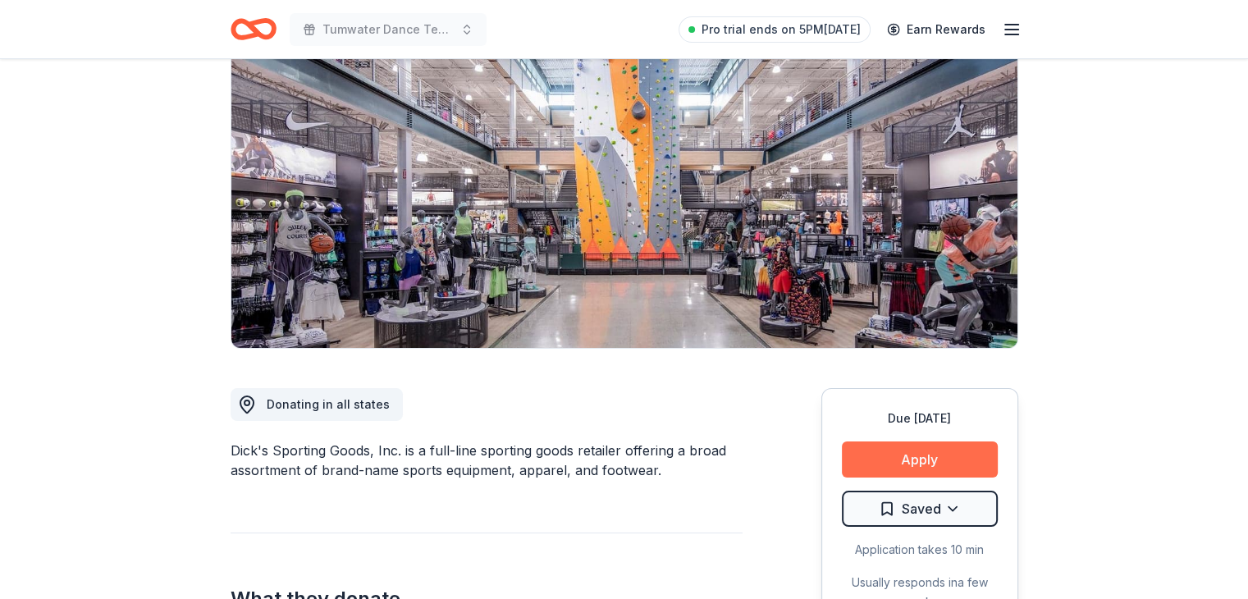
click at [939, 467] on button "Apply" at bounding box center [920, 459] width 156 height 36
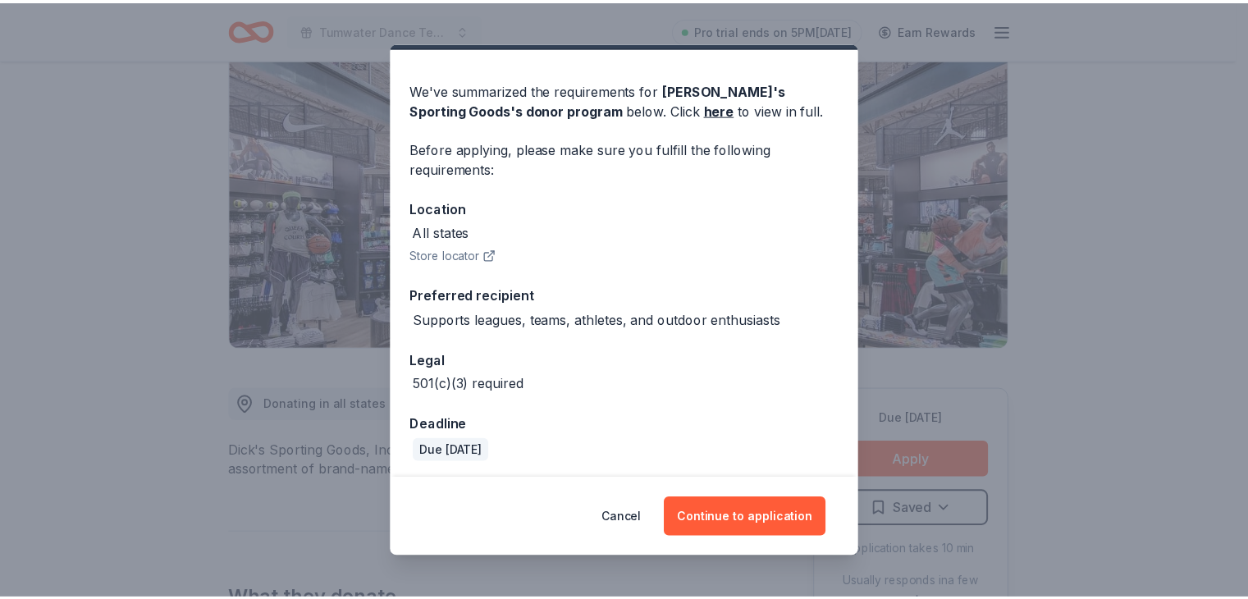
scroll to position [44, 0]
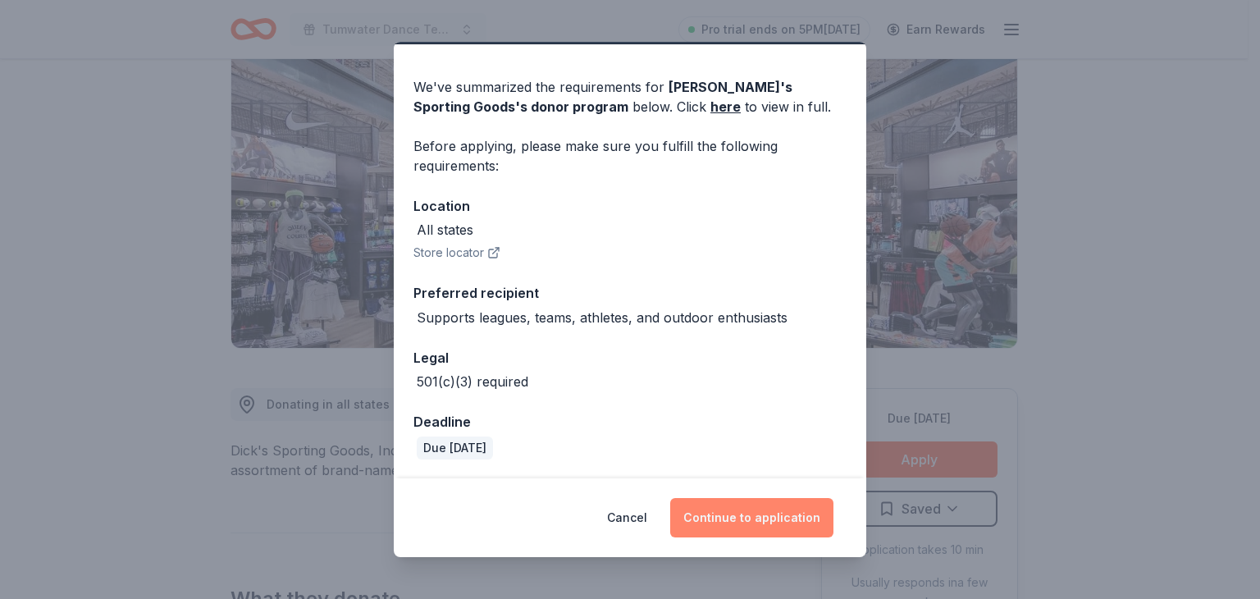
click at [751, 510] on button "Continue to application" at bounding box center [751, 517] width 163 height 39
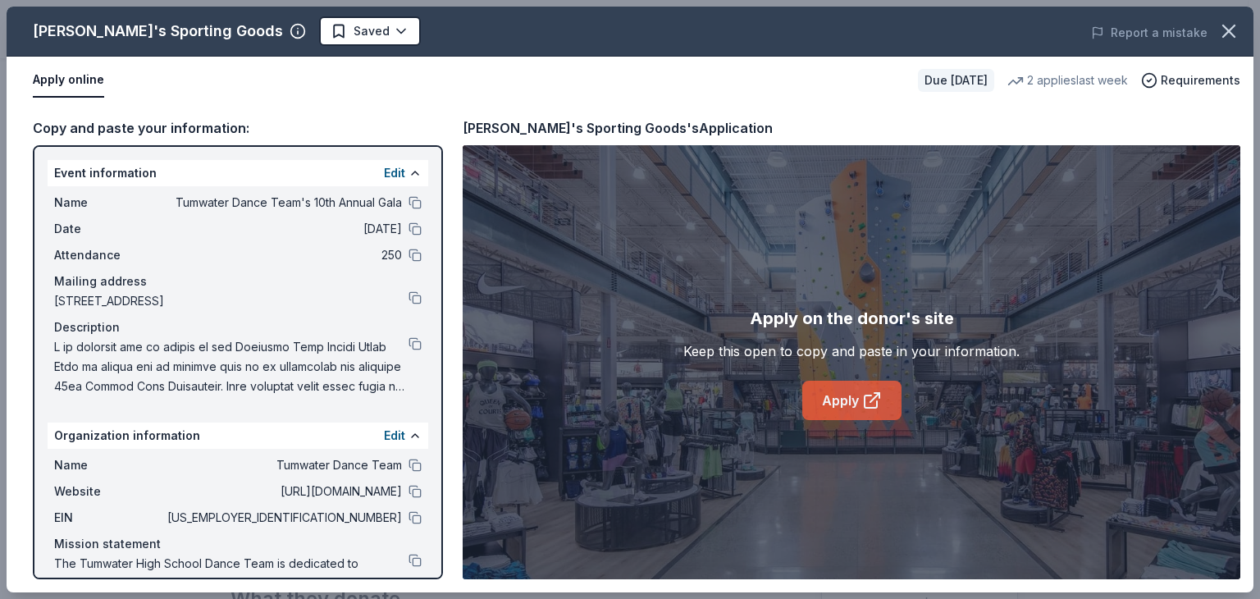
click at [829, 397] on link "Apply" at bounding box center [851, 400] width 99 height 39
click at [409, 516] on button at bounding box center [415, 517] width 13 height 13
click at [1215, 28] on button "button" at bounding box center [1229, 31] width 36 height 36
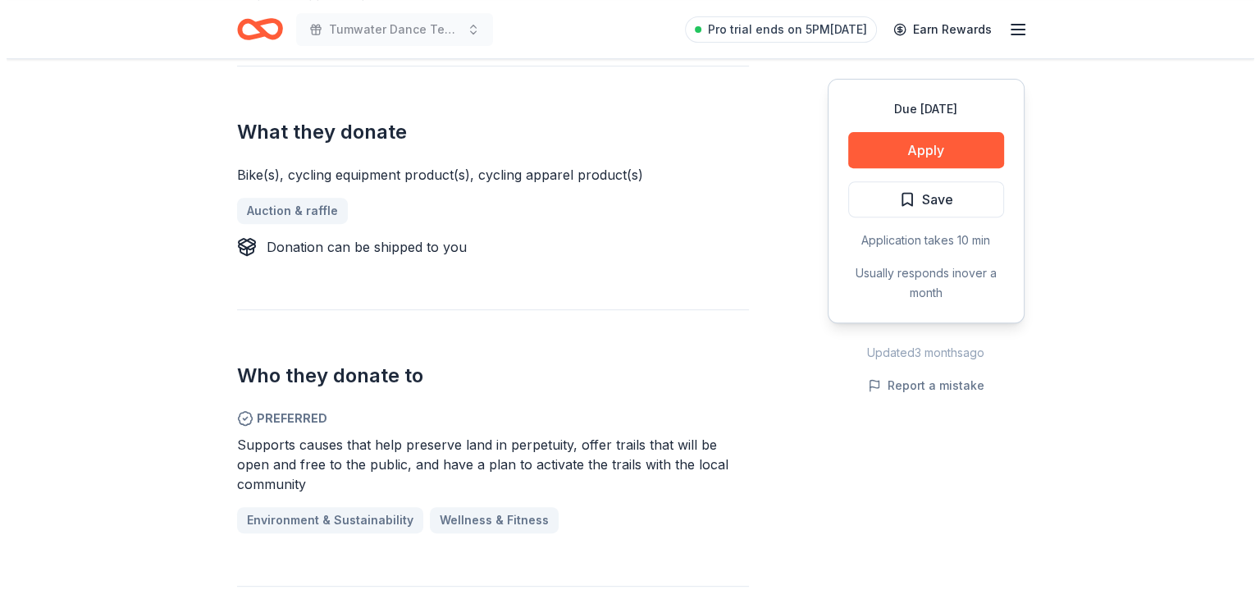
scroll to position [632, 0]
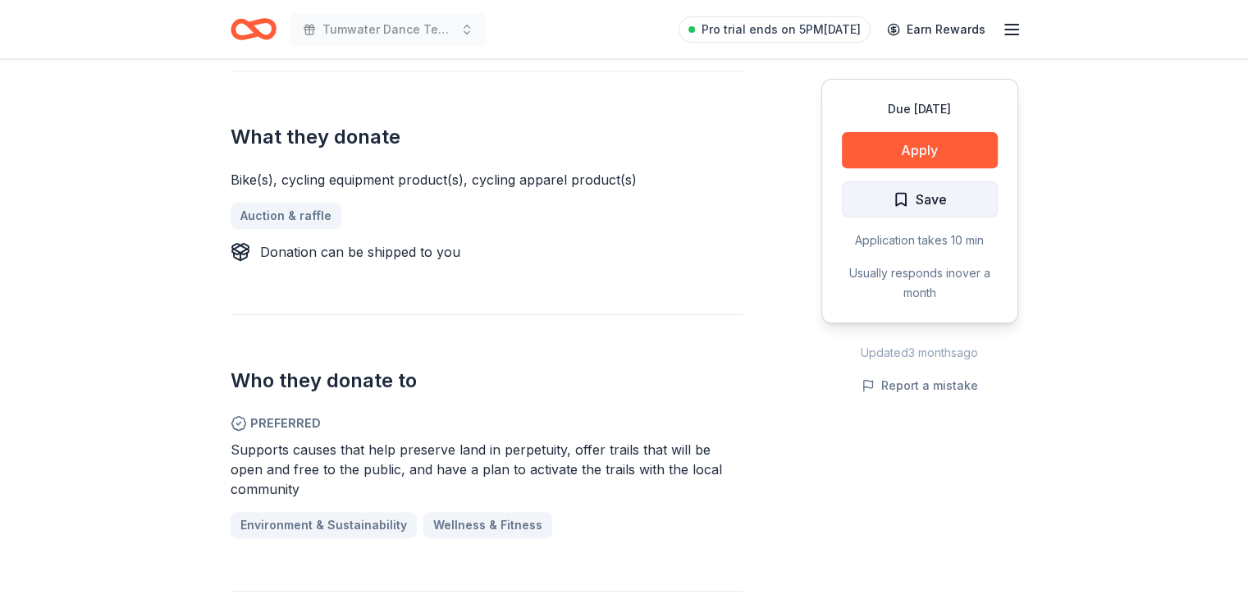
click at [875, 212] on button "Save" at bounding box center [920, 199] width 156 height 36
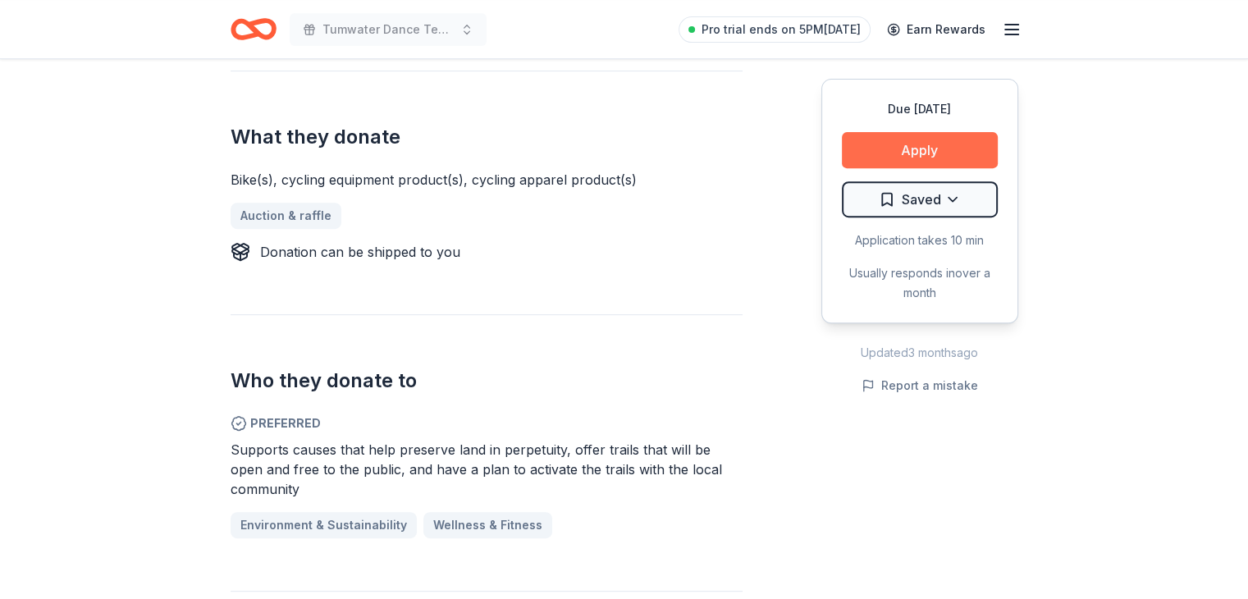
click at [853, 153] on button "Apply" at bounding box center [920, 150] width 156 height 36
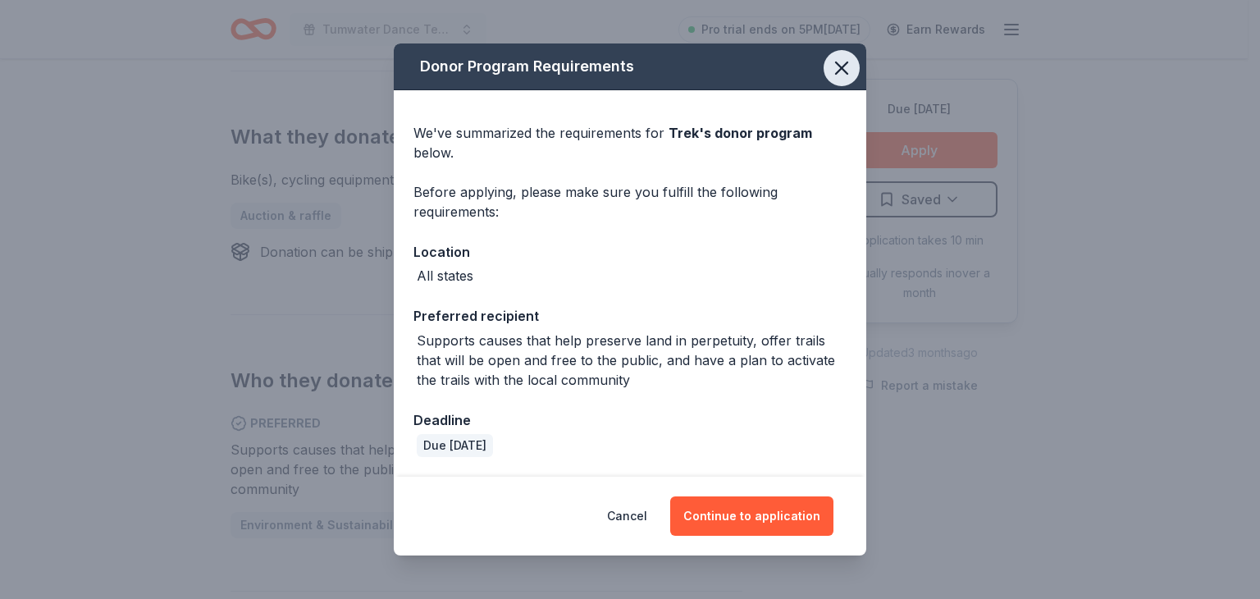
click at [844, 59] on icon "button" at bounding box center [841, 68] width 23 height 23
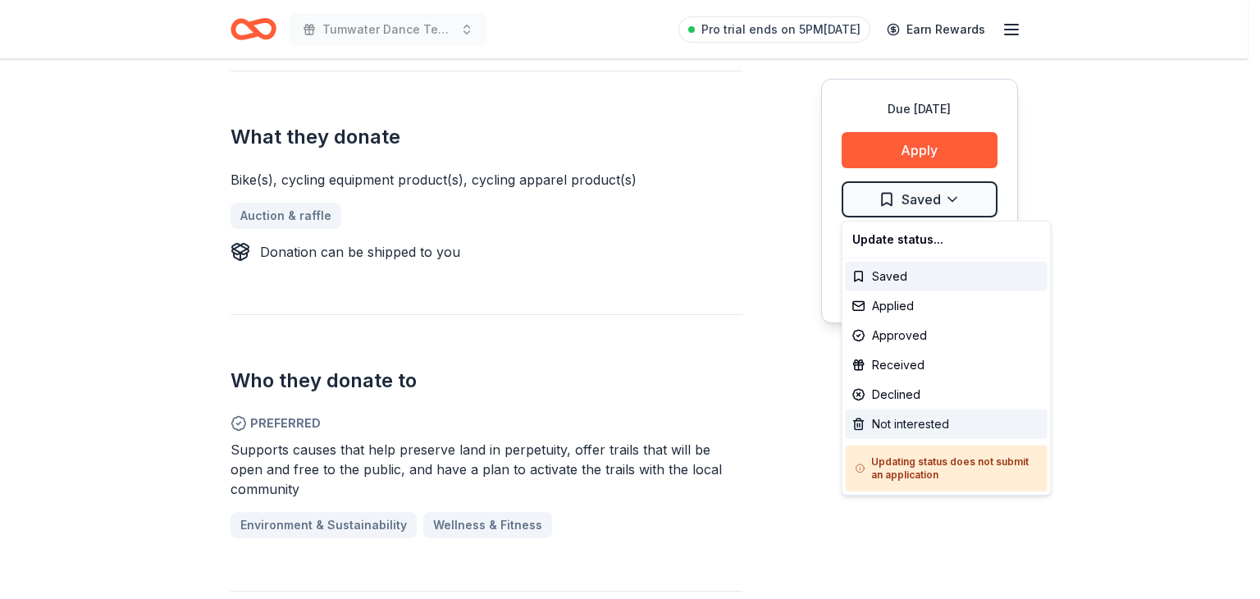
click at [881, 428] on div "Not interested" at bounding box center [947, 424] width 202 height 30
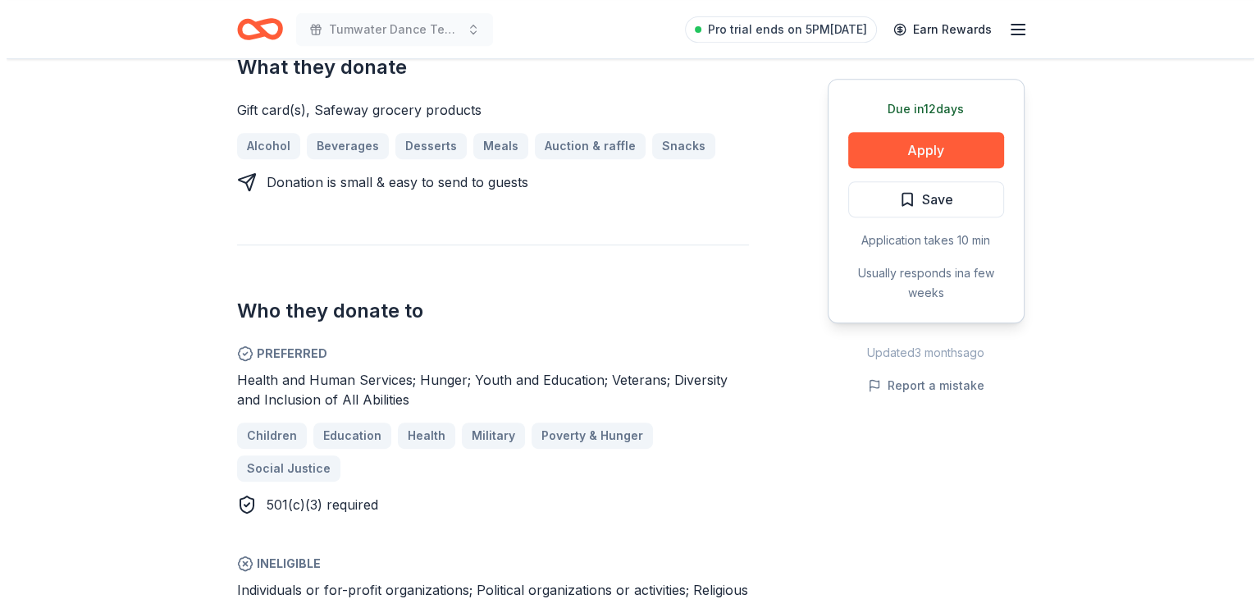
scroll to position [738, 0]
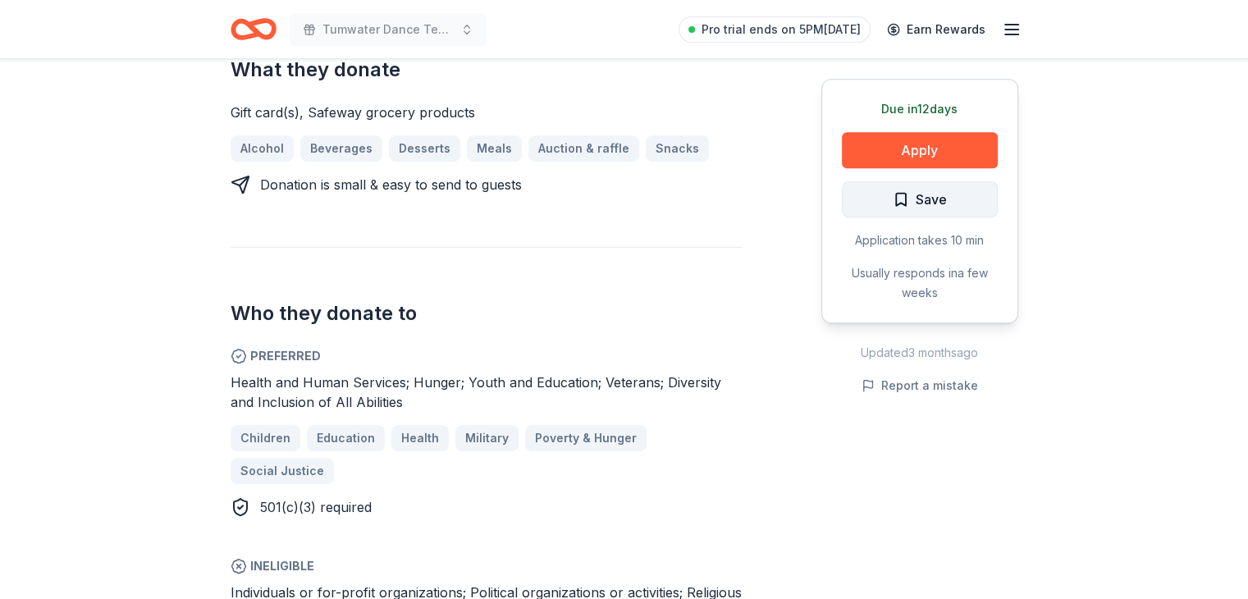
click at [890, 196] on button "Save" at bounding box center [920, 199] width 156 height 36
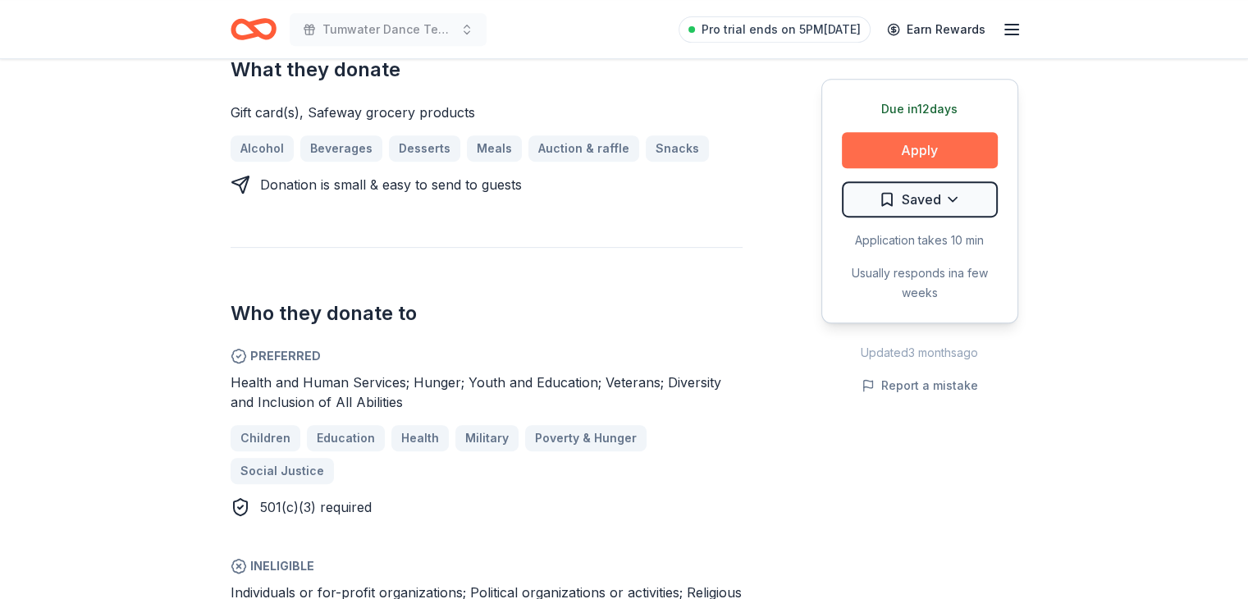
click at [917, 149] on button "Apply" at bounding box center [920, 150] width 156 height 36
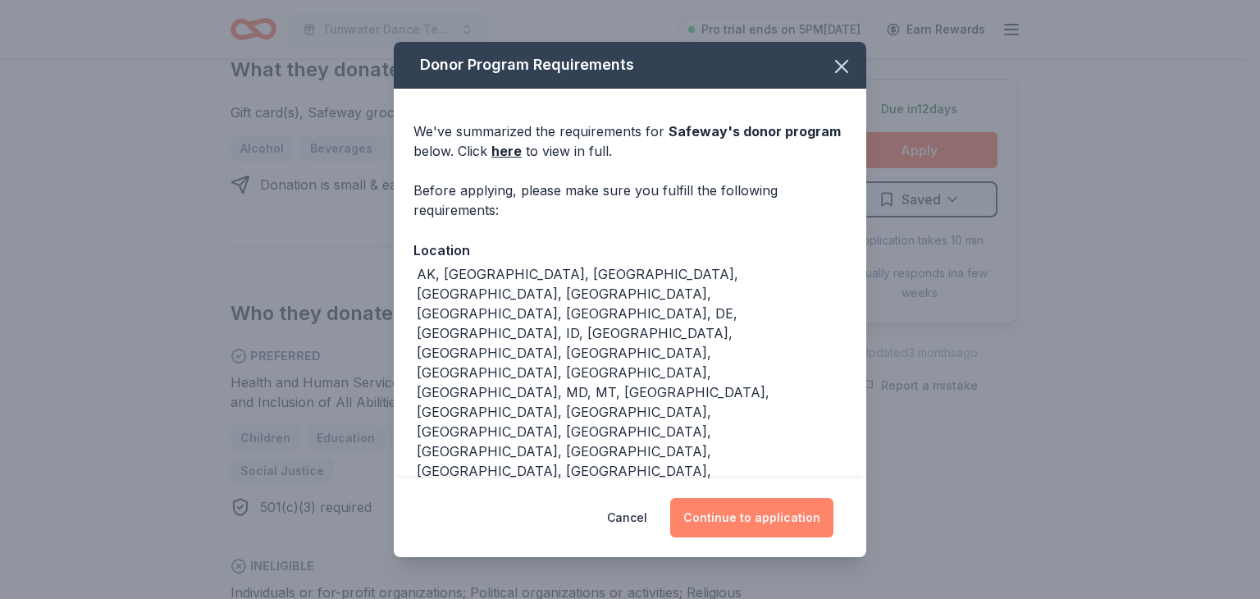
click at [770, 516] on button "Continue to application" at bounding box center [751, 517] width 163 height 39
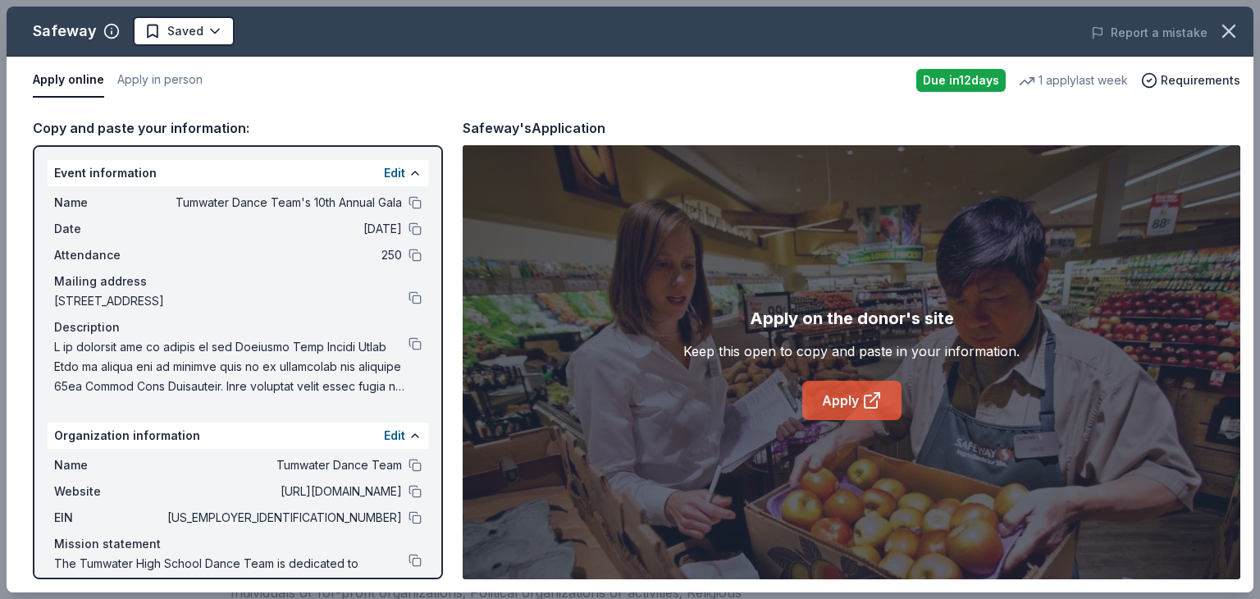
click at [868, 397] on icon at bounding box center [872, 401] width 20 height 20
click at [409, 515] on button at bounding box center [415, 517] width 13 height 13
